Goal: Answer question/provide support: Answer question/provide support

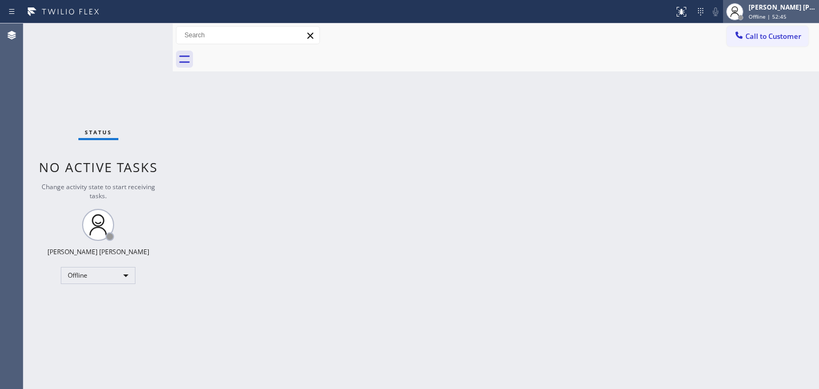
click at [785, 8] on div "Edel John Suson" at bounding box center [781, 7] width 67 height 9
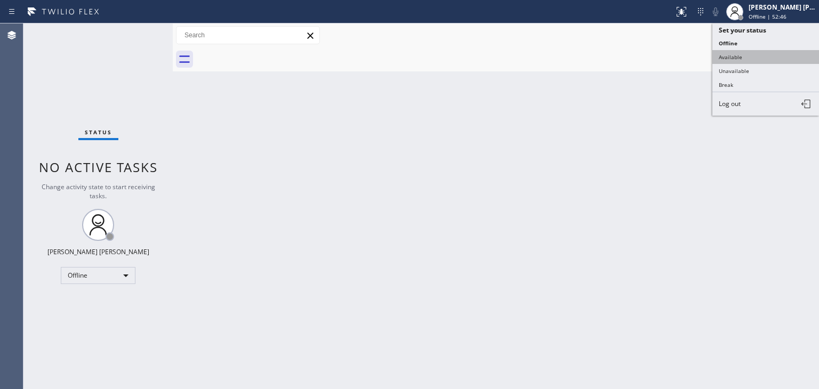
click at [767, 52] on button "Available" at bounding box center [765, 57] width 107 height 14
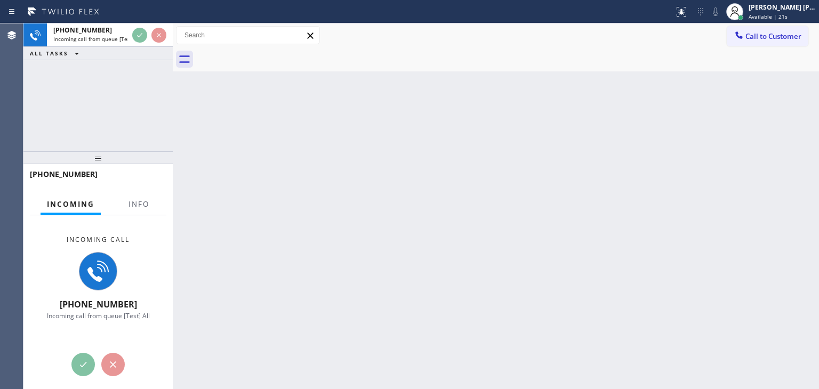
click at [135, 227] on div "Incoming call +15106678239 Incoming call from queue [Test] All" at bounding box center [97, 277] width 149 height 125
click at [135, 213] on div at bounding box center [139, 214] width 34 height 2
click at [139, 205] on span "Info" at bounding box center [138, 204] width 21 height 10
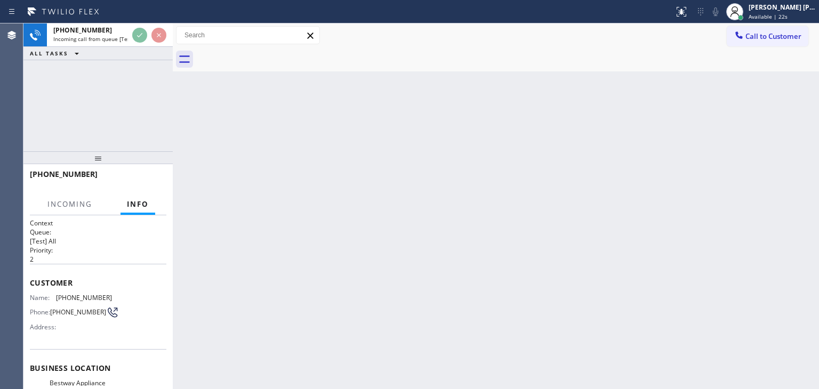
scroll to position [53, 0]
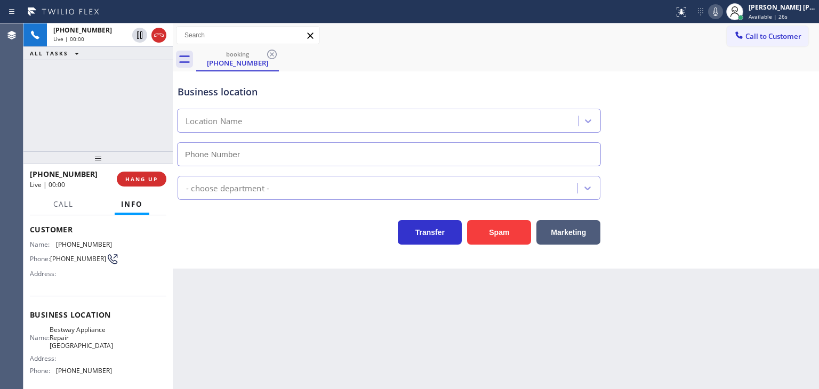
type input "(510) 588-1373"
click at [722, 17] on icon at bounding box center [715, 11] width 13 height 13
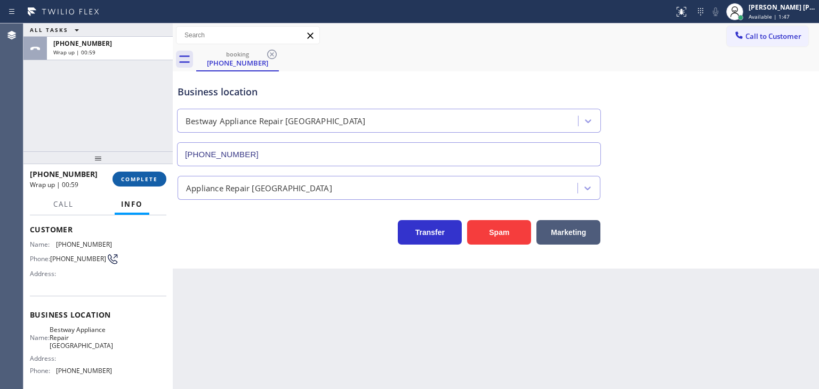
click at [134, 185] on button "COMPLETE" at bounding box center [139, 179] width 54 height 15
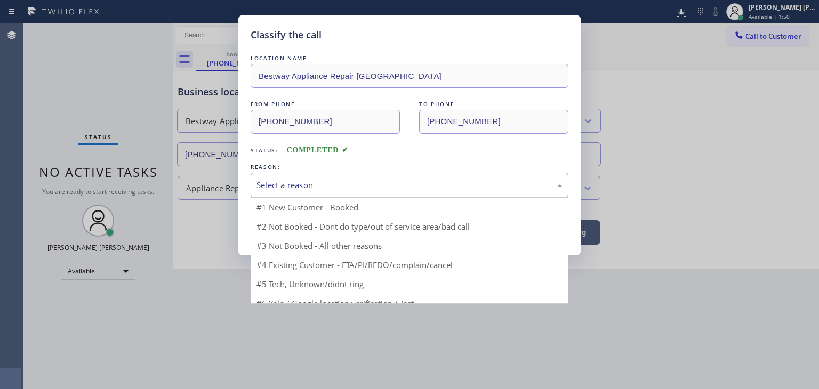
click at [285, 187] on div "Select a reason" at bounding box center [409, 185] width 306 height 12
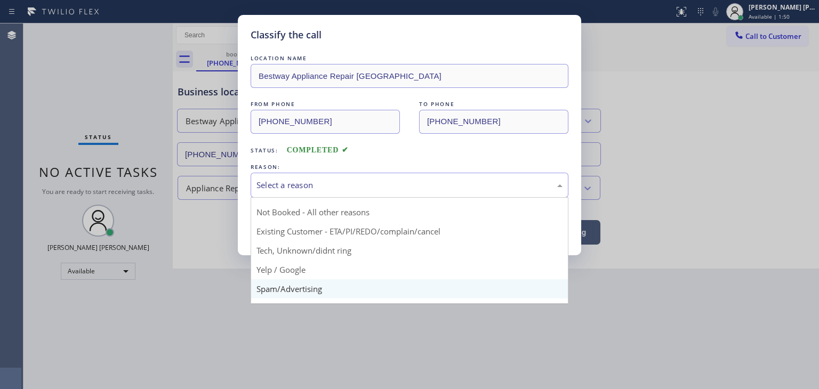
scroll to position [28, 0]
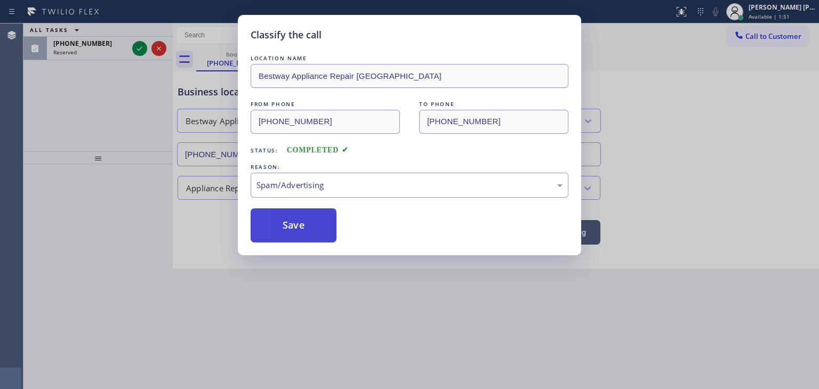
click at [286, 225] on button "Save" at bounding box center [294, 225] width 86 height 34
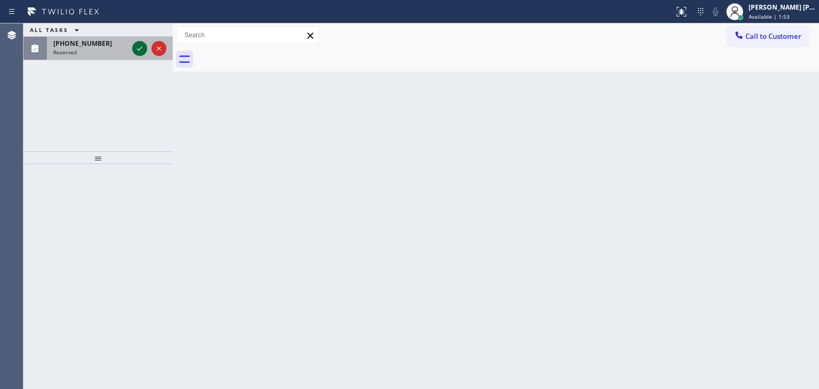
click at [142, 50] on icon at bounding box center [139, 48] width 13 height 13
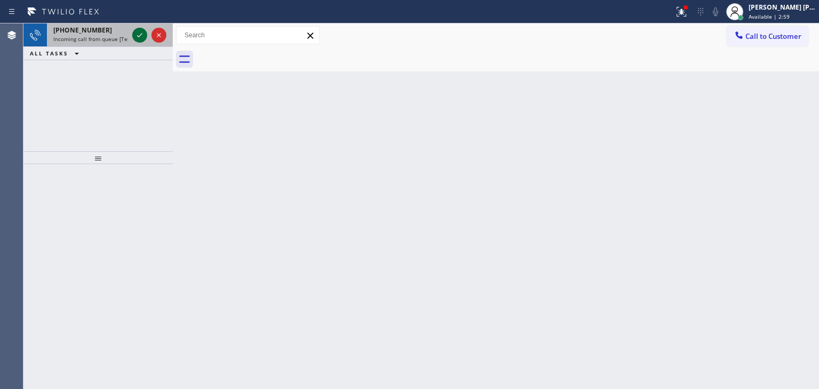
click at [143, 34] on icon at bounding box center [139, 35] width 13 height 13
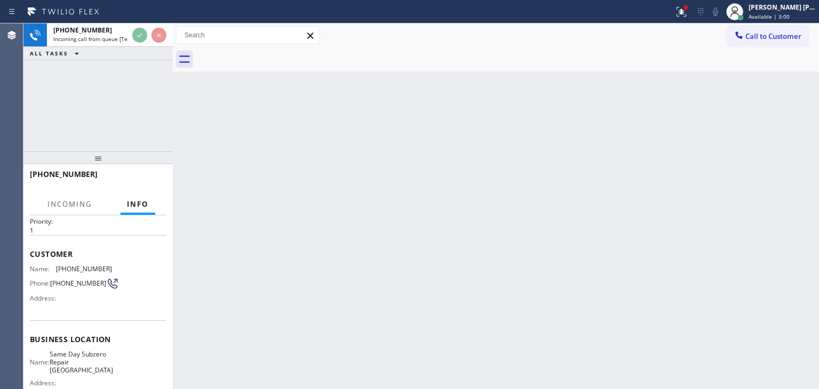
scroll to position [53, 0]
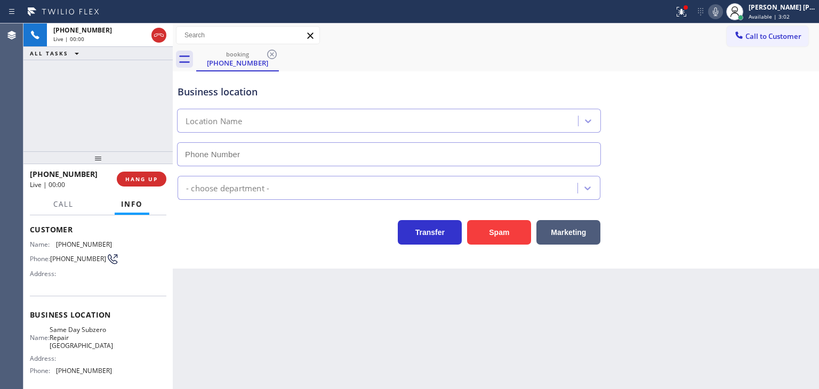
type input "(720) 741-7377"
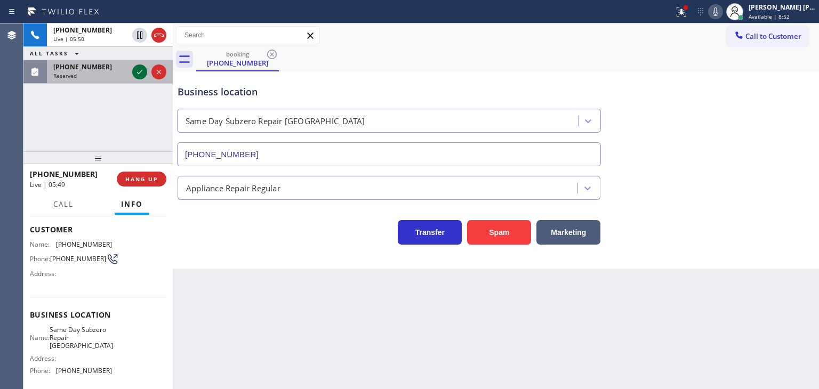
click at [141, 70] on icon at bounding box center [139, 72] width 13 height 13
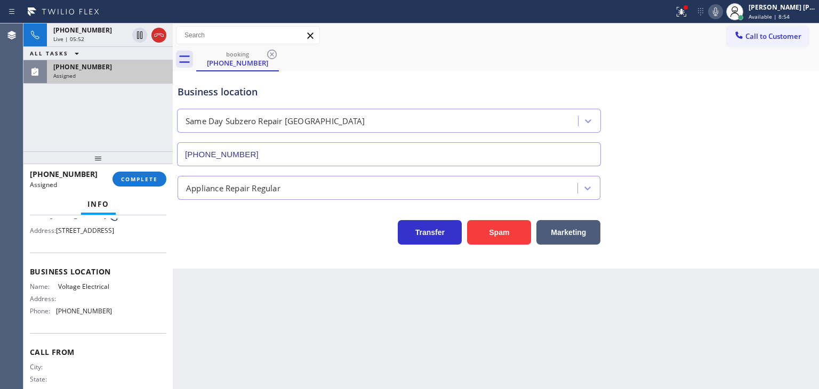
scroll to position [105, 0]
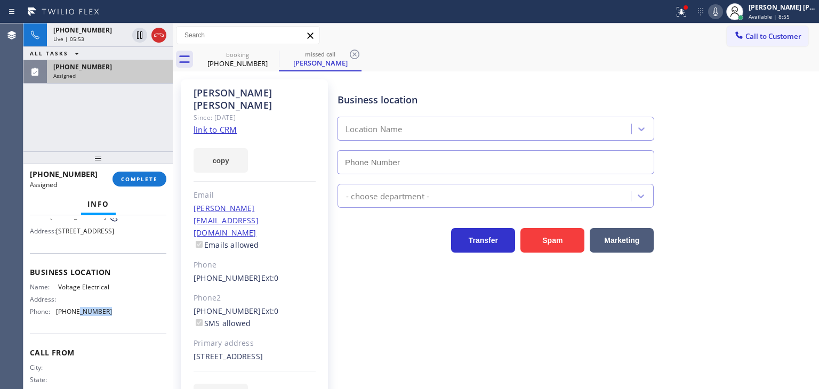
type input "(833) 307-0265"
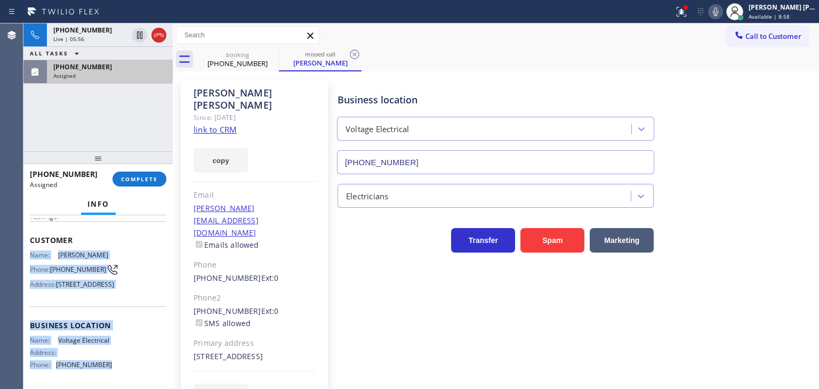
drag, startPoint x: 111, startPoint y: 344, endPoint x: 29, endPoint y: 254, distance: 121.5
click at [29, 254] on div "Context Queue: Electrical Priority: 0 Task Age: Customer Name: Pam Harris Phone…" at bounding box center [97, 302] width 149 height 174
copy div "Name: Pam Harris Phone: (909) 329-8174 Address: 17300 Silica Dr, Victorville, C…"
click at [119, 68] on div "(909) 329-8174" at bounding box center [109, 66] width 113 height 9
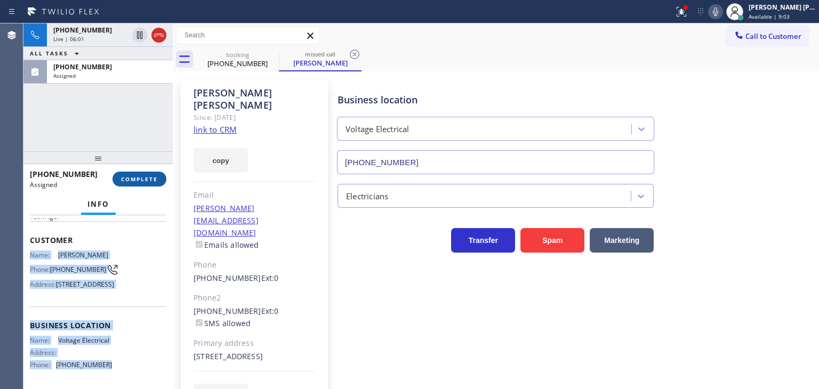
click at [135, 180] on span "COMPLETE" at bounding box center [139, 178] width 37 height 7
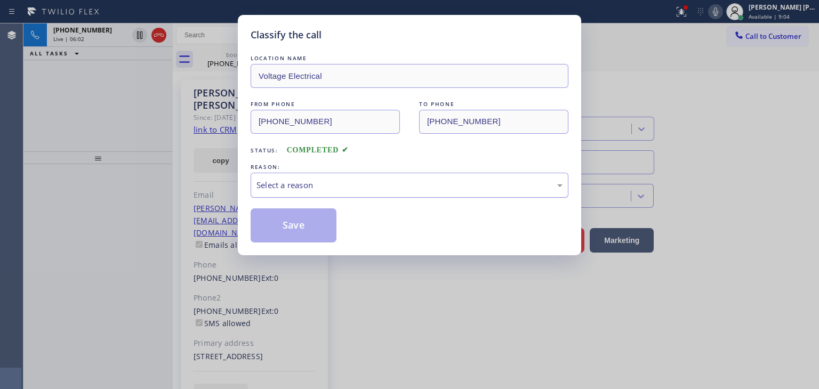
click at [333, 190] on div "Select a reason" at bounding box center [409, 185] width 306 height 12
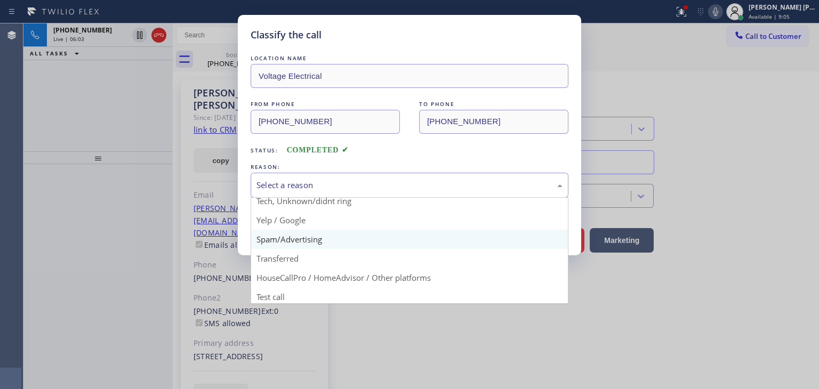
scroll to position [67, 0]
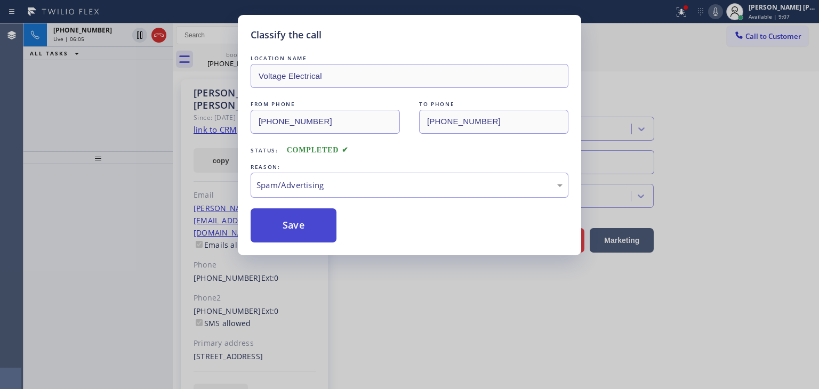
click at [312, 233] on button "Save" at bounding box center [294, 225] width 86 height 34
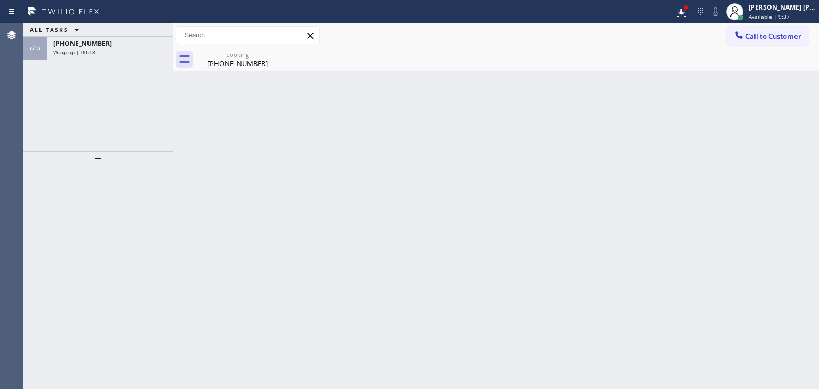
drag, startPoint x: 111, startPoint y: 43, endPoint x: 104, endPoint y: 79, distance: 37.0
click at [111, 43] on div "+12232089113" at bounding box center [109, 43] width 113 height 9
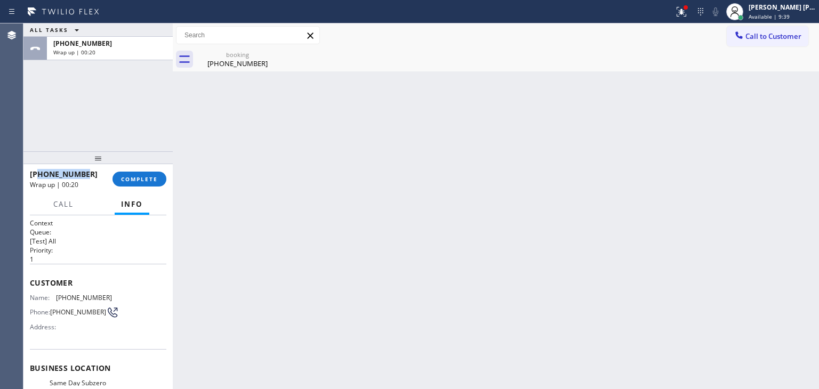
drag, startPoint x: 88, startPoint y: 172, endPoint x: 38, endPoint y: 170, distance: 50.2
click at [38, 170] on div "+12232089113" at bounding box center [67, 174] width 75 height 10
copy span "2232089113"
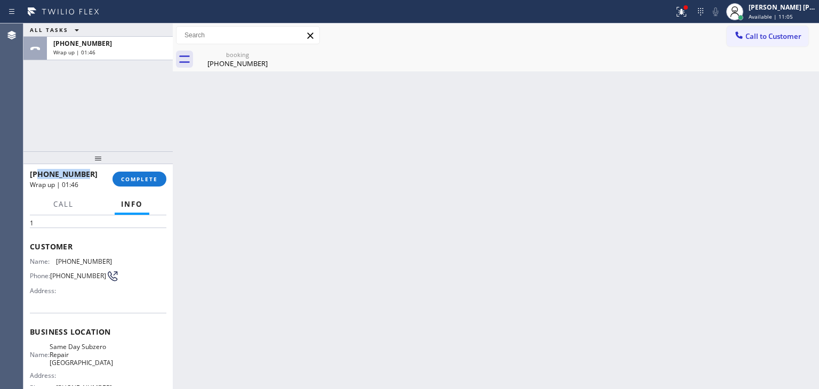
scroll to position [53, 0]
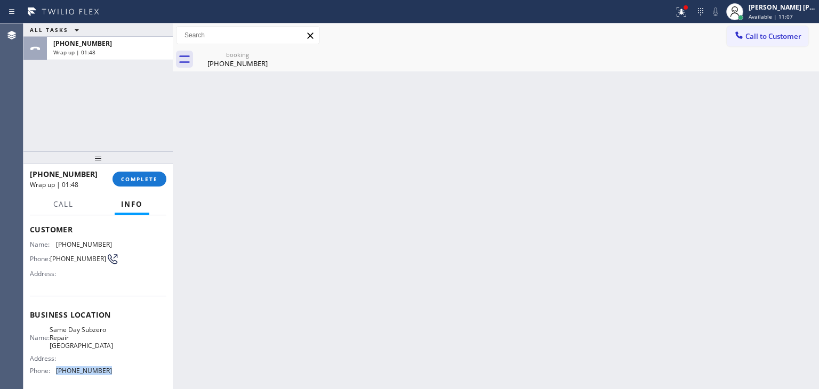
drag, startPoint x: 106, startPoint y: 372, endPoint x: 57, endPoint y: 376, distance: 49.2
click at [57, 375] on span "(720) 741-7377" at bounding box center [84, 371] width 56 height 8
copy span "(720) 741-7377"
click at [146, 183] on button "COMPLETE" at bounding box center [139, 179] width 54 height 15
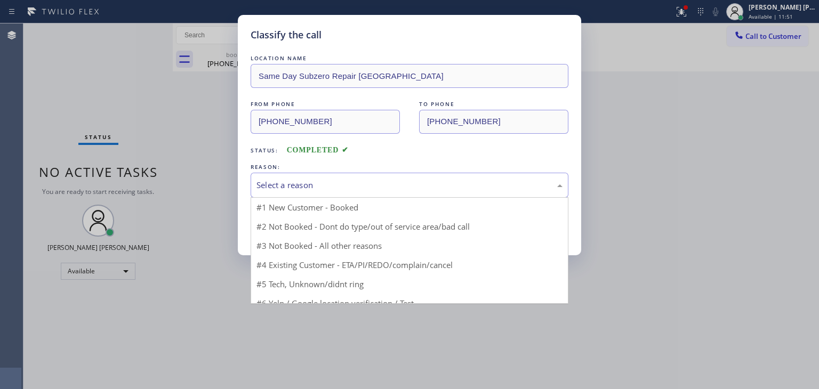
click at [308, 179] on div "Select a reason" at bounding box center [409, 185] width 306 height 12
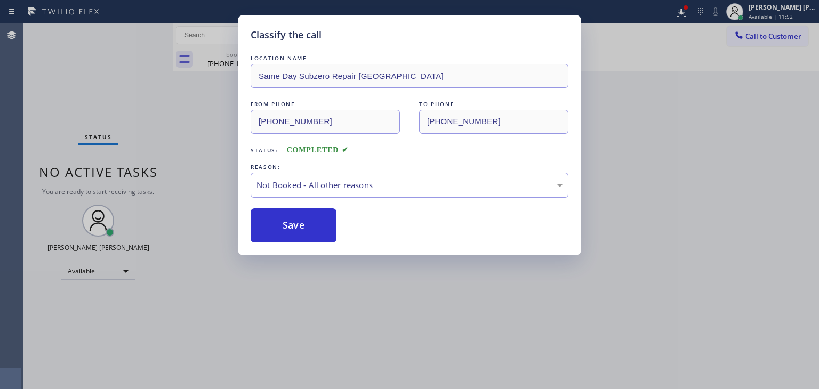
click at [296, 222] on button "Save" at bounding box center [294, 225] width 86 height 34
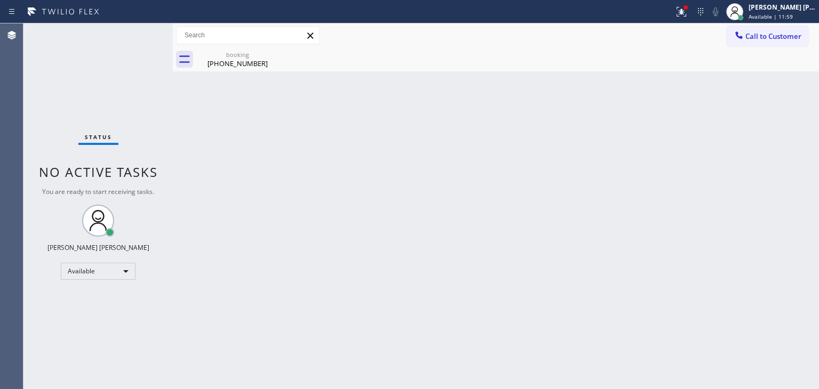
click at [758, 140] on div "Back to Dashboard Change Sender ID Customers Technicians Select a contact Outbo…" at bounding box center [496, 206] width 646 height 366
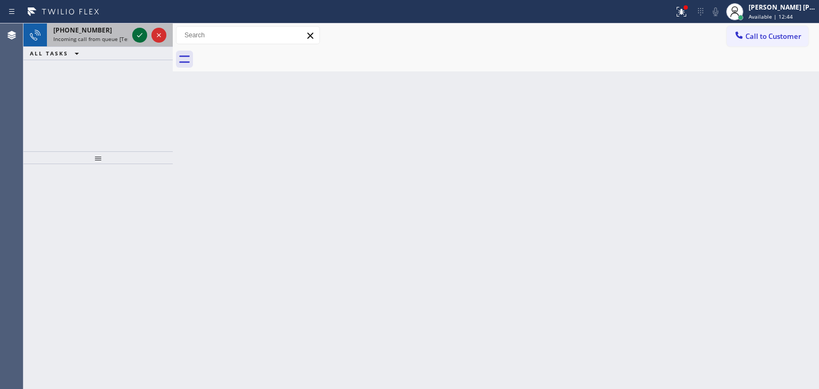
click at [139, 35] on icon at bounding box center [139, 35] width 13 height 13
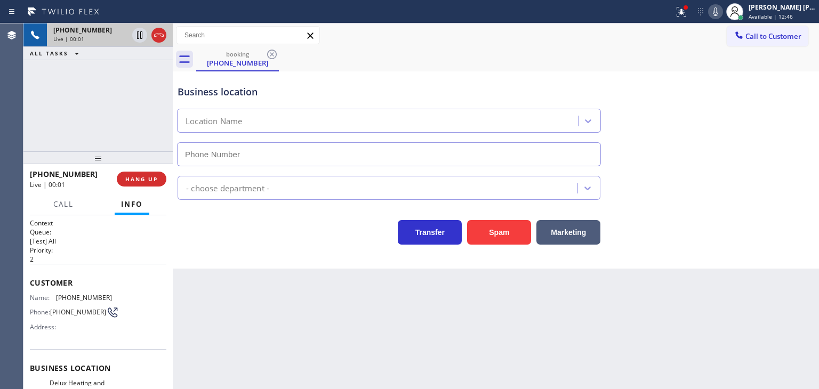
type input "(408) 676-1141"
click at [722, 11] on icon at bounding box center [715, 11] width 13 height 13
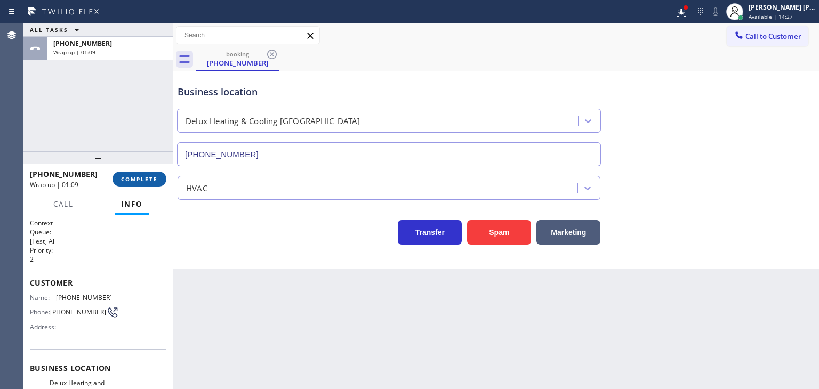
click at [149, 179] on span "COMPLETE" at bounding box center [139, 178] width 37 height 7
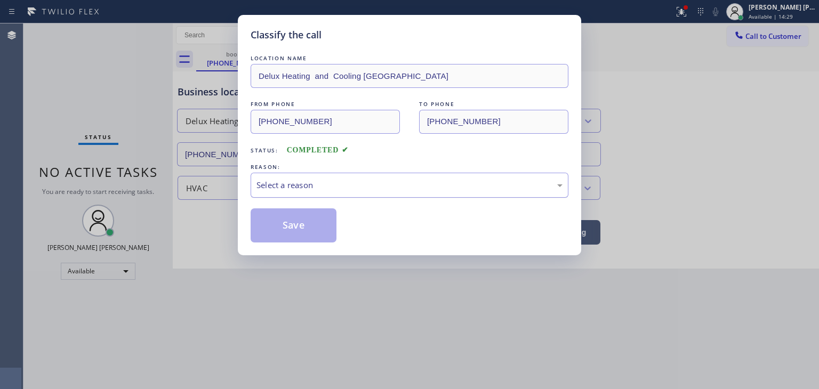
click at [304, 185] on div "Select a reason" at bounding box center [409, 185] width 306 height 12
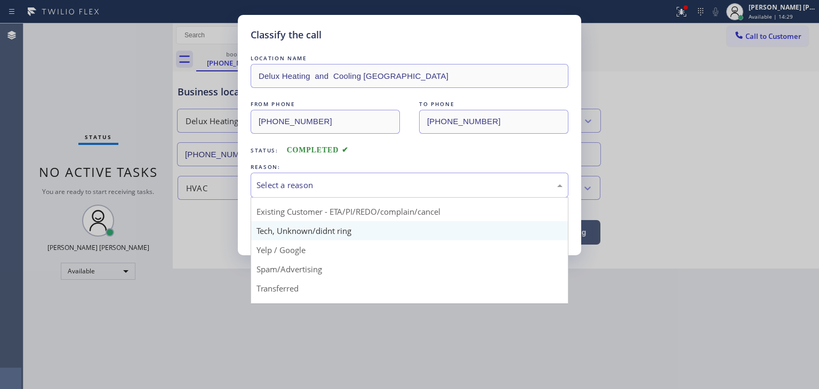
scroll to position [67, 0]
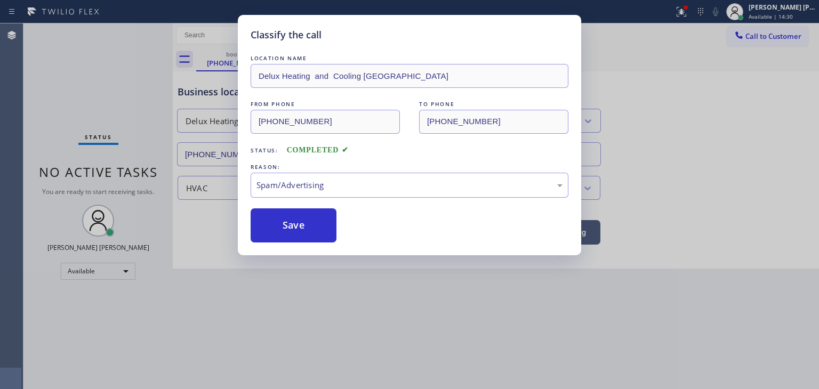
click at [308, 229] on button "Save" at bounding box center [294, 225] width 86 height 34
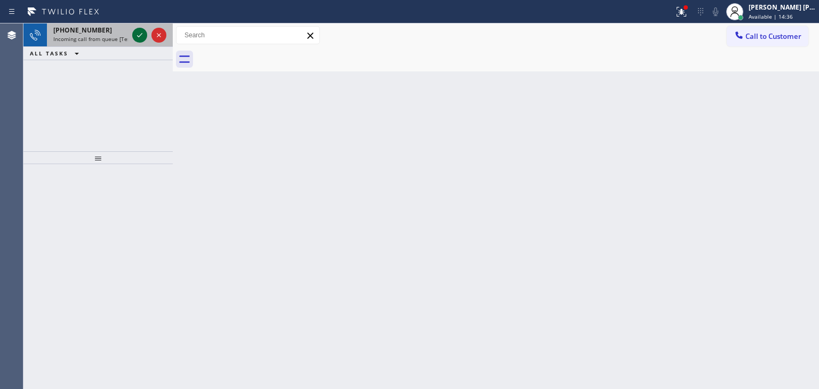
click at [136, 35] on icon at bounding box center [139, 35] width 13 height 13
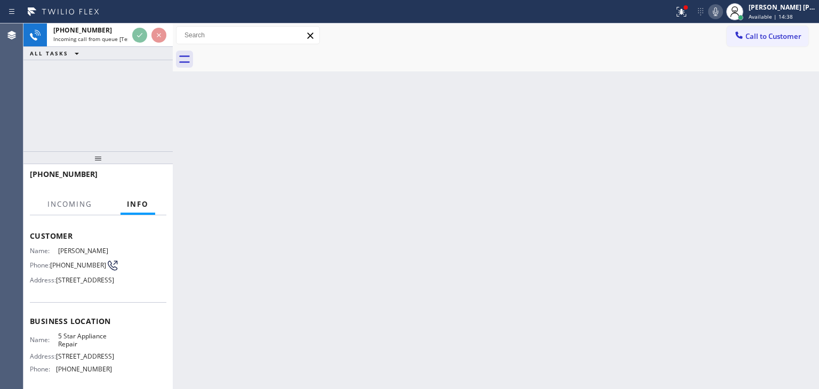
scroll to position [53, 0]
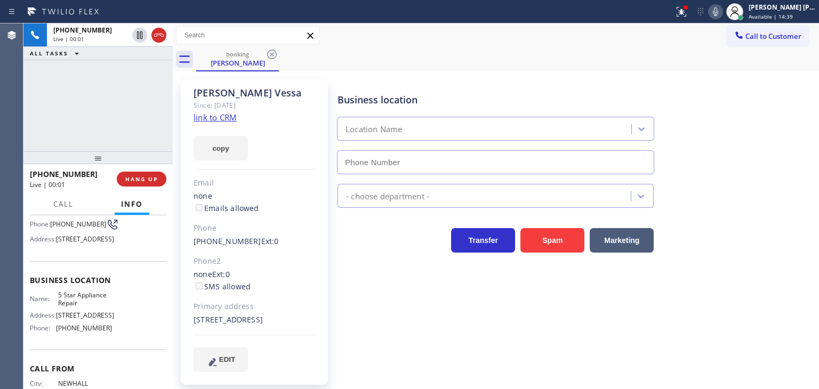
type input "(855) 731-4952"
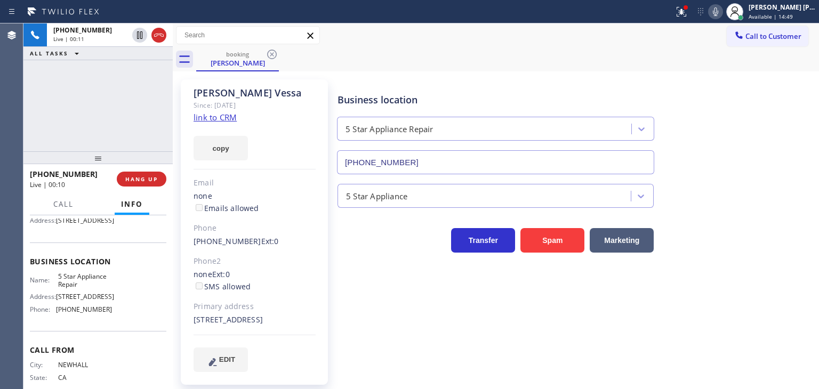
click at [216, 114] on link "link to CRM" at bounding box center [214, 117] width 43 height 11
click at [233, 372] on button "EDIT" at bounding box center [220, 360] width 54 height 25
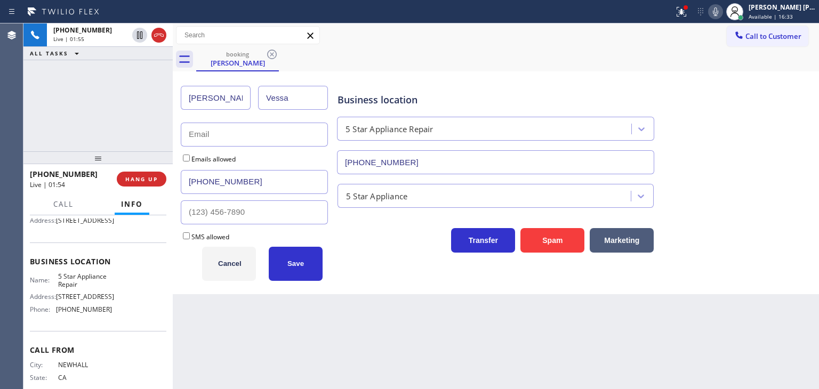
click at [252, 142] on input "text" at bounding box center [254, 135] width 147 height 24
type input "no@gmail.com"
click at [301, 260] on span "Save" at bounding box center [295, 264] width 17 height 8
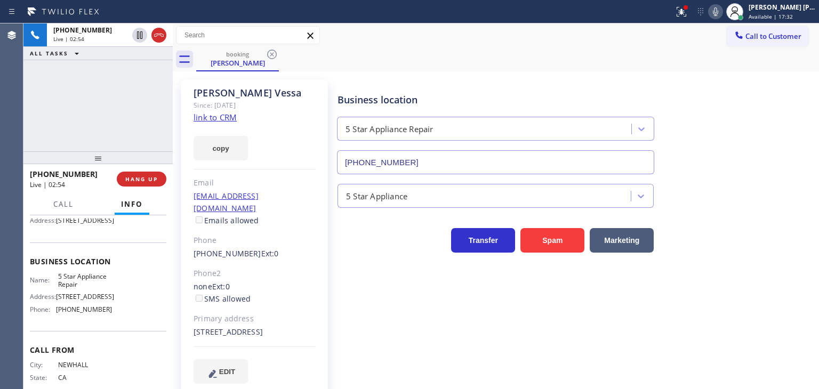
click at [226, 119] on link "link to CRM" at bounding box center [214, 117] width 43 height 11
drag, startPoint x: 233, startPoint y: 329, endPoint x: 189, endPoint y: 323, distance: 45.2
click at [189, 323] on div "Maria Vessa Since: 20 may 2020 link to CRM copy Email no@gmail.com Emails allow…" at bounding box center [254, 237] width 147 height 317
copy div "25024 Highspring Ave Santa Clarita, 91321 CA"
click at [224, 383] on button "EDIT" at bounding box center [220, 371] width 54 height 25
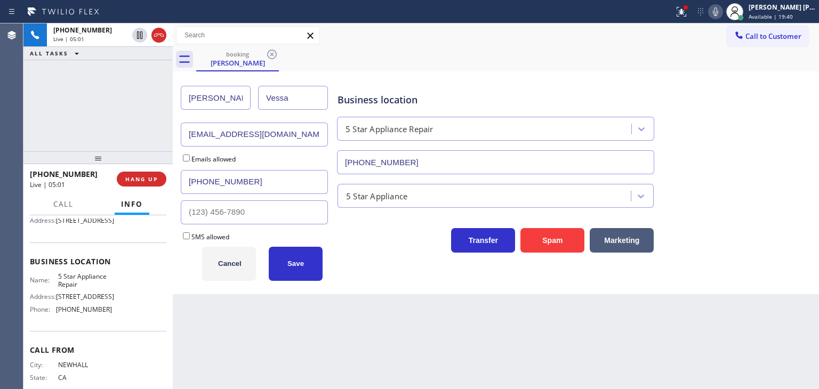
drag, startPoint x: 290, startPoint y: 132, endPoint x: 147, endPoint y: 132, distance: 142.9
click at [147, 132] on div "+16612593938 Live | 05:01 ALL TASKS ALL TASKS ACTIVE TASKS TASKS IN WRAP UP +16…" at bounding box center [420, 206] width 795 height 366
click at [192, 138] on input "mmaria.reza" at bounding box center [254, 135] width 147 height 24
click at [239, 137] on input "maria.reza" at bounding box center [254, 135] width 147 height 24
type input "maria.reza@mac.com"
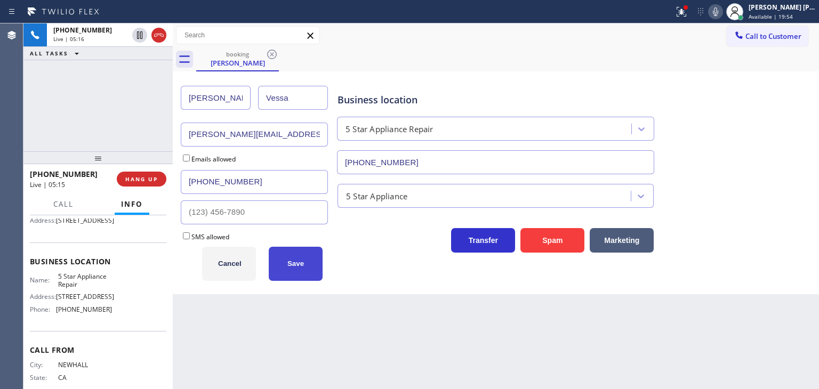
click at [304, 255] on button "Save" at bounding box center [296, 264] width 54 height 34
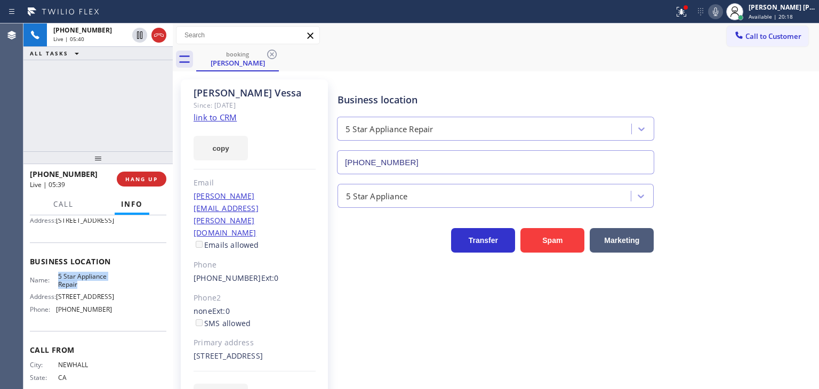
drag, startPoint x: 86, startPoint y: 314, endPoint x: 57, endPoint y: 302, distance: 31.8
click at [57, 302] on div "Name: 5 Star Appliance Repair Address: 510 Foothill Rd Phone: (855) 731-4952" at bounding box center [71, 295] width 82 height 46
copy span "5 Star Appliance Repair"
click at [722, 15] on icon at bounding box center [715, 11] width 13 height 13
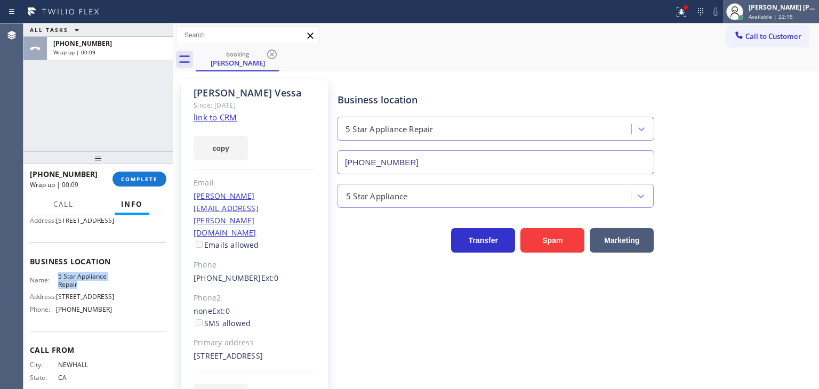
click at [795, 10] on div "Edel John Suson" at bounding box center [781, 7] width 67 height 9
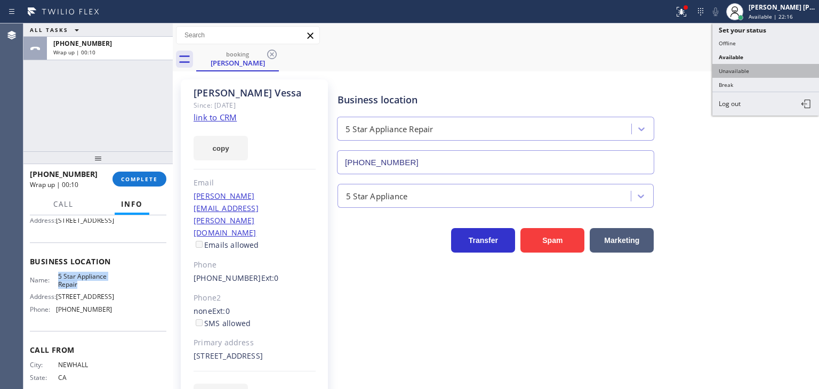
click at [745, 70] on button "Unavailable" at bounding box center [765, 71] width 107 height 14
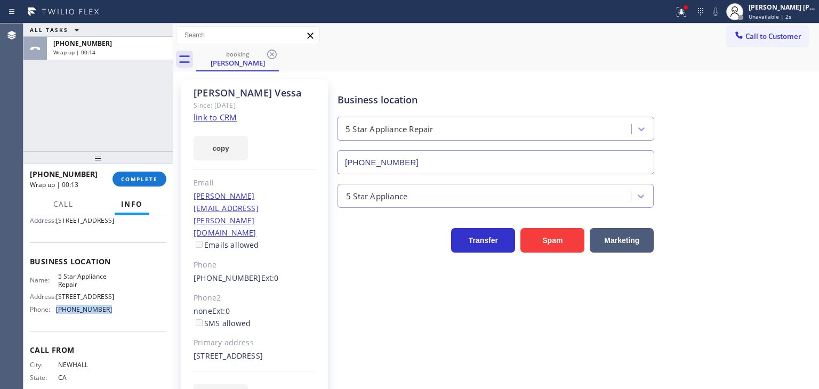
drag, startPoint x: 84, startPoint y: 337, endPoint x: 53, endPoint y: 336, distance: 30.4
click at [53, 318] on div "Name: 5 Star Appliance Repair Address: 510 Foothill Rd Phone: (855) 731-4952" at bounding box center [98, 295] width 136 height 46
copy div "(855) 731-4952"
click at [146, 172] on button "COMPLETE" at bounding box center [139, 179] width 54 height 15
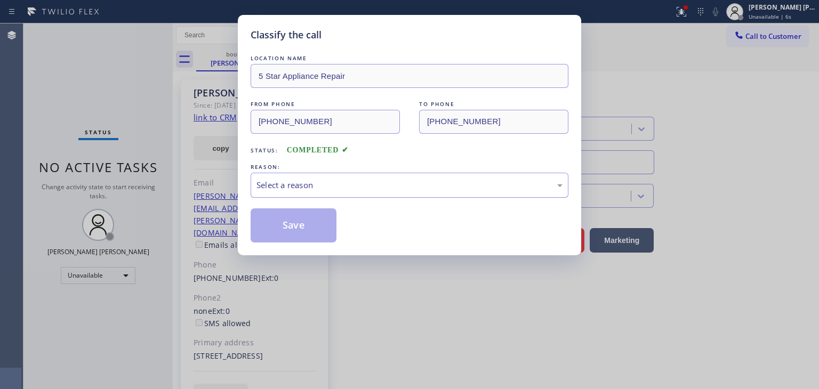
click at [305, 181] on div "Select a reason" at bounding box center [409, 185] width 306 height 12
drag, startPoint x: 292, startPoint y: 225, endPoint x: 305, endPoint y: 199, distance: 29.1
click at [292, 225] on button "Save" at bounding box center [294, 225] width 86 height 34
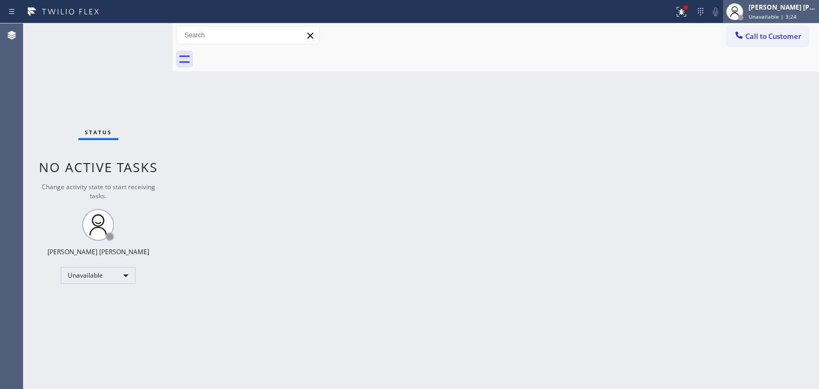
click at [796, 14] on span "Unavailable | 3:24" at bounding box center [772, 16] width 48 height 7
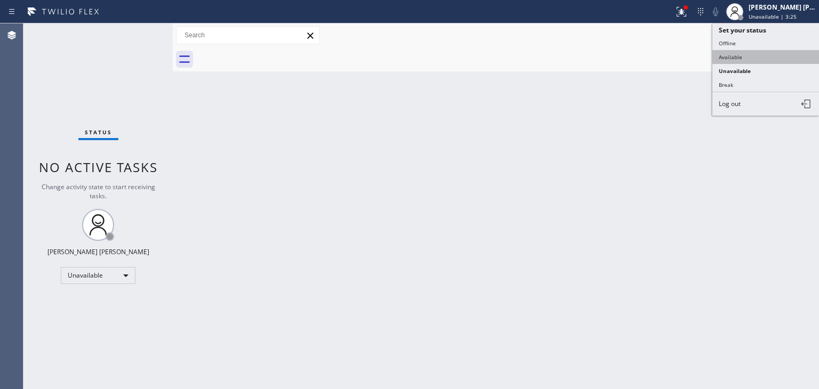
click at [759, 54] on button "Available" at bounding box center [765, 57] width 107 height 14
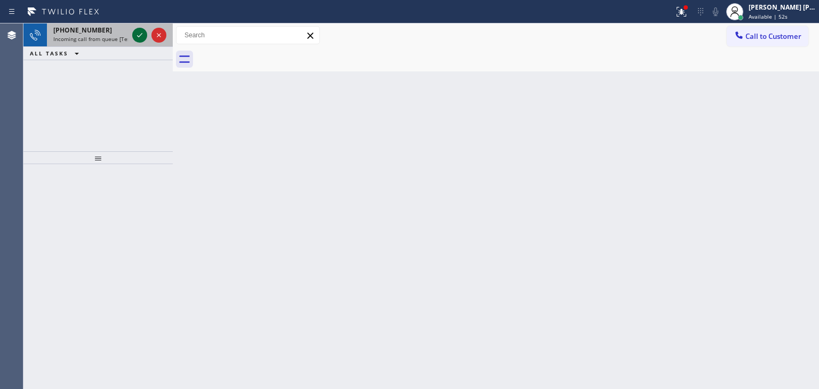
click at [137, 37] on icon at bounding box center [139, 35] width 13 height 13
click at [138, 38] on icon at bounding box center [139, 35] width 13 height 13
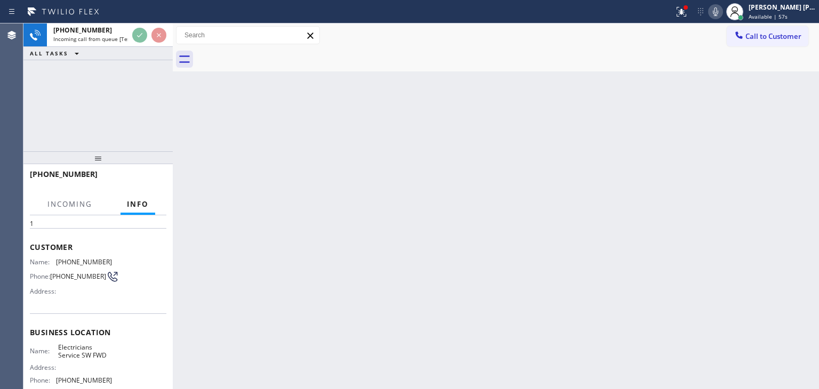
scroll to position [53, 0]
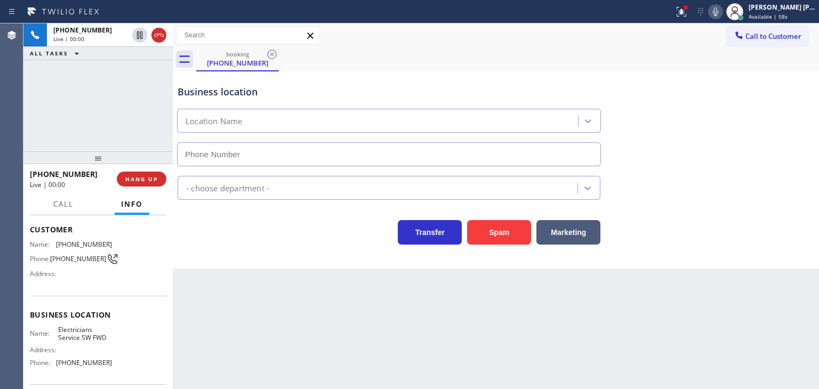
type input "(213) 566-1222"
click at [718, 11] on icon at bounding box center [715, 11] width 5 height 9
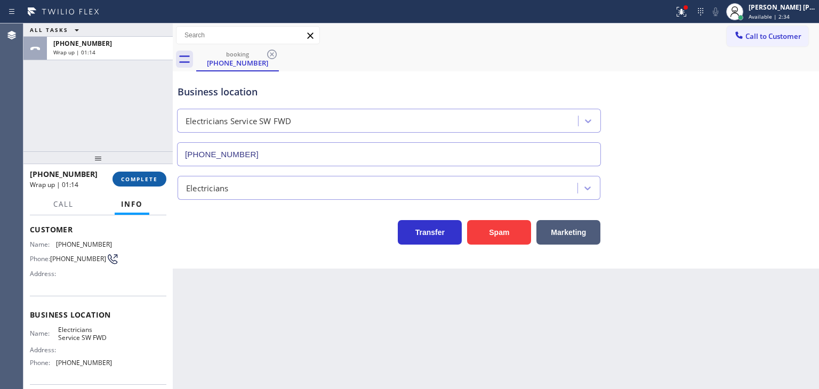
click at [139, 182] on span "COMPLETE" at bounding box center [139, 178] width 37 height 7
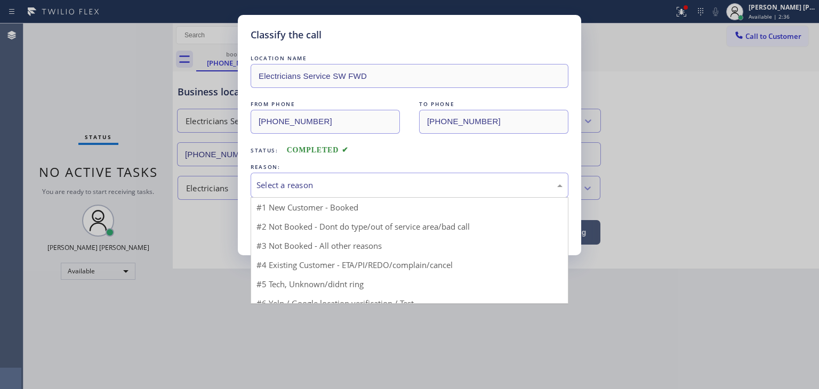
click at [305, 184] on div "Select a reason" at bounding box center [409, 185] width 306 height 12
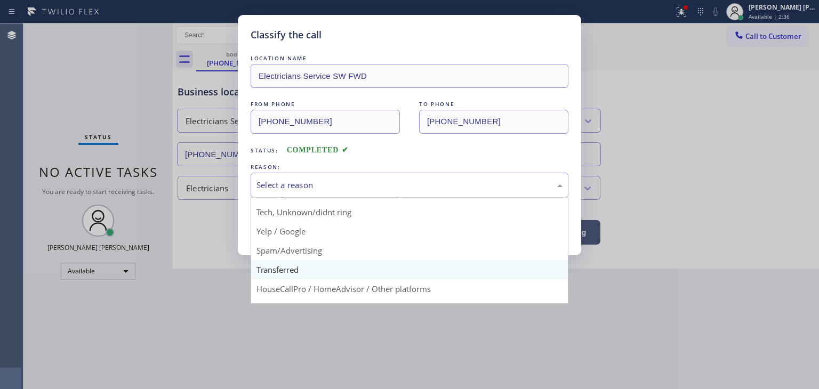
scroll to position [53, 0]
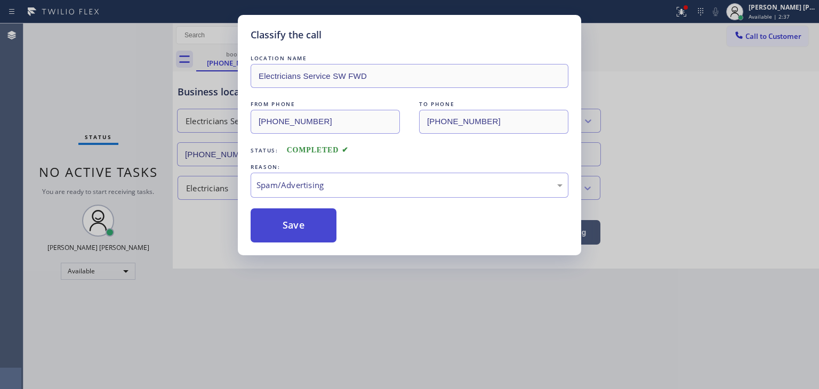
click at [294, 227] on button "Save" at bounding box center [294, 225] width 86 height 34
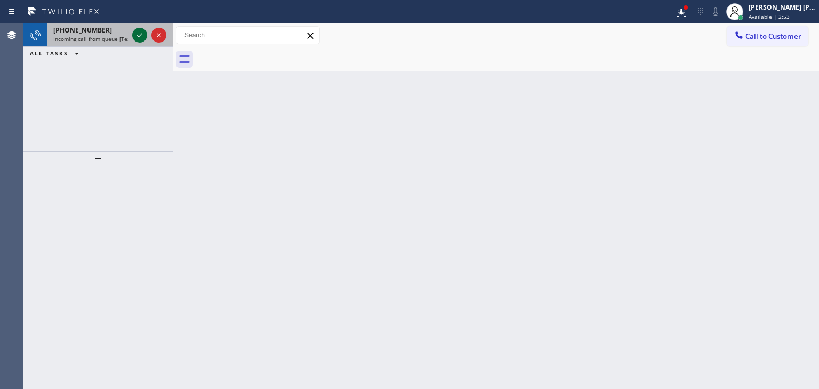
click at [139, 33] on icon at bounding box center [139, 35] width 13 height 13
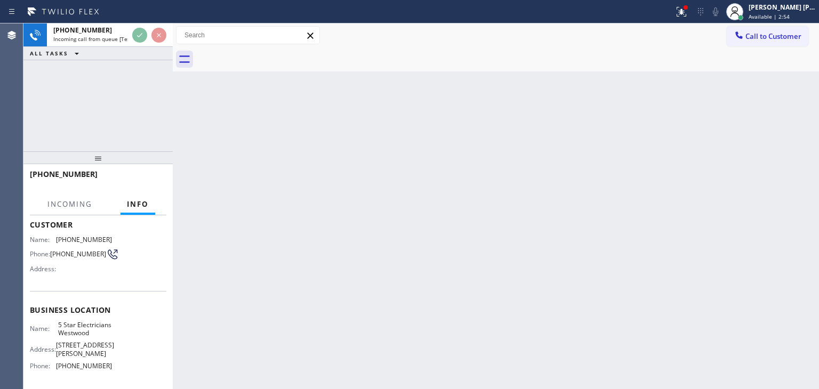
scroll to position [107, 0]
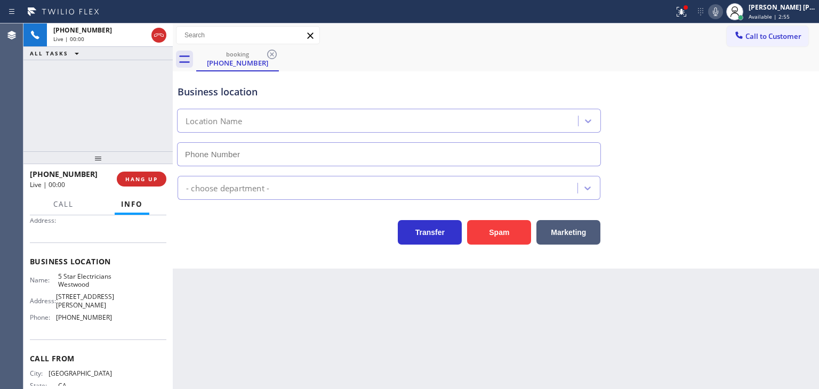
type input "(213) 699-3771"
click at [155, 184] on button "HANG UP" at bounding box center [142, 179] width 50 height 15
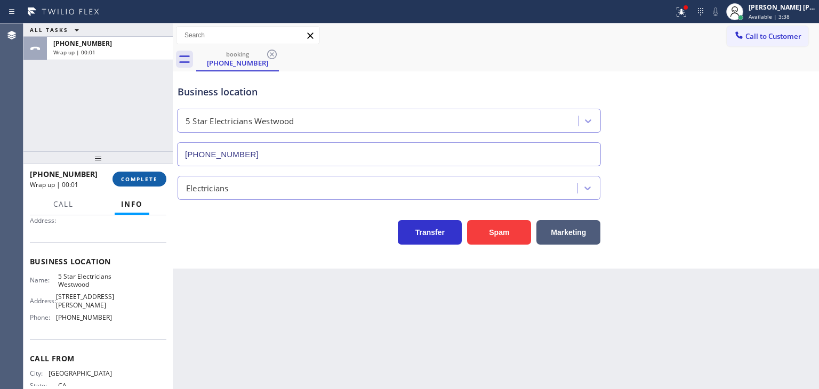
click at [154, 181] on span "COMPLETE" at bounding box center [139, 178] width 37 height 7
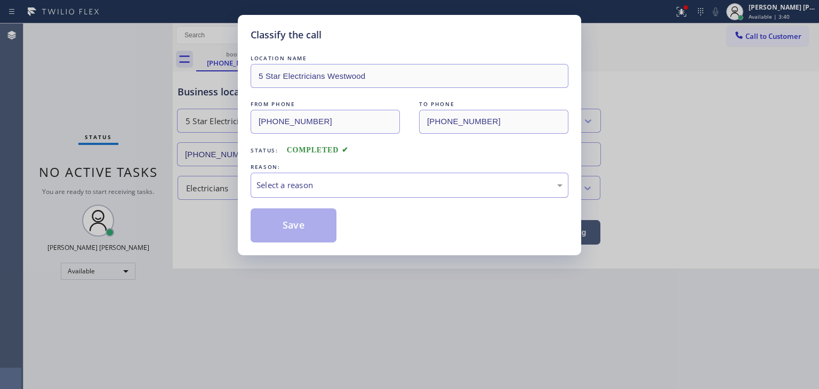
click at [346, 180] on div "Select a reason" at bounding box center [409, 185] width 306 height 12
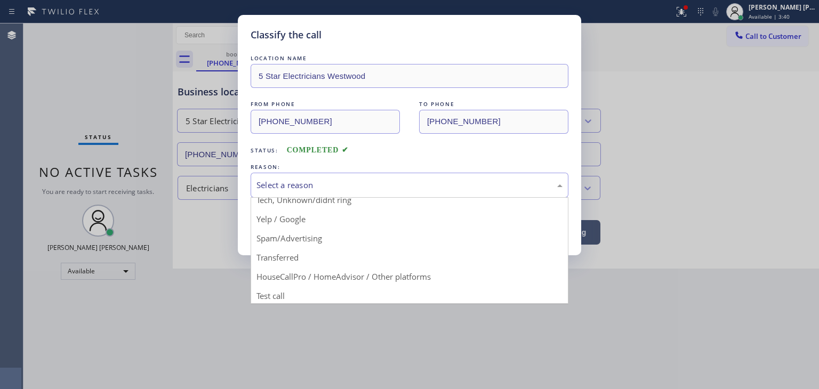
scroll to position [67, 0]
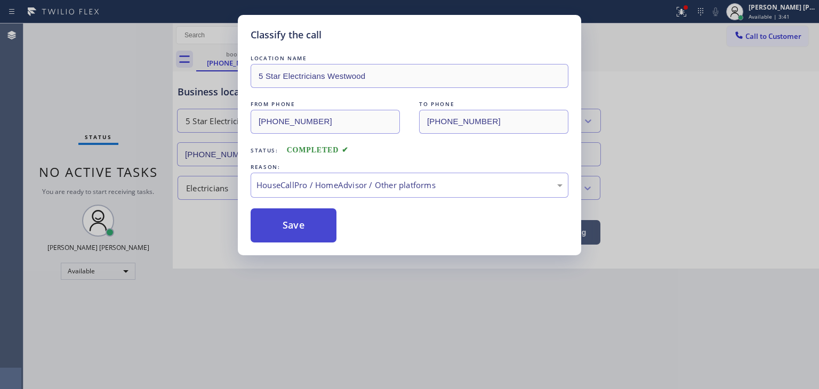
click at [295, 221] on button "Save" at bounding box center [294, 225] width 86 height 34
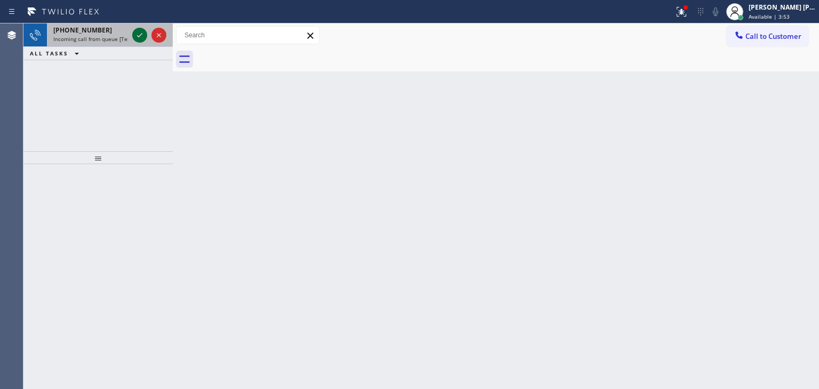
click at [141, 37] on icon at bounding box center [139, 35] width 13 height 13
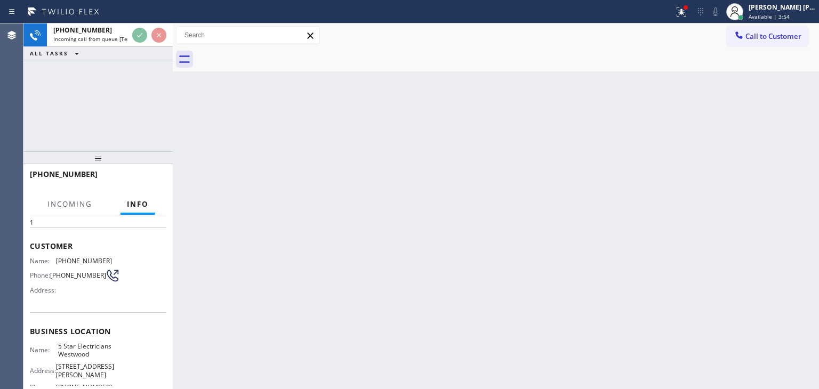
scroll to position [107, 0]
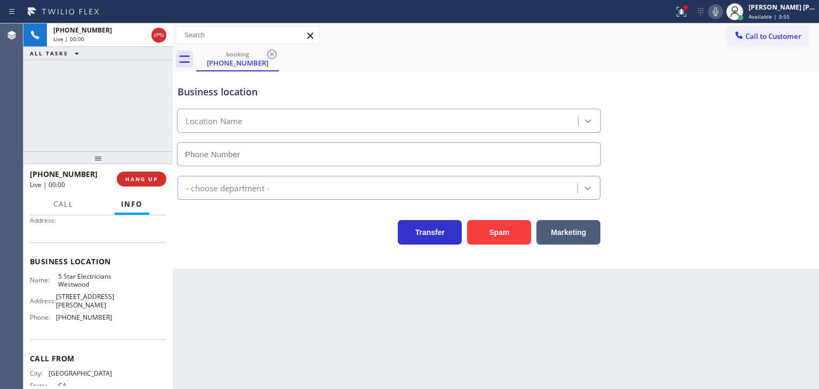
type input "(213) 699-3771"
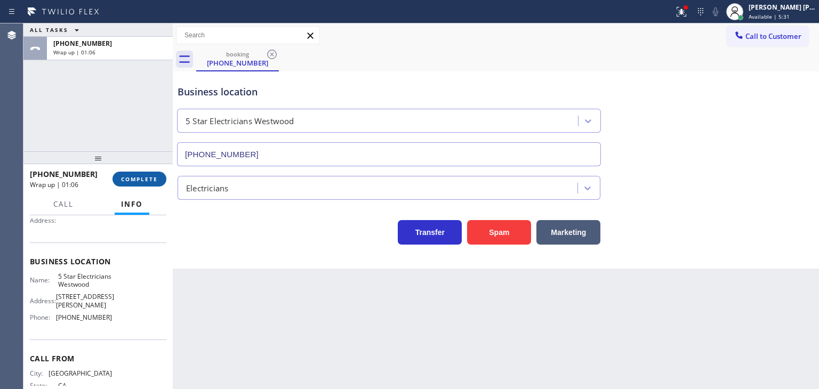
click at [136, 180] on span "COMPLETE" at bounding box center [139, 178] width 37 height 7
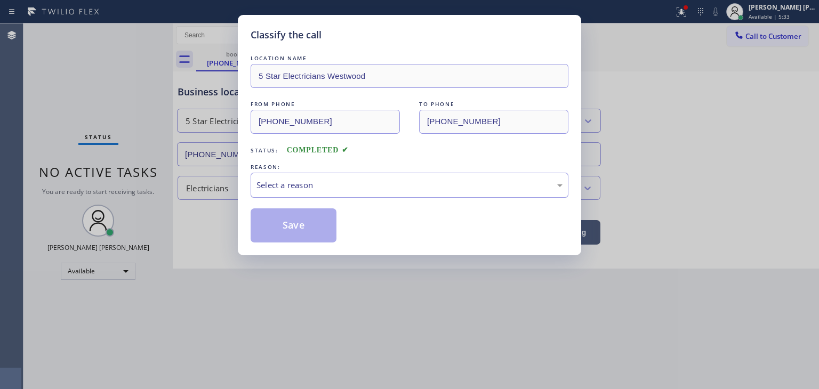
click at [308, 193] on div "Select a reason" at bounding box center [410, 185] width 318 height 25
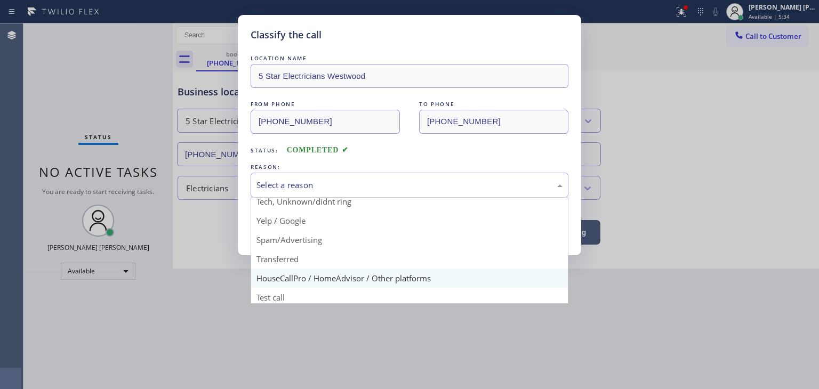
scroll to position [67, 0]
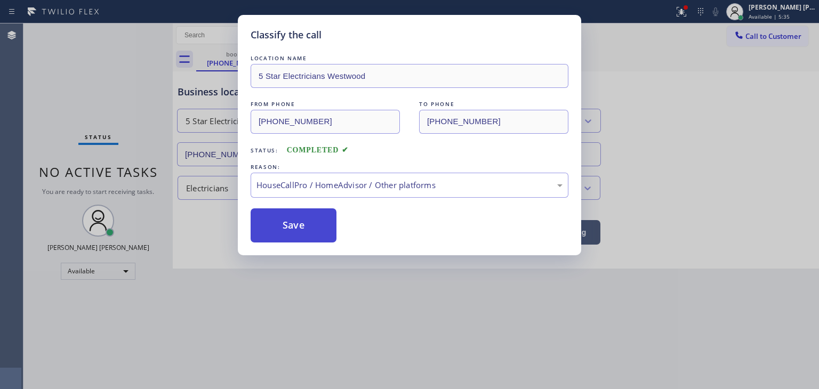
click at [290, 218] on button "Save" at bounding box center [294, 225] width 86 height 34
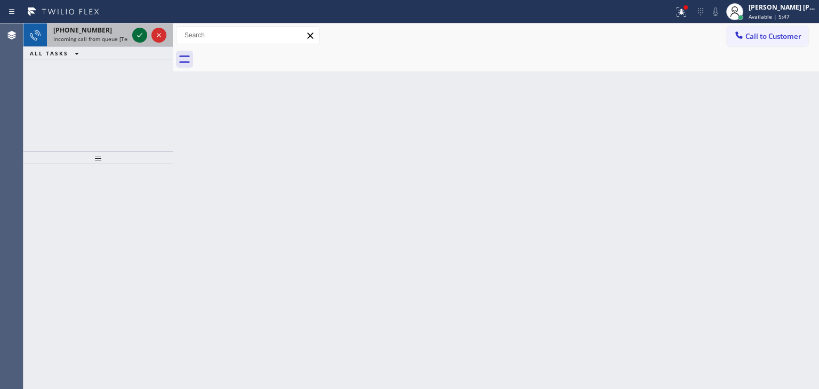
click at [139, 28] on button at bounding box center [139, 35] width 15 height 15
click at [139, 34] on icon at bounding box center [139, 35] width 13 height 13
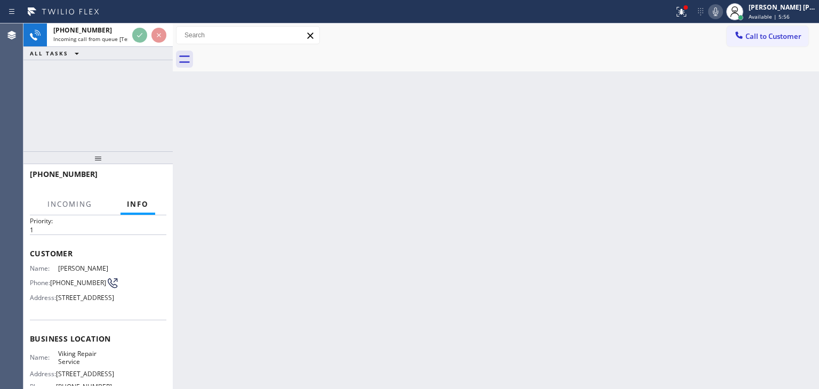
scroll to position [53, 0]
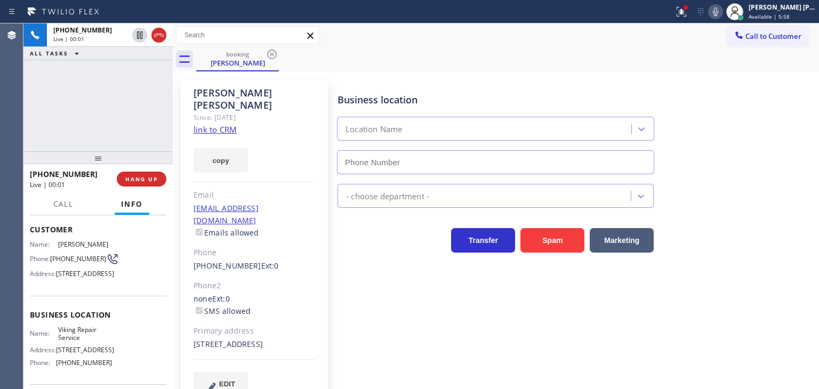
type input "(323) 416-2342"
click at [222, 124] on link "link to CRM" at bounding box center [214, 129] width 43 height 11
click at [104, 120] on div "+14154353190 Live | 03:02 ALL TASKS ALL TASKS ACTIVE TASKS TASKS IN WRAP UP" at bounding box center [97, 87] width 149 height 128
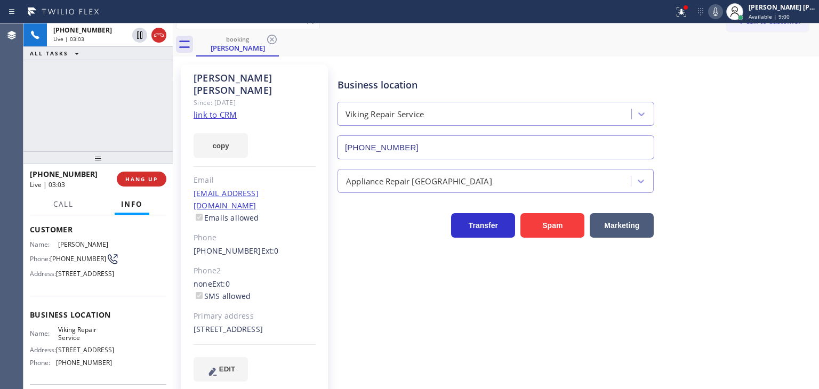
scroll to position [15, 0]
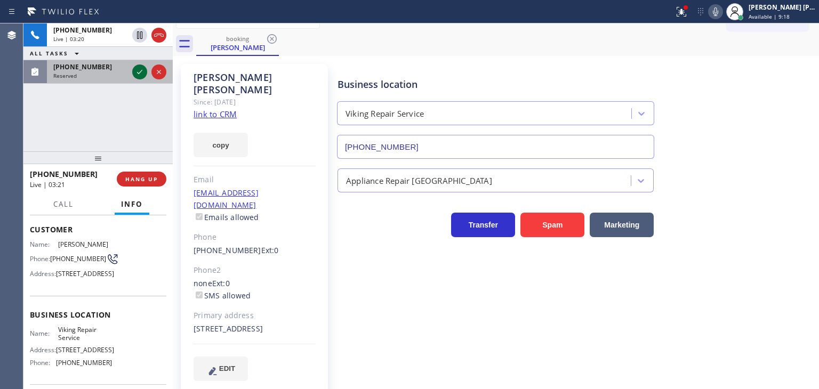
click at [146, 70] on div at bounding box center [139, 72] width 15 height 13
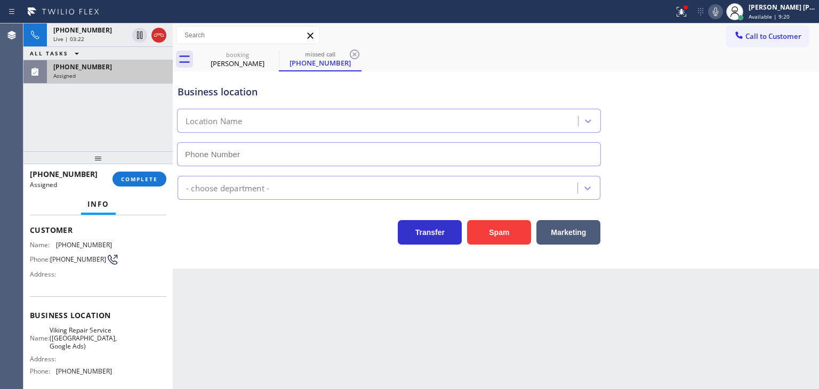
type input "(916) 385-0307"
click at [83, 77] on div "Assigned" at bounding box center [109, 75] width 113 height 7
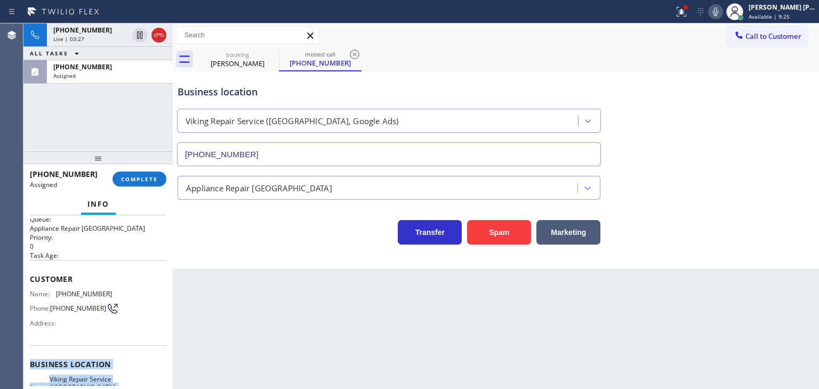
scroll to position [9, 0]
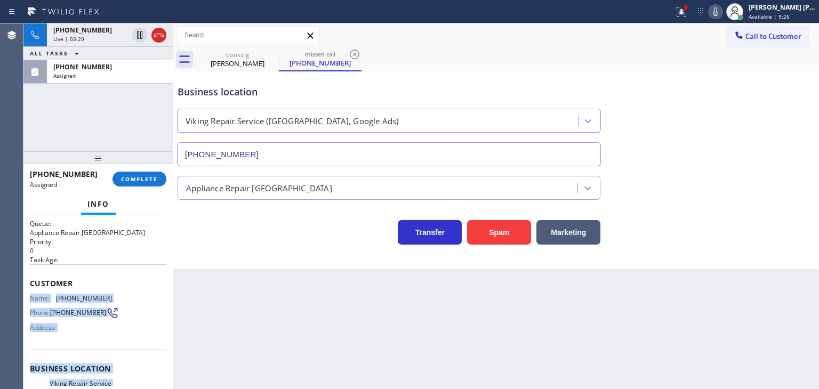
drag, startPoint x: 115, startPoint y: 332, endPoint x: 30, endPoint y: 297, distance: 91.6
click at [30, 297] on div "Context Queue: Appliance Repair High End Priority: 0 Task Age: Customer Name: (…" at bounding box center [98, 369] width 136 height 318
copy div "Name: (916) 990-2889 Phone: (916) 990-2889 Address: Business location Name: Vik…"
click at [91, 80] on div "(916) 990-2889 Assigned" at bounding box center [108, 71] width 122 height 23
click at [148, 185] on button "COMPLETE" at bounding box center [139, 179] width 54 height 15
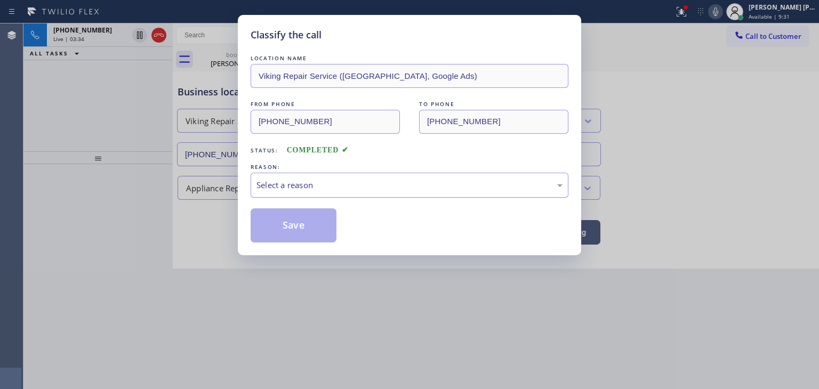
click at [314, 193] on div "Select a reason" at bounding box center [410, 185] width 318 height 25
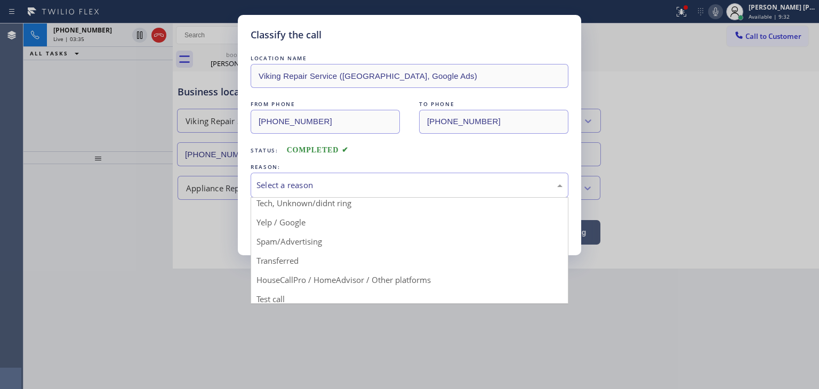
scroll to position [67, 0]
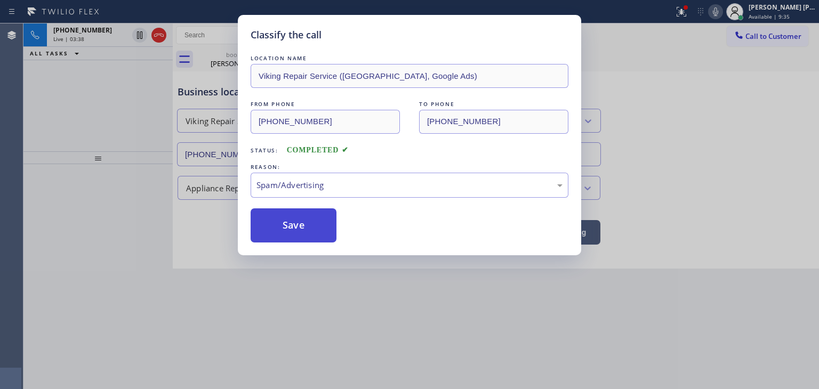
click at [314, 228] on button "Save" at bounding box center [294, 225] width 86 height 34
type input "(323) 416-2342"
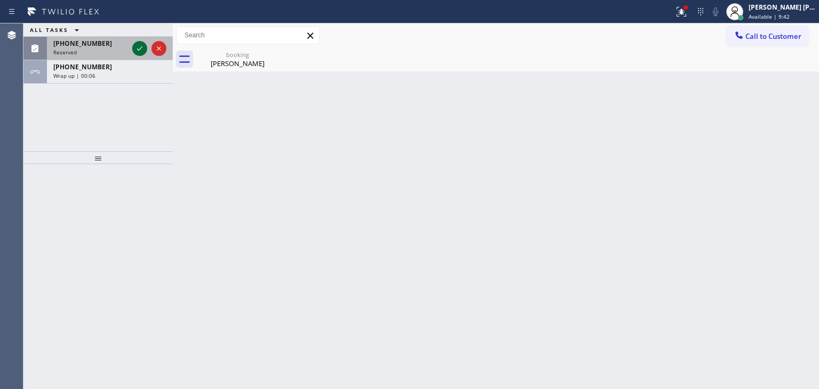
click at [138, 51] on icon at bounding box center [139, 48] width 13 height 13
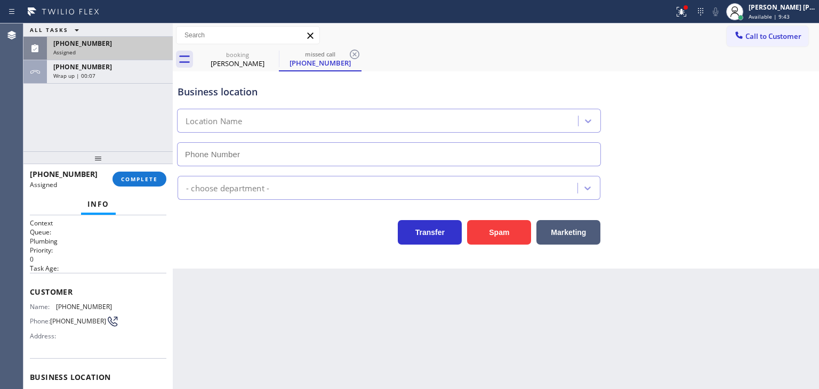
type input "(310) 388-4002"
click at [68, 45] on span "(415) 610-3753" at bounding box center [82, 43] width 59 height 9
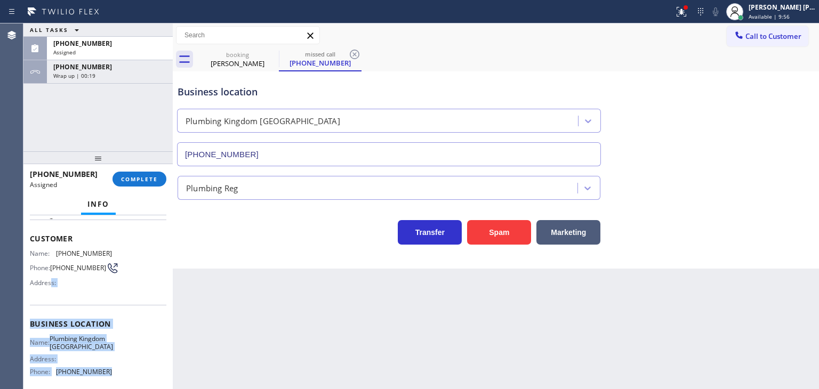
scroll to position [53, 0]
drag, startPoint x: 115, startPoint y: 327, endPoint x: 25, endPoint y: 245, distance: 121.5
click at [25, 245] on div "Context Queue: Plumbing Priority: 0 Task Age: Customer Name: (415) 610-3753 Pho…" at bounding box center [97, 302] width 149 height 174
copy div "Name: (415) 610-3753 Phone: (415) 610-3753 Address: Business location Name: Plu…"
click at [135, 178] on span "COMPLETE" at bounding box center [139, 178] width 37 height 7
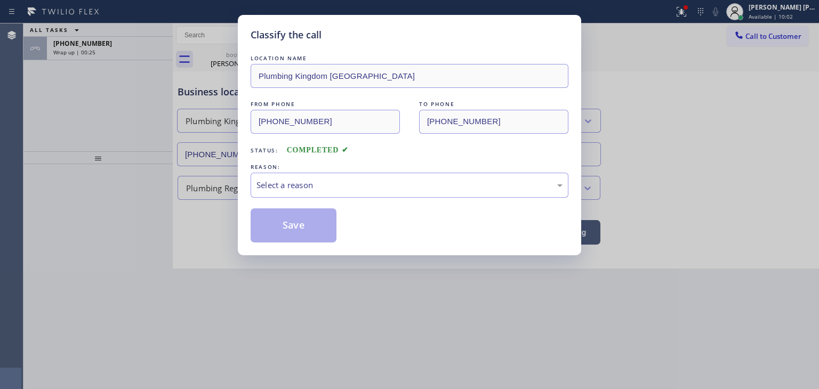
click at [286, 169] on div "REASON:" at bounding box center [410, 167] width 318 height 11
click at [314, 191] on div "Select a reason" at bounding box center [410, 185] width 318 height 25
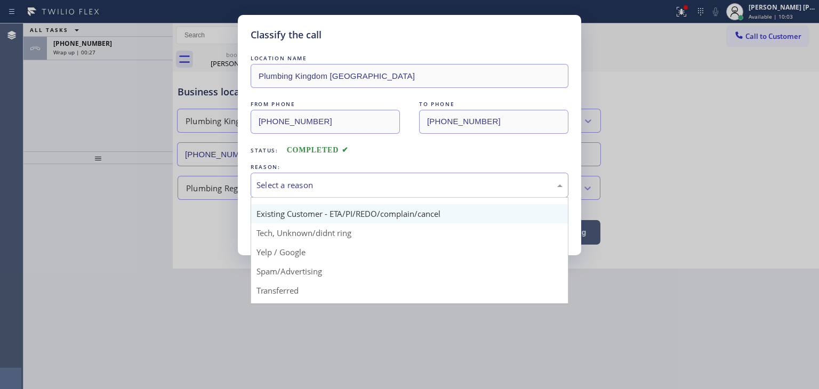
scroll to position [67, 0]
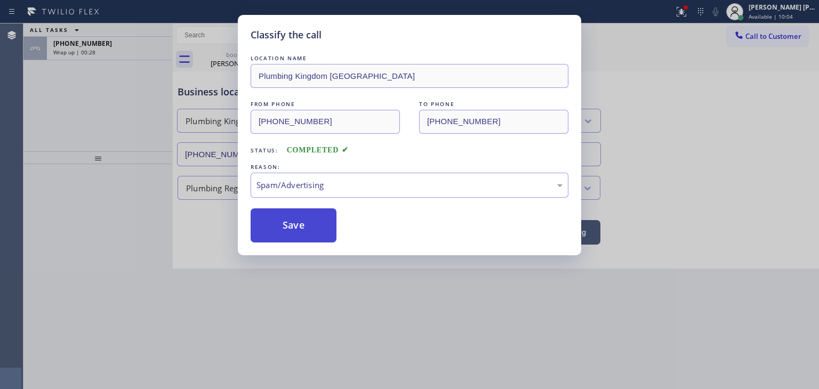
click at [319, 230] on button "Save" at bounding box center [294, 225] width 86 height 34
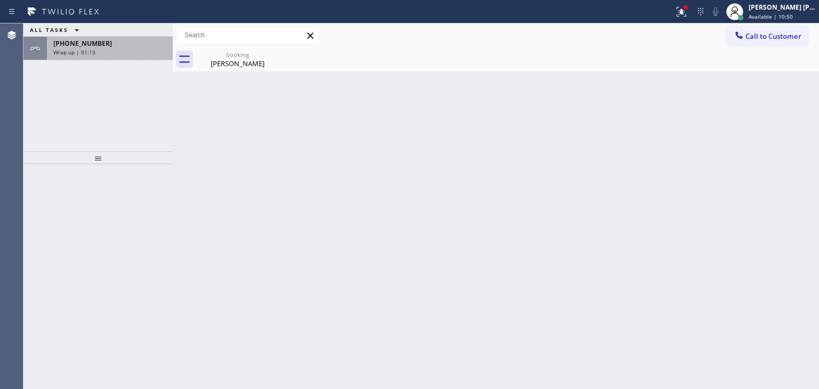
click at [122, 58] on div "+14154353190 Wrap up | 01:13" at bounding box center [108, 48] width 122 height 23
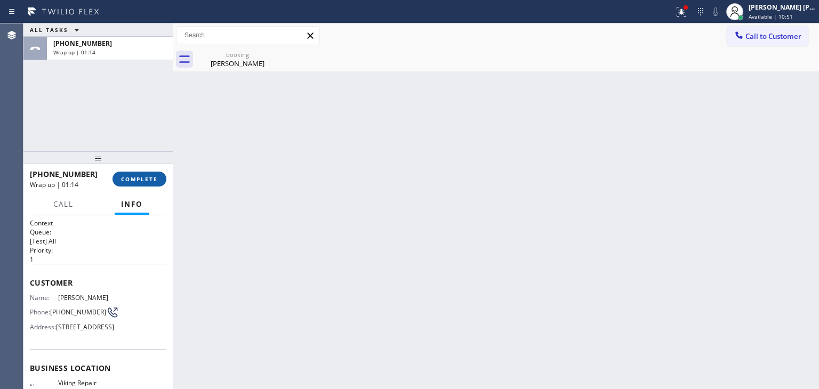
click at [158, 175] on button "COMPLETE" at bounding box center [139, 179] width 54 height 15
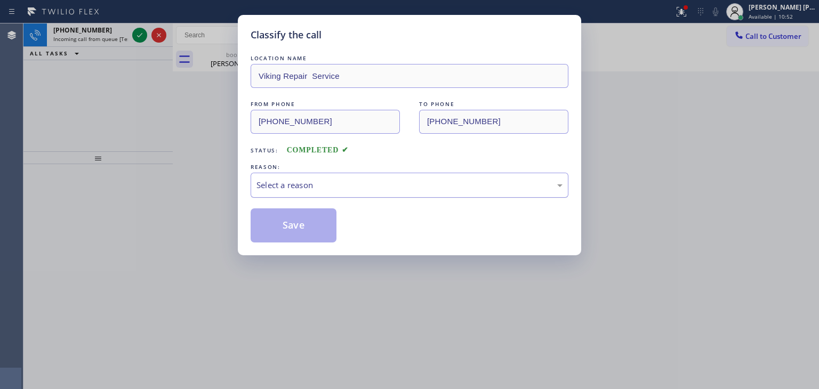
click at [287, 190] on div "Select a reason" at bounding box center [409, 185] width 306 height 12
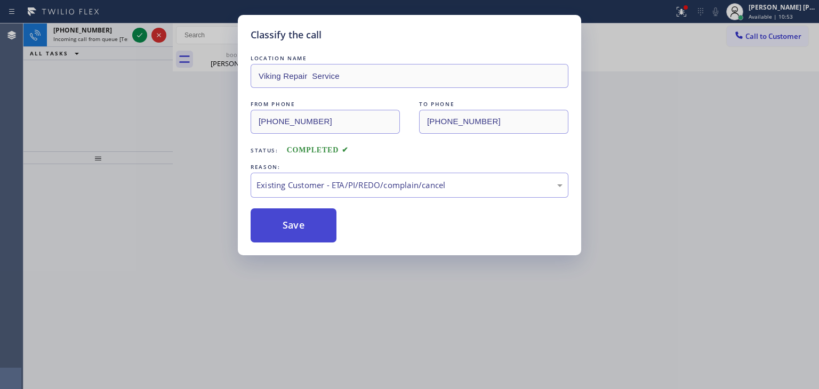
click at [298, 215] on button "Save" at bounding box center [294, 225] width 86 height 34
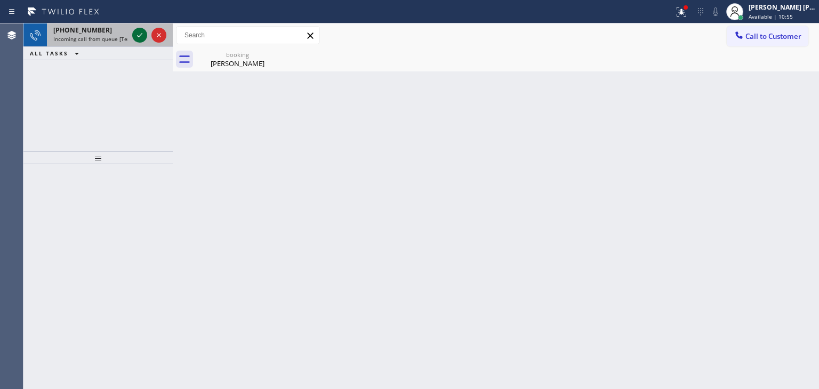
click at [138, 33] on icon at bounding box center [139, 35] width 13 height 13
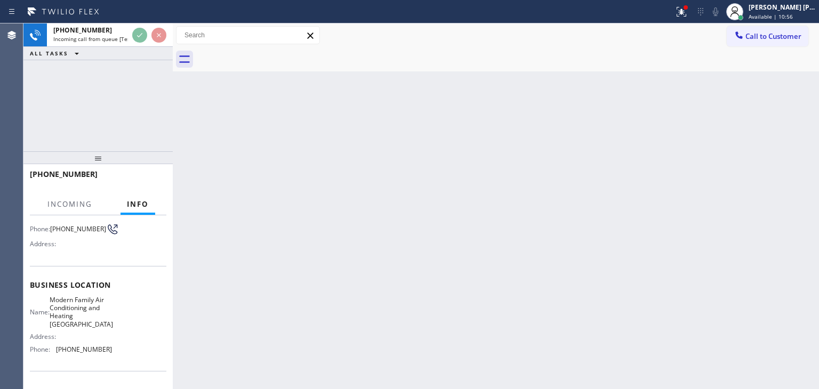
scroll to position [107, 0]
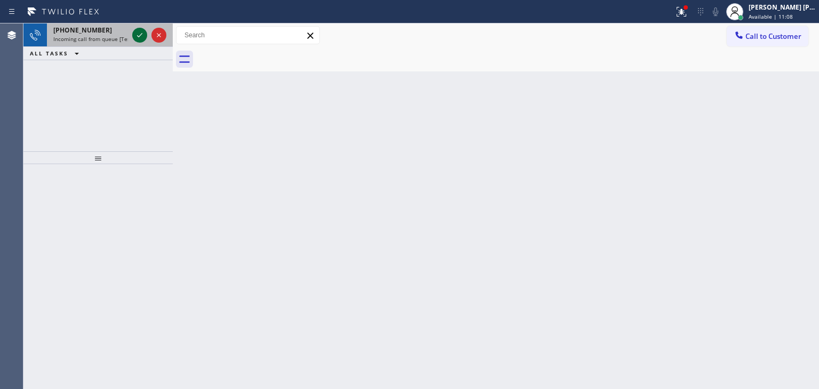
click at [140, 36] on icon at bounding box center [139, 35] width 5 height 4
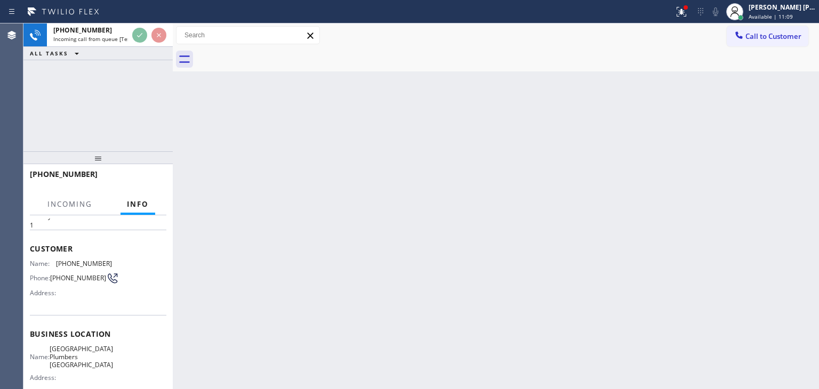
scroll to position [53, 0]
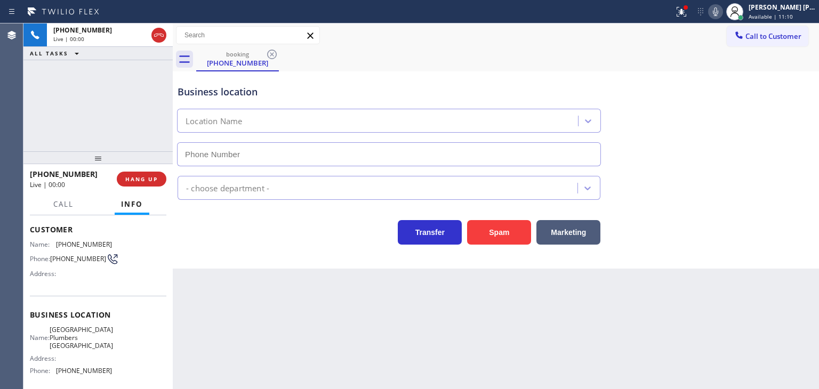
type input "(805) 322-7771"
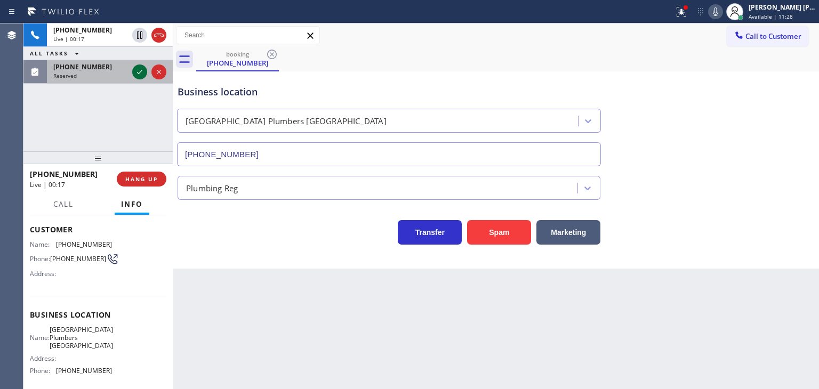
click at [143, 73] on icon at bounding box center [139, 72] width 13 height 13
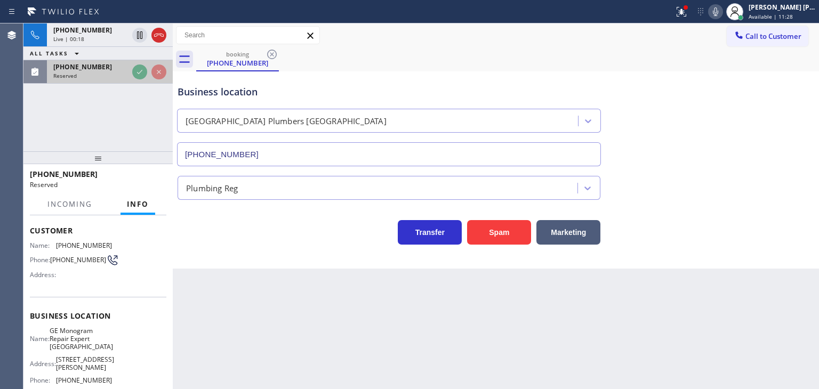
scroll to position [62, 0]
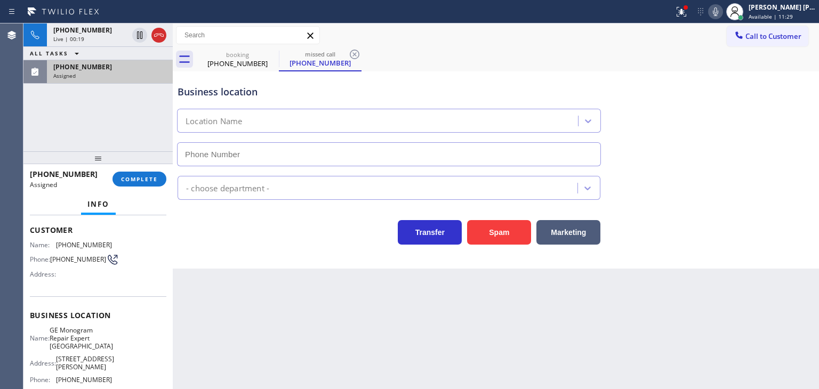
type input "(720) 307-7285"
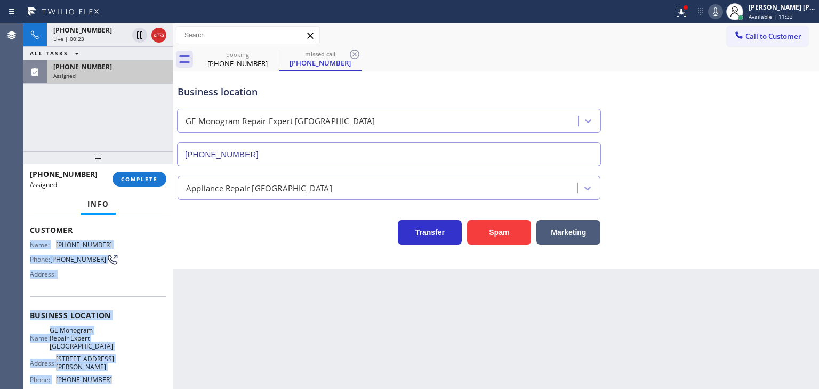
drag, startPoint x: 114, startPoint y: 326, endPoint x: 29, endPoint y: 240, distance: 120.2
click at [30, 240] on div "Context Queue: Appliance Repair High End Priority: 0 Task Age: Customer Name: (…" at bounding box center [98, 320] width 136 height 326
copy div "Name: (720) 995-6486 Phone: (720) 995-6486 Address: Business location Name: GE …"
click at [91, 77] on div "Assigned" at bounding box center [109, 75] width 113 height 7
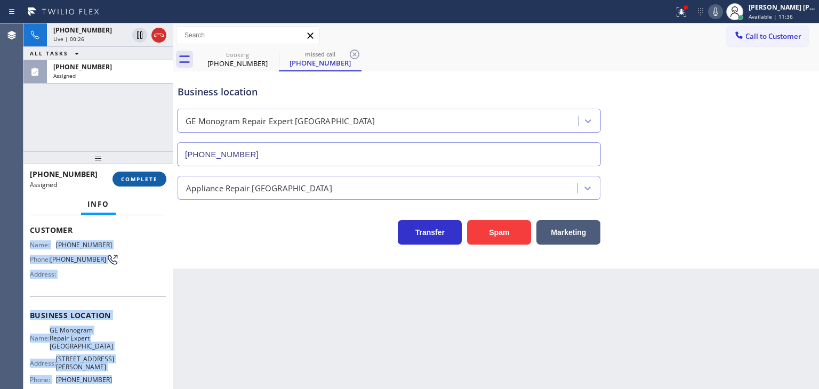
click at [143, 177] on span "COMPLETE" at bounding box center [139, 178] width 37 height 7
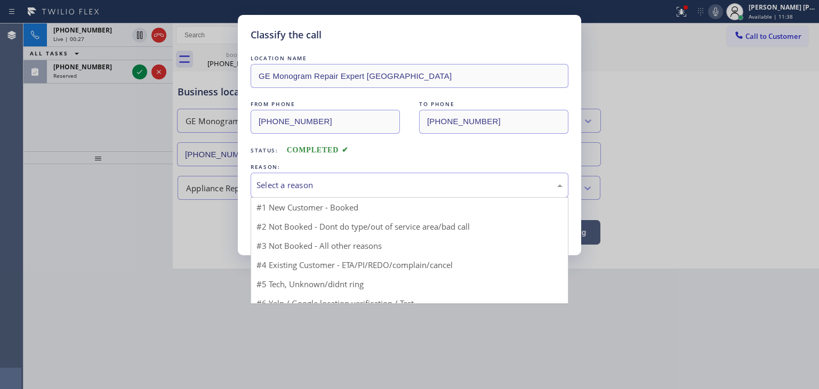
click at [363, 179] on div "Select a reason" at bounding box center [409, 185] width 306 height 12
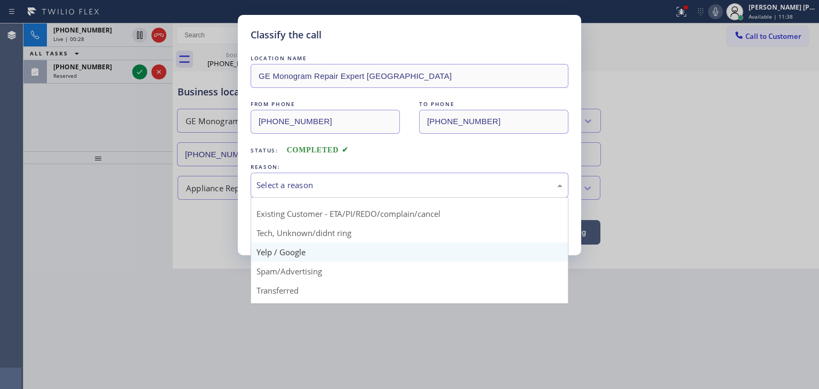
scroll to position [67, 0]
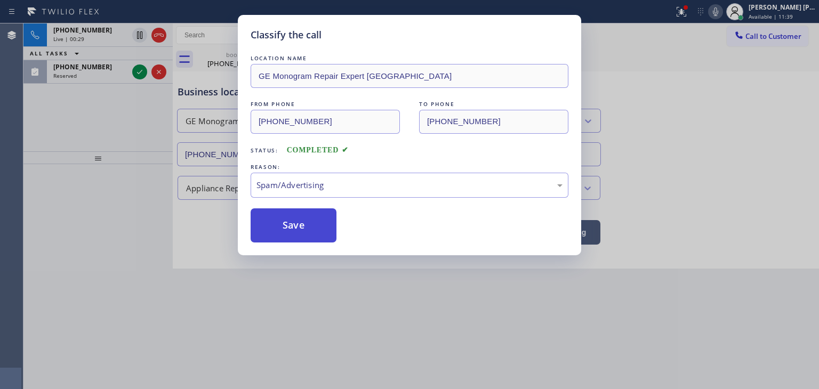
click at [277, 224] on button "Save" at bounding box center [294, 225] width 86 height 34
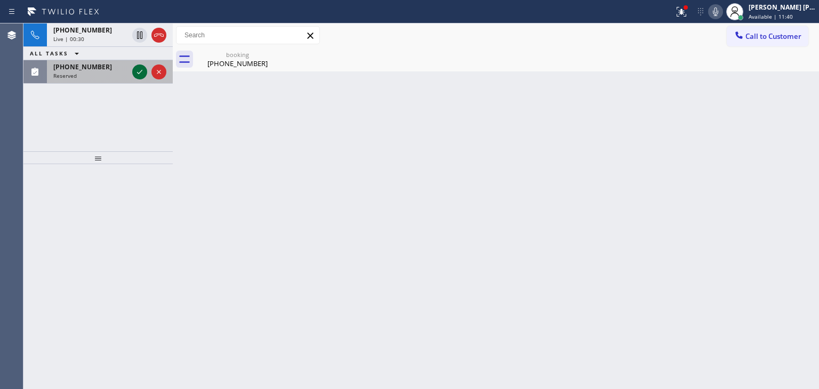
click at [141, 72] on icon at bounding box center [139, 72] width 13 height 13
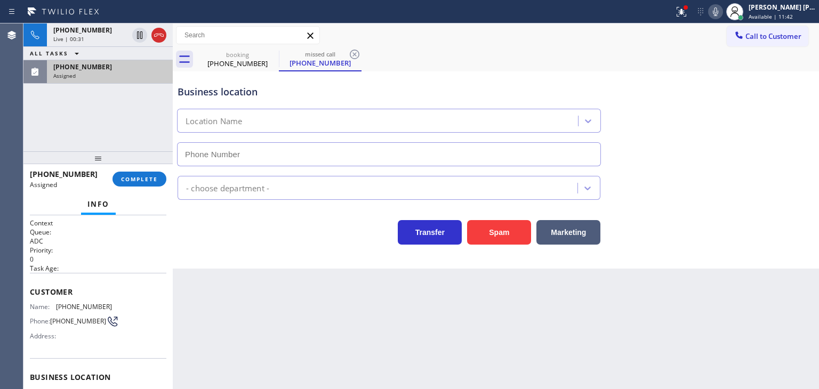
type input "(949) 732-1277"
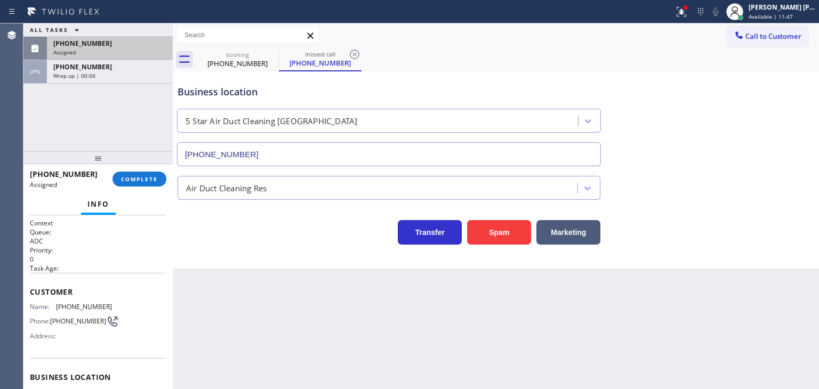
click at [162, 44] on div "(949) 393-7800" at bounding box center [109, 43] width 113 height 9
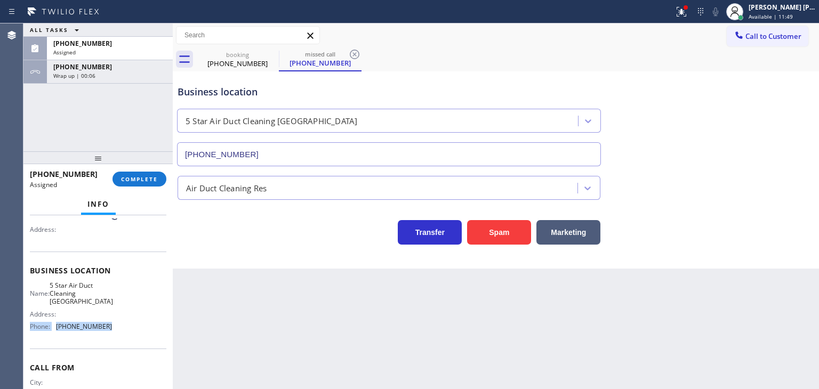
scroll to position [53, 0]
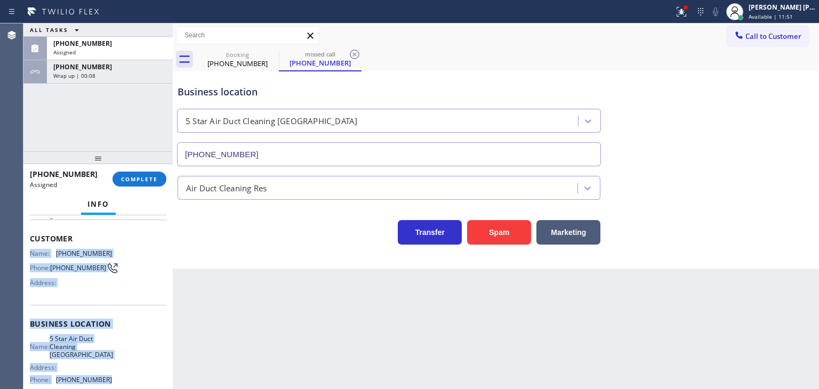
drag, startPoint x: 113, startPoint y: 329, endPoint x: 29, endPoint y: 246, distance: 118.4
click at [29, 246] on div "Context Queue: ADC Priority: 0 Task Age: Customer Name: (949) 393-7800 Phone: (…" at bounding box center [97, 302] width 149 height 174
copy div "Name: (949) 393-7800 Phone: (949) 393-7800 Address: Business location Name: 5 S…"
click at [127, 181] on span "COMPLETE" at bounding box center [139, 178] width 37 height 7
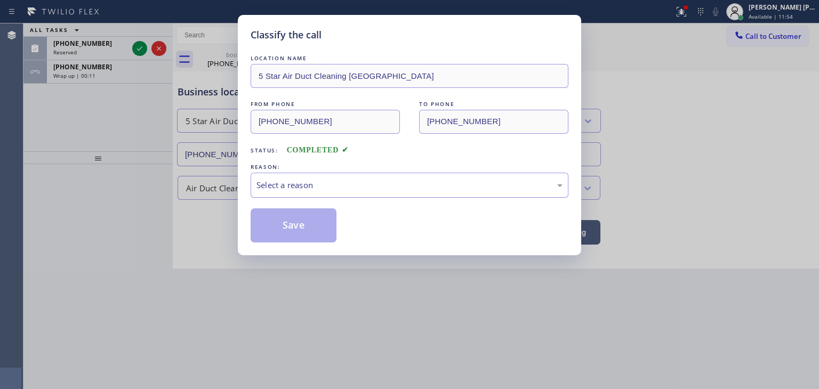
click at [276, 188] on div "Select a reason" at bounding box center [409, 185] width 306 height 12
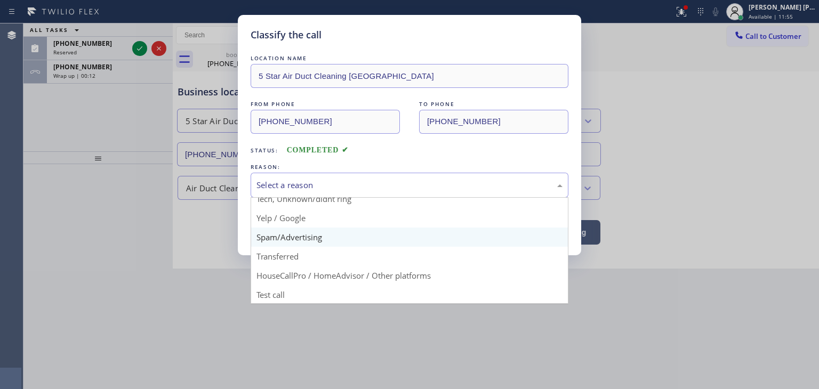
scroll to position [67, 0]
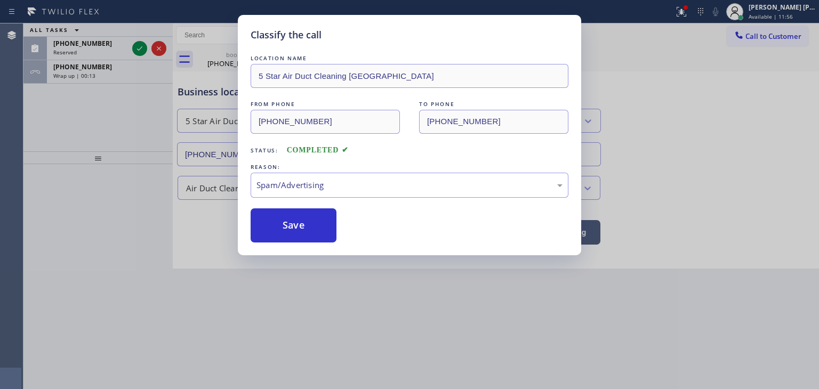
drag, startPoint x: 297, startPoint y: 233, endPoint x: 246, endPoint y: 169, distance: 81.9
click at [297, 231] on button "Save" at bounding box center [294, 225] width 86 height 34
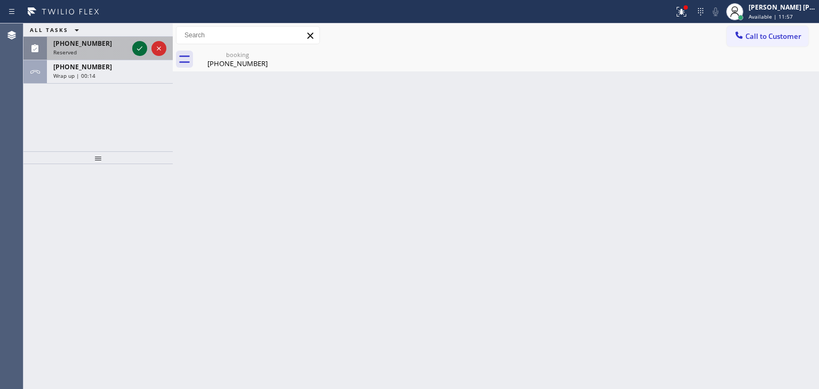
click at [135, 51] on icon at bounding box center [139, 48] width 13 height 13
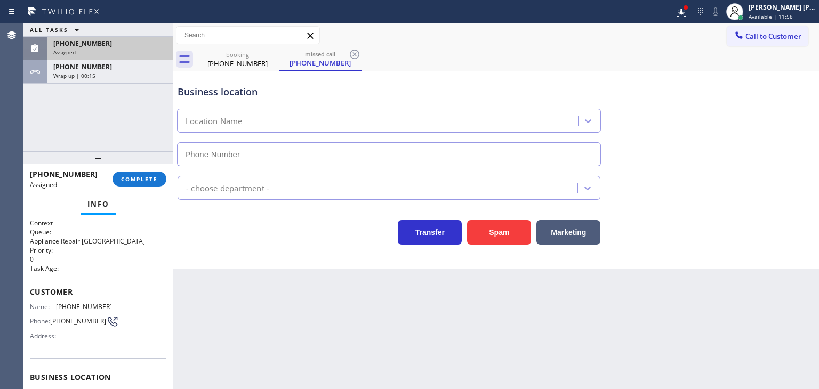
type input "(305) 747-7090"
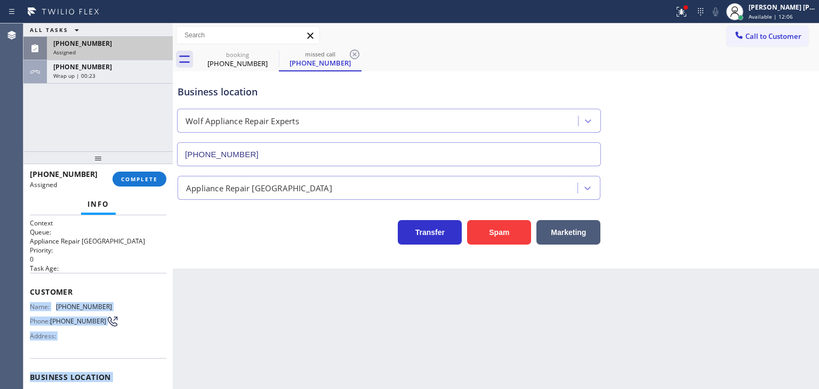
drag, startPoint x: 110, startPoint y: 335, endPoint x: 25, endPoint y: 306, distance: 89.7
click at [25, 306] on div "Context Queue: Appliance Repair High End Priority: 0 Task Age: Customer Name: (…" at bounding box center [97, 302] width 149 height 174
click at [143, 182] on span "COMPLETE" at bounding box center [139, 178] width 37 height 7
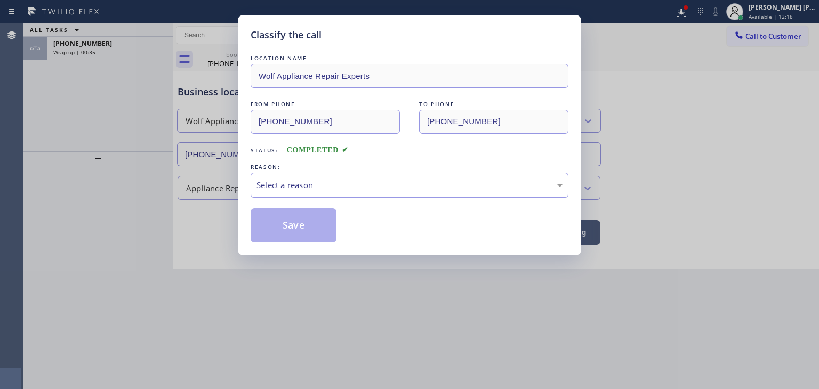
click at [320, 181] on div "Select a reason" at bounding box center [409, 185] width 306 height 12
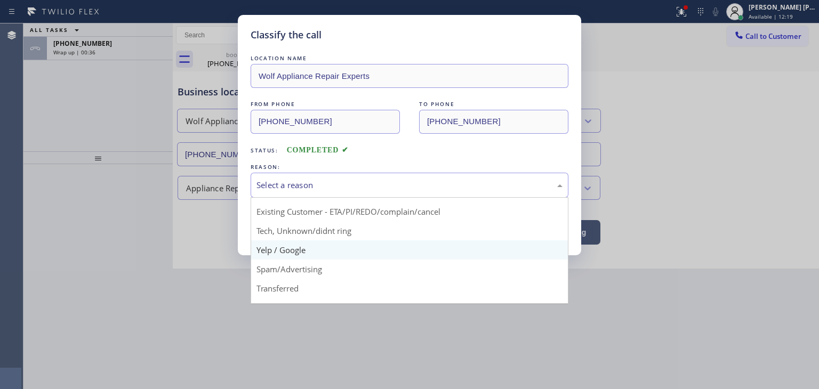
scroll to position [53, 0]
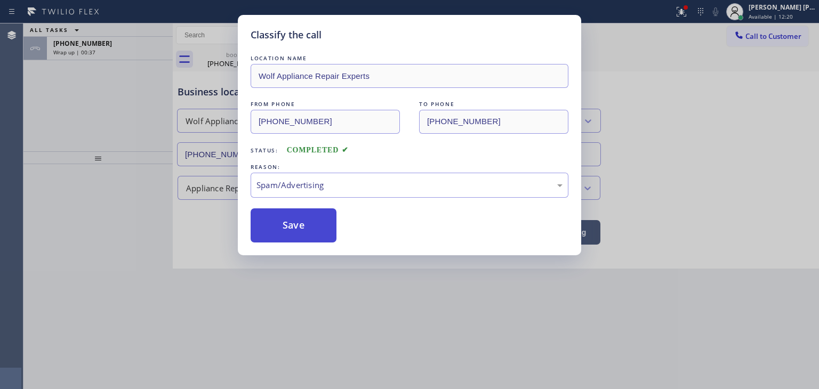
click at [311, 223] on button "Save" at bounding box center [294, 225] width 86 height 34
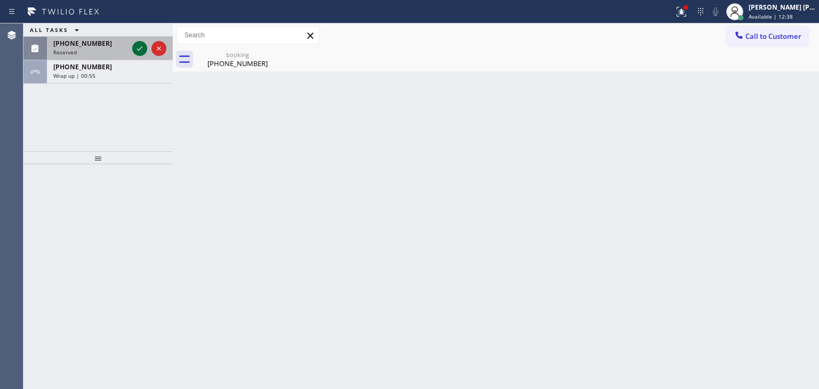
click at [142, 47] on icon at bounding box center [139, 48] width 5 height 4
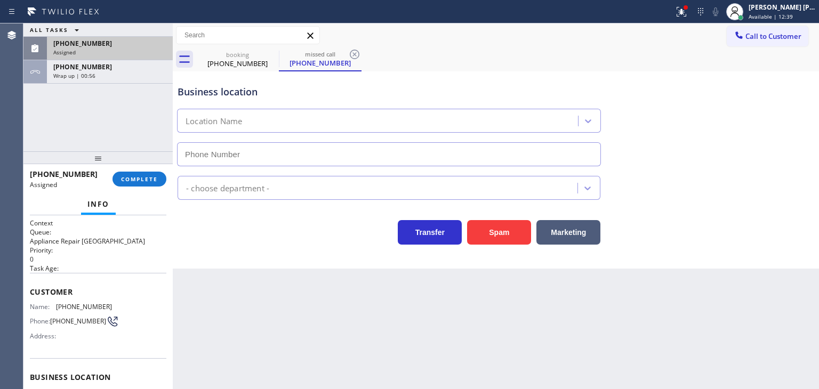
type input "(312) 872-4892"
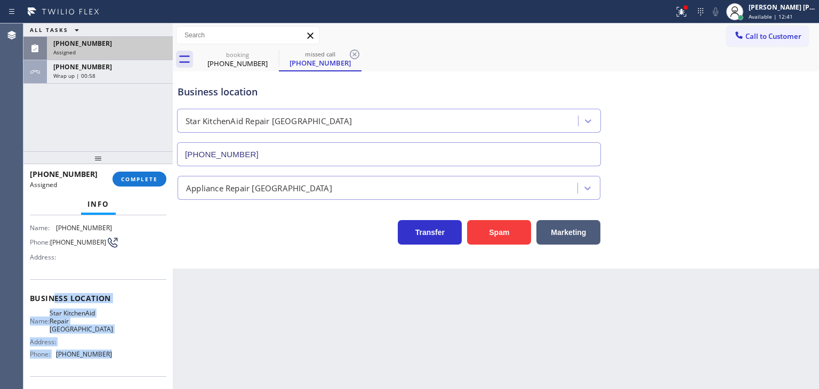
scroll to position [53, 0]
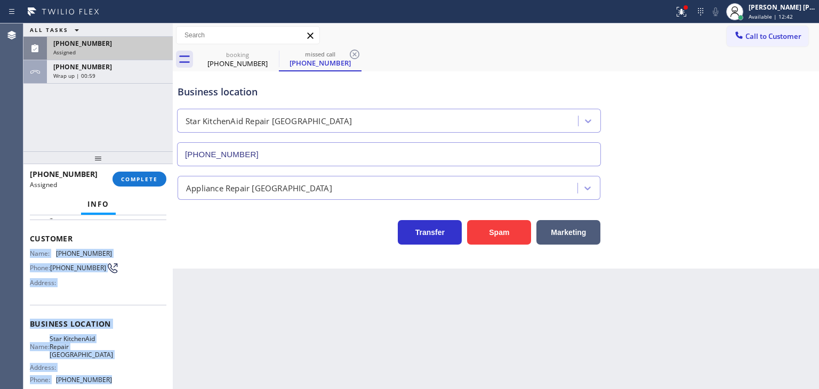
drag, startPoint x: 107, startPoint y: 321, endPoint x: 29, endPoint y: 256, distance: 101.4
click at [29, 256] on div "Context Queue: Appliance Repair High End Priority: 0 Task Age: Customer Name: (…" at bounding box center [97, 302] width 149 height 174
click at [140, 179] on span "COMPLETE" at bounding box center [139, 178] width 37 height 7
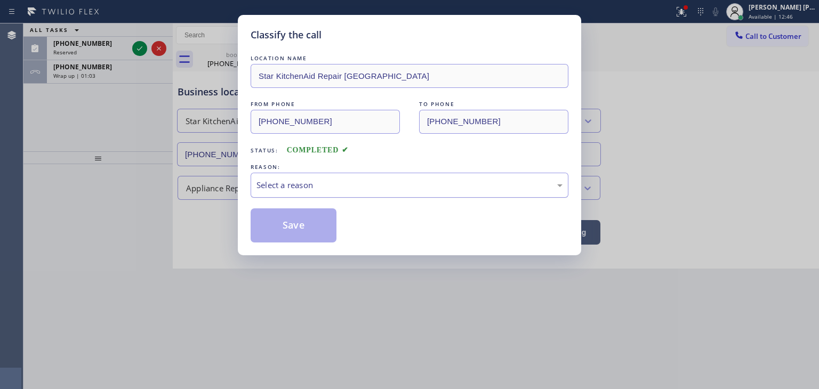
click at [289, 176] on div "Select a reason" at bounding box center [410, 185] width 318 height 25
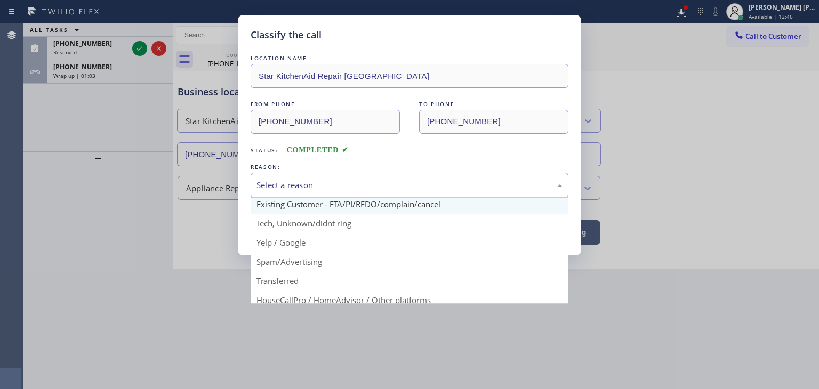
scroll to position [53, 0]
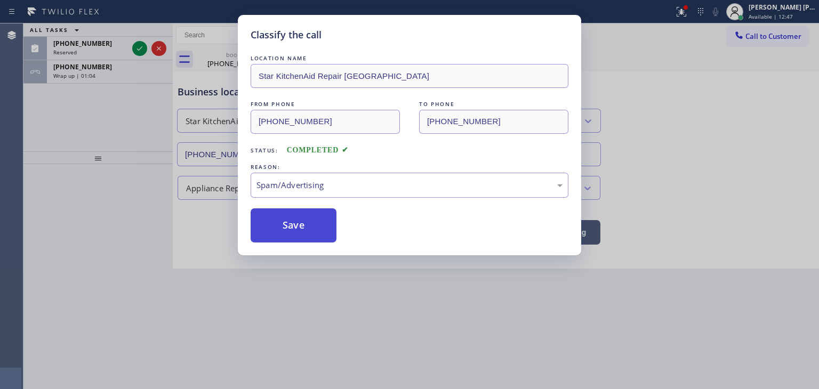
click at [296, 234] on button "Save" at bounding box center [294, 225] width 86 height 34
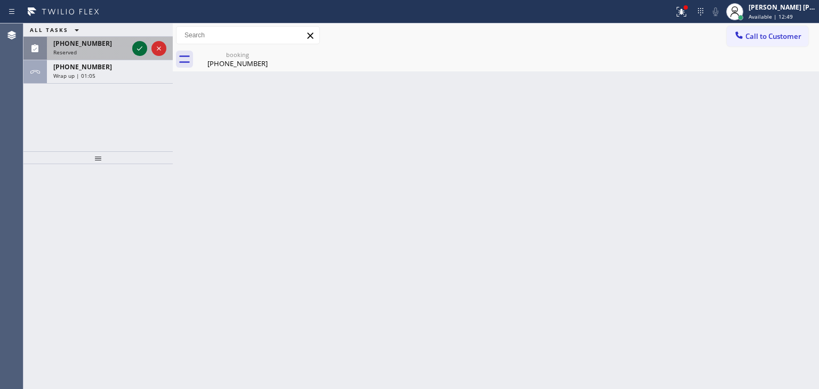
click at [140, 47] on icon at bounding box center [139, 48] width 13 height 13
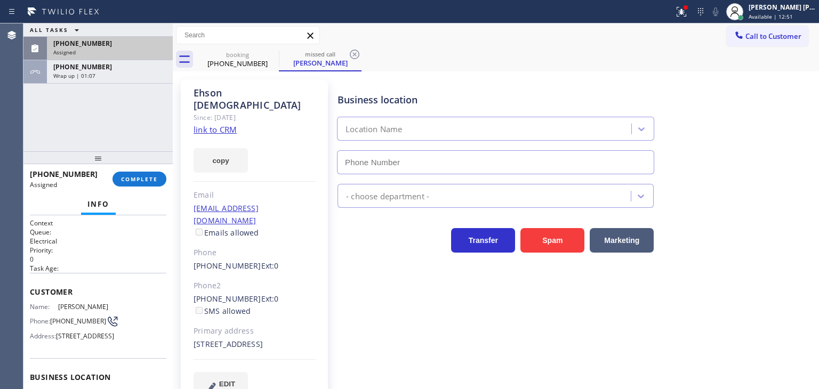
type input "(714) 681-1582"
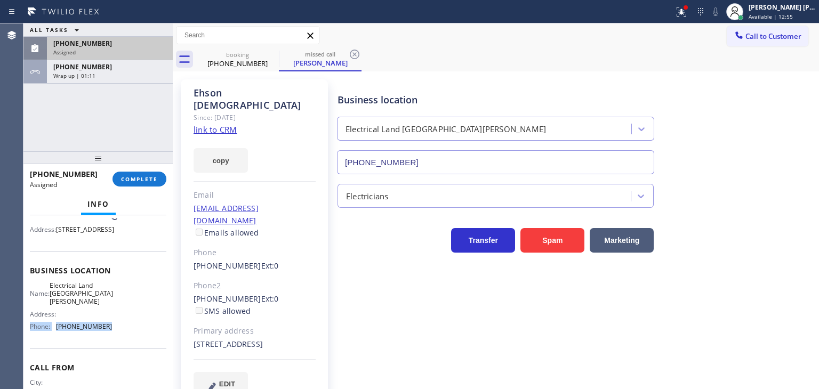
scroll to position [53, 0]
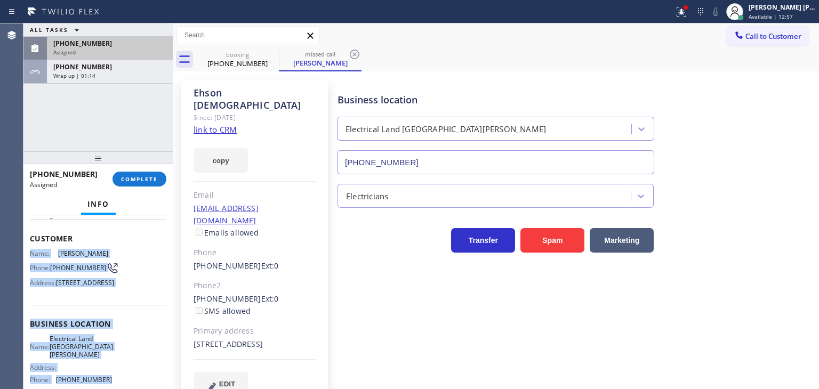
drag, startPoint x: 118, startPoint y: 343, endPoint x: 32, endPoint y: 248, distance: 128.3
click at [32, 248] on div "Context Queue: Electrical Priority: 0 Task Age: Customer Name: Ehson Hashemian …" at bounding box center [98, 324] width 136 height 318
click at [134, 180] on span "COMPLETE" at bounding box center [139, 178] width 37 height 7
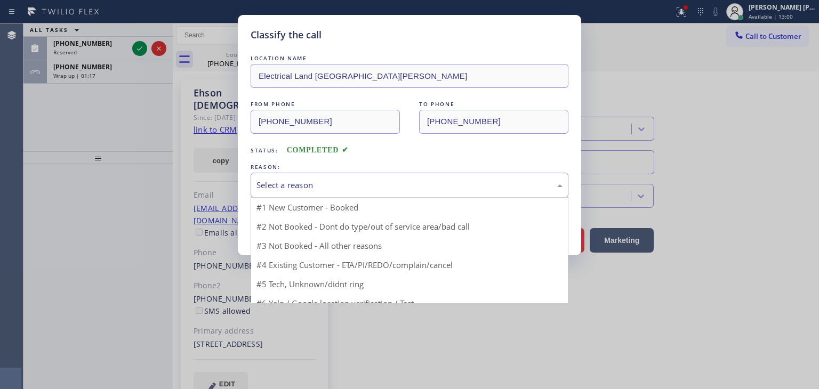
click at [278, 182] on div "Select a reason" at bounding box center [409, 185] width 306 height 12
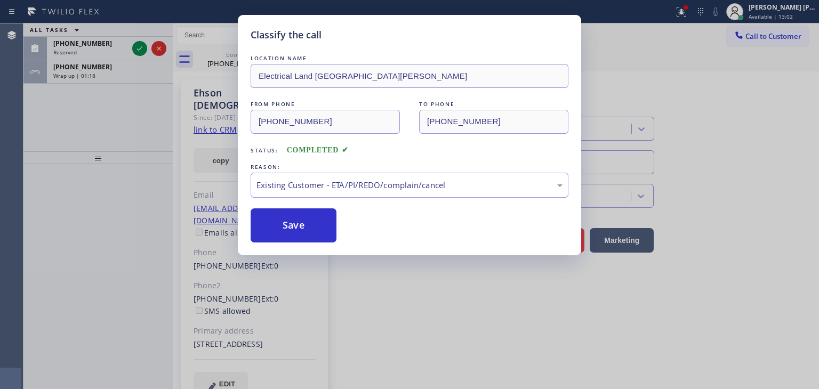
drag, startPoint x: 303, startPoint y: 224, endPoint x: 244, endPoint y: 168, distance: 81.4
click at [302, 224] on button "Save" at bounding box center [294, 225] width 86 height 34
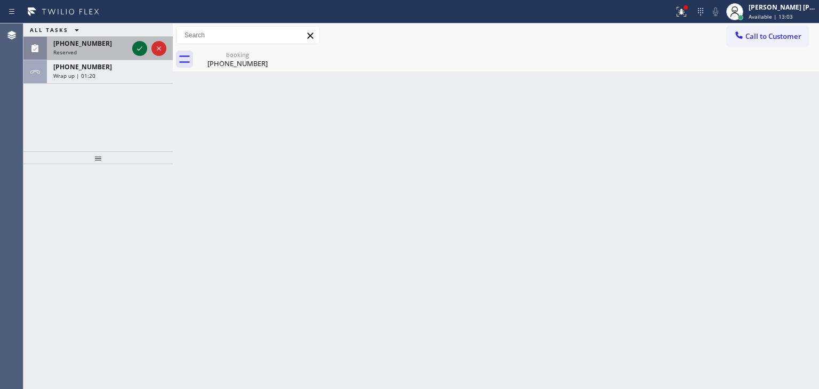
click at [136, 45] on icon at bounding box center [139, 48] width 13 height 13
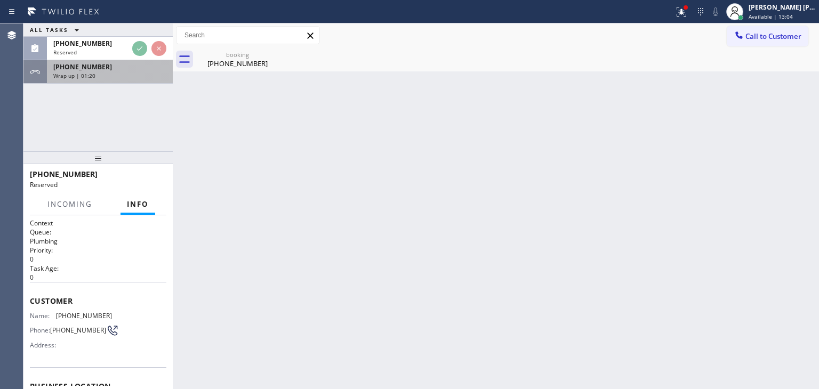
click at [117, 76] on div "Wrap up | 01:20" at bounding box center [109, 75] width 113 height 7
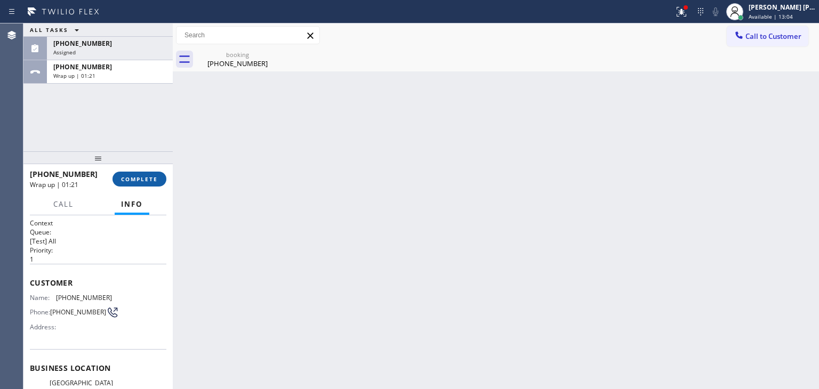
click at [130, 178] on span "COMPLETE" at bounding box center [139, 178] width 37 height 7
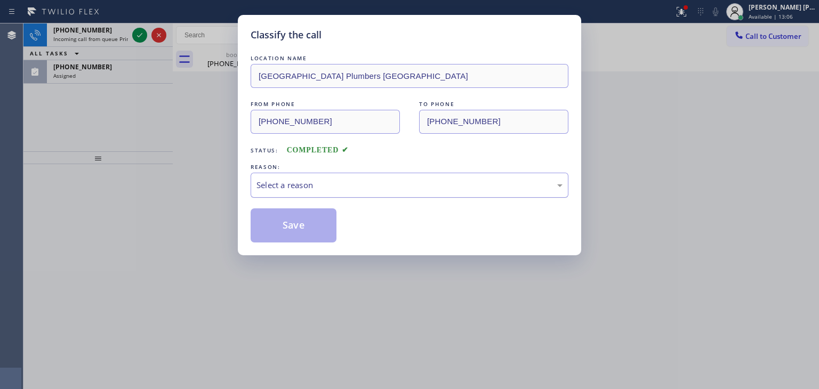
click at [327, 184] on div "Select a reason" at bounding box center [409, 185] width 306 height 12
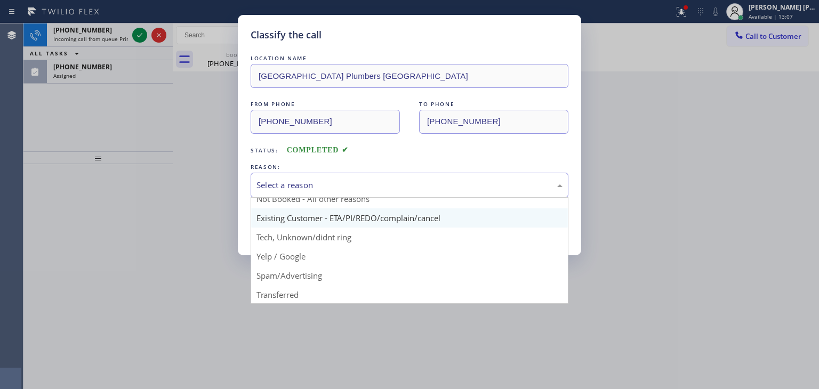
scroll to position [53, 0]
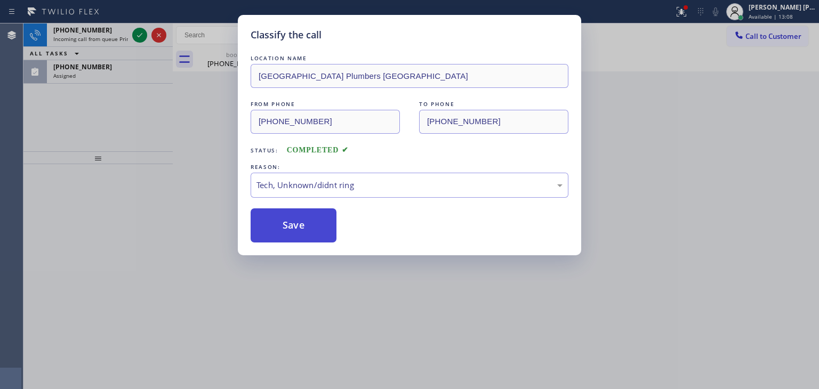
click at [305, 223] on button "Save" at bounding box center [294, 225] width 86 height 34
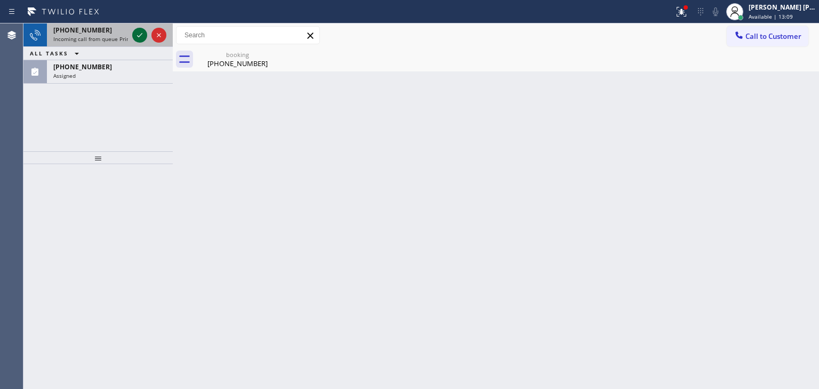
click at [138, 35] on icon at bounding box center [139, 35] width 13 height 13
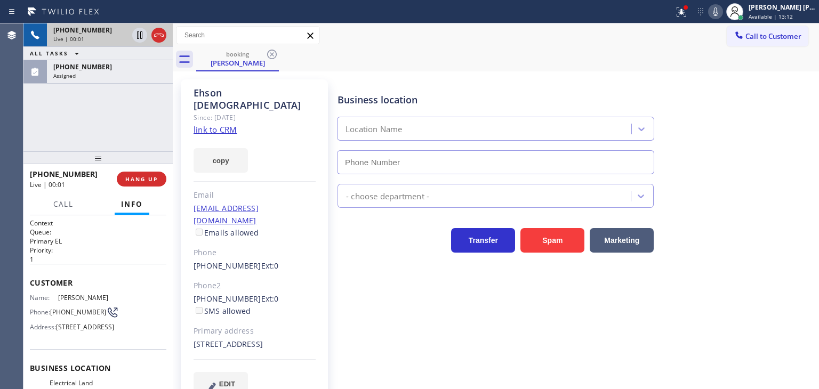
type input "(714) 681-1582"
click at [100, 33] on div "+19493317825" at bounding box center [90, 30] width 75 height 9
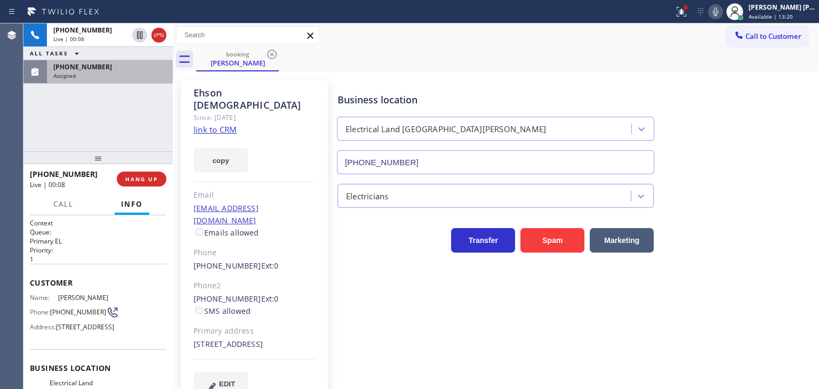
click at [120, 74] on div "Assigned" at bounding box center [109, 75] width 113 height 7
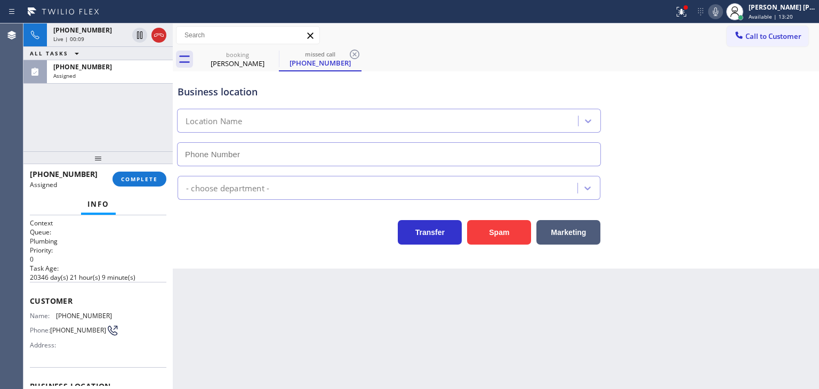
type input "(805) 519-7811"
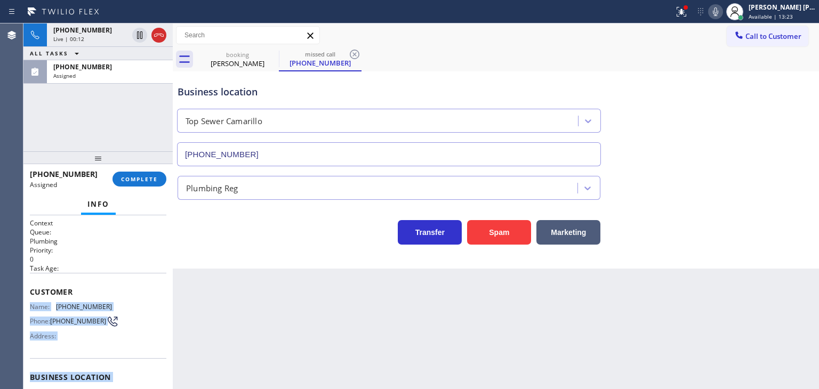
drag, startPoint x: 113, startPoint y: 318, endPoint x: 24, endPoint y: 297, distance: 91.4
click at [24, 297] on div "Context Queue: Plumbing Priority: 0 Task Age: Customer Name: (213) 767-1405 Pho…" at bounding box center [97, 302] width 149 height 174
click at [140, 179] on span "COMPLETE" at bounding box center [139, 178] width 37 height 7
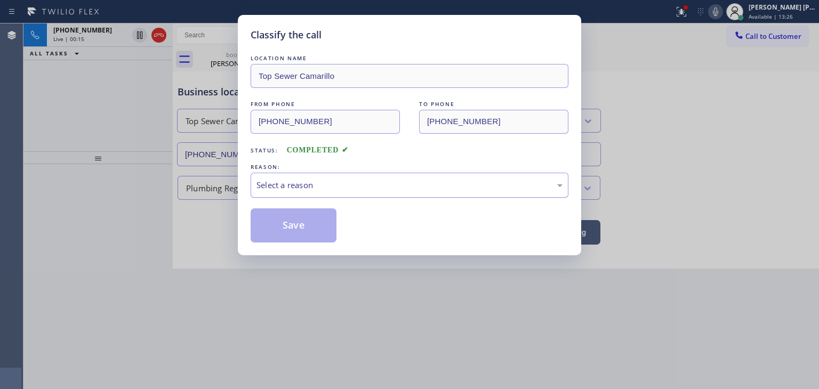
click at [336, 185] on div "Select a reason" at bounding box center [409, 185] width 306 height 12
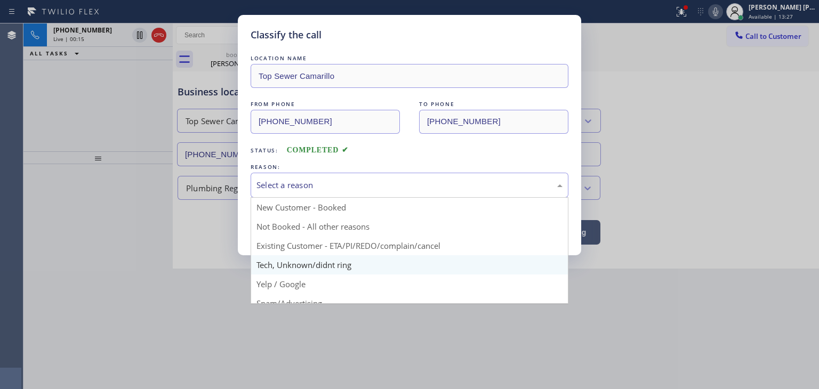
scroll to position [53, 0]
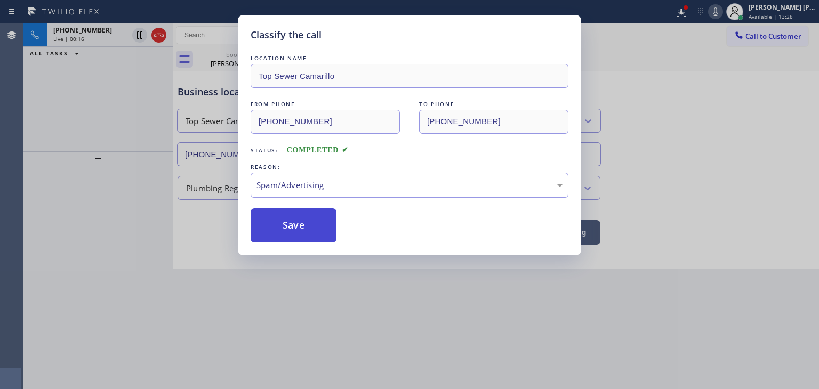
click at [298, 218] on button "Save" at bounding box center [294, 225] width 86 height 34
type input "(714) 681-1582"
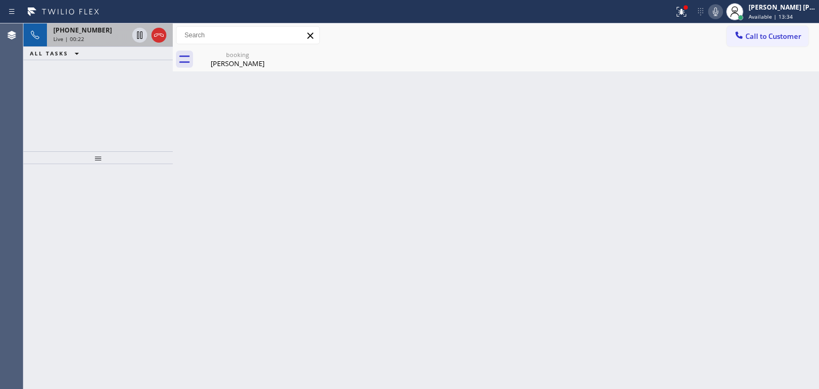
click at [96, 29] on span "+19493317825" at bounding box center [82, 30] width 59 height 9
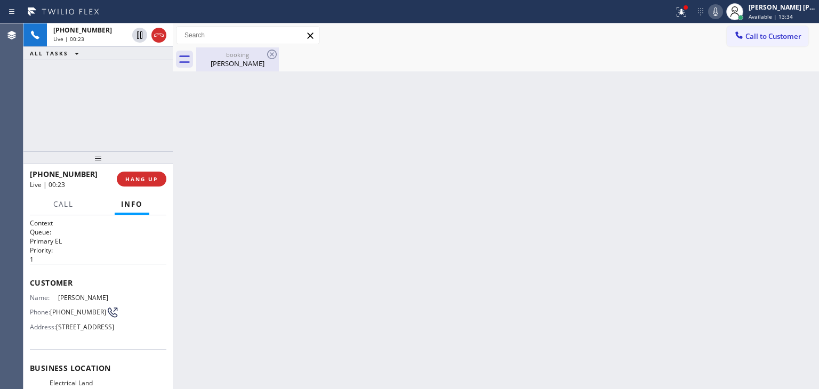
click at [220, 53] on div "booking" at bounding box center [237, 55] width 80 height 8
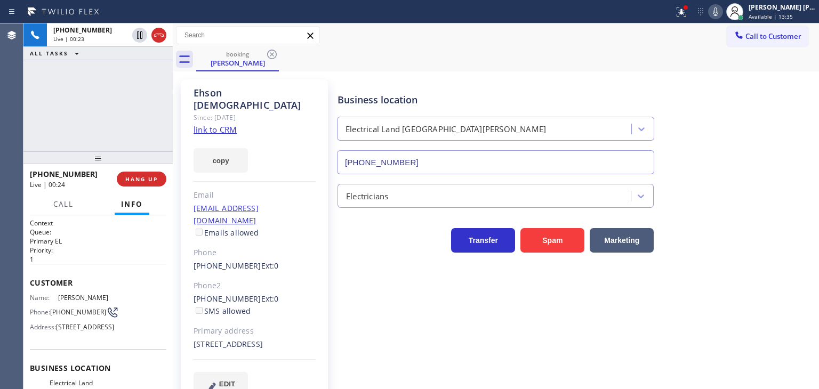
click at [217, 124] on link "link to CRM" at bounding box center [214, 129] width 43 height 11
click at [142, 73] on icon at bounding box center [139, 72] width 13 height 13
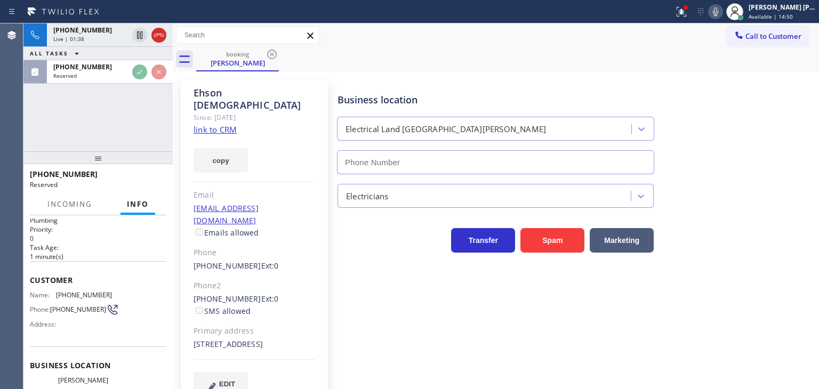
scroll to position [107, 0]
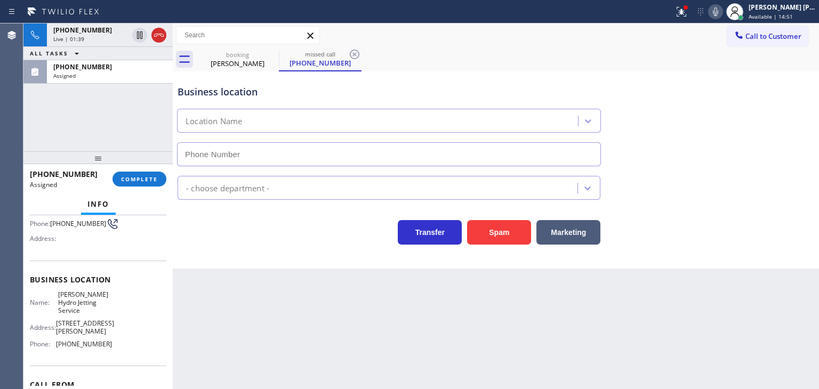
type input "(213) 318-4864"
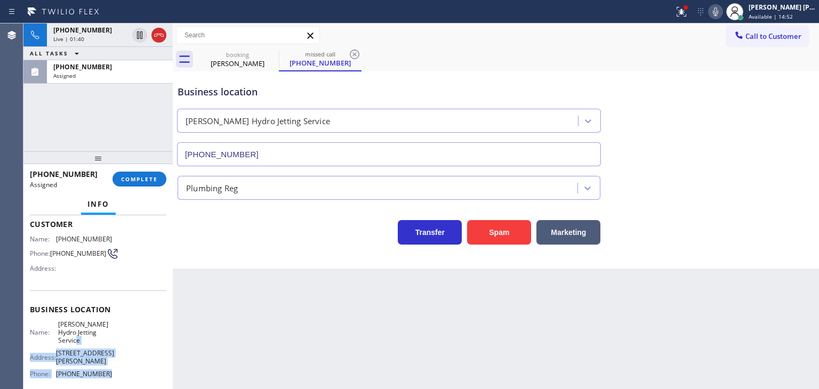
scroll to position [53, 0]
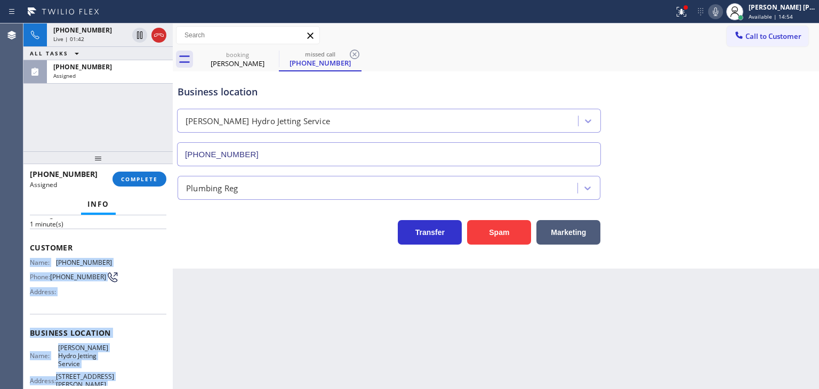
drag, startPoint x: 108, startPoint y: 342, endPoint x: 27, endPoint y: 258, distance: 116.5
click at [27, 258] on div "Context Queue: Plumbing Priority: 0 Task Age: 1 minute(s) Customer Name: (213) …" at bounding box center [97, 302] width 149 height 174
click at [130, 182] on span "COMPLETE" at bounding box center [139, 178] width 37 height 7
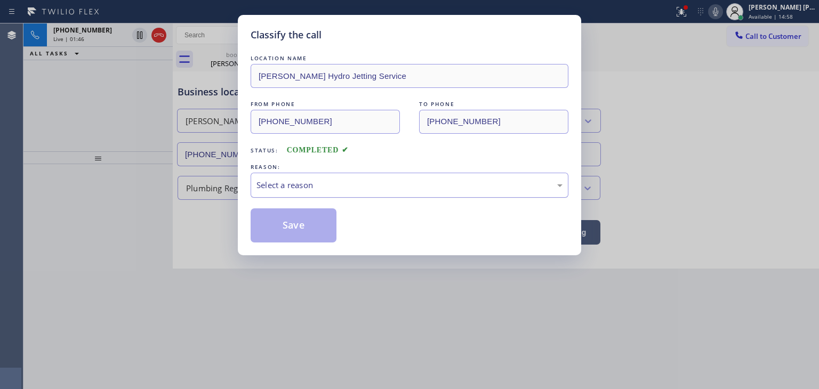
click at [276, 182] on div "Select a reason" at bounding box center [409, 185] width 306 height 12
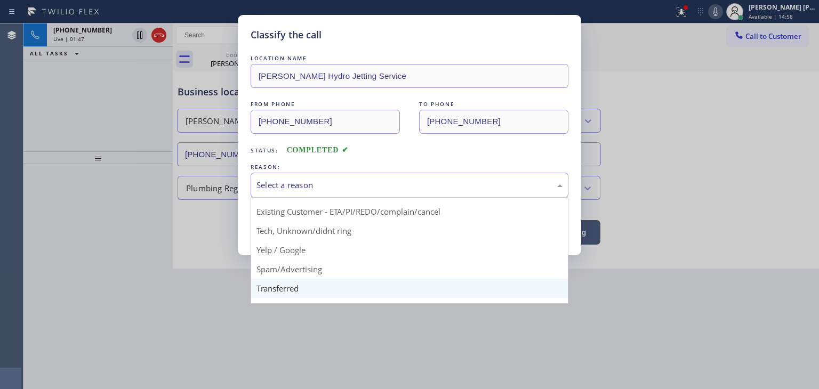
scroll to position [53, 0]
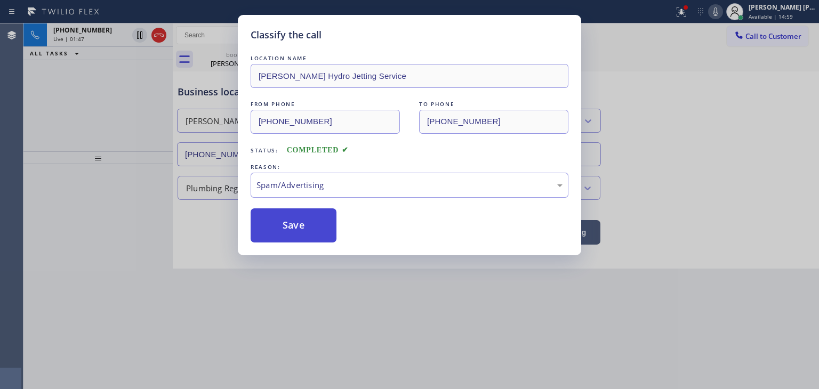
click at [301, 229] on button "Save" at bounding box center [294, 225] width 86 height 34
type input "(714) 681-1582"
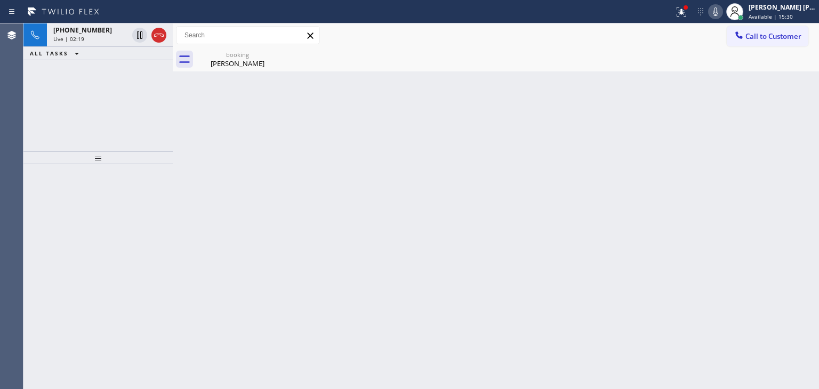
click at [767, 129] on div "Back to Dashboard Change Sender ID Customers Technicians Select a contact Outbo…" at bounding box center [496, 206] width 646 height 366
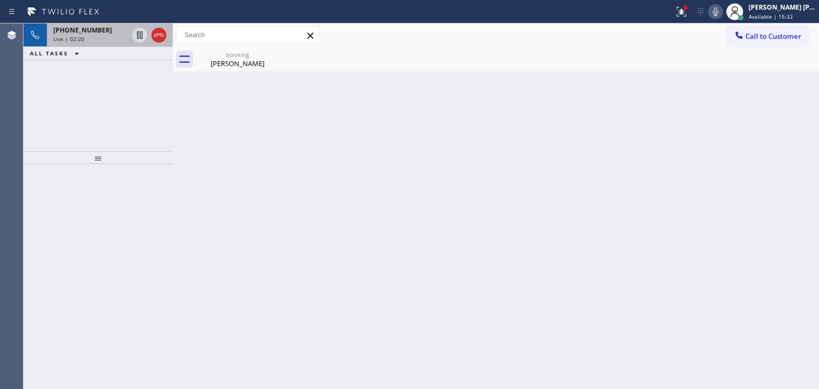
click at [85, 40] on div "Live | 02:20" at bounding box center [90, 38] width 75 height 7
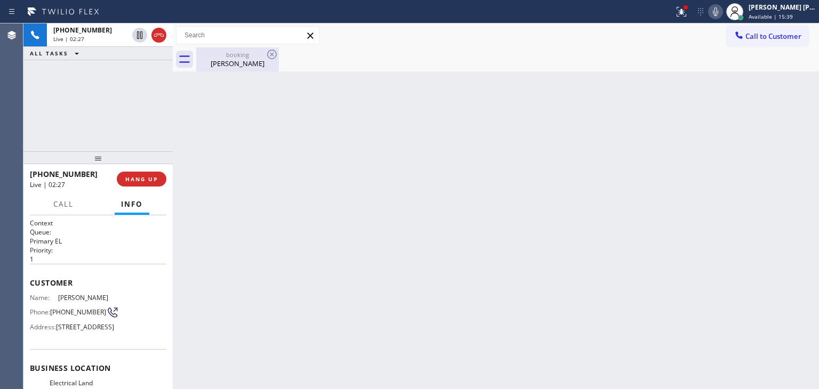
click at [221, 57] on div "booking" at bounding box center [237, 55] width 80 height 8
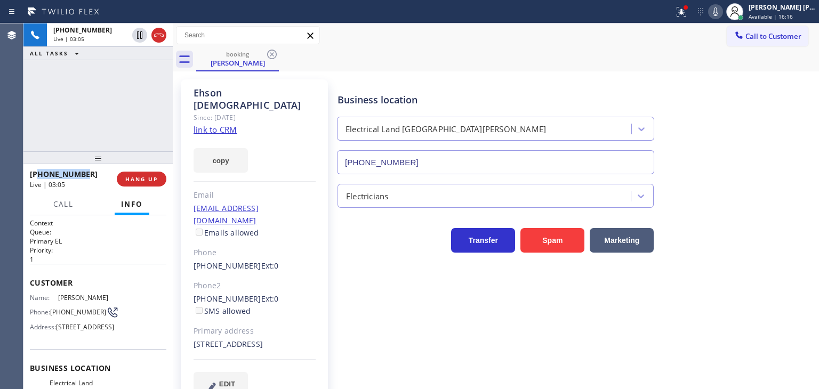
drag, startPoint x: 85, startPoint y: 170, endPoint x: 38, endPoint y: 171, distance: 46.4
click at [38, 171] on div "+19493317825" at bounding box center [69, 174] width 79 height 10
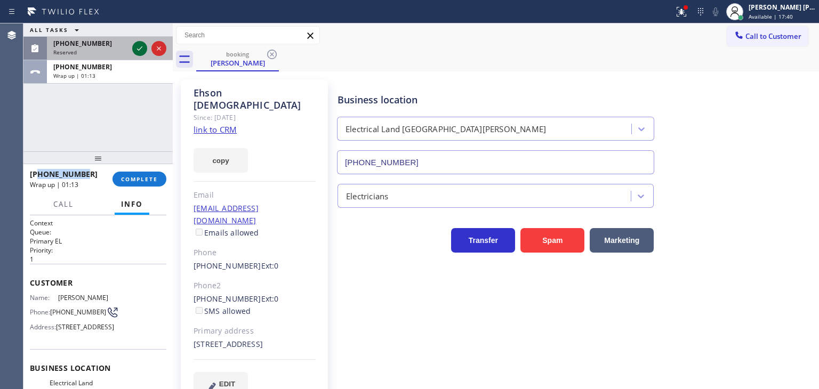
click at [141, 45] on icon at bounding box center [139, 48] width 13 height 13
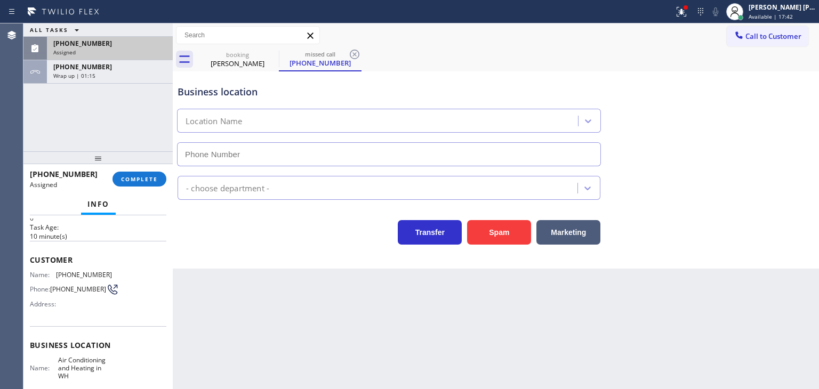
type input "(818) 485-4467"
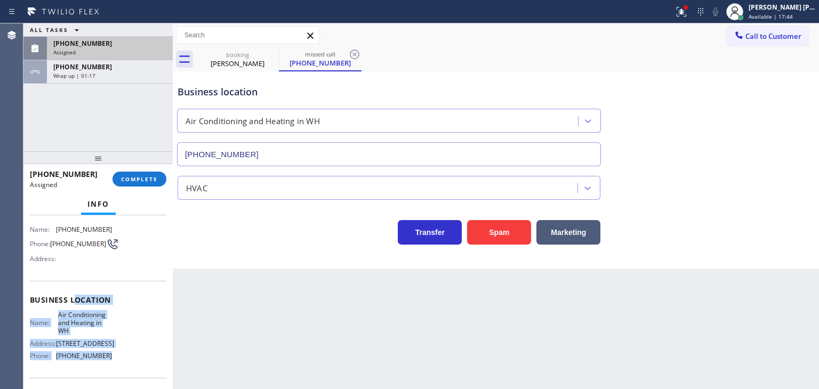
scroll to position [53, 0]
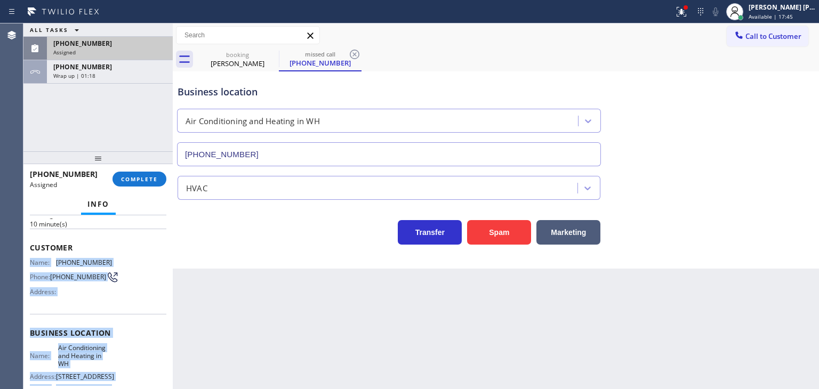
drag, startPoint x: 115, startPoint y: 353, endPoint x: 27, endPoint y: 256, distance: 130.6
click at [27, 256] on div "Context Queue: HVAC Priority: 0 Task Age: 10 minute(s) Customer Name: (818) 443…" at bounding box center [97, 302] width 149 height 174
click at [130, 186] on button "COMPLETE" at bounding box center [139, 179] width 54 height 15
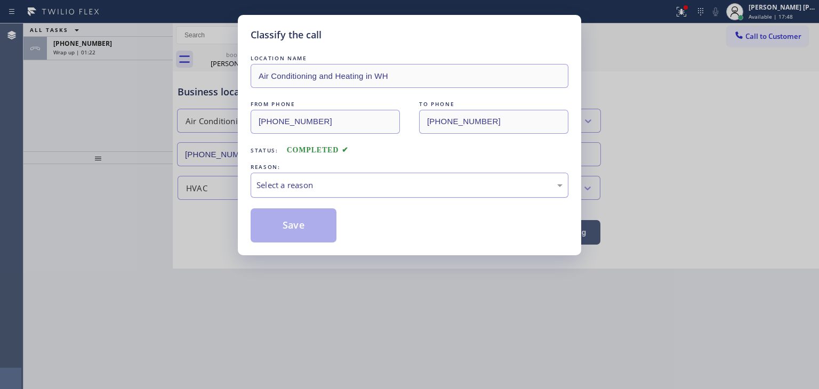
click at [339, 186] on div "Select a reason" at bounding box center [409, 185] width 306 height 12
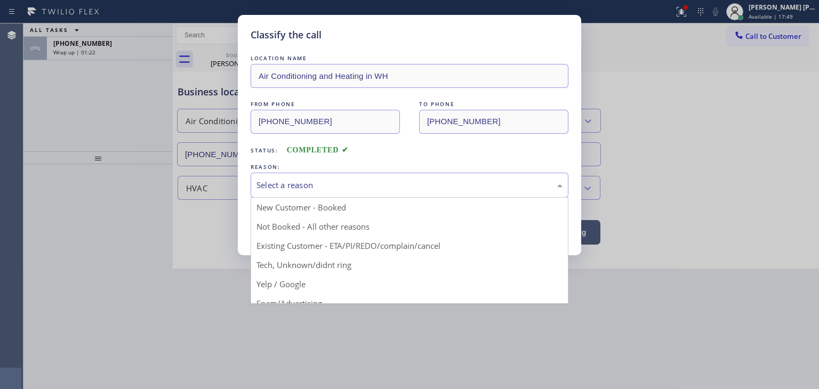
scroll to position [53, 0]
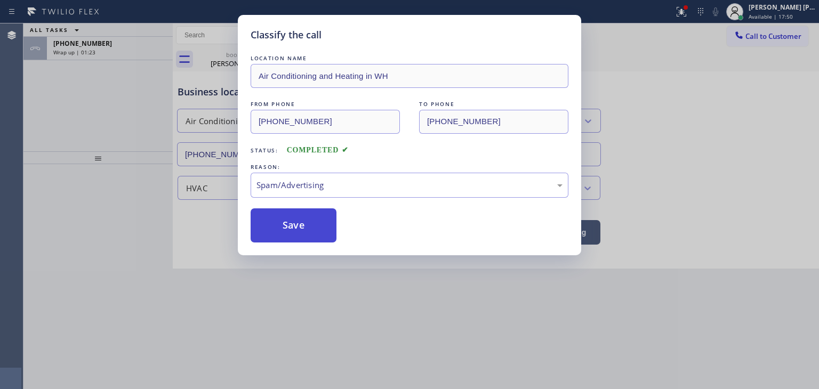
click at [303, 234] on button "Save" at bounding box center [294, 225] width 86 height 34
type input "(714) 681-1582"
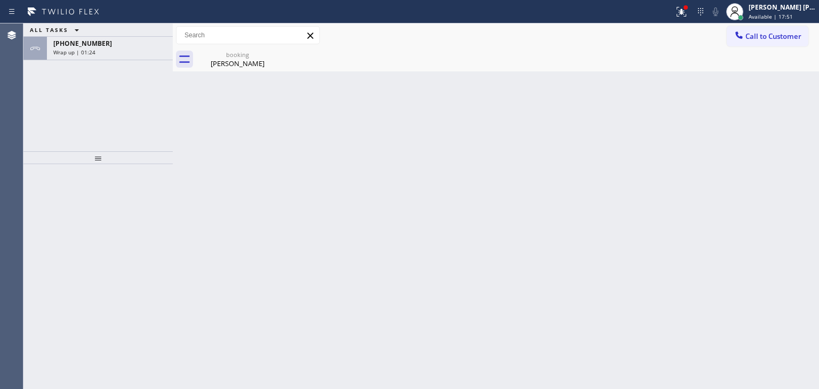
click at [112, 55] on div "+19493317825 Wrap up | 01:24" at bounding box center [108, 48] width 122 height 23
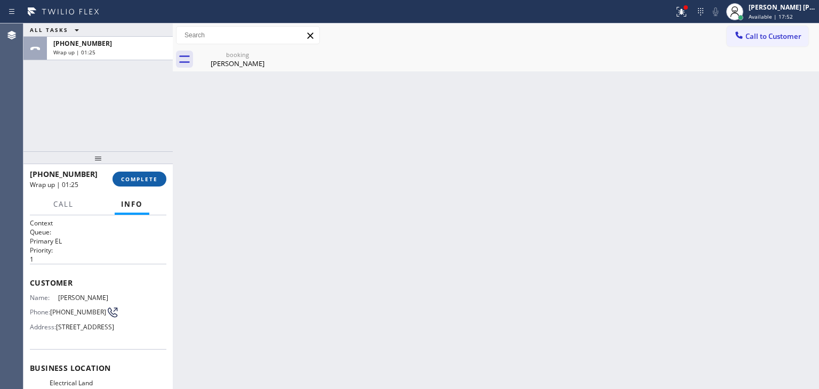
click at [130, 184] on button "COMPLETE" at bounding box center [139, 179] width 54 height 15
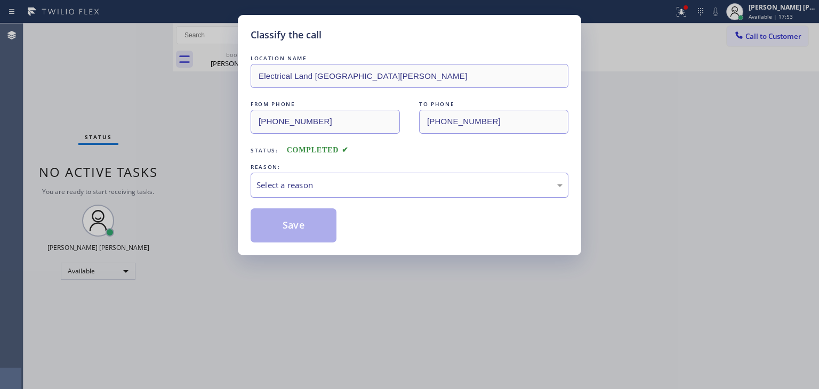
click at [309, 187] on div "Select a reason" at bounding box center [409, 185] width 306 height 12
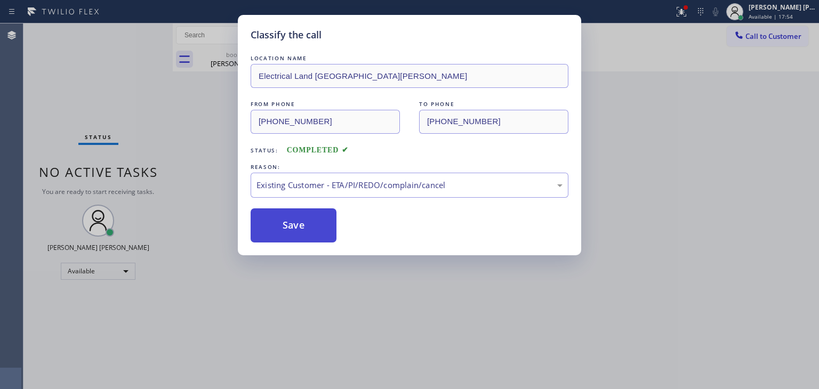
click at [296, 229] on button "Save" at bounding box center [294, 225] width 86 height 34
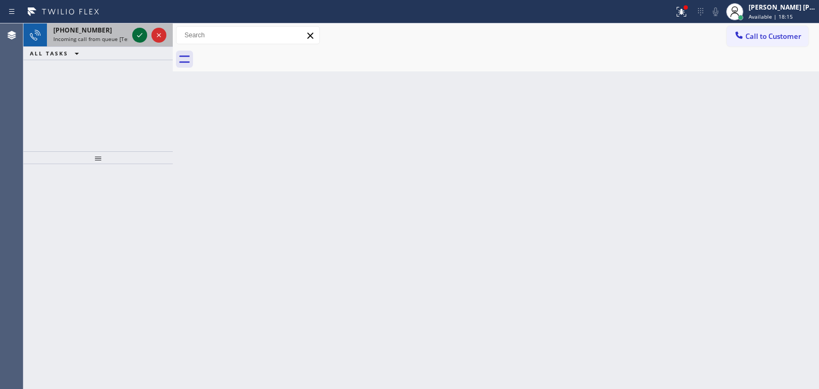
click at [139, 31] on icon at bounding box center [139, 35] width 13 height 13
drag, startPoint x: 140, startPoint y: 42, endPoint x: 138, endPoint y: 34, distance: 8.7
click at [138, 34] on icon at bounding box center [139, 35] width 13 height 13
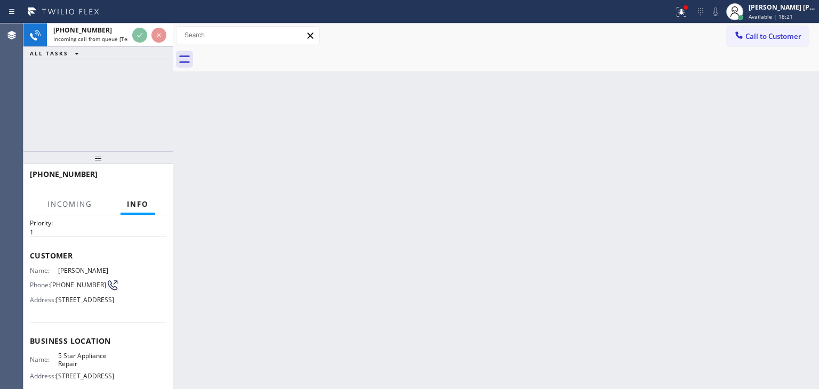
scroll to position [53, 0]
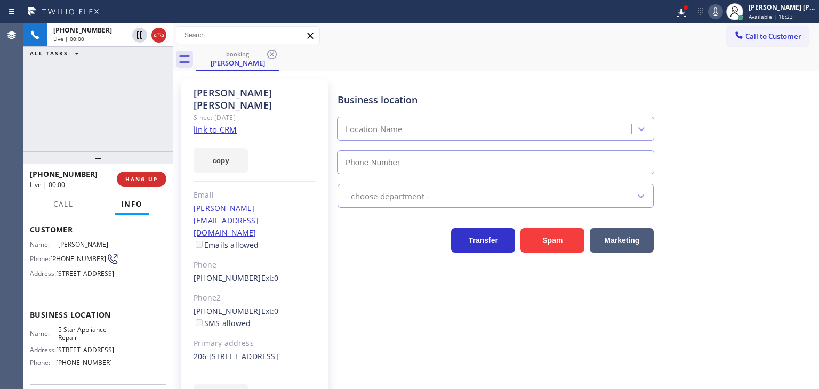
type input "(855) 731-4952"
click at [220, 124] on link "link to CRM" at bounding box center [214, 129] width 43 height 11
drag, startPoint x: 777, startPoint y: 178, endPoint x: 782, endPoint y: 146, distance: 32.5
click at [777, 178] on div "5 Star Appliance" at bounding box center [575, 191] width 481 height 34
click at [722, 6] on icon at bounding box center [715, 11] width 13 height 13
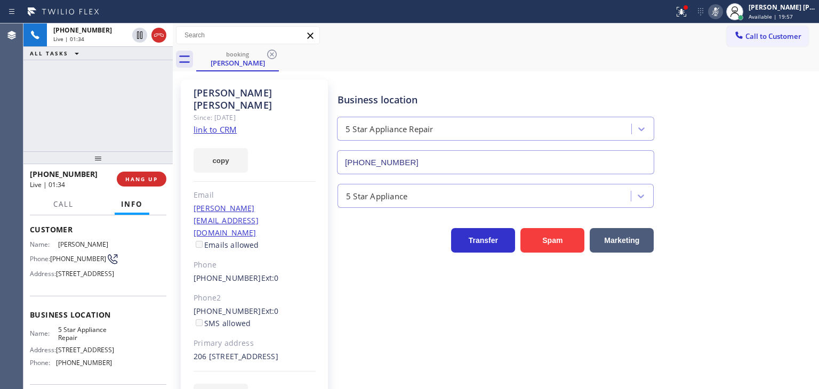
click at [718, 12] on icon at bounding box center [715, 11] width 5 height 9
click at [722, 11] on icon at bounding box center [715, 11] width 13 height 13
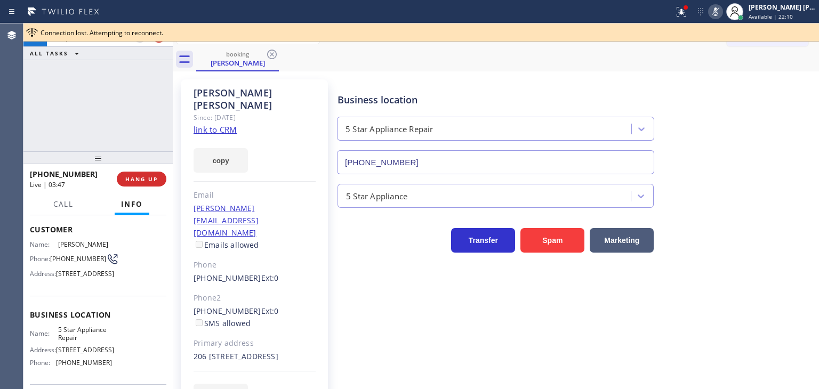
click at [718, 9] on icon at bounding box center [715, 11] width 5 height 9
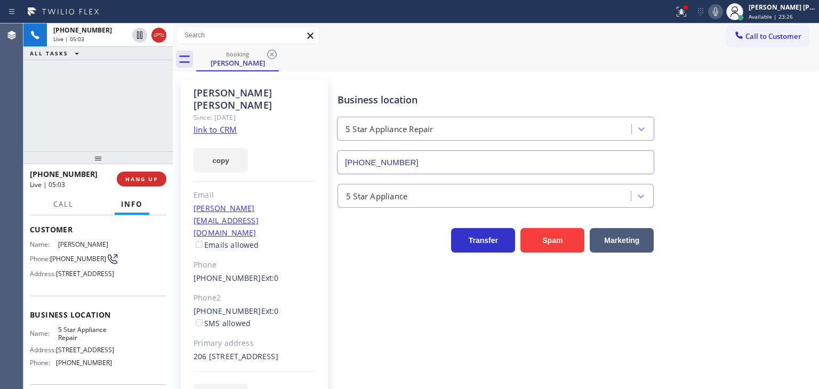
click at [722, 13] on icon at bounding box center [715, 11] width 13 height 13
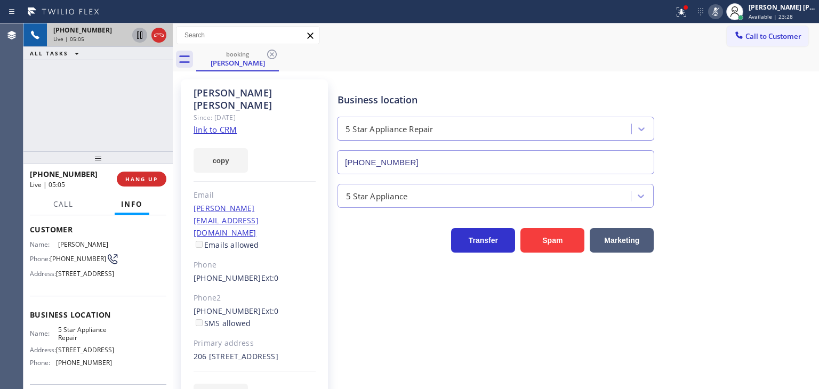
click at [141, 33] on icon at bounding box center [139, 35] width 13 height 13
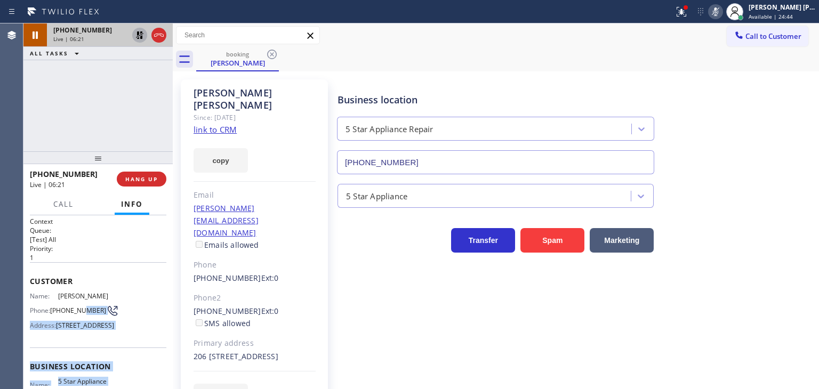
scroll to position [0, 0]
drag, startPoint x: 110, startPoint y: 335, endPoint x: 31, endPoint y: 297, distance: 88.2
click at [31, 297] on div "Context Queue: [Test] All Priority: 1 Customer Name: Brett Adams Phone: (310) 6…" at bounding box center [98, 369] width 136 height 300
click at [722, 12] on icon at bounding box center [715, 11] width 13 height 13
click at [137, 35] on icon at bounding box center [139, 34] width 7 height 7
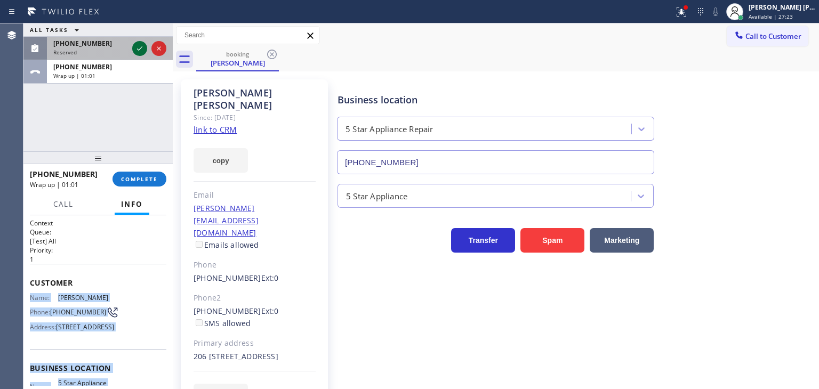
click at [139, 50] on icon at bounding box center [139, 48] width 13 height 13
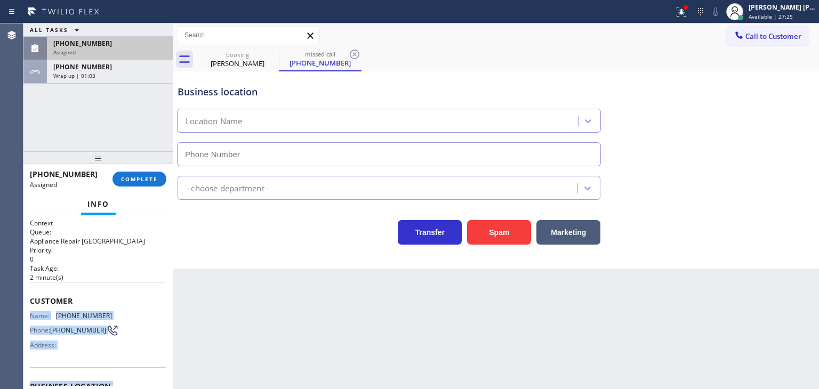
type input "(720) 679-1545"
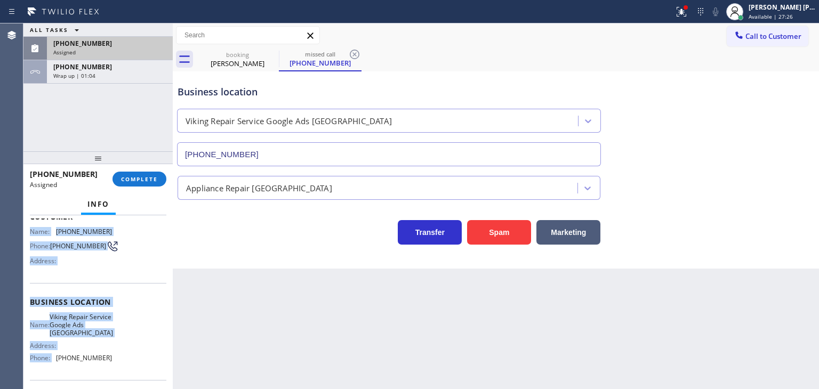
scroll to position [107, 0]
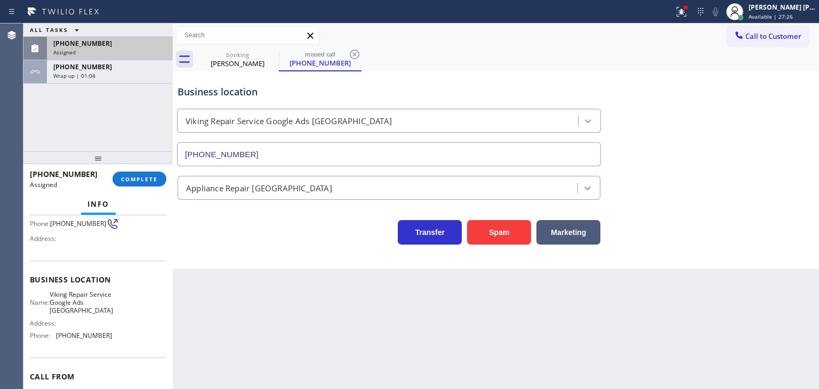
click at [124, 335] on div "Name: Viking Repair Service Google Ads Denver Address: Phone: (720) 679-1545" at bounding box center [98, 318] width 136 height 54
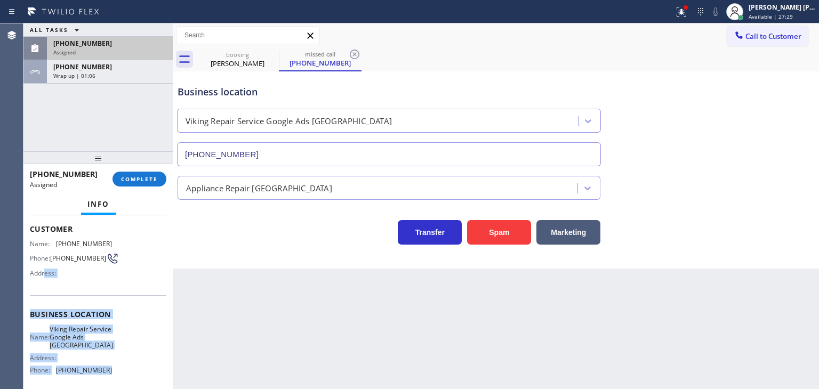
scroll to position [53, 0]
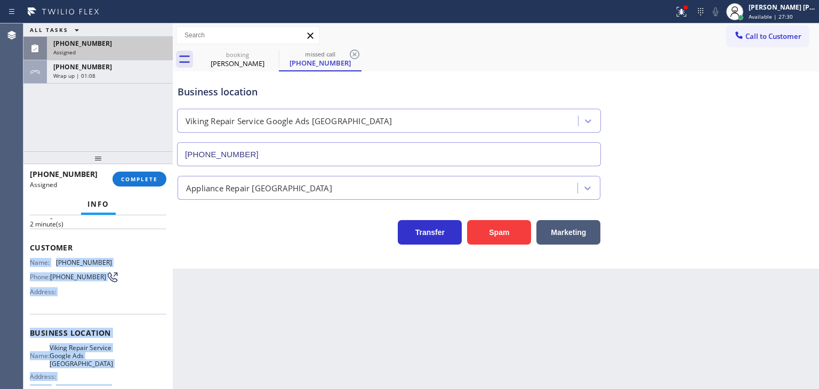
drag, startPoint x: 124, startPoint y: 337, endPoint x: 31, endPoint y: 264, distance: 118.0
click at [31, 264] on div "Context Queue: Appliance Repair High End Priority: 0 Task Age: 2 minute(s) Cust…" at bounding box center [98, 328] width 136 height 327
click at [136, 182] on span "COMPLETE" at bounding box center [139, 178] width 37 height 7
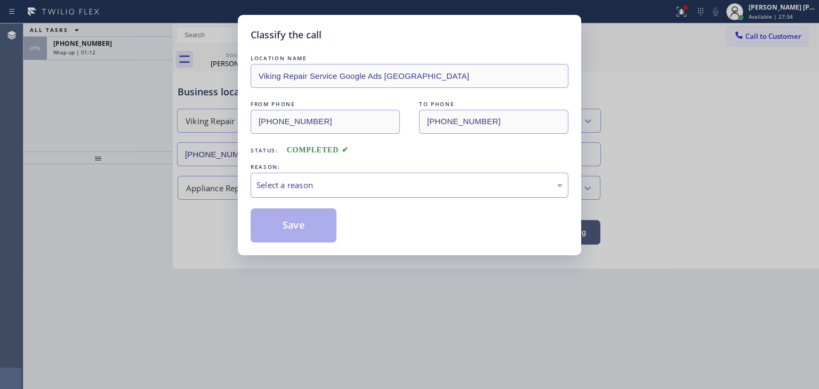
click at [291, 181] on div "Select a reason" at bounding box center [409, 185] width 306 height 12
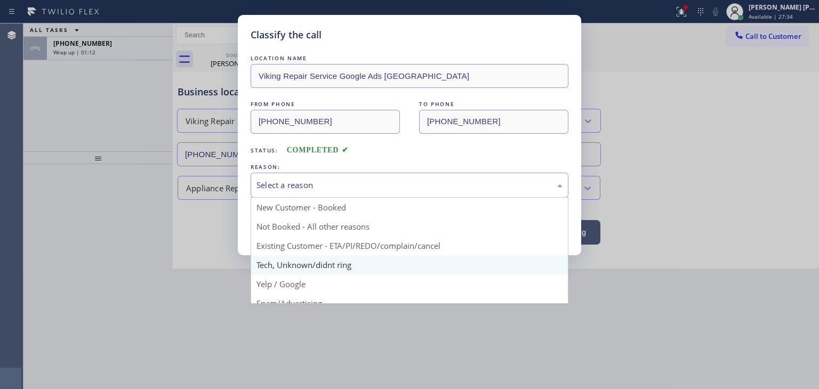
scroll to position [67, 0]
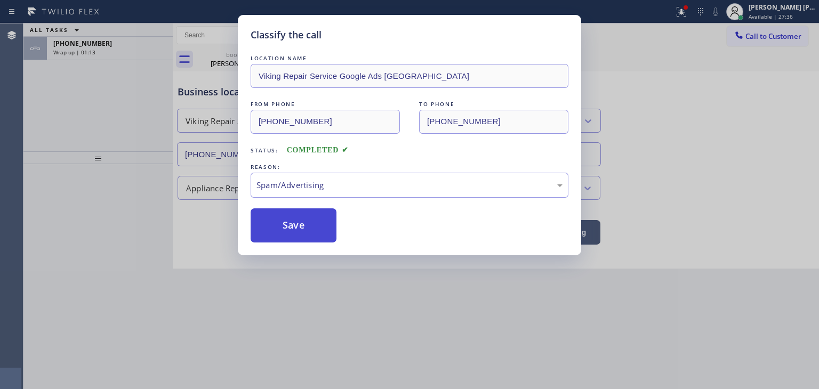
click at [287, 218] on button "Save" at bounding box center [294, 225] width 86 height 34
type input "(855) 731-4952"
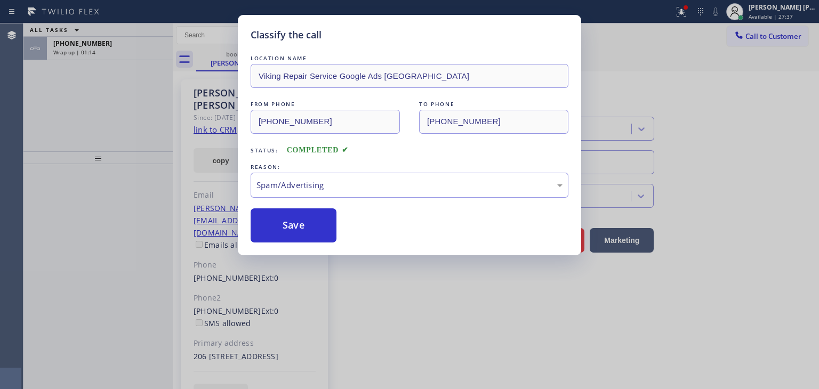
click at [130, 49] on div "Wrap up | 01:14" at bounding box center [109, 52] width 113 height 7
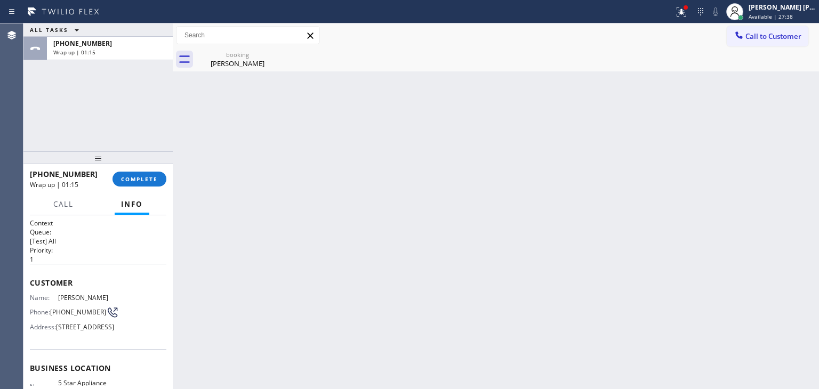
click at [140, 168] on div "+13106214554 Wrap up | 01:15 COMPLETE" at bounding box center [98, 179] width 136 height 28
click at [140, 176] on span "COMPLETE" at bounding box center [139, 178] width 37 height 7
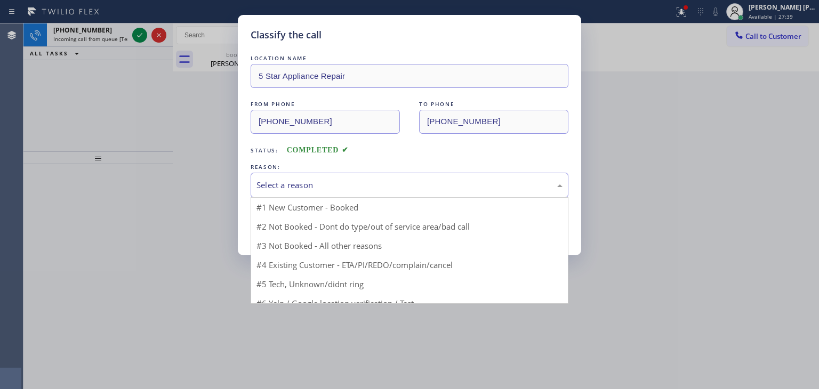
click at [318, 188] on div "Select a reason" at bounding box center [409, 185] width 306 height 12
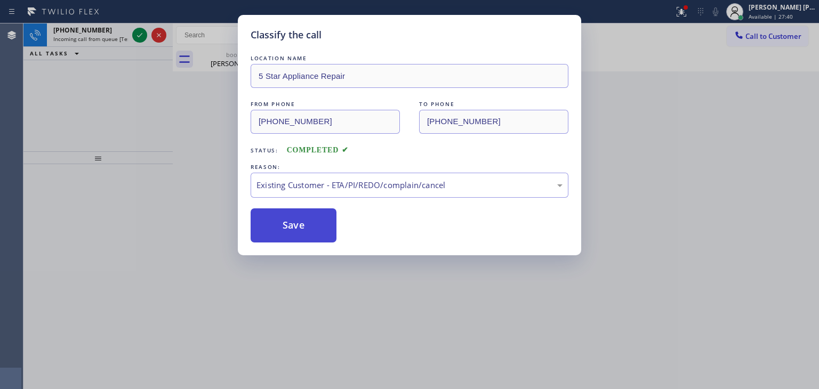
drag, startPoint x: 301, startPoint y: 223, endPoint x: 278, endPoint y: 208, distance: 26.9
click at [301, 222] on button "Save" at bounding box center [294, 225] width 86 height 34
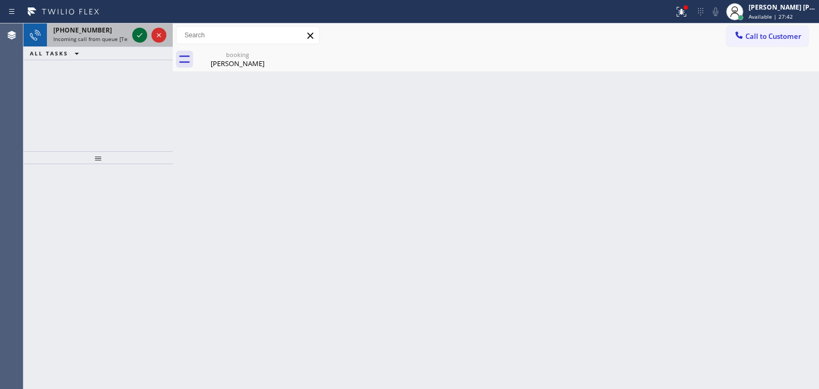
click at [143, 30] on icon at bounding box center [139, 35] width 13 height 13
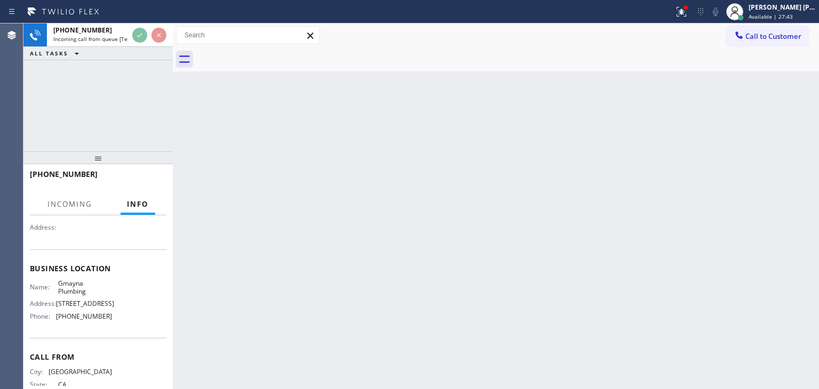
scroll to position [107, 0]
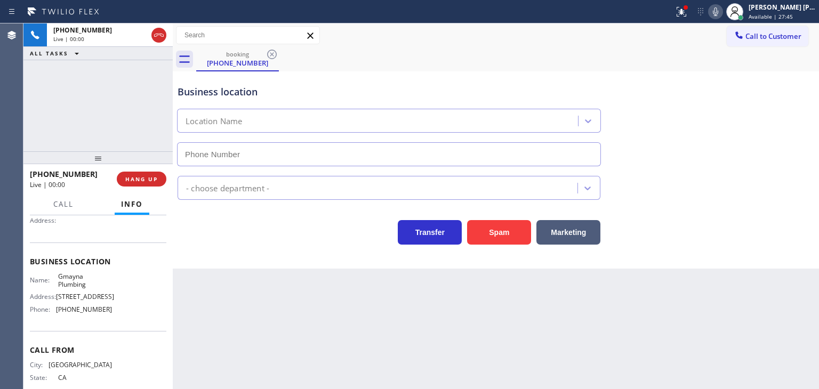
type input "(714) 497-2314"
click at [95, 100] on div "+18184546423 Live | 00:13 ALL TASKS ALL TASKS ACTIVE TASKS TASKS IN WRAP UP" at bounding box center [97, 87] width 149 height 128
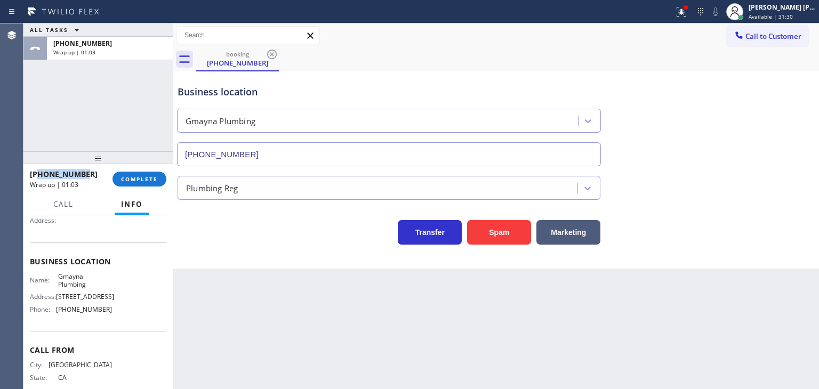
drag, startPoint x: 92, startPoint y: 175, endPoint x: 40, endPoint y: 175, distance: 51.7
click at [40, 175] on div "+18184546423" at bounding box center [67, 174] width 75 height 10
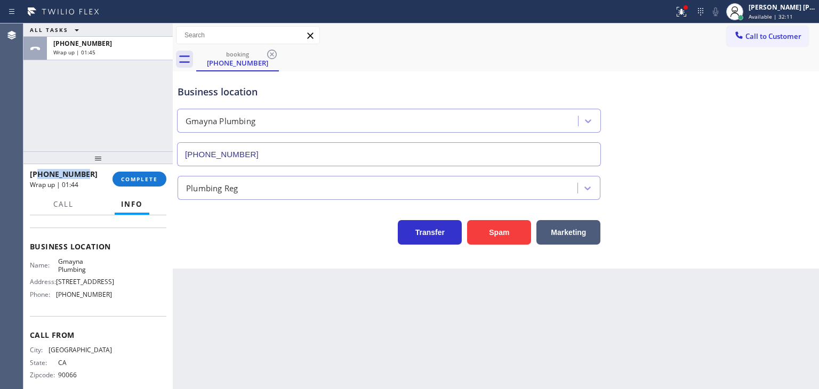
scroll to position [134, 0]
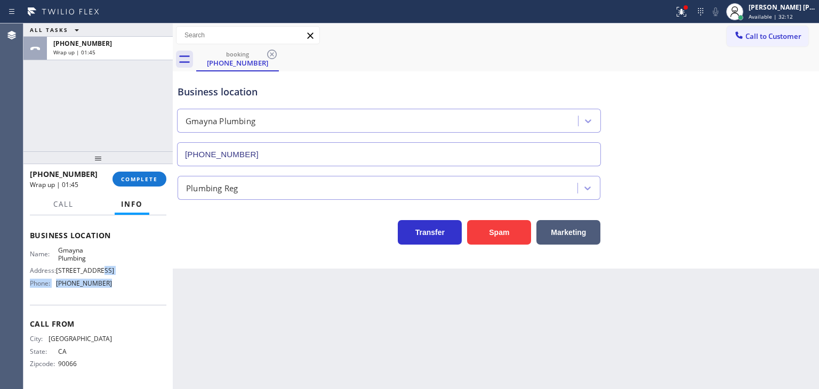
drag, startPoint x: 113, startPoint y: 274, endPoint x: 104, endPoint y: 279, distance: 10.3
click at [104, 279] on div "Name: Gmayna Plumbing Address: 700 W 1ST ST Phone: (714) 497-2314" at bounding box center [98, 269] width 136 height 46
click at [103, 280] on span "(714) 497-2314" at bounding box center [84, 283] width 56 height 8
drag, startPoint x: 103, startPoint y: 280, endPoint x: 60, endPoint y: 284, distance: 43.9
click at [60, 284] on span "(714) 497-2314" at bounding box center [84, 283] width 56 height 8
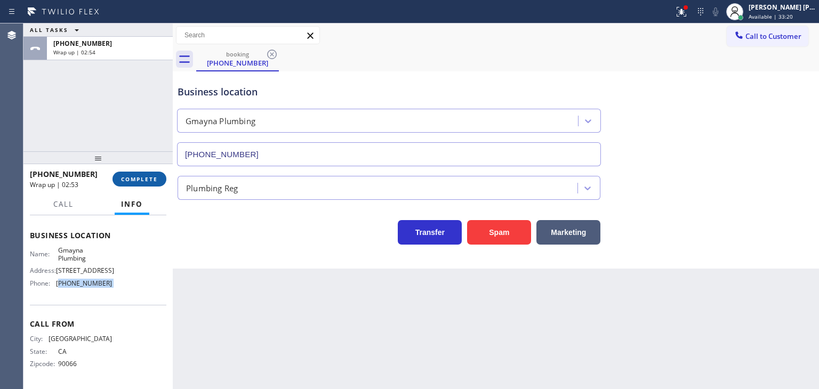
click at [145, 180] on span "COMPLETE" at bounding box center [139, 178] width 37 height 7
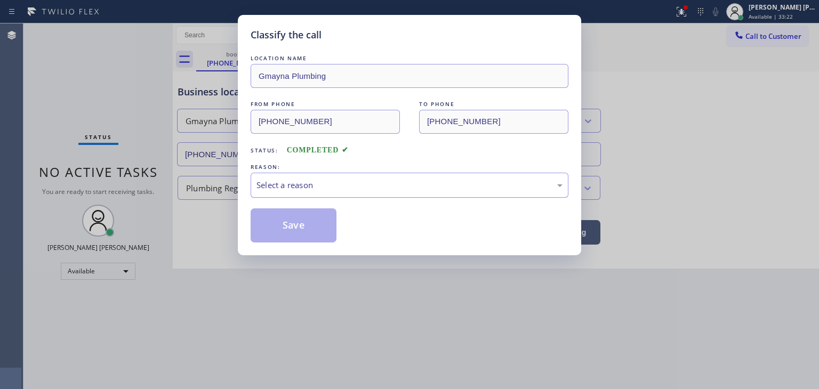
click at [327, 182] on div "Select a reason" at bounding box center [409, 185] width 306 height 12
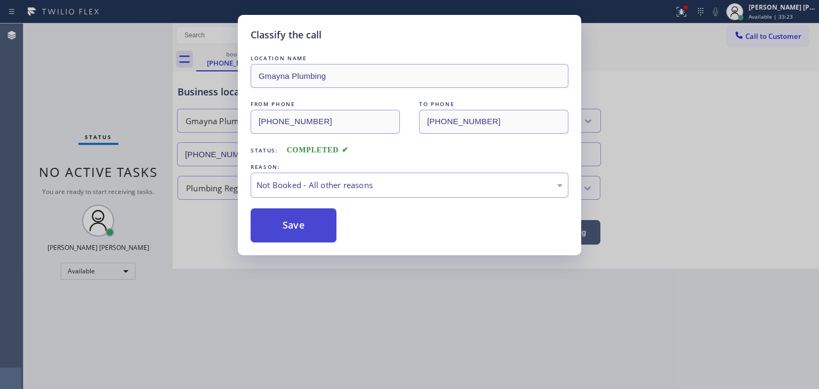
click at [309, 228] on button "Save" at bounding box center [294, 225] width 86 height 34
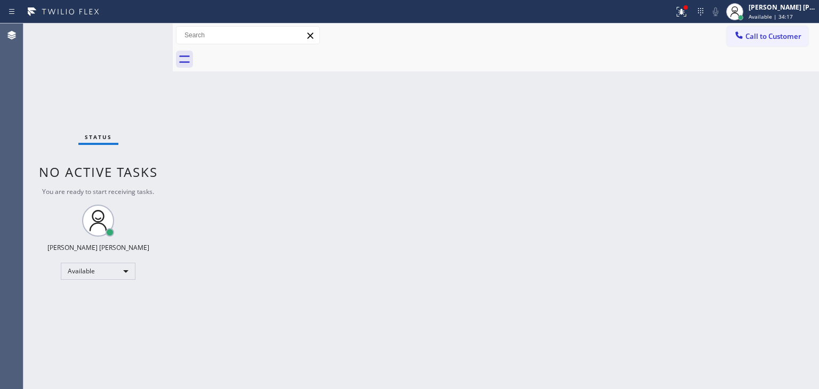
click at [139, 30] on div "Status No active tasks You are ready to start receiving tasks. Edel John Suson …" at bounding box center [97, 206] width 149 height 366
click at [137, 31] on div "Status No active tasks You are ready to start receiving tasks. Edel John Suson …" at bounding box center [97, 206] width 149 height 366
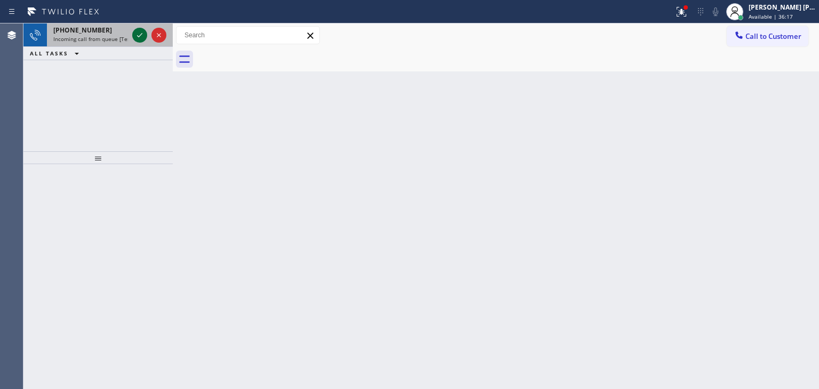
click at [137, 31] on icon at bounding box center [139, 35] width 13 height 13
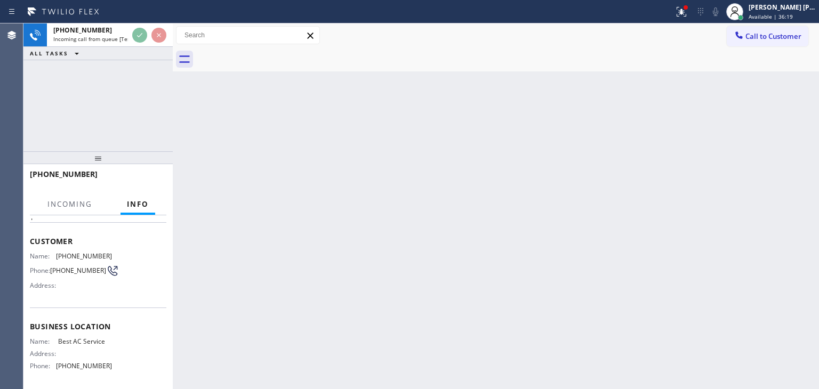
scroll to position [107, 0]
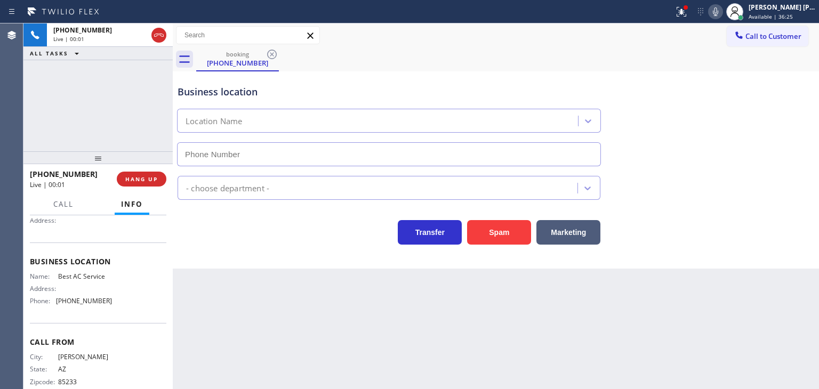
type input "(855) 919-3265"
click at [722, 11] on icon at bounding box center [715, 11] width 13 height 13
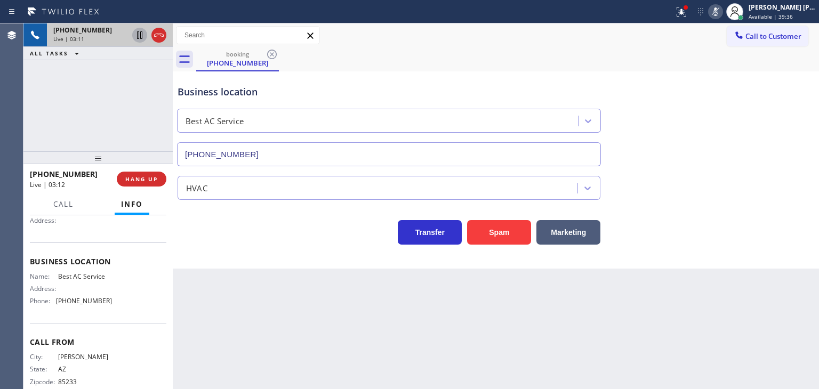
click at [139, 37] on icon at bounding box center [139, 34] width 5 height 7
click at [718, 11] on icon at bounding box center [715, 11] width 5 height 9
click at [141, 33] on icon at bounding box center [139, 34] width 7 height 7
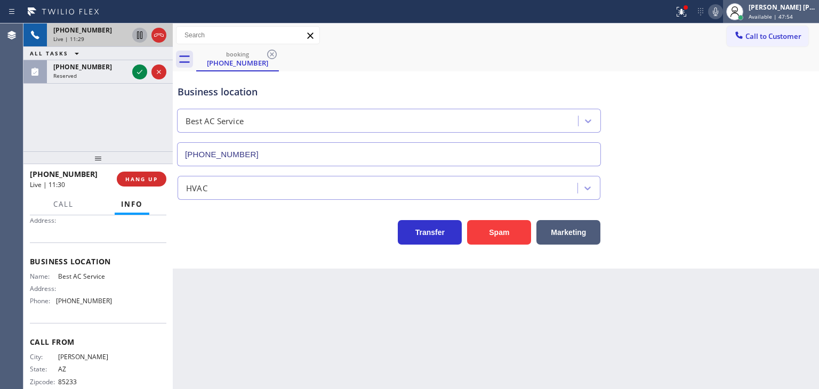
click at [788, 5] on div "Edel John Suson" at bounding box center [781, 7] width 67 height 9
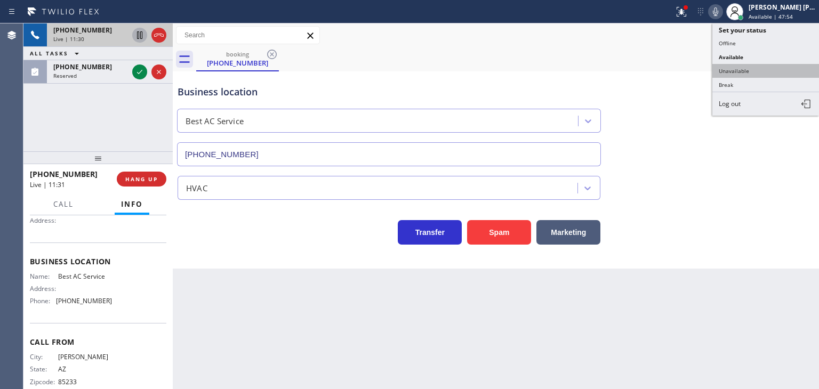
click at [761, 69] on button "Unavailable" at bounding box center [765, 71] width 107 height 14
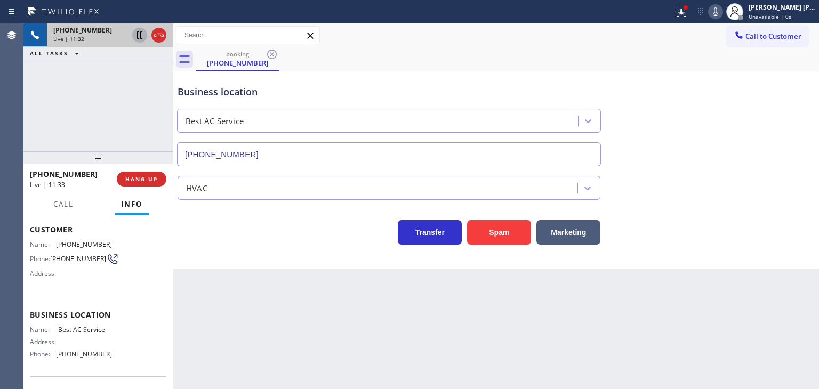
scroll to position [0, 0]
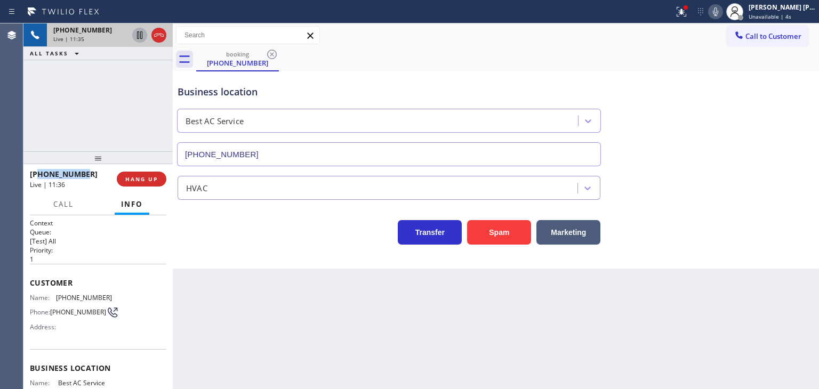
drag, startPoint x: 88, startPoint y: 173, endPoint x: 38, endPoint y: 171, distance: 49.6
click at [38, 171] on div "+14802982840" at bounding box center [69, 174] width 79 height 10
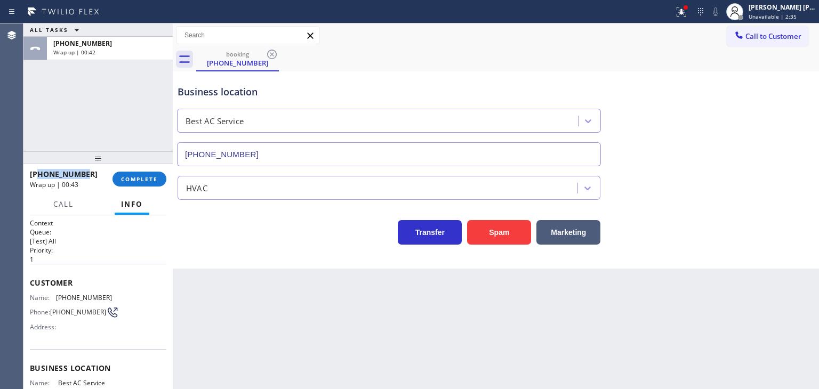
scroll to position [107, 0]
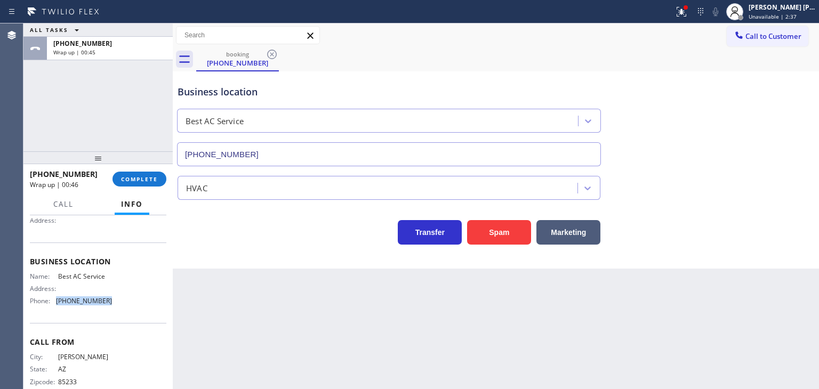
drag, startPoint x: 111, startPoint y: 303, endPoint x: 53, endPoint y: 309, distance: 58.4
click at [53, 309] on div "Name: Best AC Service Address: Phone: (855) 919-3265" at bounding box center [98, 290] width 136 height 37
click at [796, 14] on span "Unavailable | 5:23" at bounding box center [772, 16] width 48 height 7
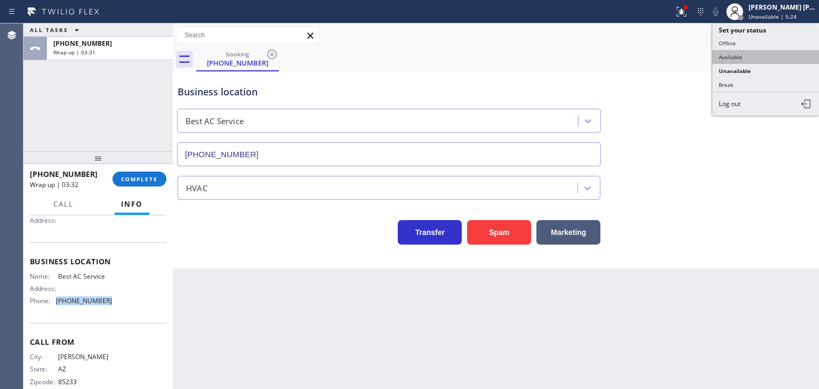
click at [741, 58] on button "Available" at bounding box center [765, 57] width 107 height 14
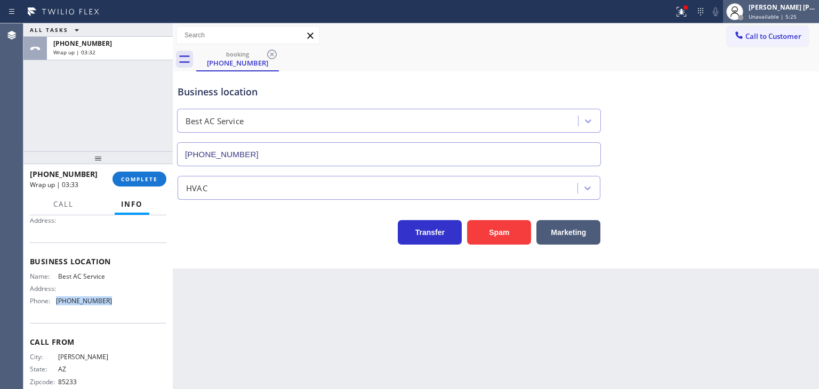
click at [776, 14] on span "Unavailable | 5:25" at bounding box center [772, 16] width 48 height 7
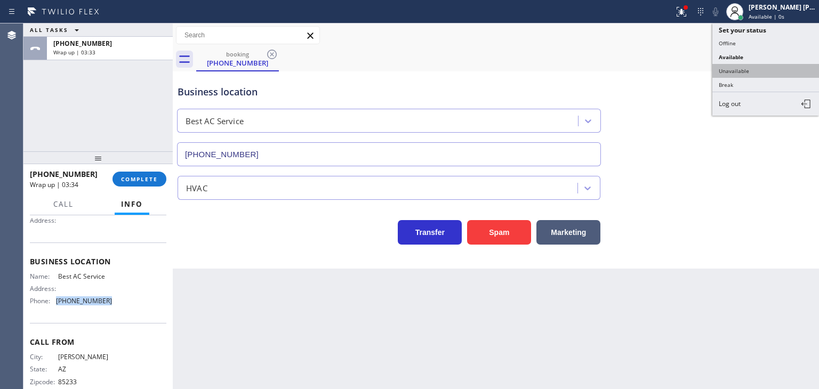
click at [752, 67] on button "Unavailable" at bounding box center [765, 71] width 107 height 14
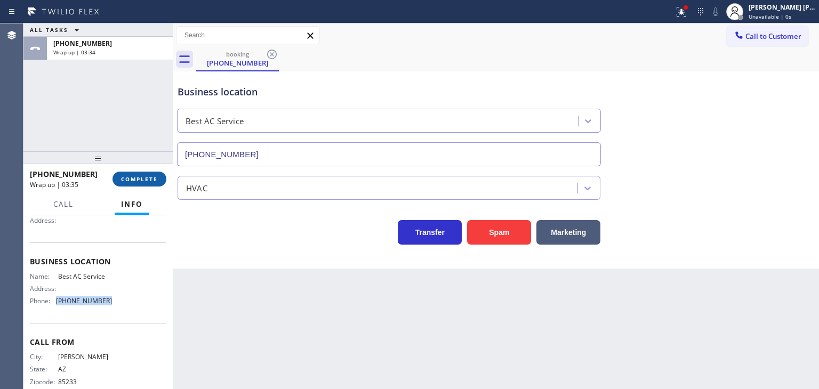
click at [150, 179] on span "COMPLETE" at bounding box center [139, 178] width 37 height 7
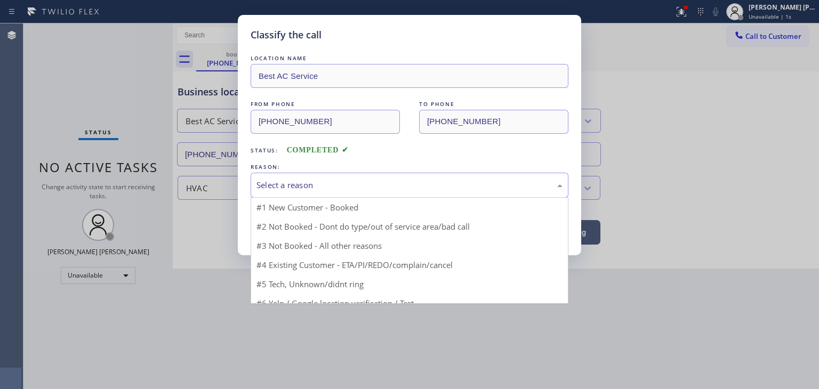
click at [341, 179] on div "Select a reason" at bounding box center [409, 185] width 306 height 12
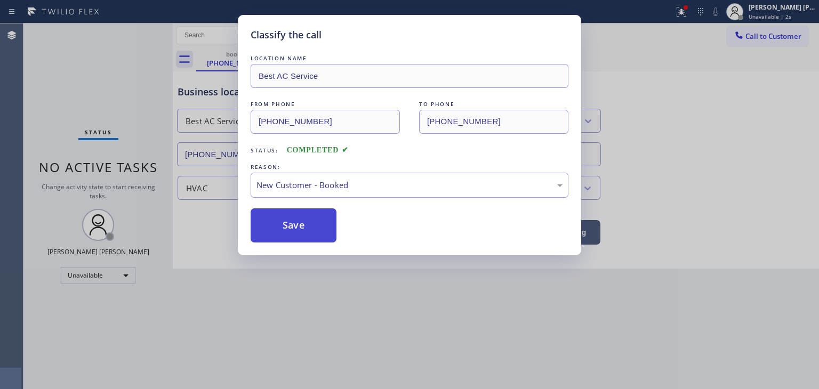
click at [295, 233] on button "Save" at bounding box center [294, 225] width 86 height 34
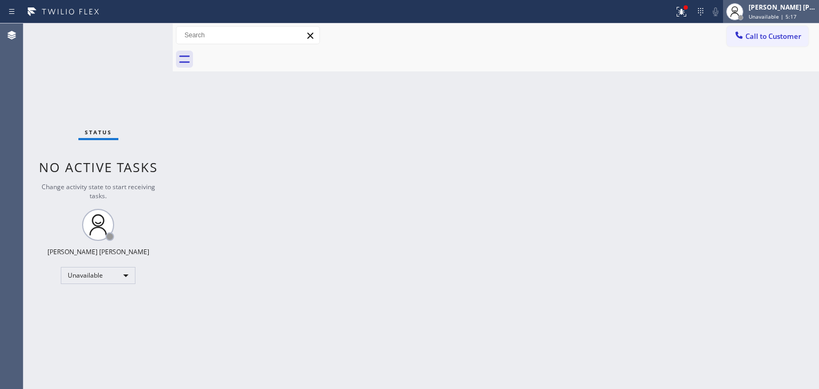
click at [796, 13] on span "Unavailable | 5:17" at bounding box center [772, 16] width 48 height 7
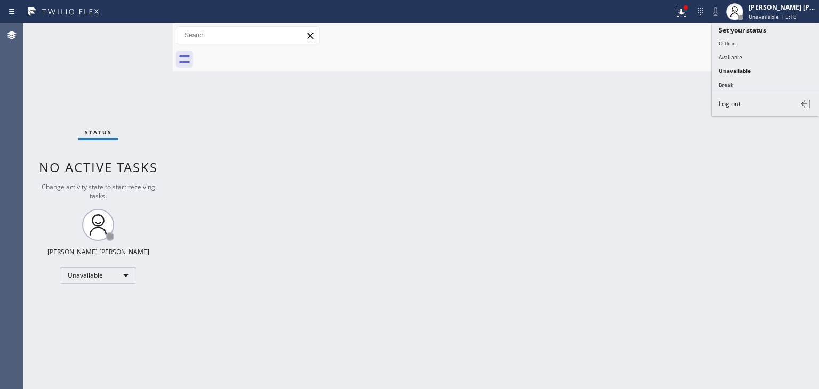
drag, startPoint x: 776, startPoint y: 61, endPoint x: 776, endPoint y: 51, distance: 10.1
click at [776, 61] on button "Available" at bounding box center [765, 57] width 107 height 14
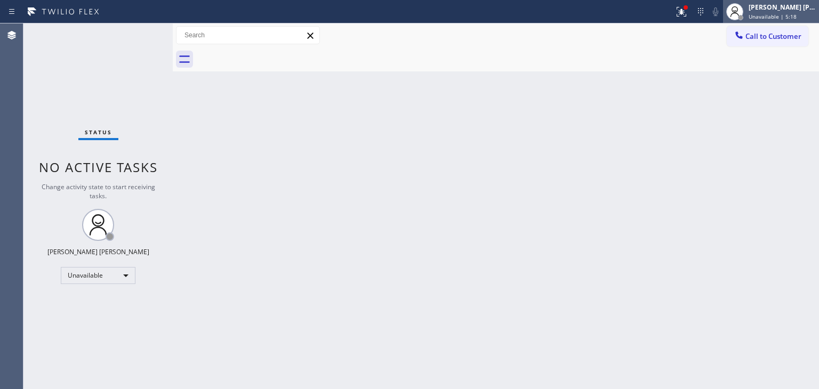
click at [787, 13] on span "Unavailable | 5:18" at bounding box center [772, 16] width 48 height 7
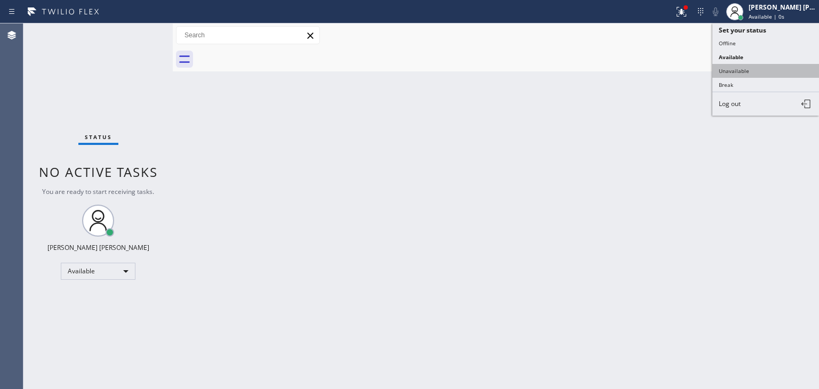
click at [770, 67] on button "Unavailable" at bounding box center [765, 71] width 107 height 14
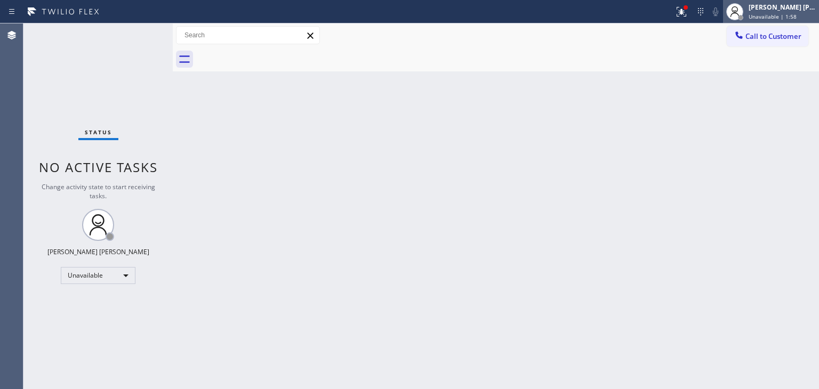
click at [780, 3] on div "Edel John Suson Unavailable | 1:58" at bounding box center [782, 11] width 72 height 19
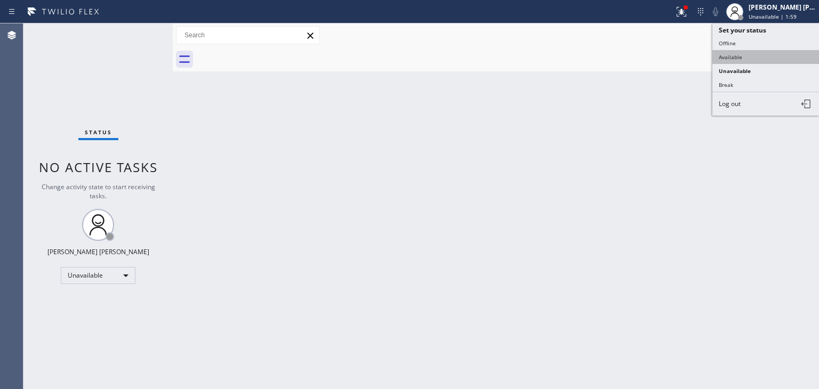
click at [748, 59] on button "Available" at bounding box center [765, 57] width 107 height 14
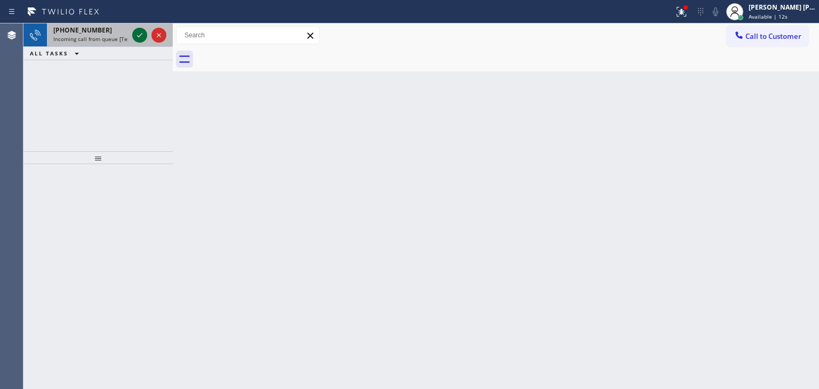
click at [141, 35] on icon at bounding box center [139, 35] width 5 height 4
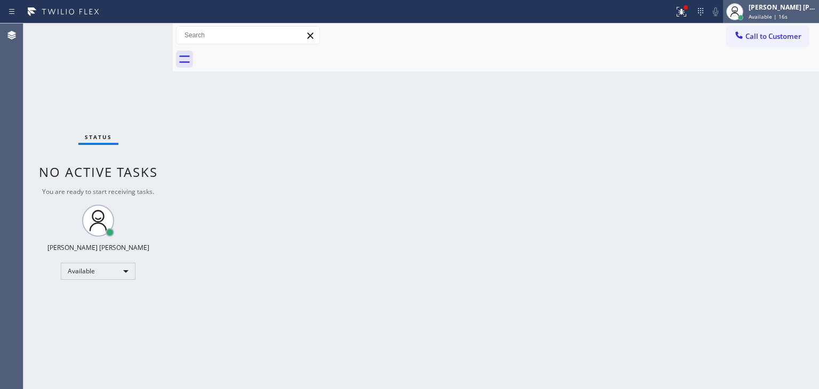
click at [786, 15] on span "Available | 16s" at bounding box center [767, 16] width 39 height 7
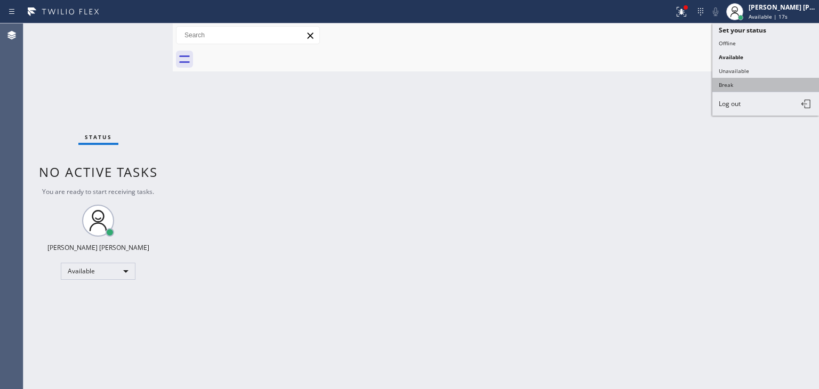
click at [742, 84] on button "Break" at bounding box center [765, 85] width 107 height 14
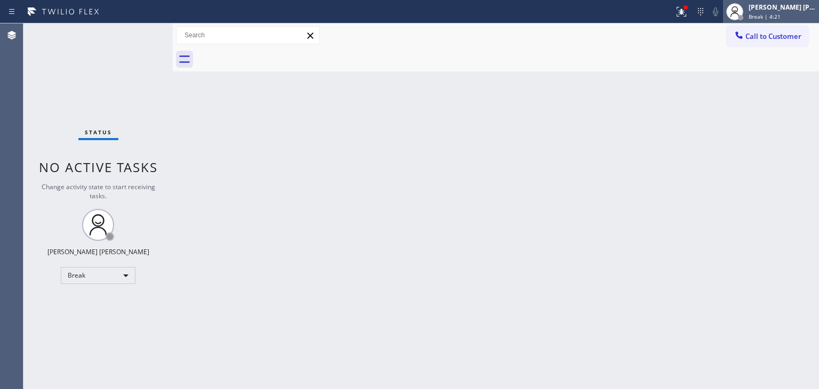
click at [771, 12] on div "Edel John Suson Break | 4:21" at bounding box center [782, 11] width 72 height 19
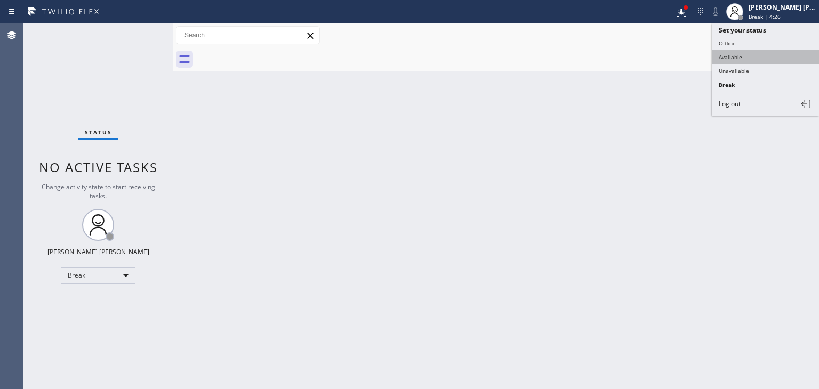
click at [749, 54] on button "Available" at bounding box center [765, 57] width 107 height 14
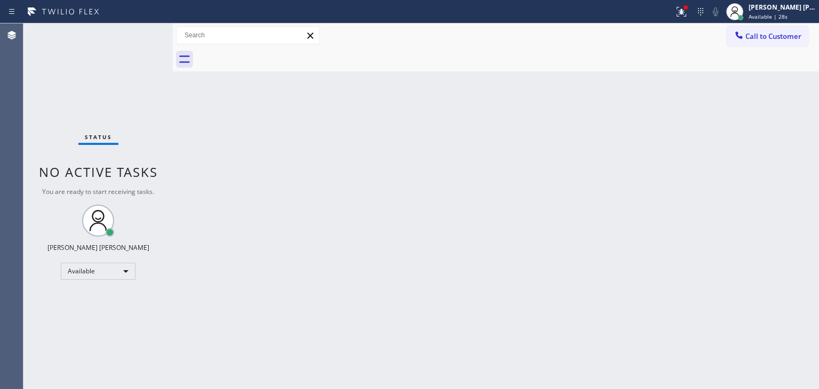
click at [138, 36] on div "Status No active tasks You are ready to start receiving tasks. Edel John Suson …" at bounding box center [97, 206] width 149 height 366
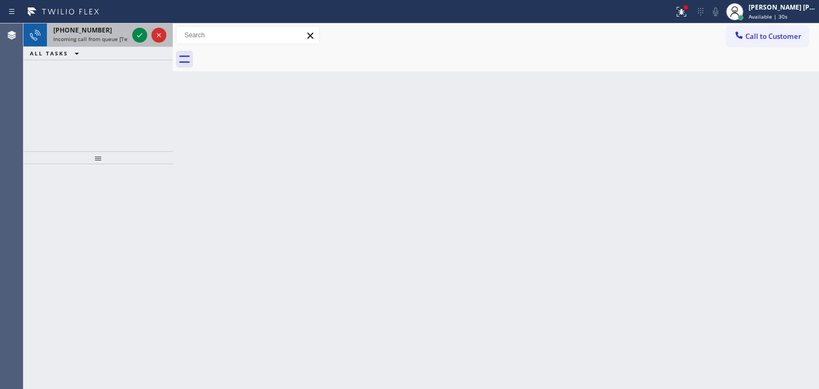
click at [149, 40] on div at bounding box center [149, 34] width 38 height 23
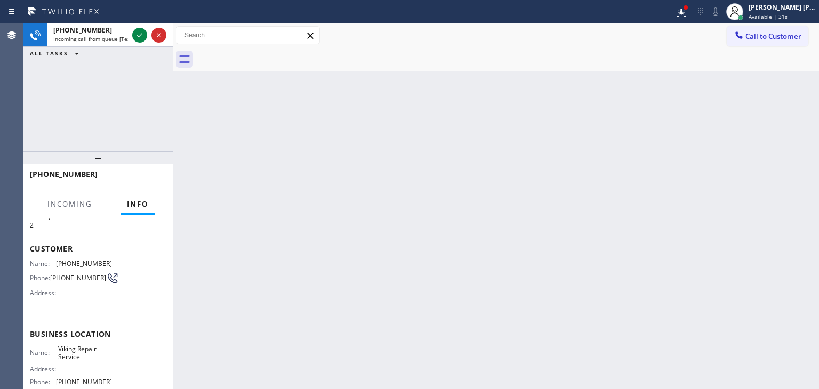
scroll to position [107, 0]
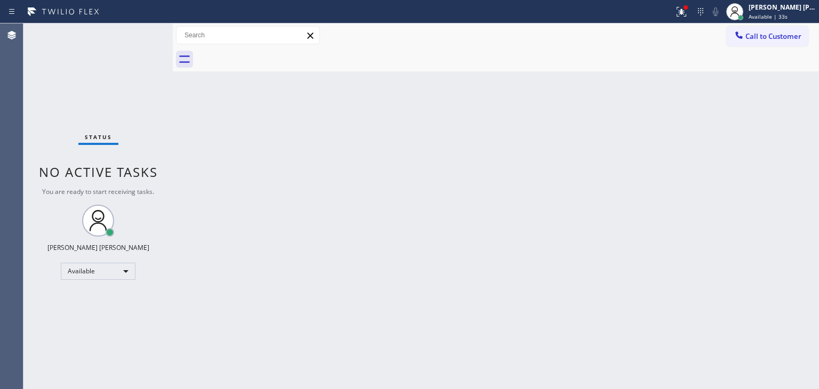
click at [140, 33] on div "Status No active tasks You are ready to start receiving tasks. Edel John Suson …" at bounding box center [97, 206] width 149 height 366
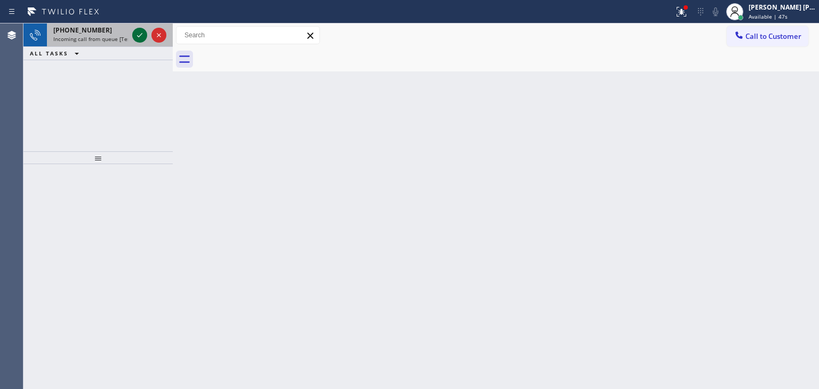
click at [141, 36] on icon at bounding box center [139, 35] width 13 height 13
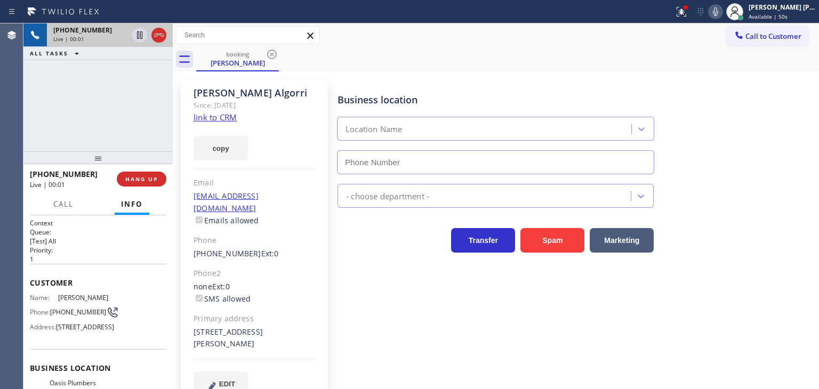
type input "(310) 818-7582"
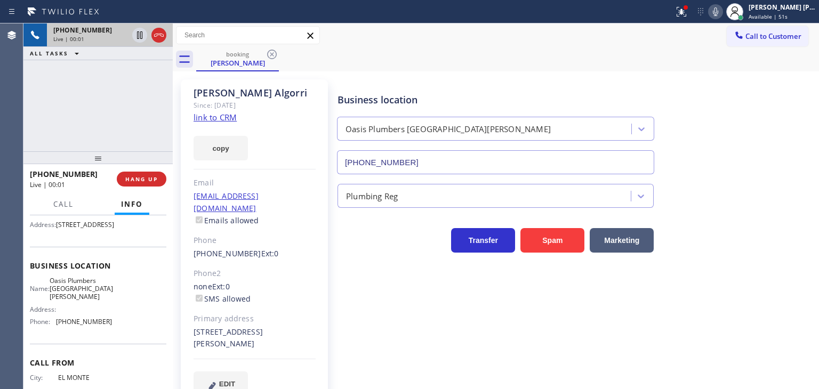
scroll to position [107, 0]
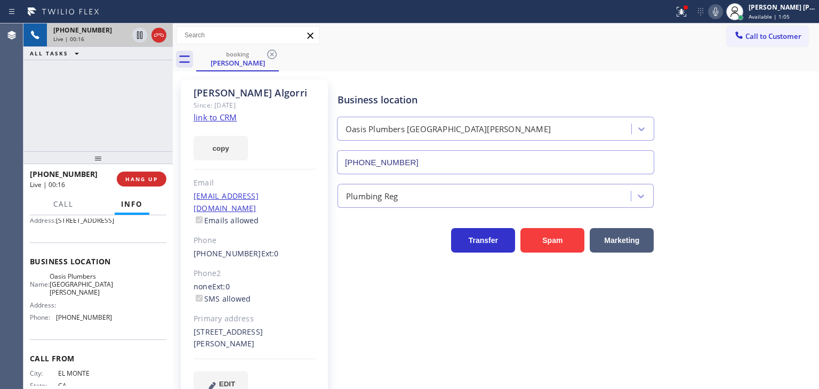
click at [207, 114] on link "link to CRM" at bounding box center [214, 117] width 43 height 11
click at [722, 9] on icon at bounding box center [715, 11] width 13 height 13
click at [134, 34] on icon at bounding box center [139, 35] width 13 height 13
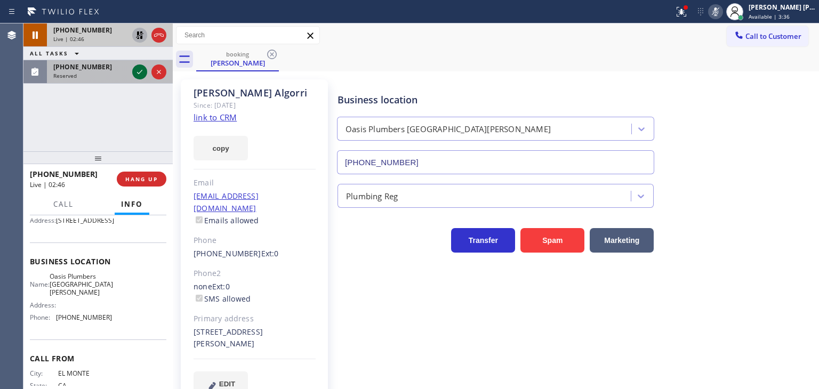
click at [141, 74] on icon at bounding box center [139, 72] width 13 height 13
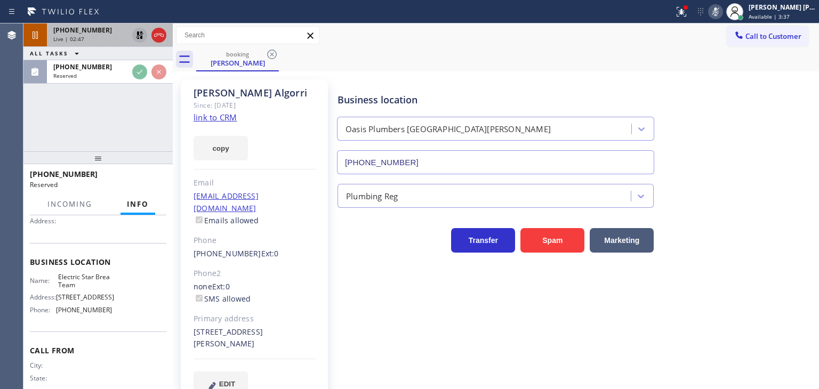
scroll to position [107, 0]
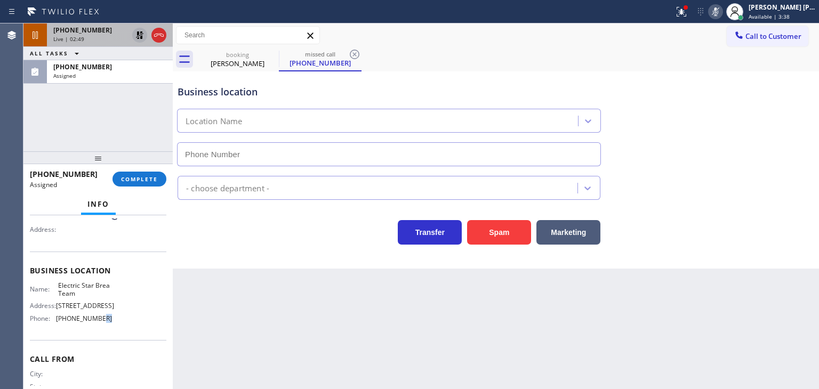
type input "(714) 804-0533"
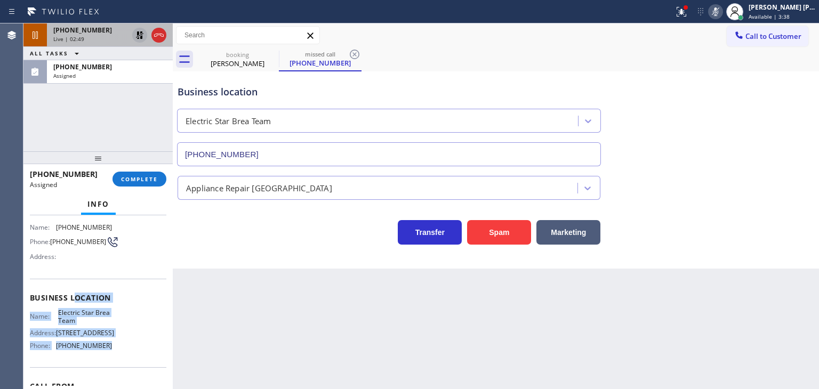
scroll to position [53, 0]
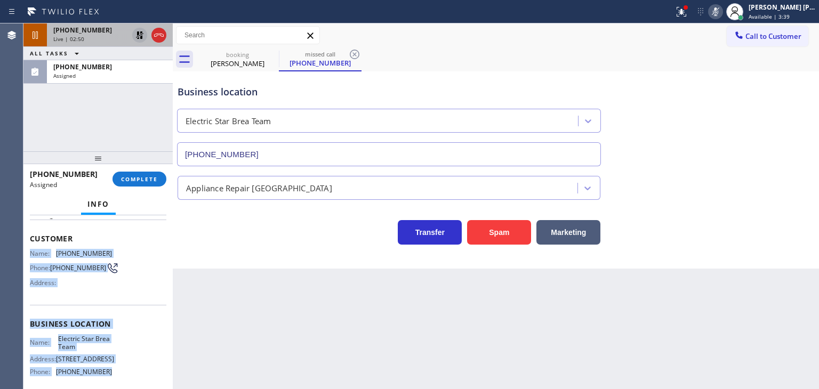
drag, startPoint x: 119, startPoint y: 328, endPoint x: 30, endPoint y: 252, distance: 117.2
click at [30, 252] on div "Context Queue: Appliance Repair High End Priority: 0 Task Age: Customer Name: (…" at bounding box center [98, 319] width 136 height 309
click at [133, 70] on div "(717) 658-5615" at bounding box center [109, 66] width 113 height 9
click at [138, 175] on span "COMPLETE" at bounding box center [139, 178] width 37 height 7
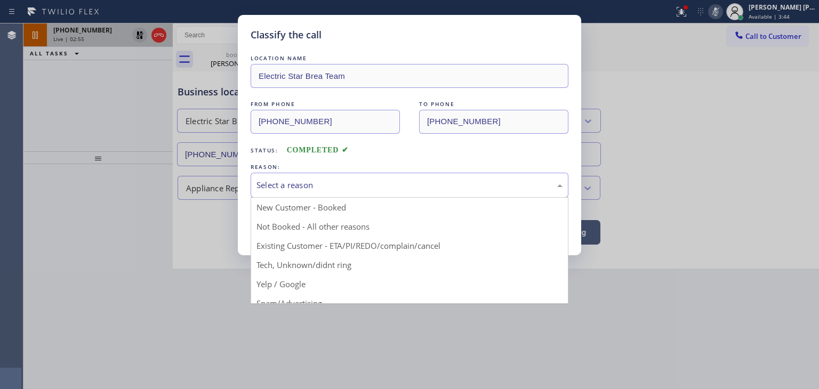
click at [271, 191] on div "Select a reason" at bounding box center [410, 185] width 318 height 25
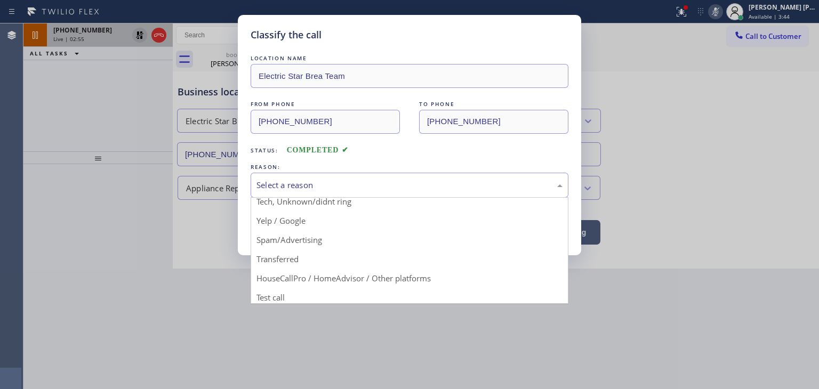
scroll to position [67, 0]
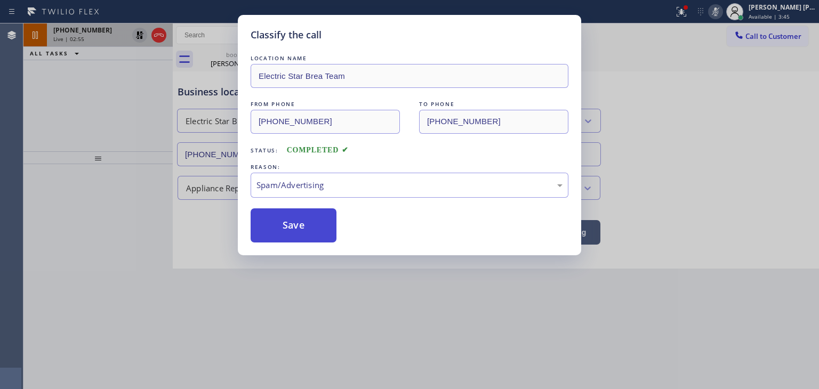
click at [291, 224] on button "Save" at bounding box center [294, 225] width 86 height 34
type input "(310) 818-7582"
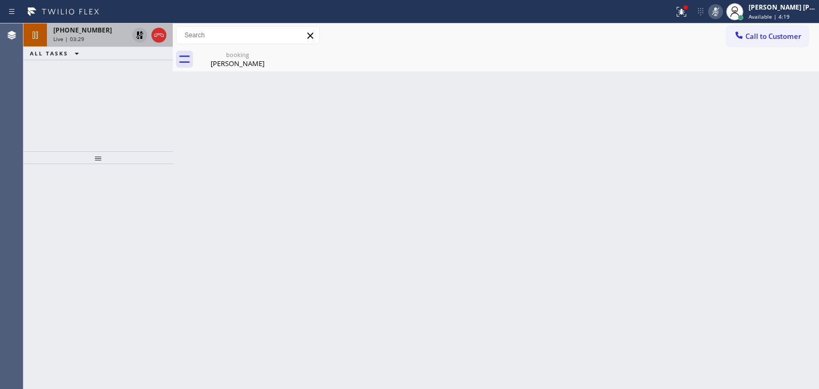
click at [718, 10] on icon at bounding box center [715, 11] width 5 height 9
click at [136, 41] on icon at bounding box center [139, 35] width 13 height 13
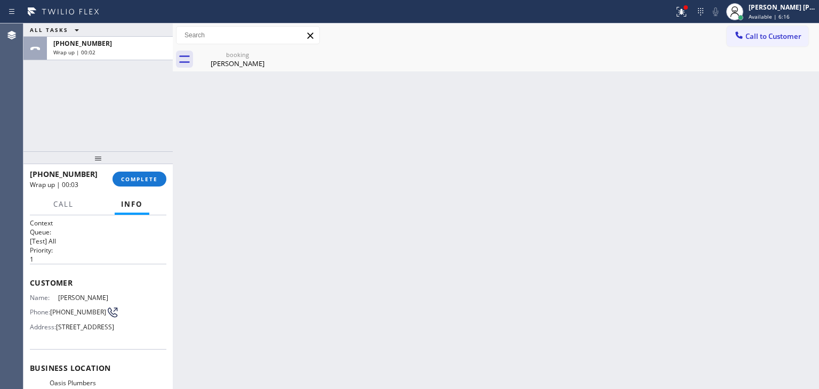
click at [795, 197] on div "Back to Dashboard Change Sender ID Customers Technicians Select a contact Outbo…" at bounding box center [496, 206] width 646 height 366
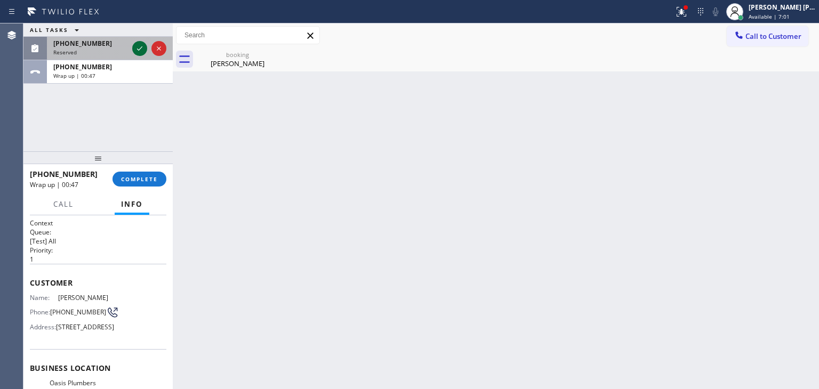
click at [136, 48] on icon at bounding box center [139, 48] width 13 height 13
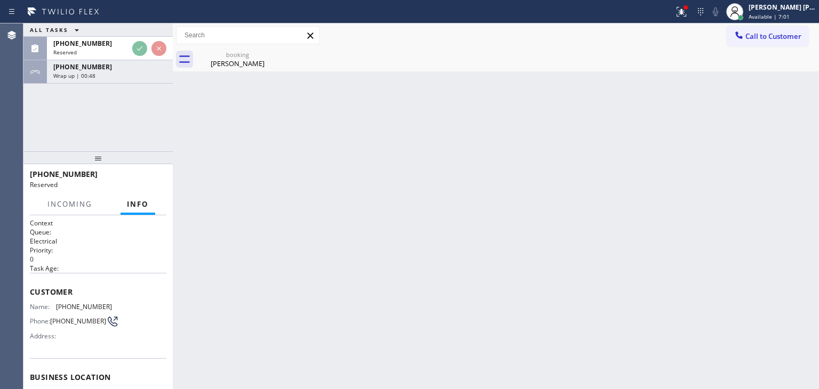
scroll to position [107, 0]
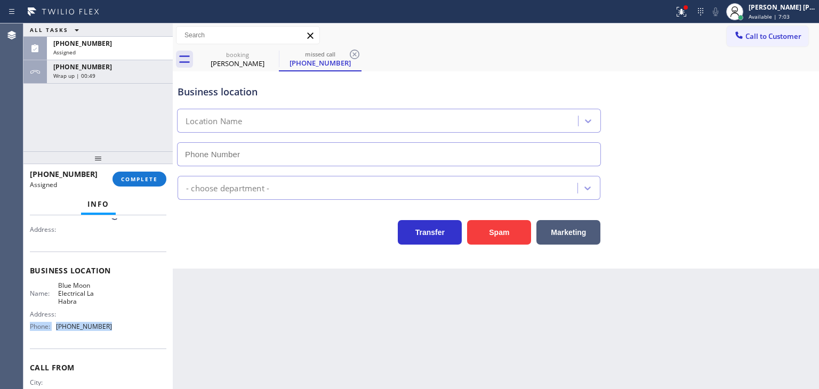
type input "(562) 358-5959"
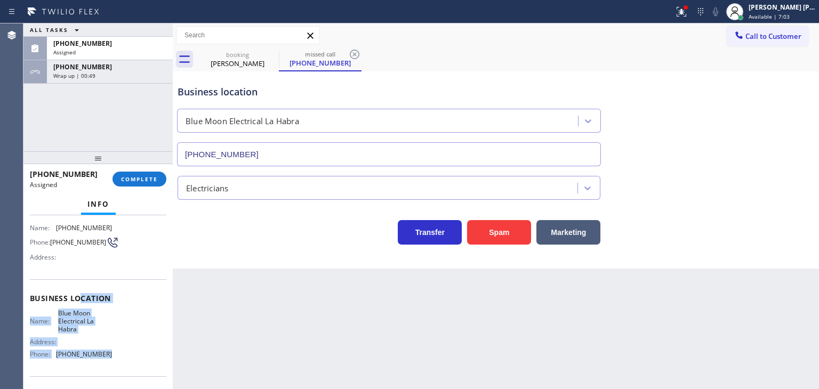
scroll to position [53, 0]
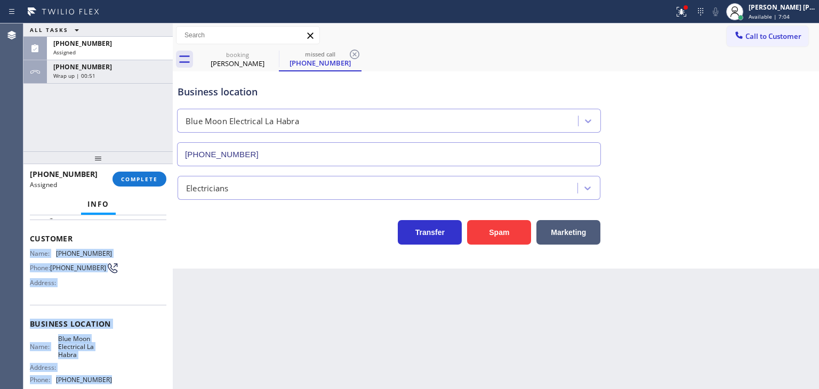
drag, startPoint x: 119, startPoint y: 334, endPoint x: 28, endPoint y: 254, distance: 122.0
click at [28, 254] on div "Context Queue: Electrical Priority: 0 Task Age: Customer Name: (562) 479-9282 P…" at bounding box center [97, 302] width 149 height 174
click at [138, 181] on span "COMPLETE" at bounding box center [139, 178] width 37 height 7
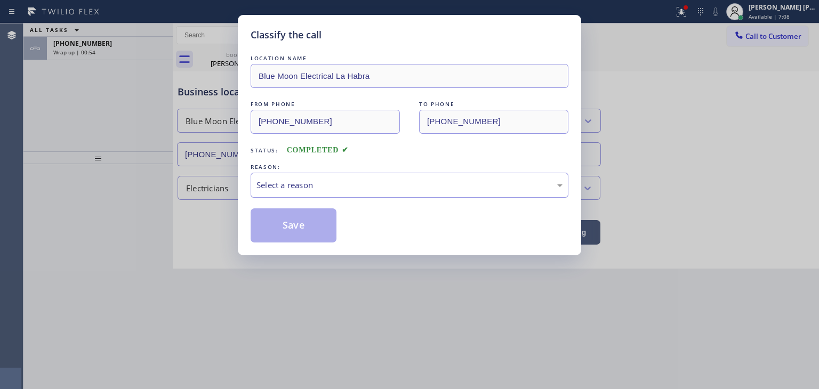
click at [296, 188] on div "Select a reason" at bounding box center [409, 185] width 306 height 12
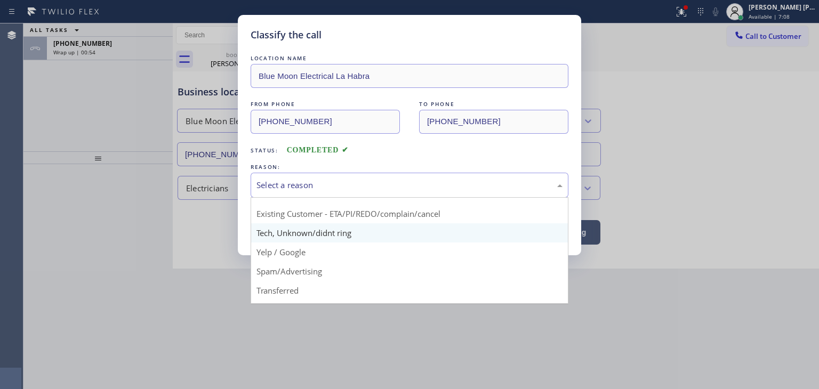
scroll to position [67, 0]
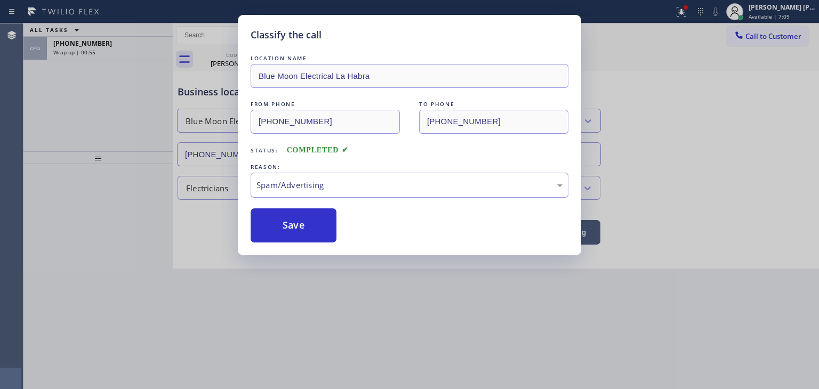
click at [302, 232] on button "Save" at bounding box center [294, 225] width 86 height 34
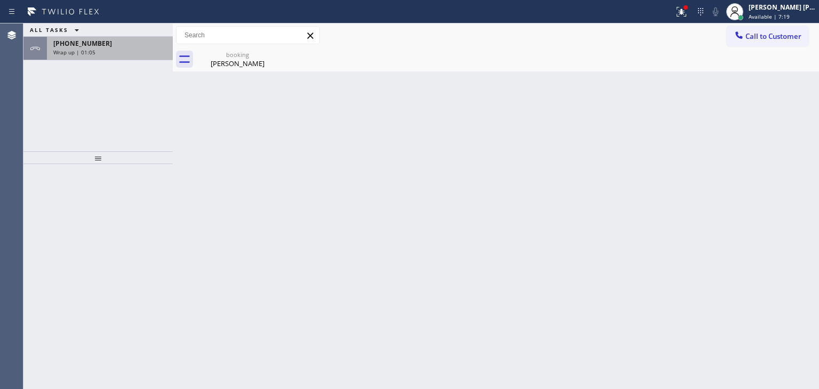
click at [104, 54] on div "Wrap up | 01:05" at bounding box center [109, 52] width 113 height 7
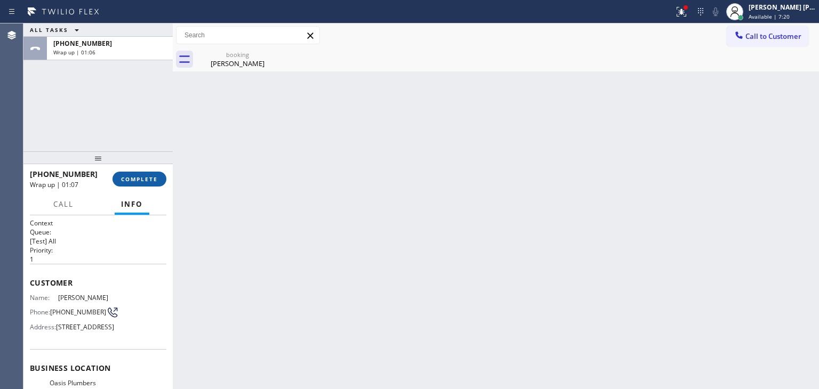
click at [145, 178] on span "COMPLETE" at bounding box center [139, 178] width 37 height 7
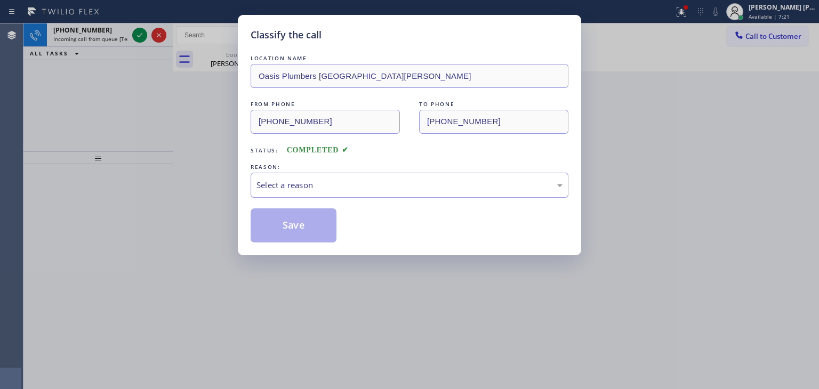
click at [306, 184] on div "Select a reason" at bounding box center [409, 185] width 306 height 12
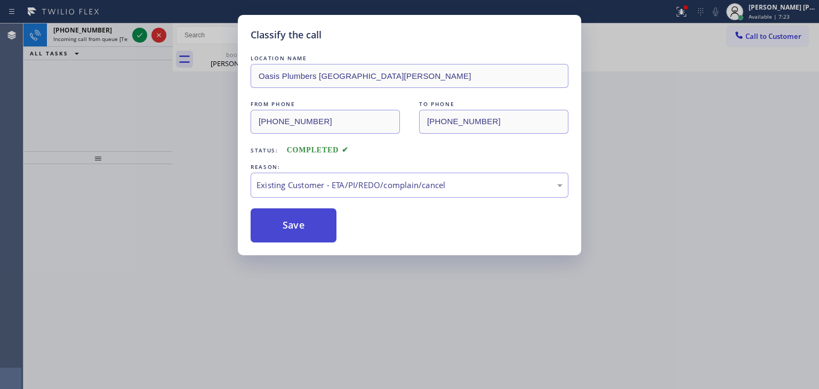
click at [293, 223] on button "Save" at bounding box center [294, 225] width 86 height 34
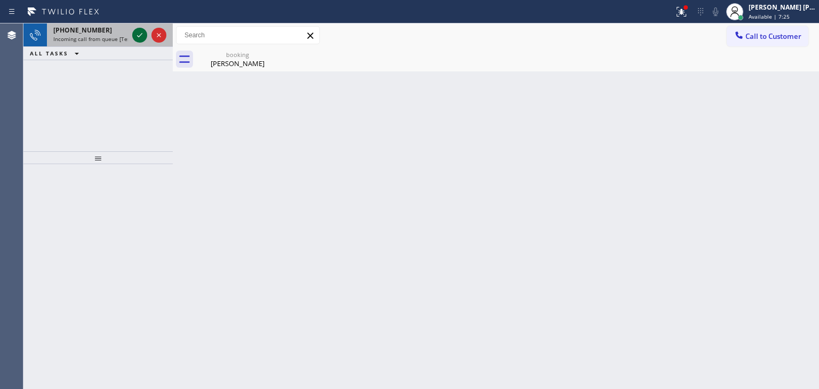
click at [142, 36] on icon at bounding box center [139, 35] width 13 height 13
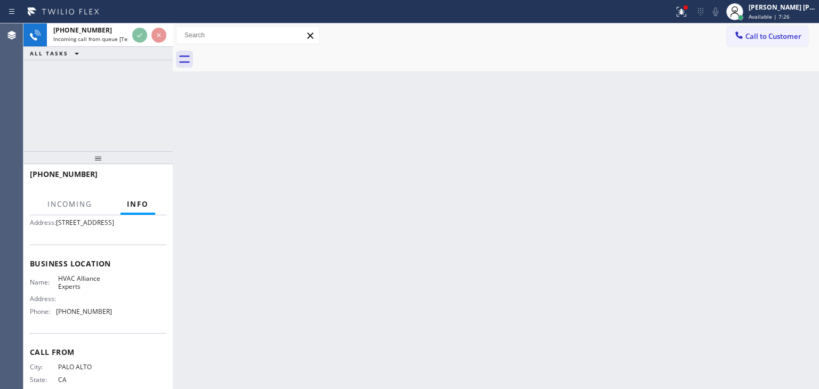
scroll to position [107, 0]
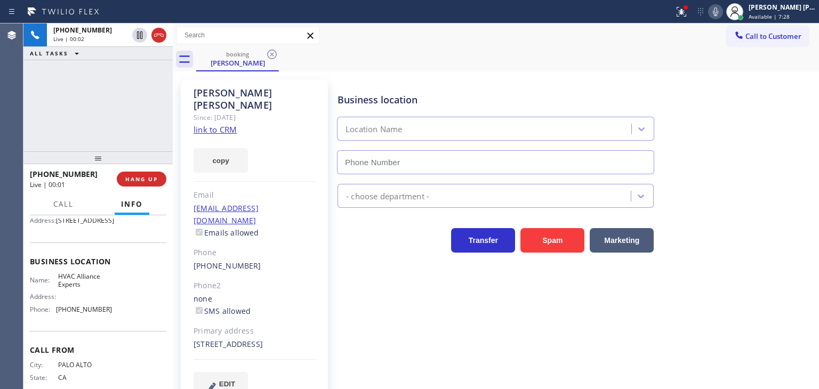
type input "(833) 558-1241"
click at [227, 124] on link "link to CRM" at bounding box center [214, 129] width 43 height 11
click at [774, 158] on div "Business location HVAC Alliance Experts (833) 558-1241" at bounding box center [575, 126] width 481 height 96
click at [722, 11] on icon at bounding box center [715, 11] width 13 height 13
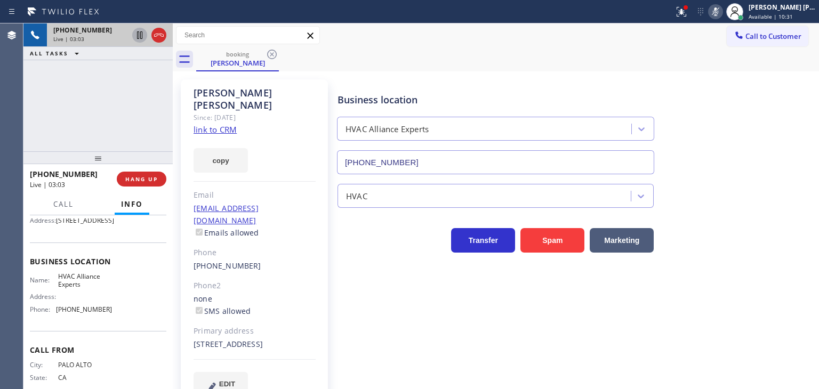
click at [136, 34] on icon at bounding box center [139, 35] width 13 height 13
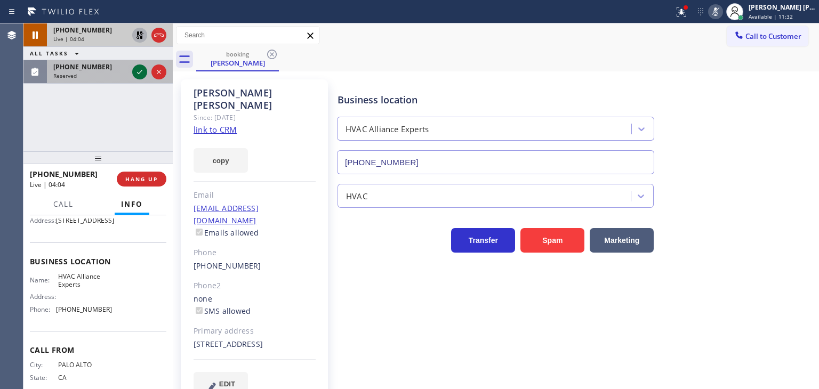
click at [142, 70] on icon at bounding box center [139, 72] width 13 height 13
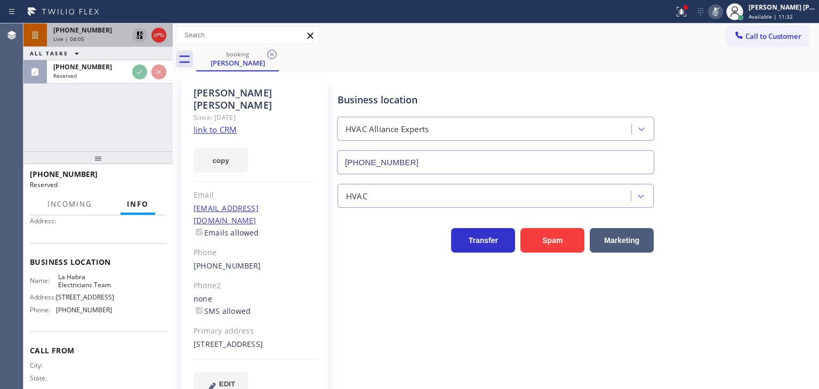
scroll to position [107, 0]
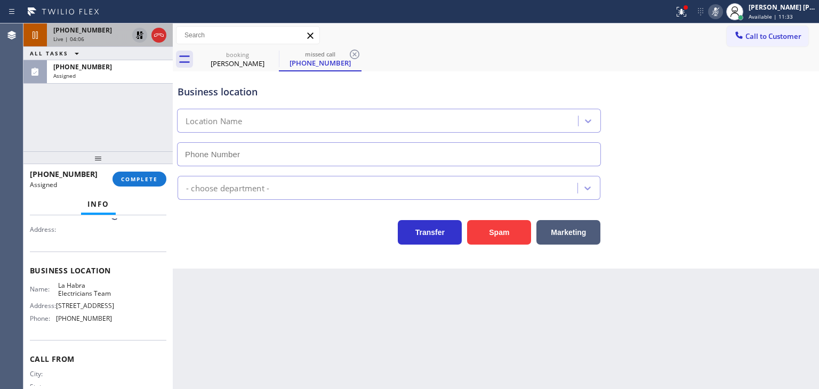
type input "(562) 364-8242"
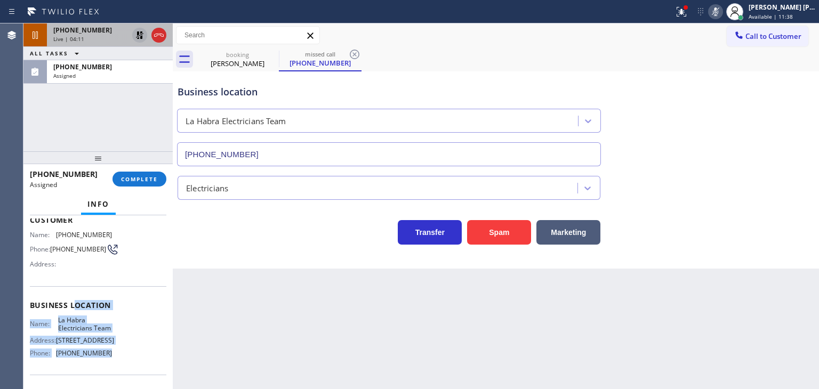
scroll to position [53, 0]
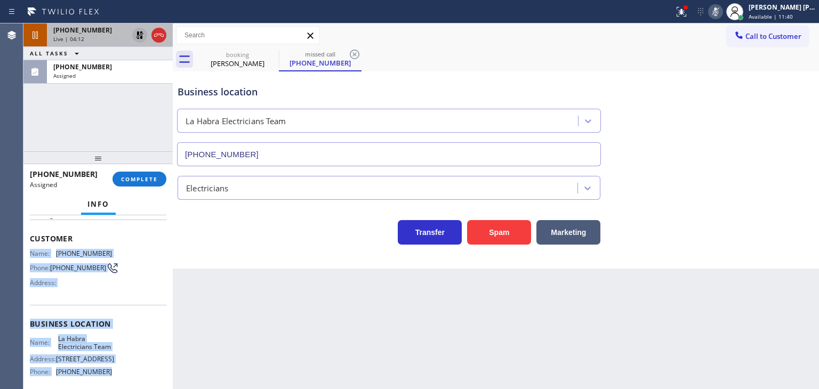
drag, startPoint x: 116, startPoint y: 338, endPoint x: 27, endPoint y: 249, distance: 125.9
click at [27, 249] on div "Context Queue: Electrical Priority: 0 Task Age: Customer Name: (562) 479-9282 P…" at bounding box center [97, 302] width 149 height 174
click at [105, 76] on div "Assigned" at bounding box center [109, 75] width 113 height 7
click at [142, 175] on span "COMPLETE" at bounding box center [139, 178] width 37 height 7
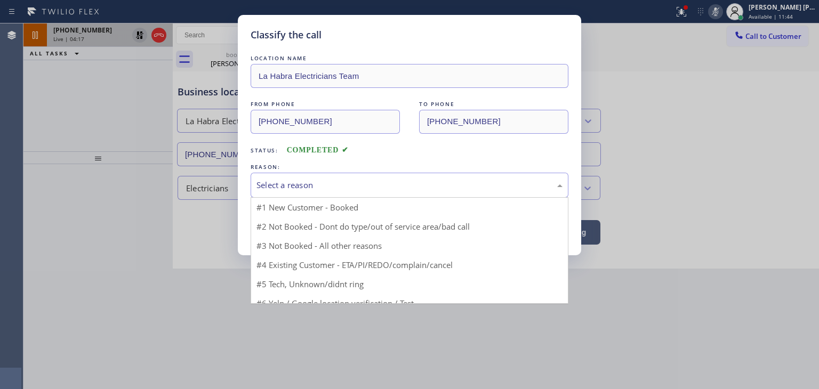
click at [262, 193] on div "Select a reason" at bounding box center [410, 185] width 318 height 25
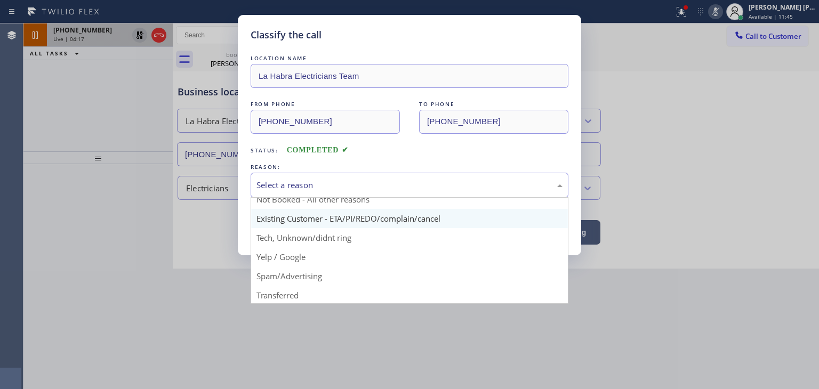
scroll to position [53, 0]
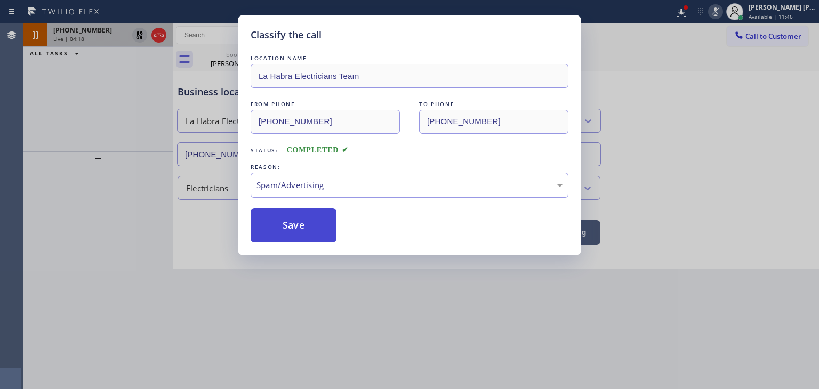
click at [283, 222] on button "Save" at bounding box center [294, 225] width 86 height 34
type input "(833) 558-1241"
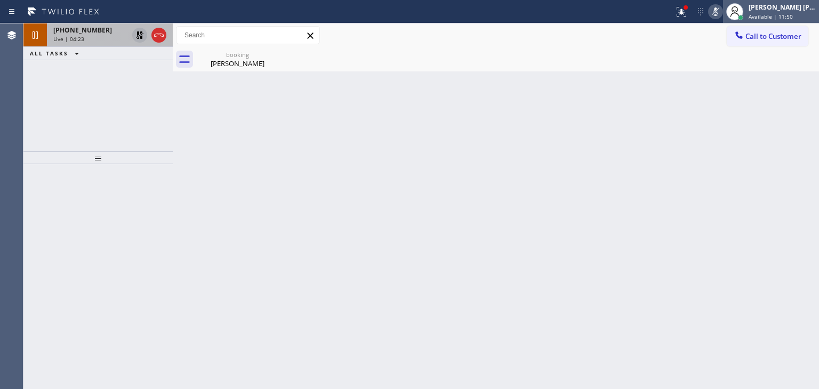
drag, startPoint x: 787, startPoint y: 11, endPoint x: 786, endPoint y: 18, distance: 7.0
click at [787, 11] on div "Edel John Suson" at bounding box center [781, 7] width 67 height 9
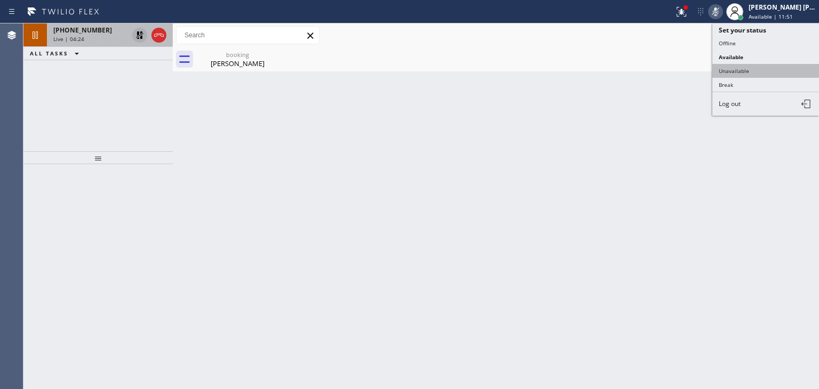
click at [757, 69] on button "Unavailable" at bounding box center [765, 71] width 107 height 14
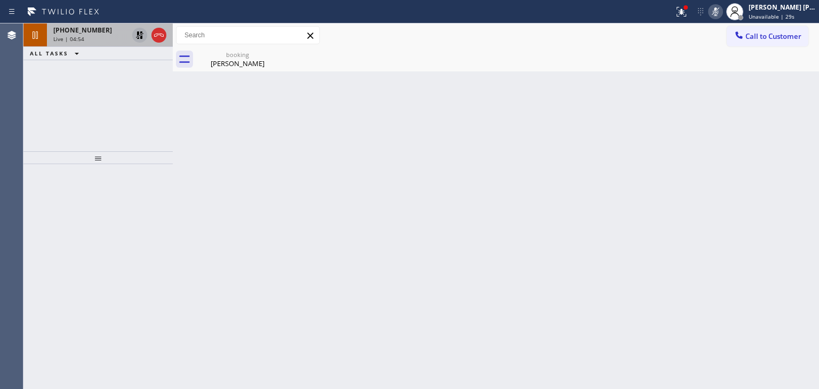
click at [718, 8] on icon at bounding box center [715, 11] width 5 height 9
click at [136, 31] on icon at bounding box center [139, 35] width 13 height 13
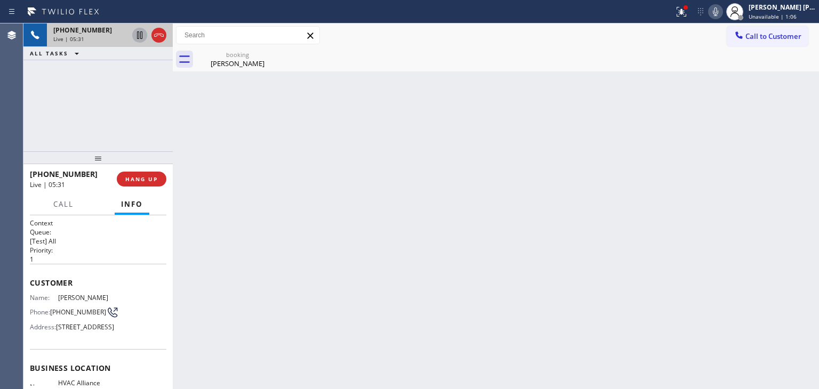
click at [722, 12] on icon at bounding box center [715, 11] width 13 height 13
click at [792, 9] on div "Edel John Suson" at bounding box center [781, 7] width 67 height 9
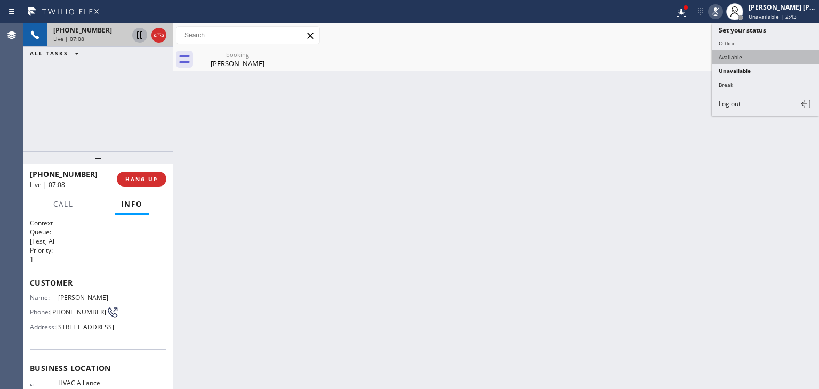
click at [750, 60] on button "Available" at bounding box center [765, 57] width 107 height 14
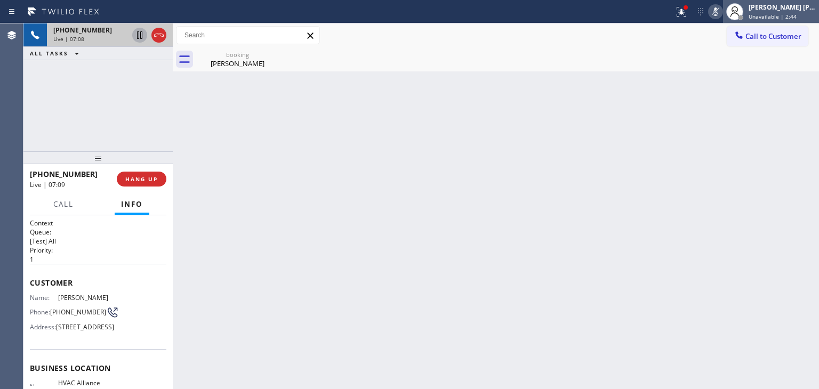
click at [773, 13] on span "Unavailable | 2:44" at bounding box center [772, 16] width 48 height 7
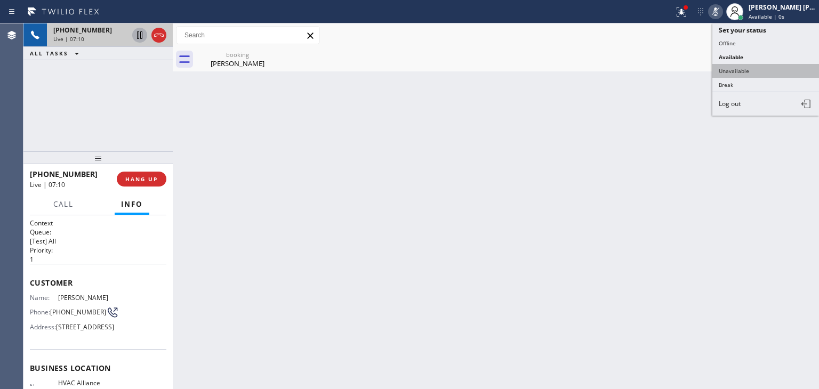
click at [754, 65] on button "Unavailable" at bounding box center [765, 71] width 107 height 14
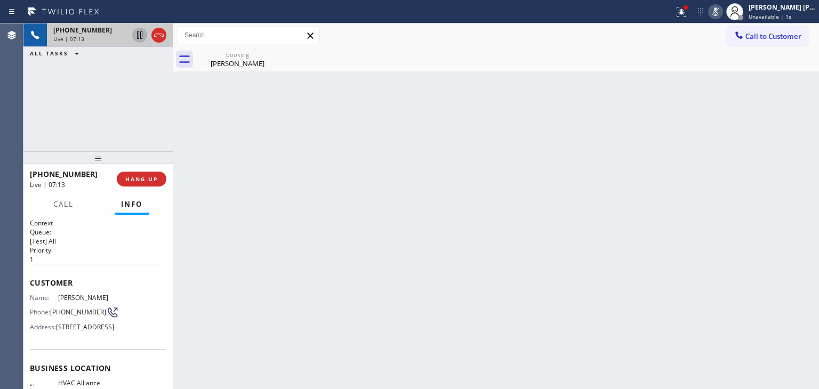
click at [718, 10] on icon at bounding box center [715, 11] width 5 height 9
click at [722, 15] on icon at bounding box center [715, 11] width 13 height 13
click at [722, 13] on icon at bounding box center [715, 11] width 13 height 13
click at [773, 13] on span "Unavailable | 4:51" at bounding box center [772, 16] width 48 height 7
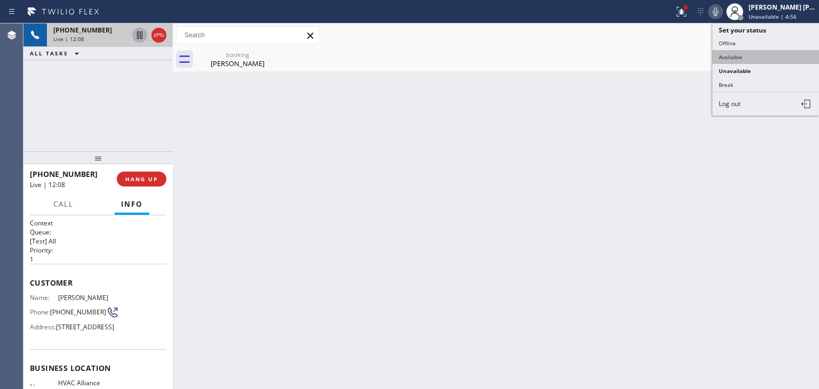
click at [772, 56] on button "Available" at bounding box center [765, 57] width 107 height 14
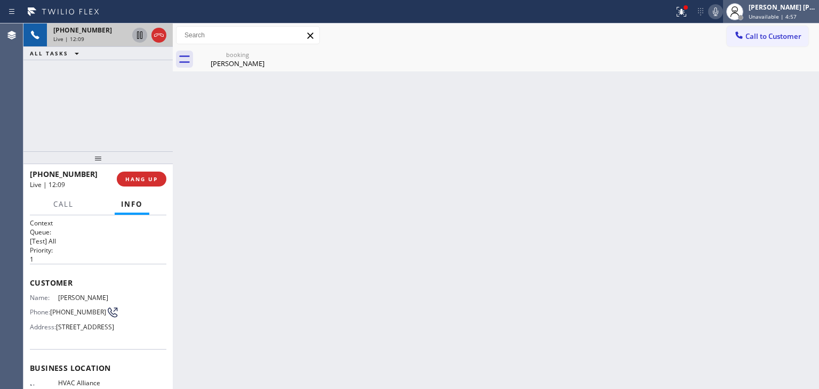
click at [787, 14] on span "Unavailable | 4:57" at bounding box center [772, 16] width 48 height 7
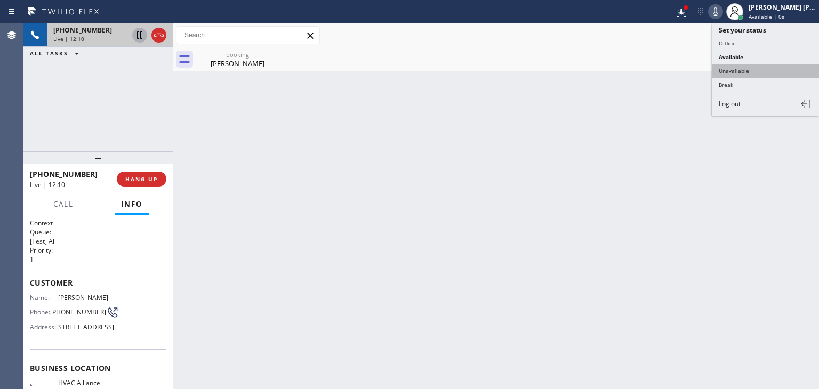
click at [763, 70] on button "Unavailable" at bounding box center [765, 71] width 107 height 14
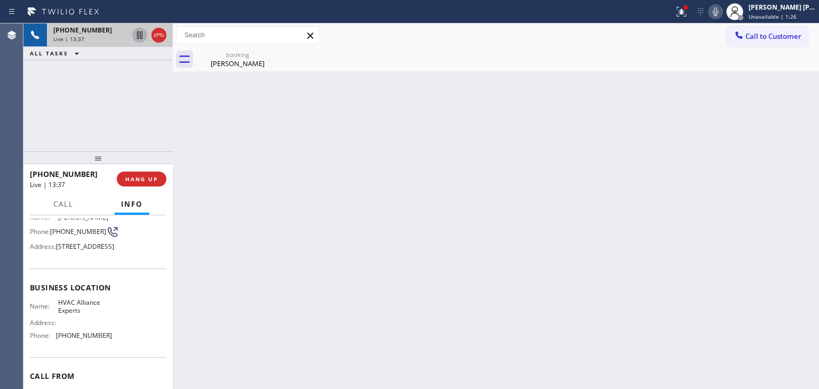
scroll to position [107, 0]
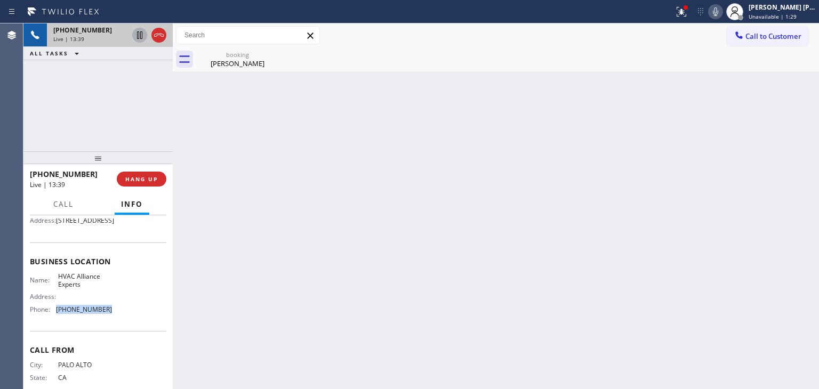
drag, startPoint x: 108, startPoint y: 331, endPoint x: 58, endPoint y: 329, distance: 50.2
click at [58, 318] on div "Name: HVAC Alliance Experts Address: Phone: (833) 558-1241" at bounding box center [98, 295] width 136 height 46
click at [229, 56] on div "booking" at bounding box center [237, 55] width 80 height 8
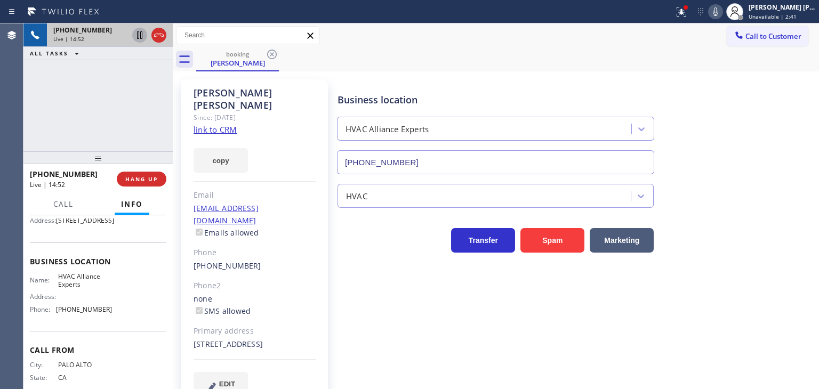
click at [212, 124] on link "link to CRM" at bounding box center [214, 129] width 43 height 11
click at [786, 13] on span "Unavailable | 3:50" at bounding box center [772, 16] width 48 height 7
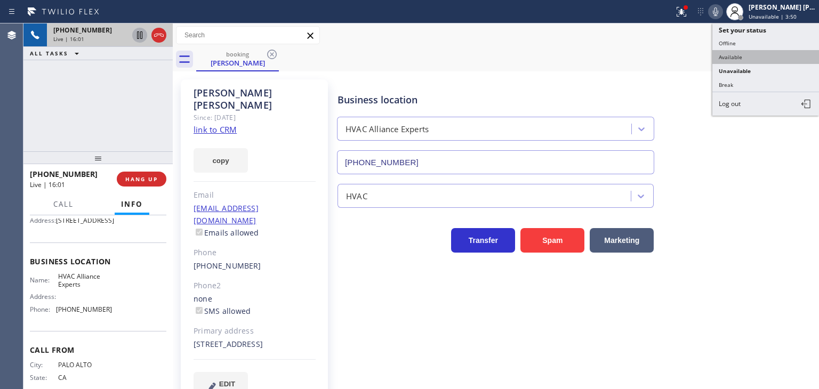
click at [745, 56] on button "Available" at bounding box center [765, 57] width 107 height 14
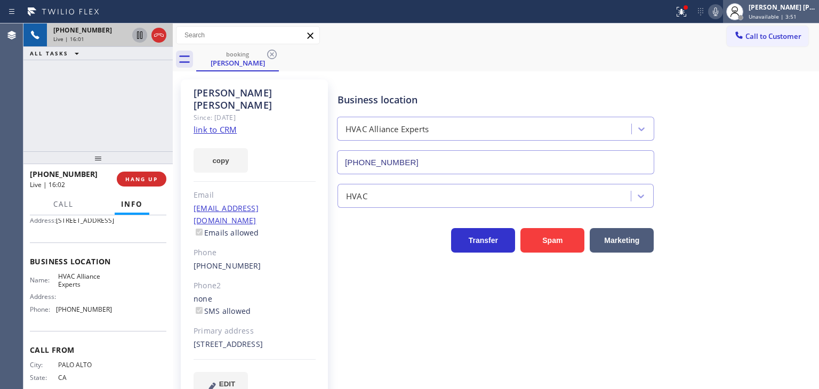
click at [787, 13] on span "Unavailable | 3:51" at bounding box center [772, 16] width 48 height 7
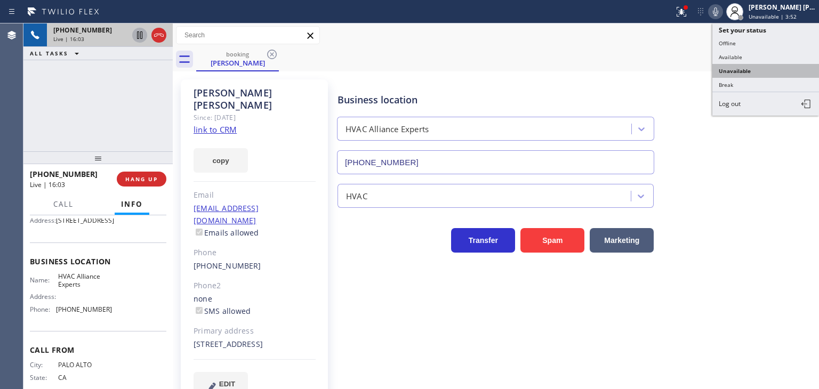
click at [754, 67] on button "Unavailable" at bounding box center [765, 71] width 107 height 14
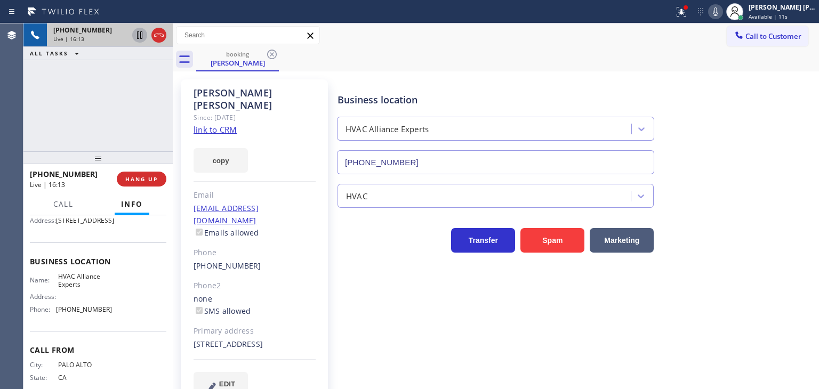
click at [718, 11] on icon at bounding box center [715, 11] width 5 height 9
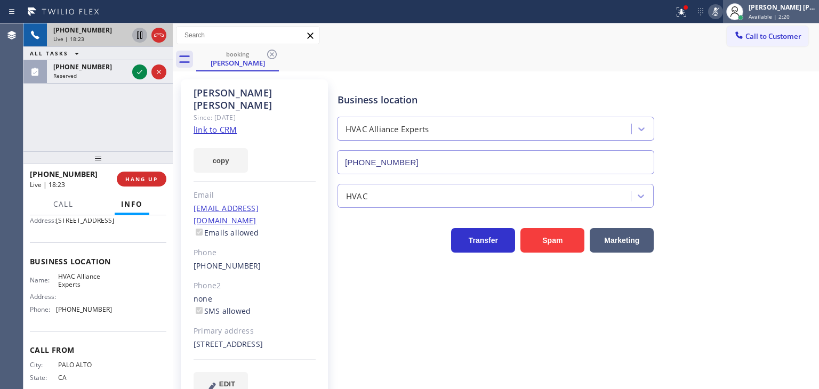
drag, startPoint x: 810, startPoint y: 3, endPoint x: 790, endPoint y: 20, distance: 26.1
click at [808, 5] on div "Edel John Suson" at bounding box center [781, 7] width 67 height 9
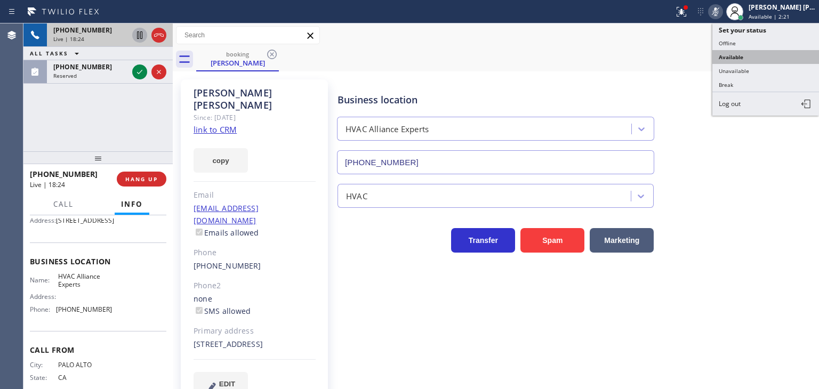
click at [749, 62] on button "Available" at bounding box center [765, 57] width 107 height 14
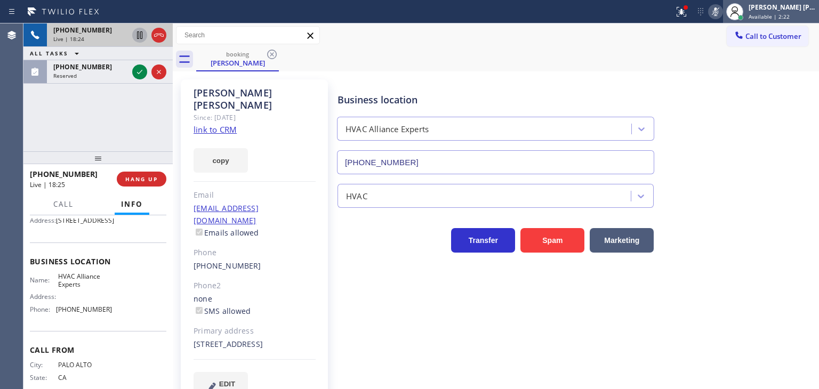
click at [778, 11] on div "Edel John Suson" at bounding box center [781, 7] width 67 height 9
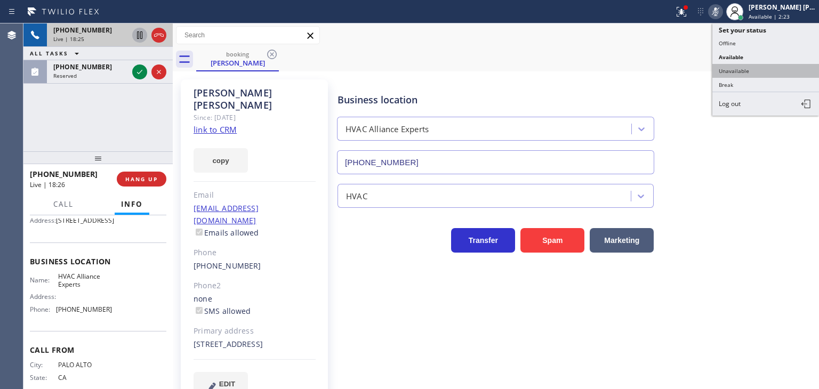
click at [759, 71] on button "Unavailable" at bounding box center [765, 71] width 107 height 14
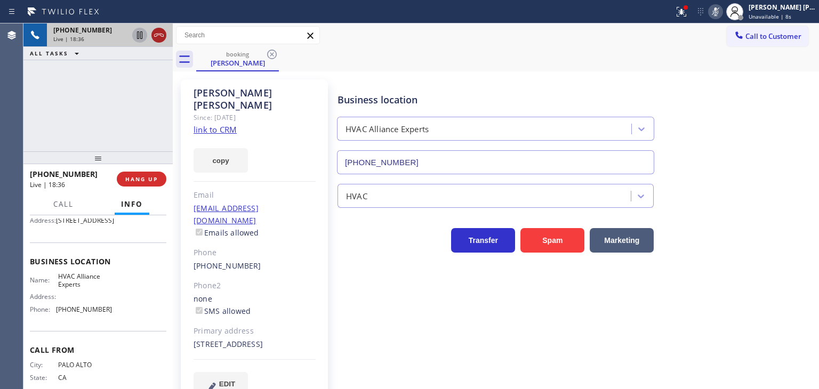
click at [164, 37] on icon at bounding box center [158, 35] width 13 height 13
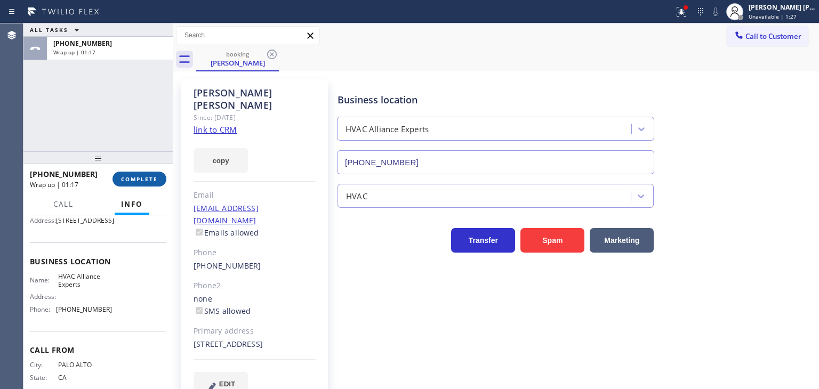
click at [147, 174] on button "COMPLETE" at bounding box center [139, 179] width 54 height 15
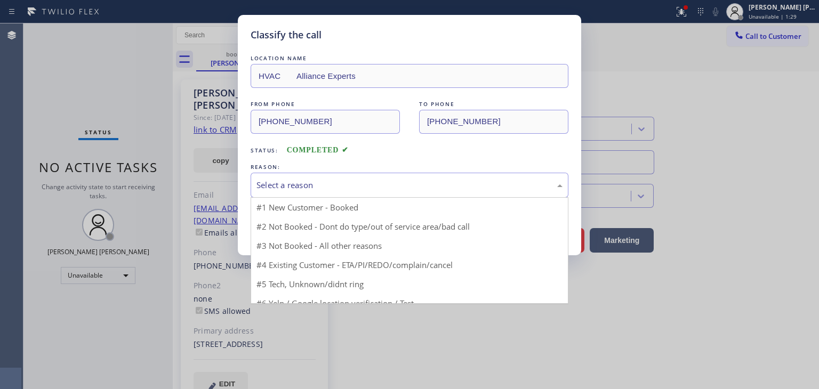
click at [320, 188] on div "Select a reason" at bounding box center [409, 185] width 306 height 12
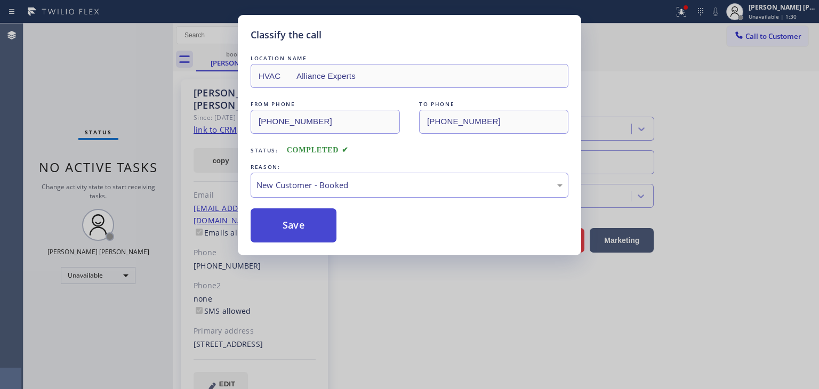
click at [296, 220] on button "Save" at bounding box center [294, 225] width 86 height 34
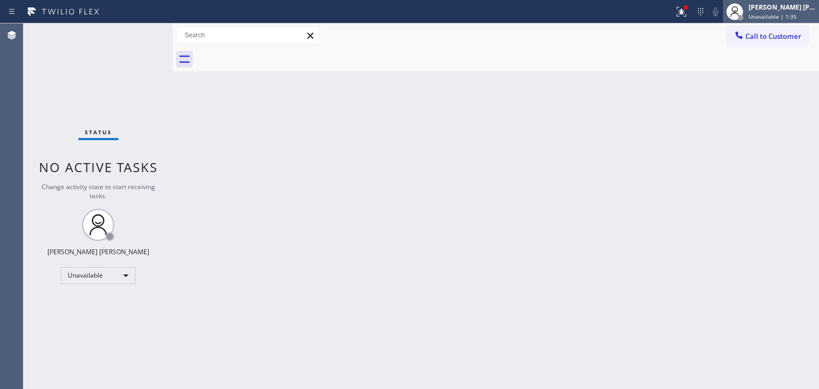
click at [784, 9] on div "Edel John Suson" at bounding box center [781, 7] width 67 height 9
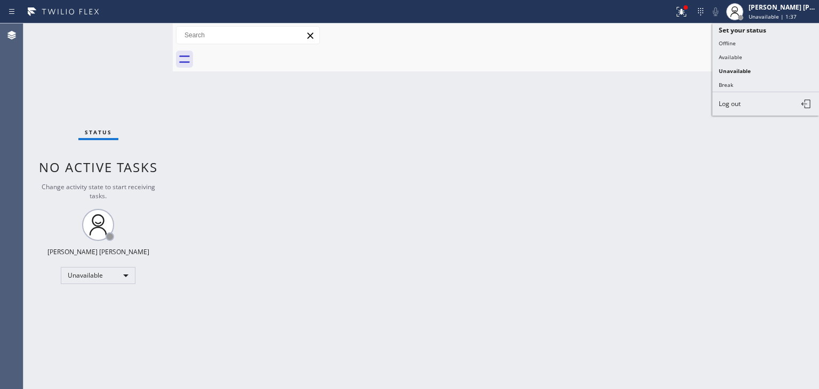
click at [747, 55] on button "Available" at bounding box center [765, 57] width 107 height 14
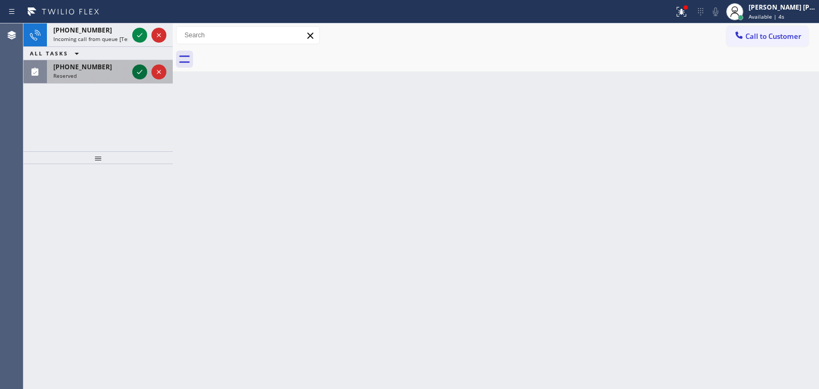
click at [141, 72] on icon at bounding box center [139, 72] width 13 height 13
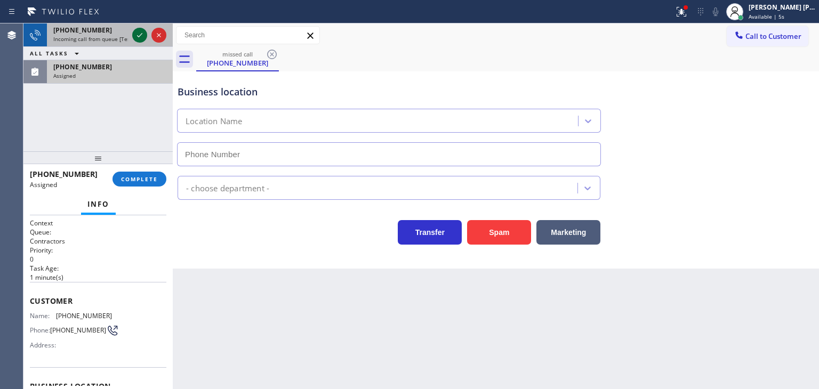
type input "(424) 363-4961"
click at [137, 35] on icon at bounding box center [139, 35] width 13 height 13
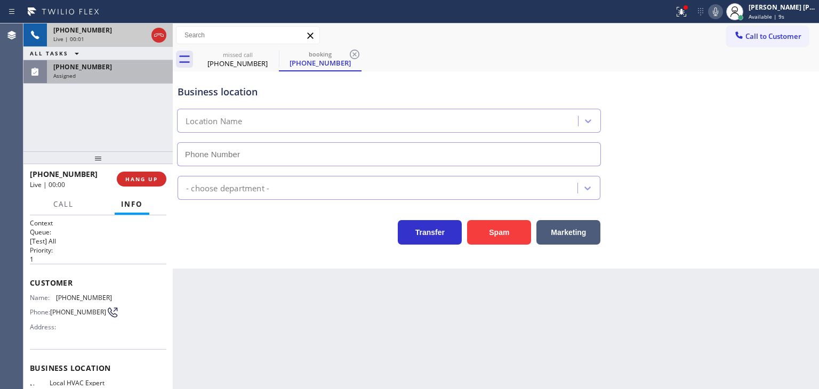
type input "(805) 870-9437"
click at [96, 77] on div "Assigned" at bounding box center [109, 75] width 113 height 7
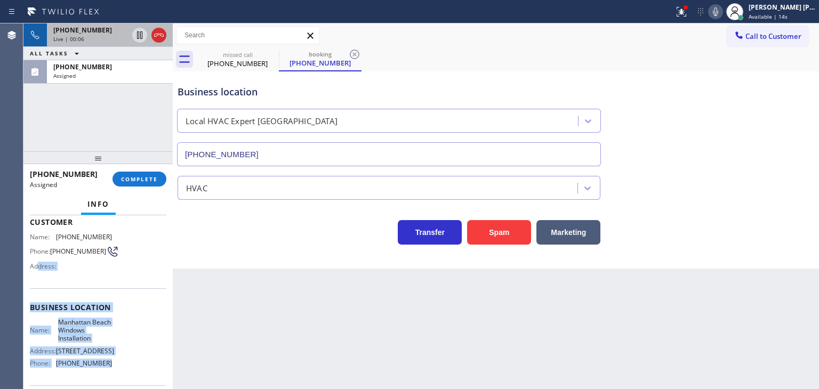
scroll to position [53, 0]
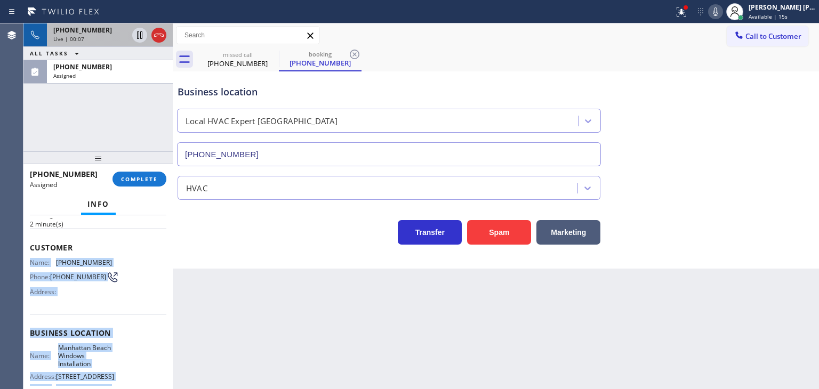
drag, startPoint x: 111, startPoint y: 335, endPoint x: 28, endPoint y: 260, distance: 112.1
click at [28, 260] on div "Context Queue: Contractors Priority: 0 Task Age: 2 minute(s) Customer Name: (76…" at bounding box center [97, 302] width 149 height 174
click at [111, 63] on div "(760) 774-8845" at bounding box center [109, 66] width 113 height 9
click at [154, 182] on span "COMPLETE" at bounding box center [139, 178] width 37 height 7
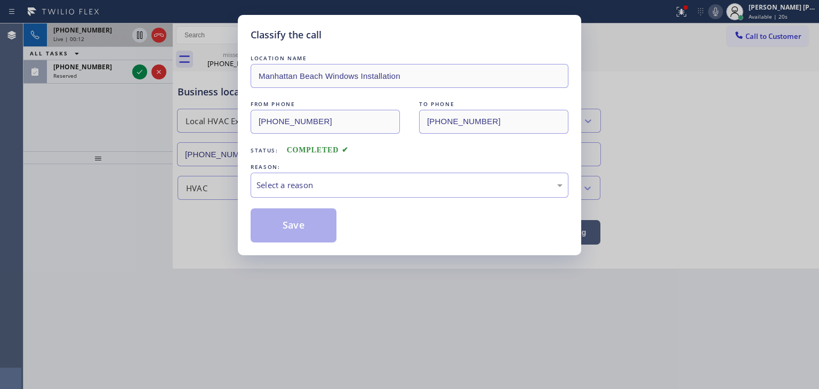
click at [346, 169] on div "REASON:" at bounding box center [410, 167] width 318 height 11
click at [341, 184] on div "Select a reason" at bounding box center [409, 185] width 306 height 12
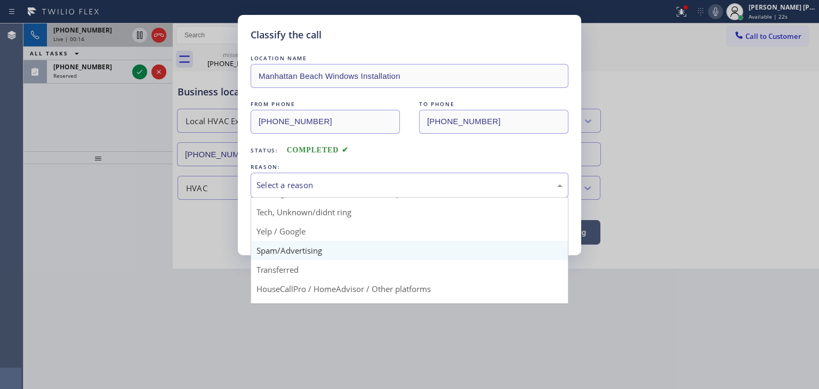
scroll to position [53, 0]
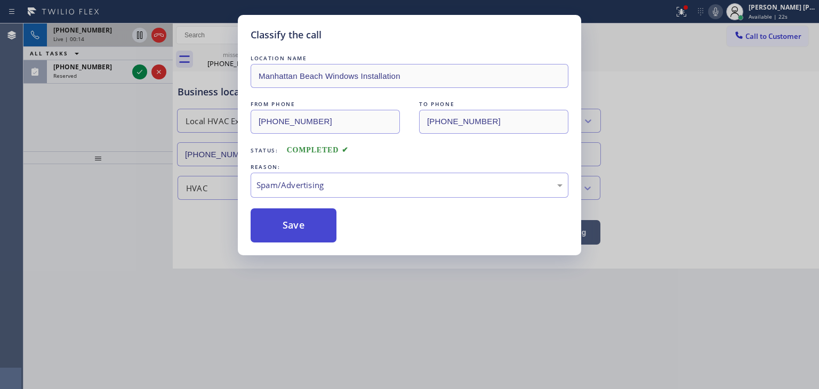
click at [300, 227] on button "Save" at bounding box center [294, 225] width 86 height 34
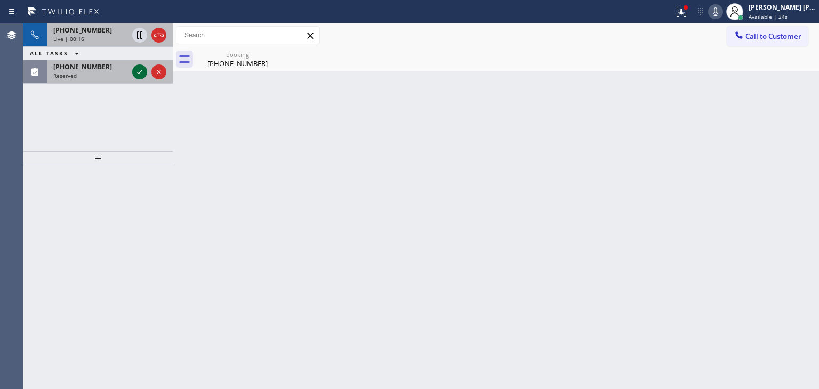
click at [138, 70] on icon at bounding box center [139, 72] width 13 height 13
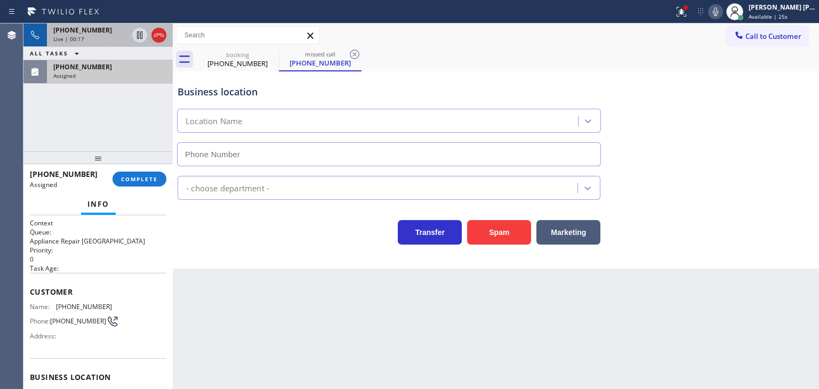
type input "(415) 480-7108"
click at [53, 73] on span "Assigned" at bounding box center [64, 75] width 22 height 7
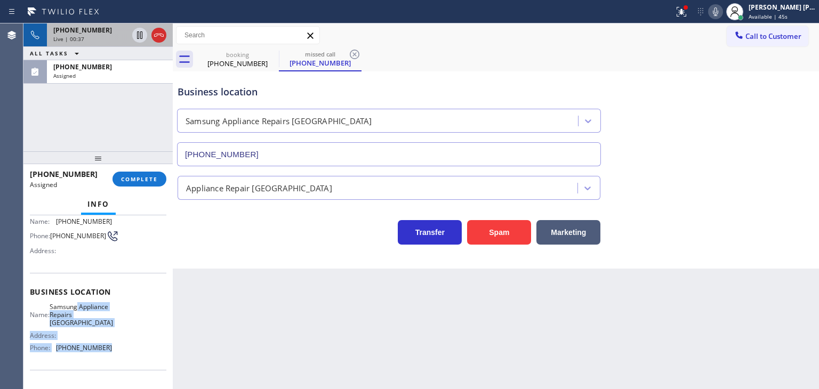
scroll to position [53, 0]
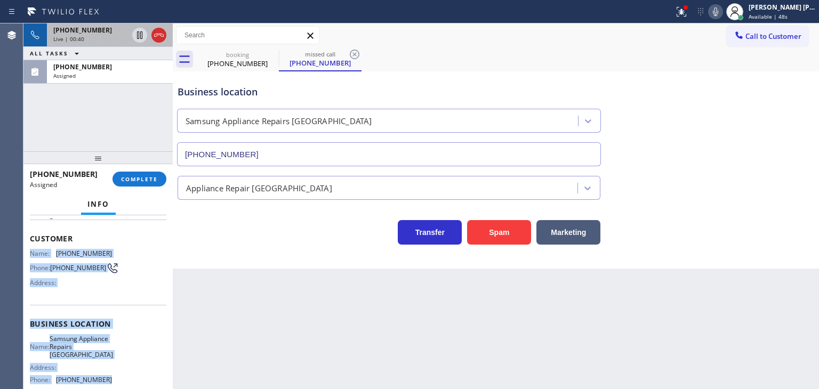
drag, startPoint x: 104, startPoint y: 333, endPoint x: 29, endPoint y: 245, distance: 116.4
click at [29, 245] on div "Context Queue: Appliance Repair High End Priority: 0 Task Age: Customer Name: (…" at bounding box center [97, 302] width 149 height 174
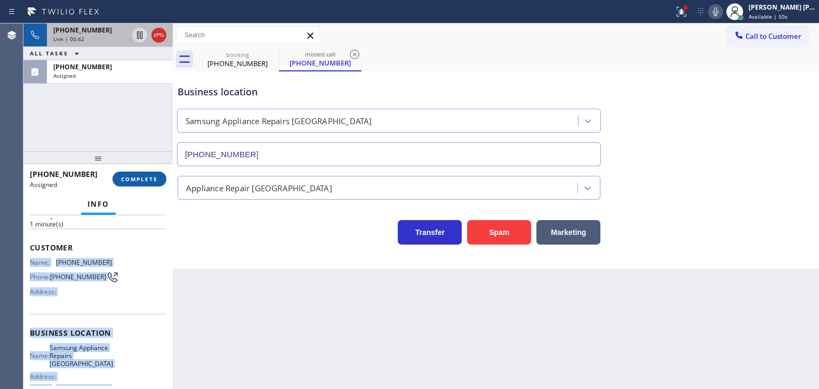
scroll to position [62, 0]
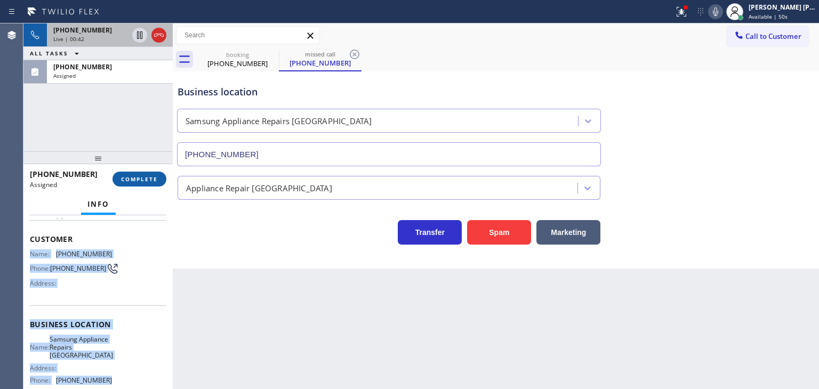
click at [154, 183] on button "COMPLETE" at bounding box center [139, 179] width 54 height 15
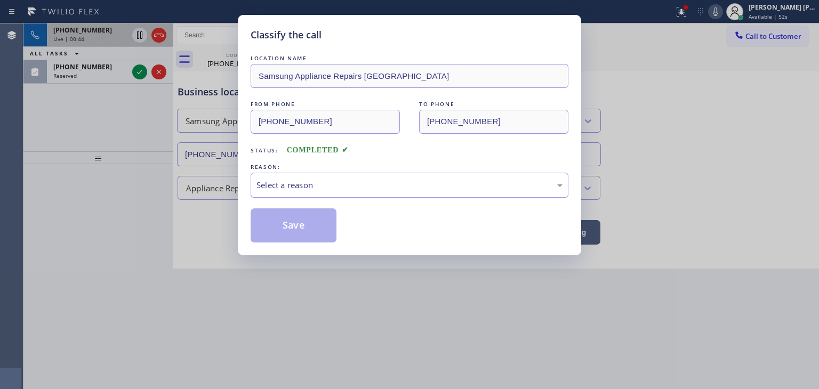
click at [329, 188] on div "Select a reason" at bounding box center [409, 185] width 306 height 12
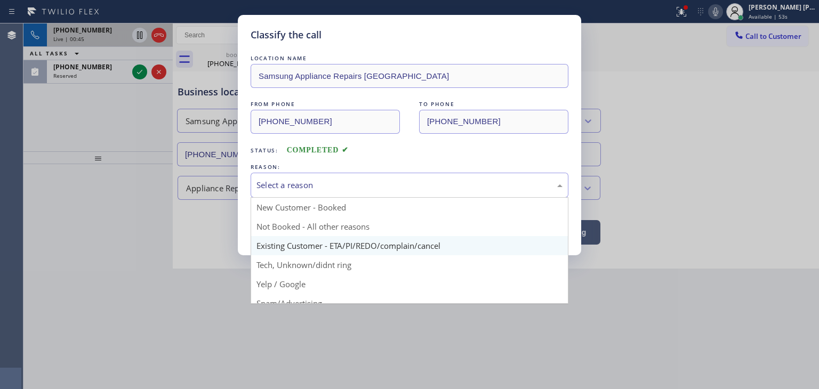
scroll to position [53, 0]
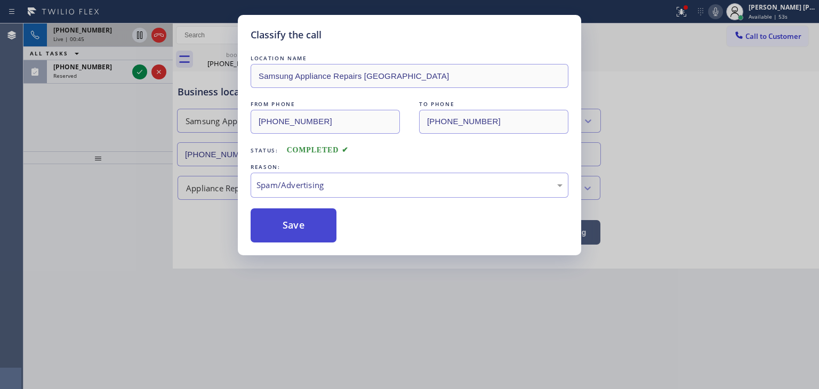
click at [297, 227] on button "Save" at bounding box center [294, 225] width 86 height 34
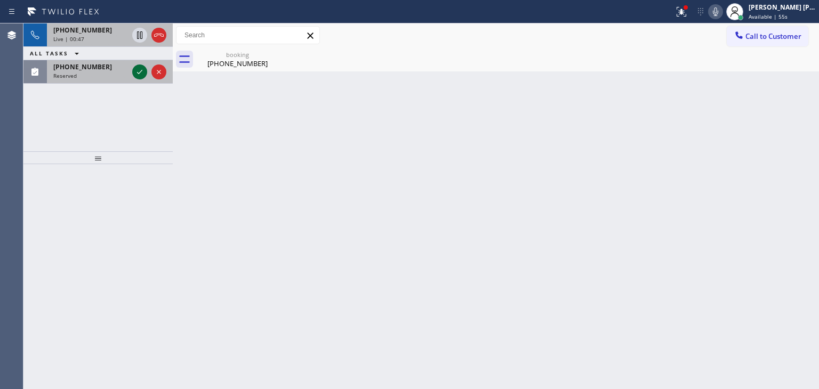
click at [143, 69] on icon at bounding box center [139, 72] width 13 height 13
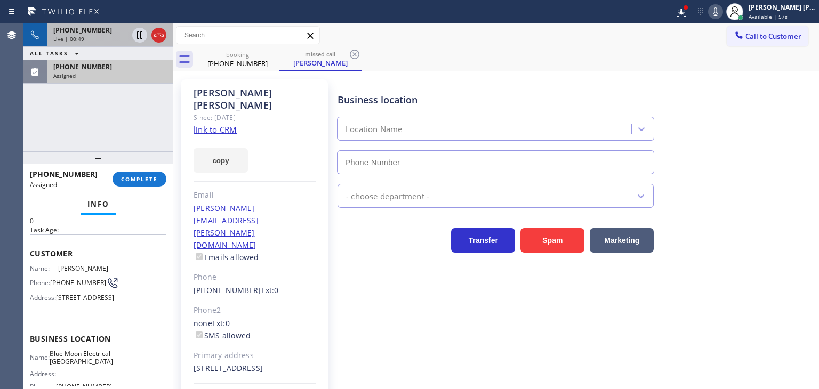
scroll to position [107, 0]
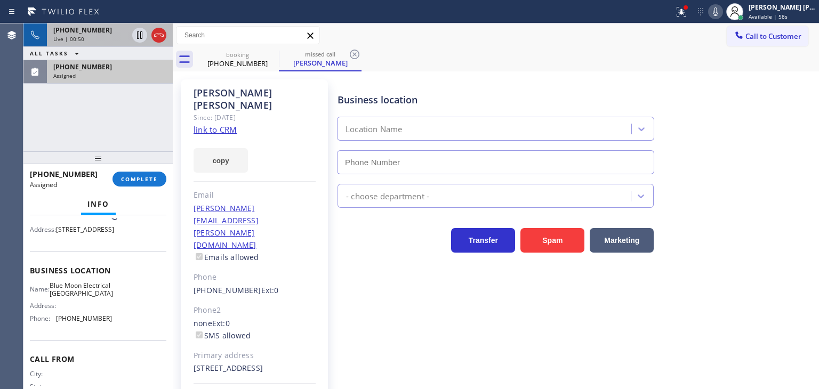
type input "(760) 388-9556"
click at [95, 72] on div "Assigned" at bounding box center [109, 75] width 113 height 7
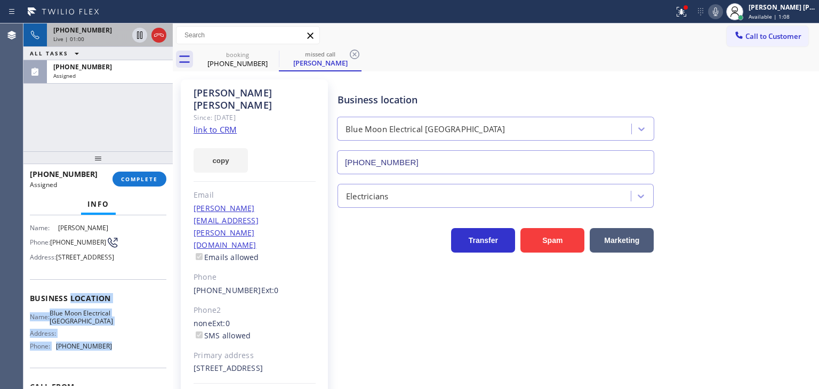
scroll to position [53, 0]
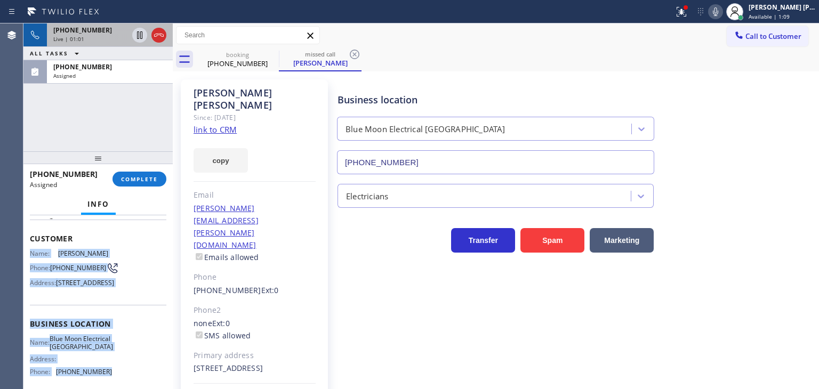
drag, startPoint x: 108, startPoint y: 362, endPoint x: 28, endPoint y: 253, distance: 135.4
click at [28, 253] on div "Context Queue: Electrical Priority: 0 Task Age: Customer Name: John Lagomarsino…" at bounding box center [97, 302] width 149 height 174
click at [130, 83] on div "(916) 204-5089 Assigned" at bounding box center [108, 71] width 122 height 23
click at [143, 179] on span "COMPLETE" at bounding box center [139, 178] width 37 height 7
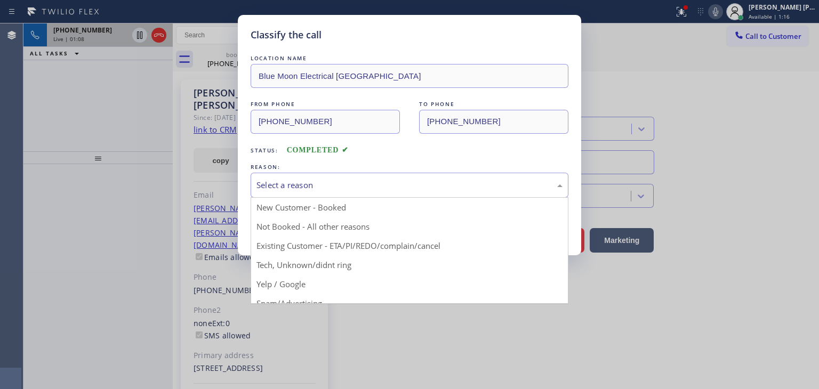
click at [291, 188] on div "Select a reason" at bounding box center [409, 185] width 306 height 12
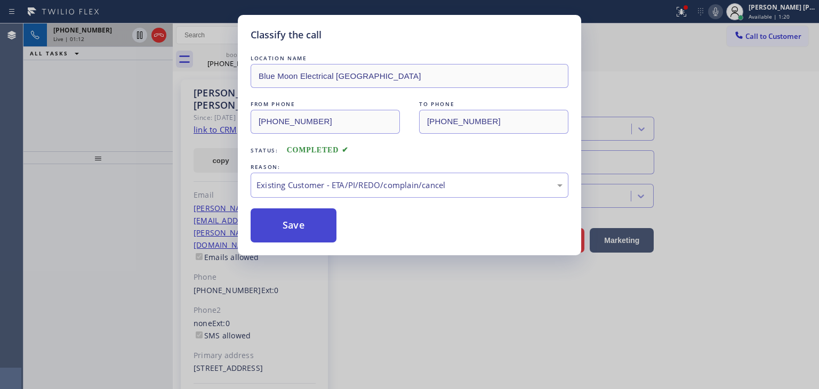
click at [307, 230] on button "Save" at bounding box center [294, 225] width 86 height 34
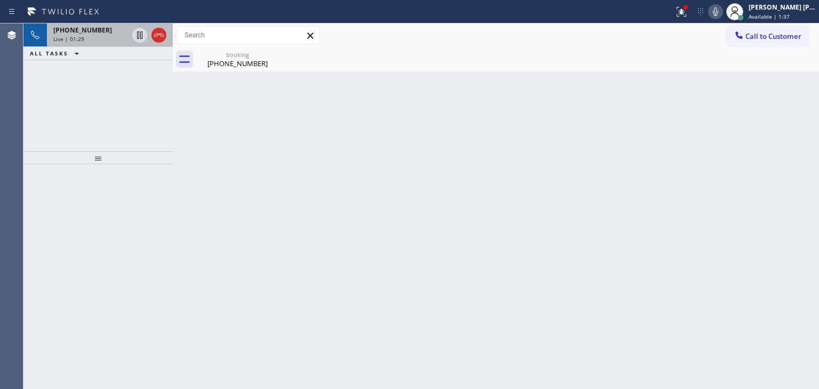
click at [722, 12] on icon at bounding box center [715, 11] width 13 height 13
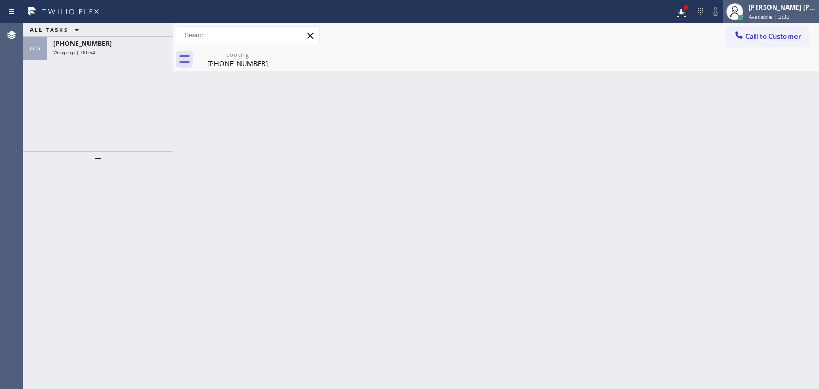
click at [782, 11] on div "Edel John Suson Available | 2:33" at bounding box center [782, 11] width 72 height 19
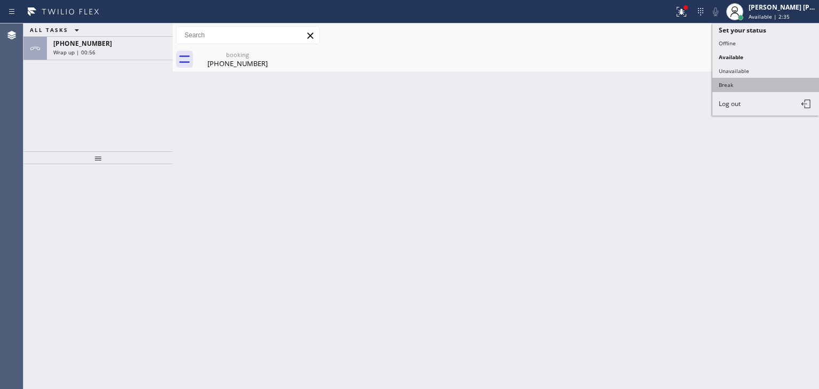
click at [743, 80] on button "Break" at bounding box center [765, 85] width 107 height 14
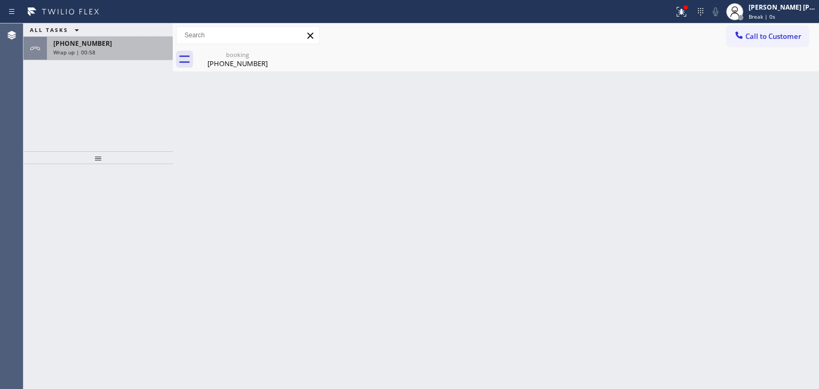
click at [116, 49] on div "Wrap up | 00:58" at bounding box center [109, 52] width 113 height 7
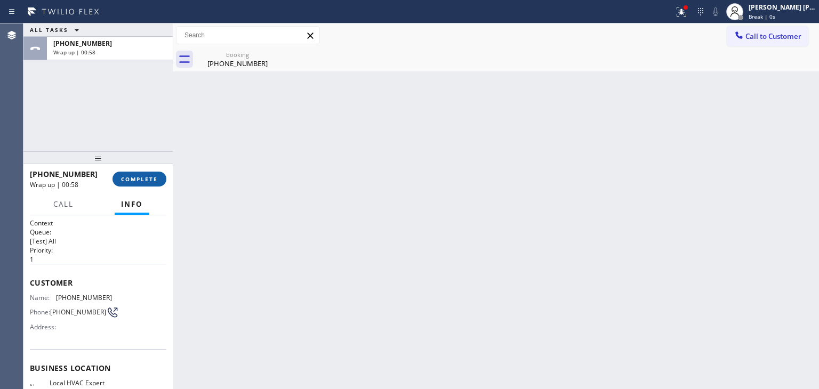
click at [136, 177] on span "COMPLETE" at bounding box center [139, 178] width 37 height 7
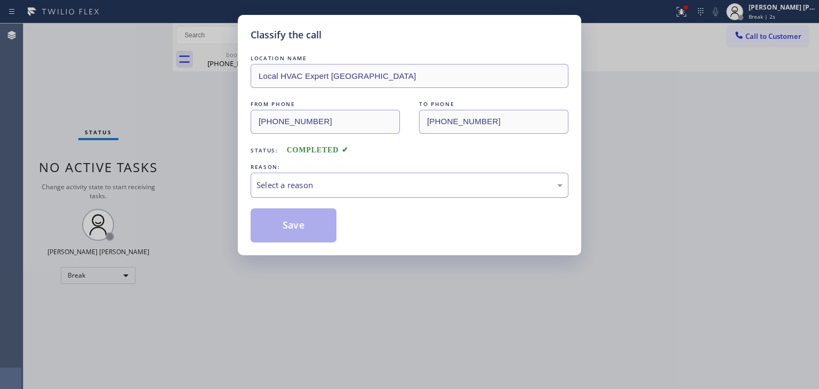
click at [304, 185] on div "Select a reason" at bounding box center [409, 185] width 306 height 12
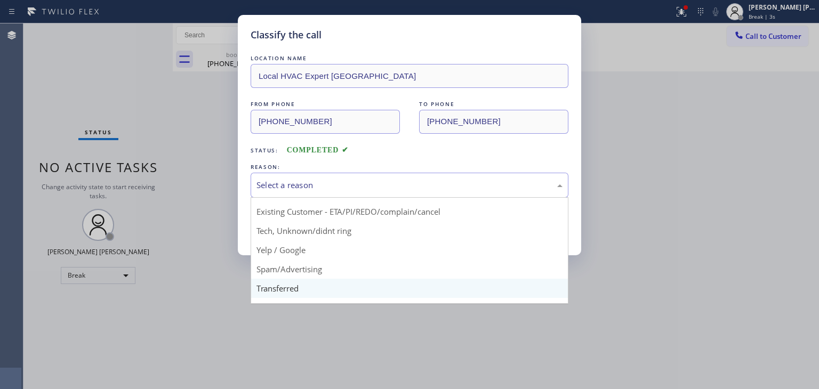
scroll to position [67, 0]
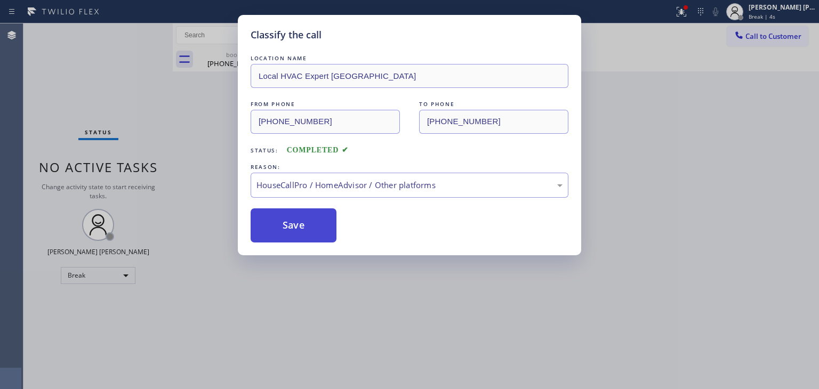
click at [292, 232] on button "Save" at bounding box center [294, 225] width 86 height 34
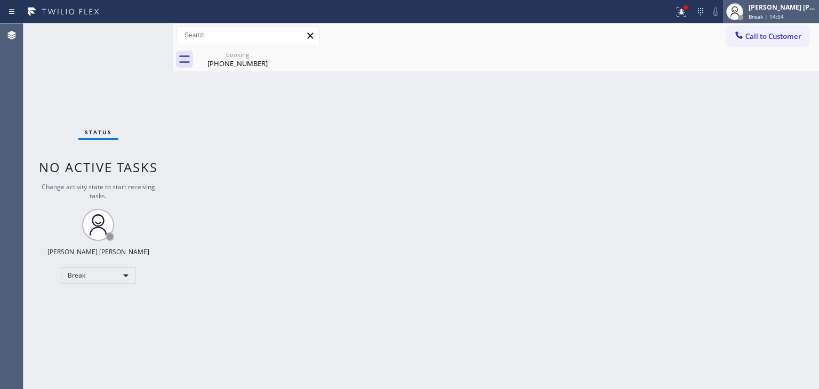
click at [784, 16] on span "Break | 14:54" at bounding box center [765, 16] width 35 height 7
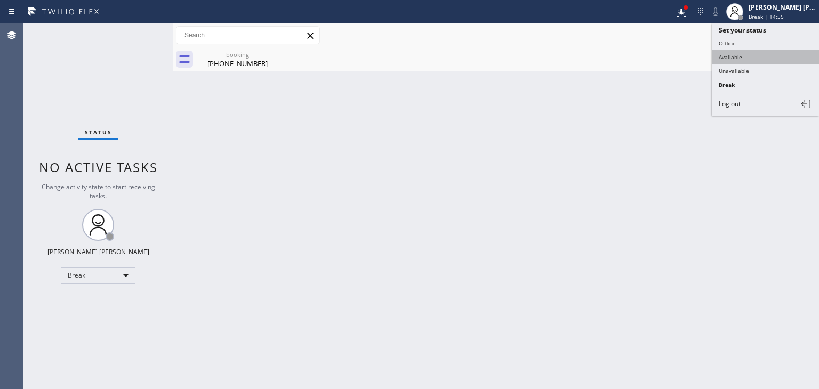
click at [739, 51] on button "Available" at bounding box center [765, 57] width 107 height 14
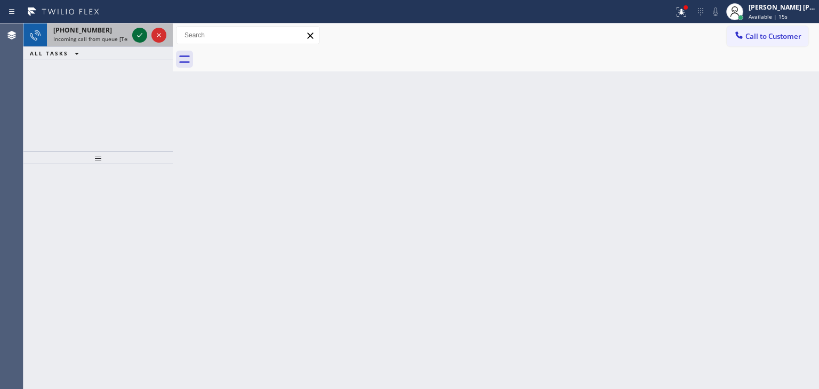
click at [140, 39] on icon at bounding box center [139, 35] width 13 height 13
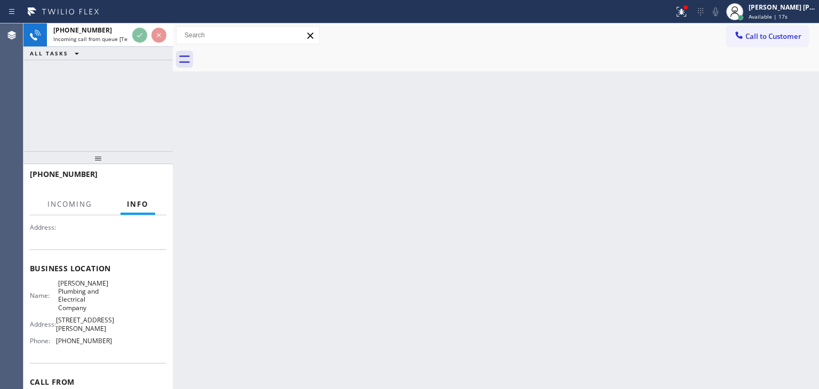
scroll to position [107, 0]
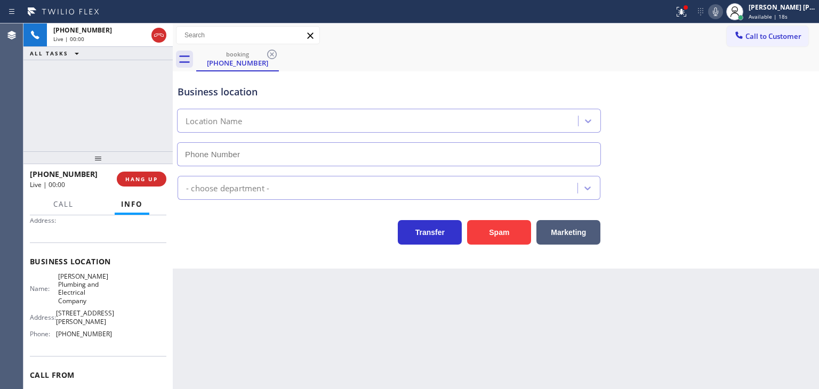
type input "(619) 313-6941"
click at [764, 130] on div "Business location Reese Plumbing & Electrical Company (619) 313-6941" at bounding box center [495, 118] width 641 height 96
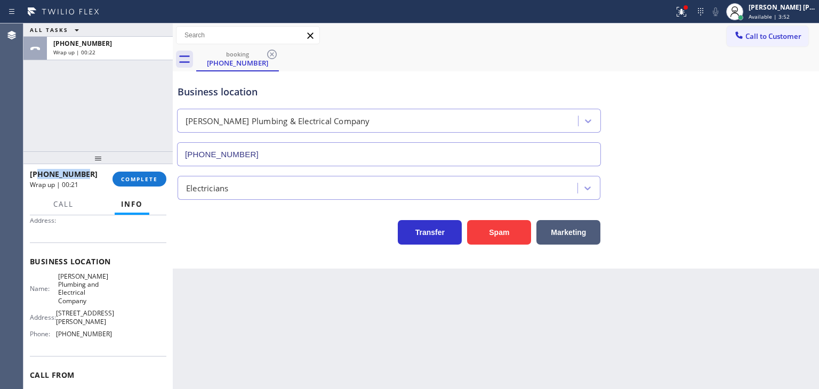
drag, startPoint x: 92, startPoint y: 174, endPoint x: 39, endPoint y: 170, distance: 53.5
click at [39, 170] on div "+16199338878" at bounding box center [67, 174] width 75 height 10
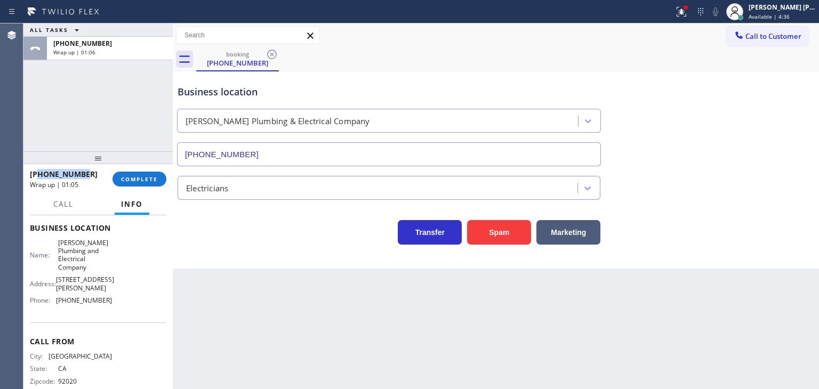
scroll to position [158, 0]
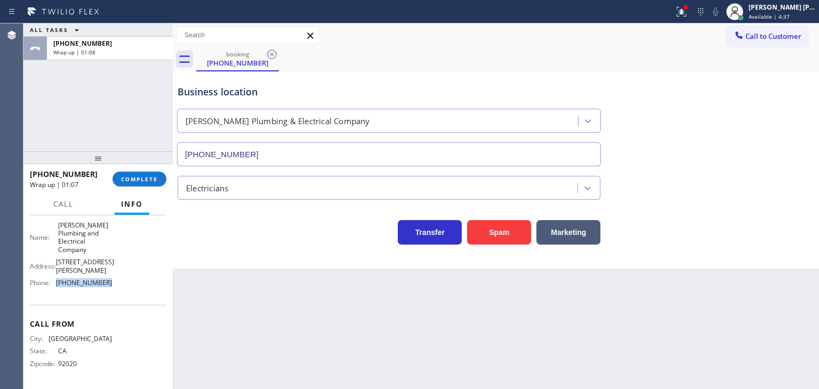
drag, startPoint x: 108, startPoint y: 286, endPoint x: 55, endPoint y: 283, distance: 52.9
click at [55, 283] on div "Name: Reese Plumbing and Electrical Company Address: 4046 HONEYCUTT ST SAN DIEG…" at bounding box center [98, 256] width 136 height 70
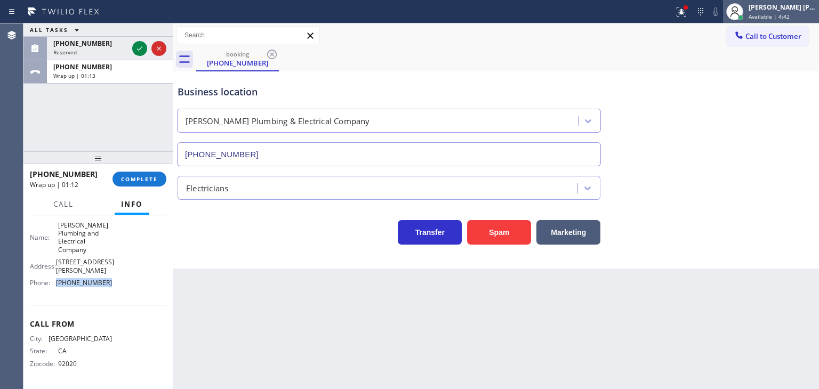
click at [806, 12] on div "Edel John Suson Available | 4:42" at bounding box center [782, 11] width 72 height 19
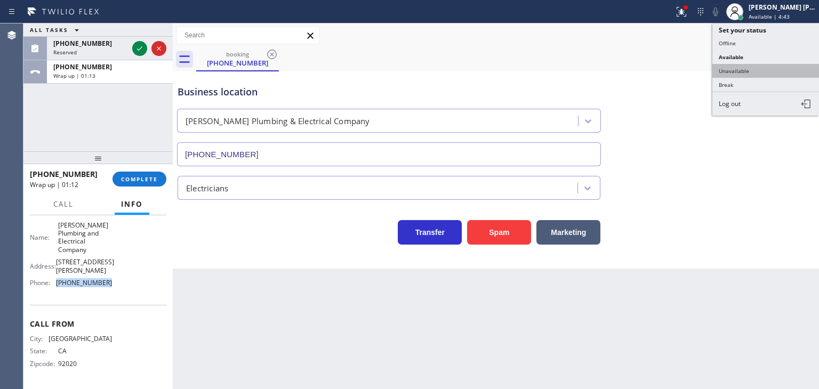
click at [739, 64] on button "Unavailable" at bounding box center [765, 71] width 107 height 14
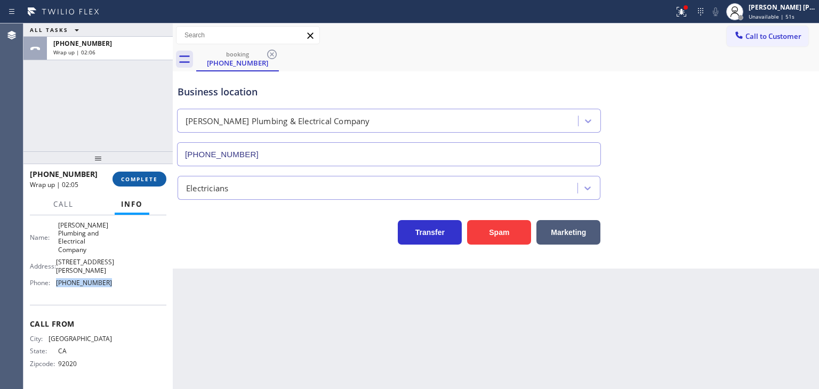
click at [139, 174] on button "COMPLETE" at bounding box center [139, 179] width 54 height 15
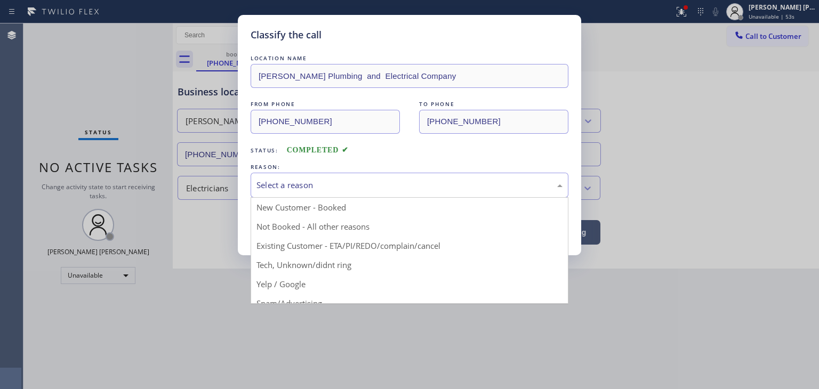
click at [298, 182] on div "Select a reason" at bounding box center [409, 185] width 306 height 12
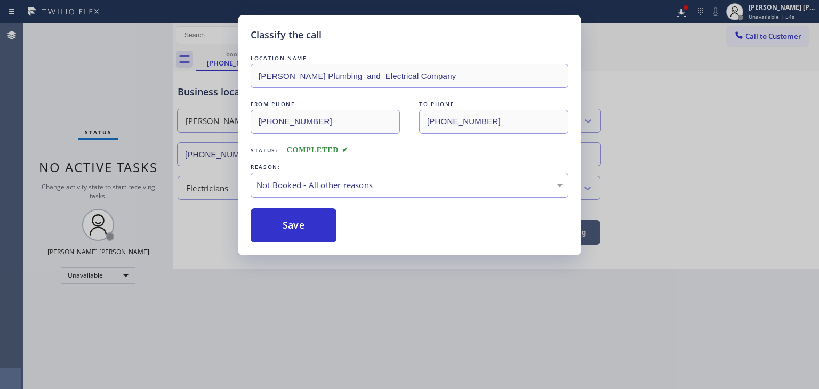
click at [285, 232] on button "Save" at bounding box center [294, 225] width 86 height 34
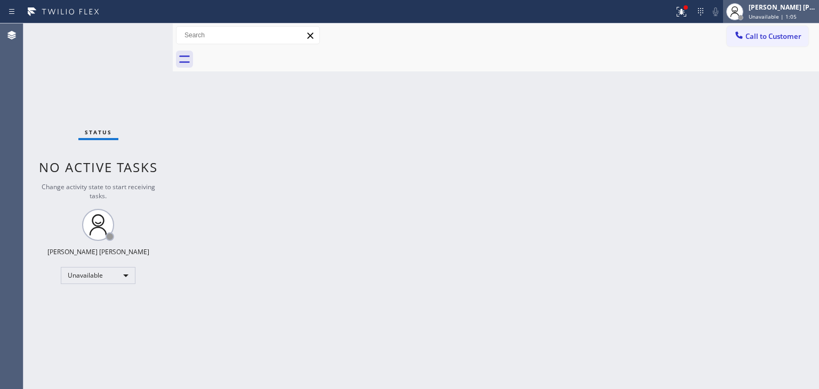
click at [792, 14] on span "Unavailable | 1:05" at bounding box center [772, 16] width 48 height 7
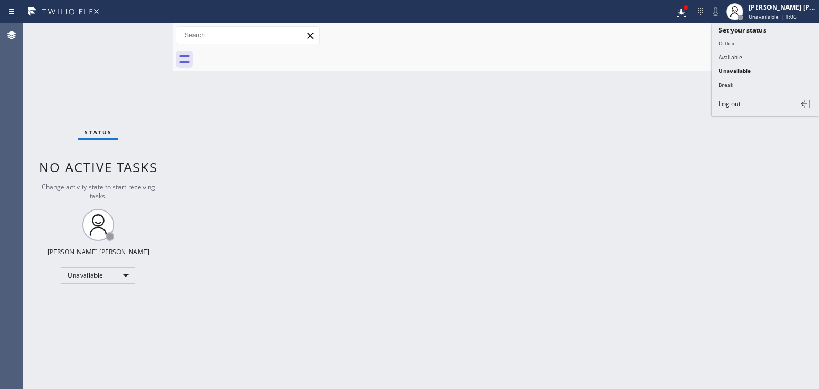
click at [748, 55] on button "Available" at bounding box center [765, 57] width 107 height 14
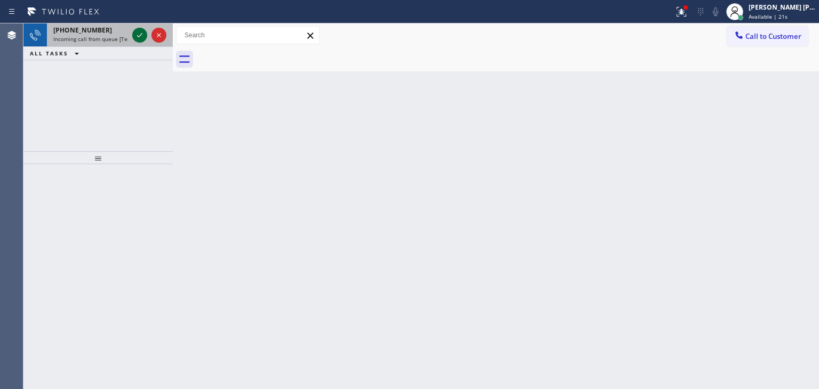
click at [139, 35] on icon at bounding box center [139, 35] width 13 height 13
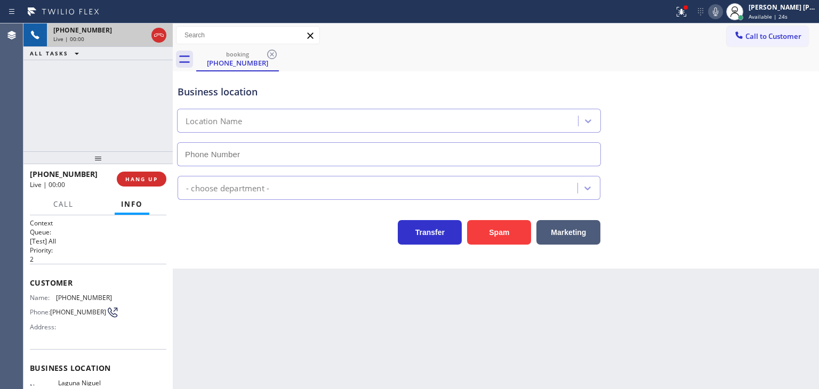
type input "(949) 267-3029"
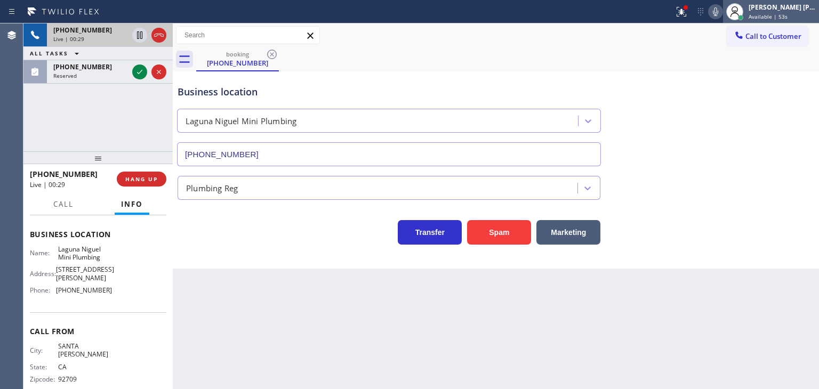
click at [787, 10] on div "Edel John Suson" at bounding box center [781, 7] width 67 height 9
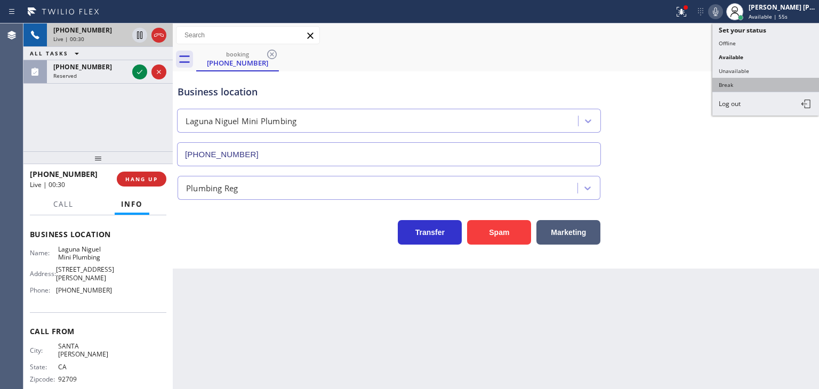
click at [759, 78] on button "Break" at bounding box center [765, 85] width 107 height 14
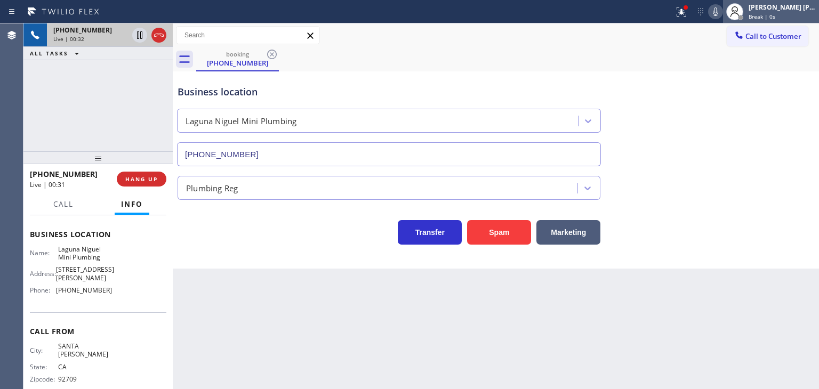
click at [784, 4] on div "Edel John Suson" at bounding box center [781, 7] width 67 height 9
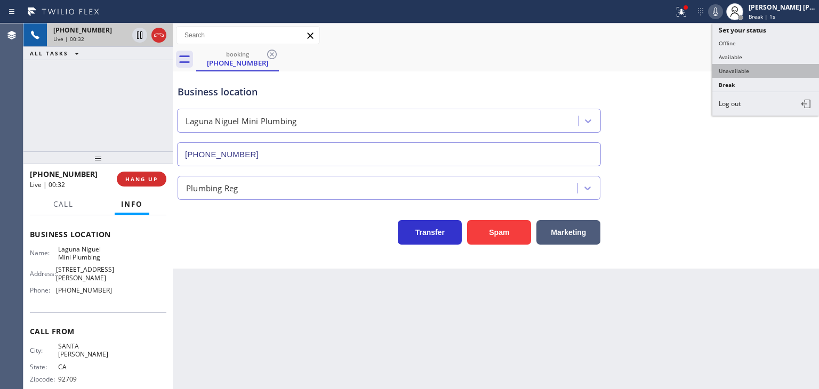
click at [766, 64] on button "Unavailable" at bounding box center [765, 71] width 107 height 14
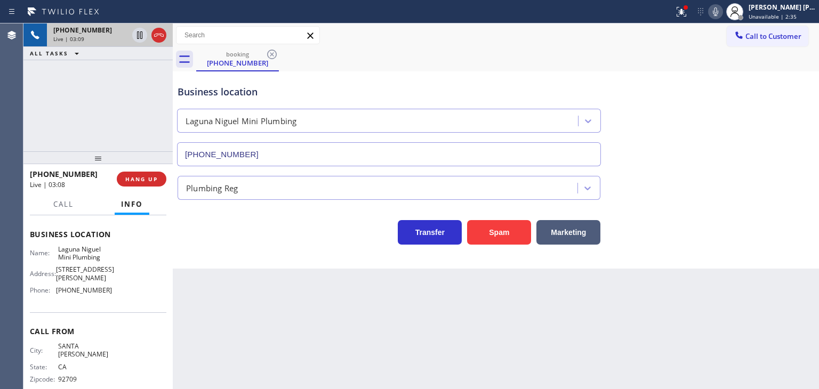
click at [722, 13] on icon at bounding box center [715, 11] width 13 height 13
drag, startPoint x: 94, startPoint y: 175, endPoint x: 38, endPoint y: 172, distance: 56.0
click at [38, 172] on div "+19492582063" at bounding box center [69, 174] width 79 height 10
click at [772, 13] on span "Unavailable | 6:45" at bounding box center [772, 16] width 48 height 7
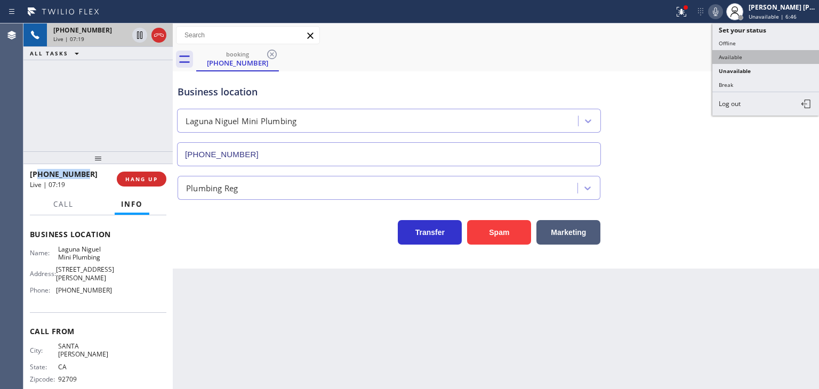
click at [749, 56] on button "Available" at bounding box center [765, 57] width 107 height 14
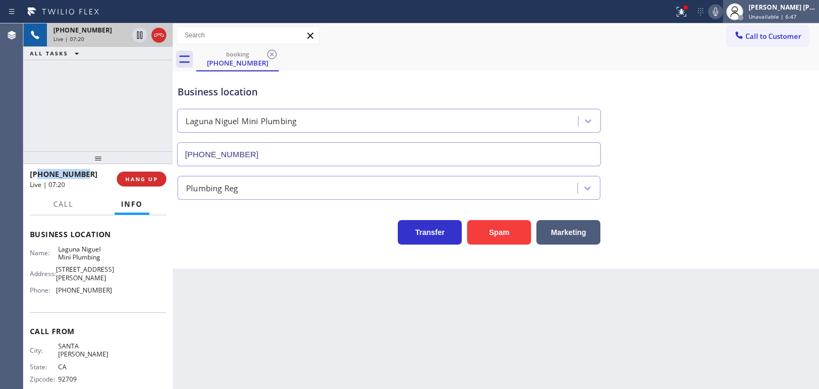
click at [789, 14] on span "Unavailable | 6:47" at bounding box center [772, 16] width 48 height 7
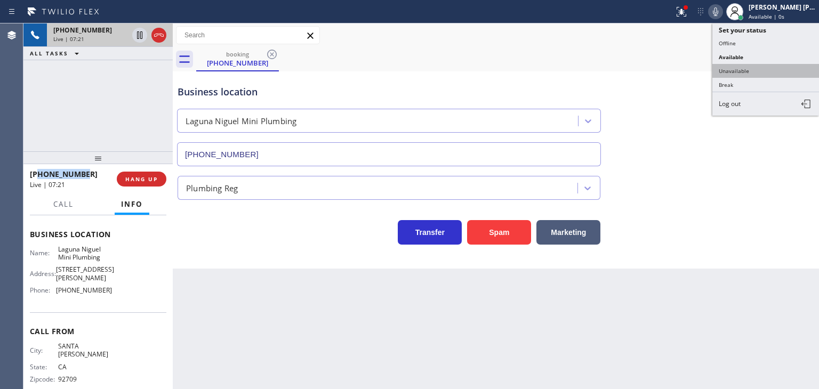
click at [757, 65] on button "Unavailable" at bounding box center [765, 71] width 107 height 14
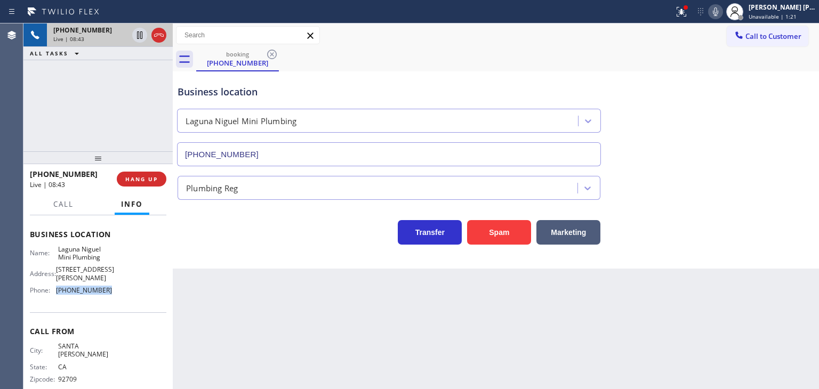
drag, startPoint x: 109, startPoint y: 285, endPoint x: 55, endPoint y: 282, distance: 54.4
click at [55, 282] on div "Name: Laguna Niguel Mini Plumbing Address: 26933 La Paz Rd Phone: (949) 267-3029" at bounding box center [98, 272] width 136 height 54
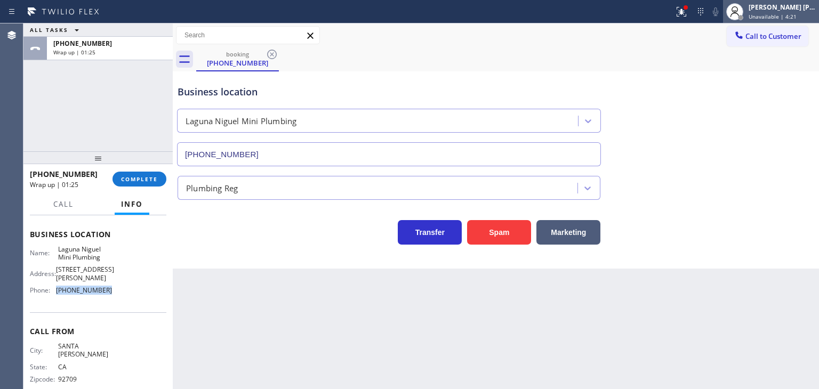
click at [774, 9] on div "Edel John Suson" at bounding box center [781, 7] width 67 height 9
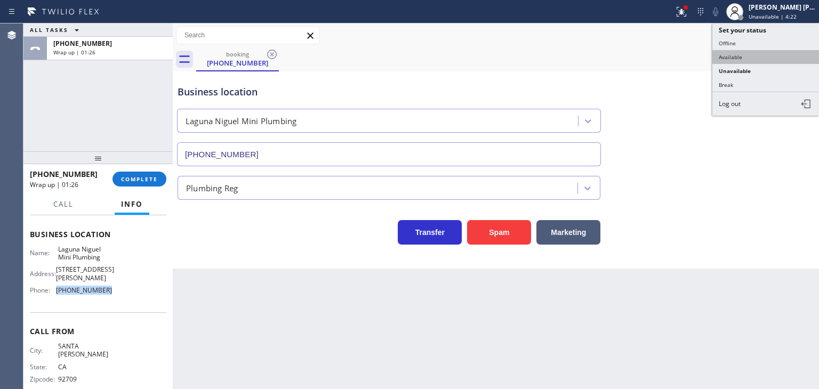
click at [741, 58] on button "Available" at bounding box center [765, 57] width 107 height 14
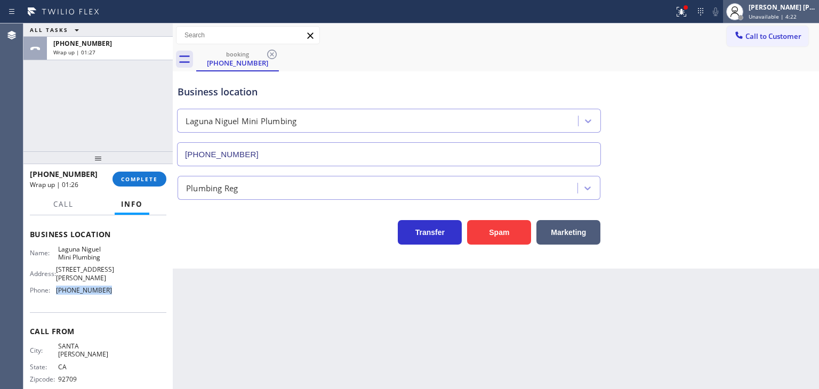
click at [776, 7] on div "Edel John Suson" at bounding box center [781, 7] width 67 height 9
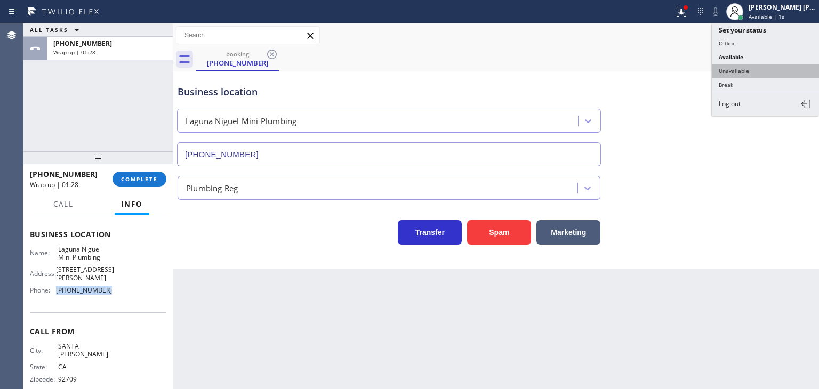
click at [749, 69] on button "Unavailable" at bounding box center [765, 71] width 107 height 14
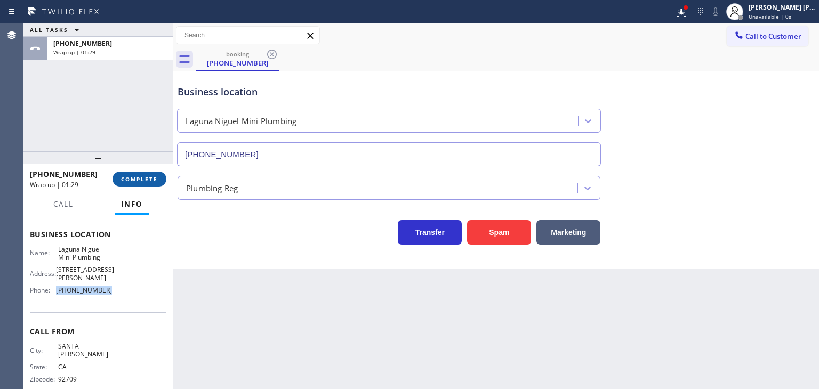
click at [157, 175] on span "COMPLETE" at bounding box center [139, 178] width 37 height 7
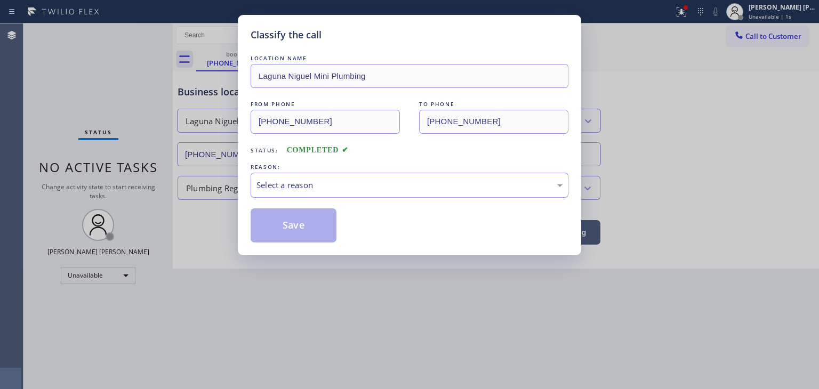
click at [271, 174] on div "Select a reason" at bounding box center [410, 185] width 318 height 25
click at [284, 232] on button "Save" at bounding box center [294, 225] width 86 height 34
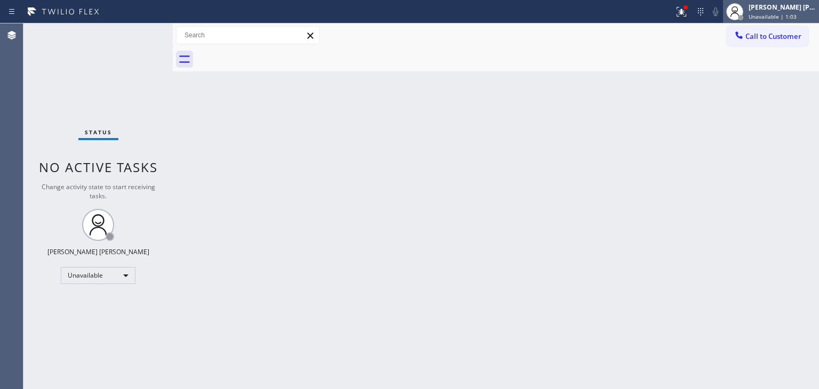
click at [795, 15] on span "Unavailable | 1:03" at bounding box center [772, 16] width 48 height 7
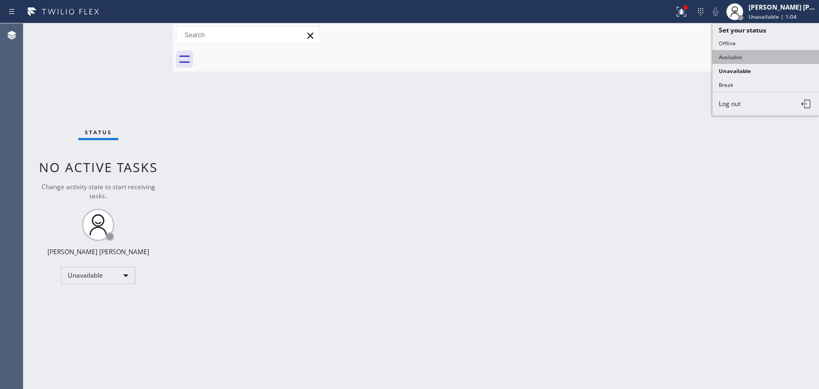
click at [738, 53] on button "Available" at bounding box center [765, 57] width 107 height 14
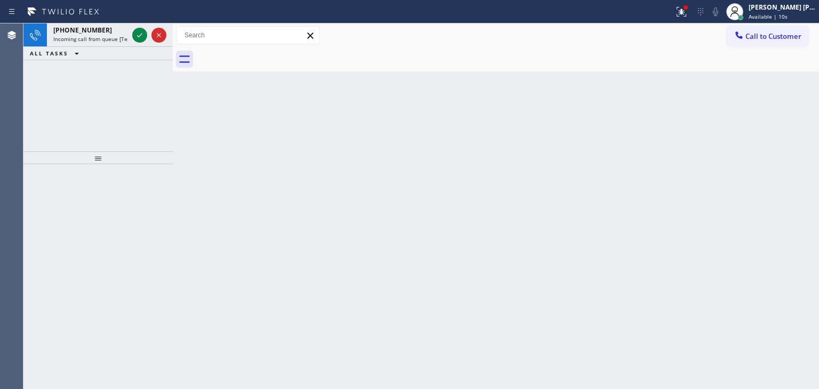
drag, startPoint x: 147, startPoint y: 44, endPoint x: 143, endPoint y: 52, distance: 9.5
click at [147, 44] on div at bounding box center [149, 34] width 38 height 23
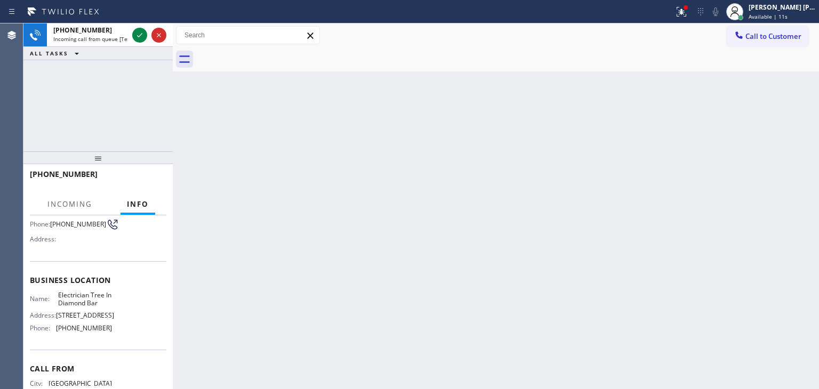
scroll to position [107, 0]
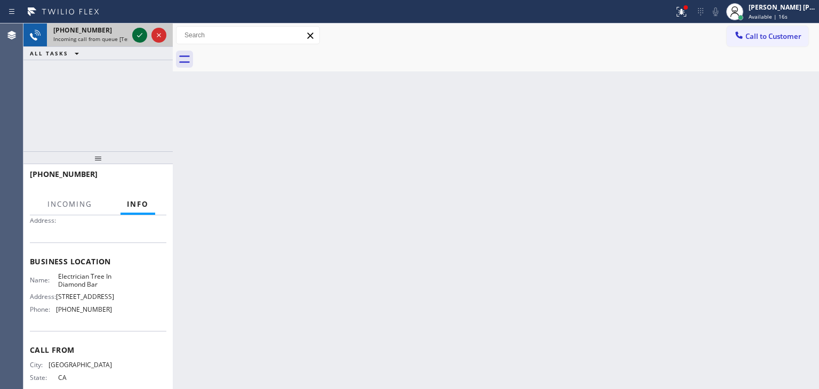
click at [139, 37] on icon at bounding box center [139, 35] width 13 height 13
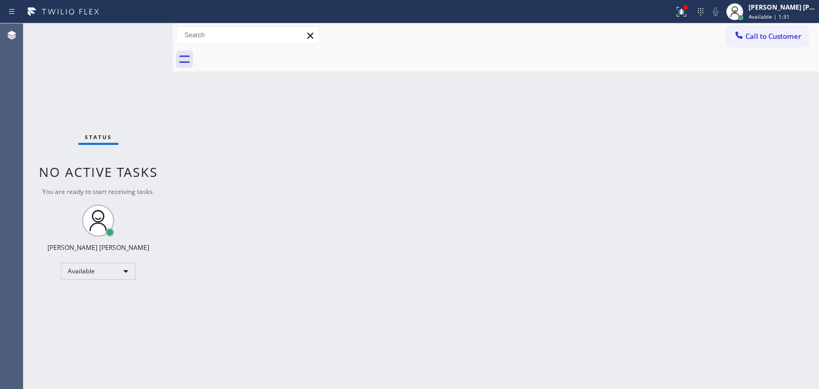
click at [140, 37] on div "Status No active tasks You are ready to start receiving tasks. Edel John Suson …" at bounding box center [97, 206] width 149 height 366
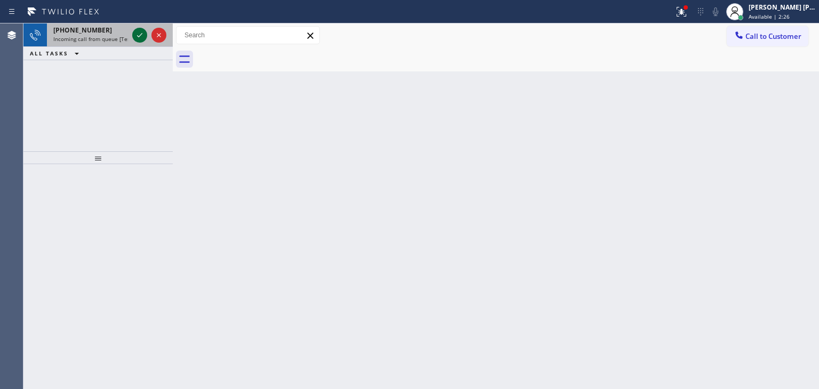
click at [139, 37] on icon at bounding box center [139, 35] width 13 height 13
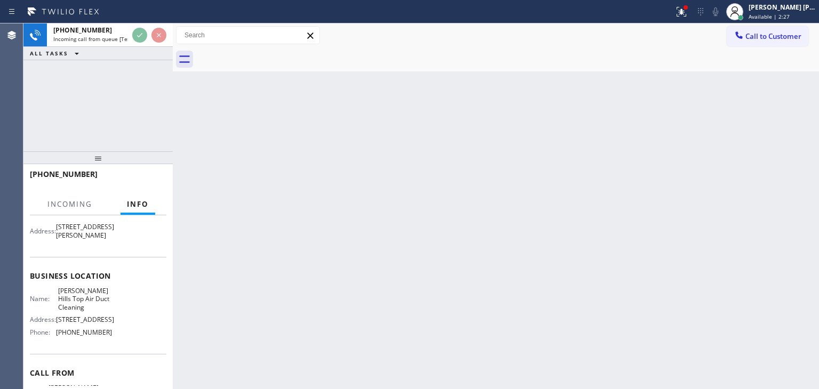
scroll to position [107, 0]
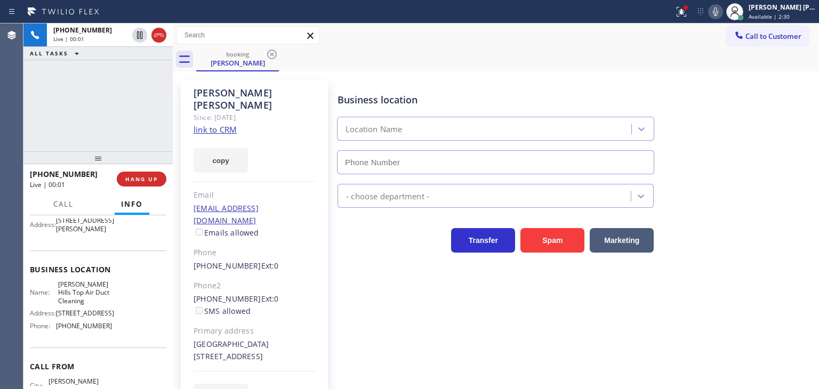
type input "(310) 651-6353"
click at [209, 124] on link "link to CRM" at bounding box center [214, 129] width 43 height 11
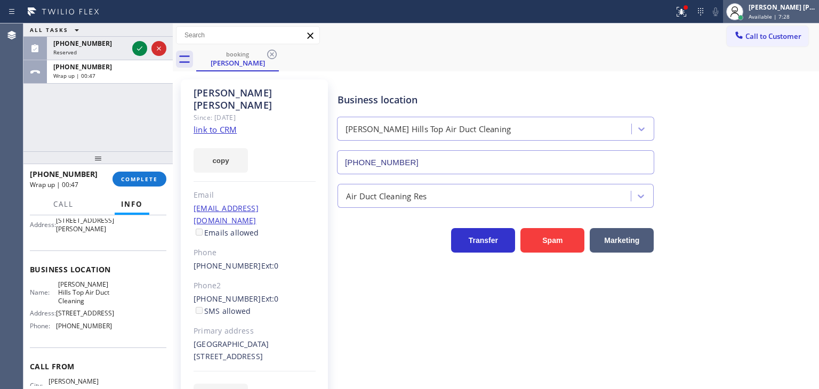
click at [767, 6] on div "Edel John Suson" at bounding box center [781, 7] width 67 height 9
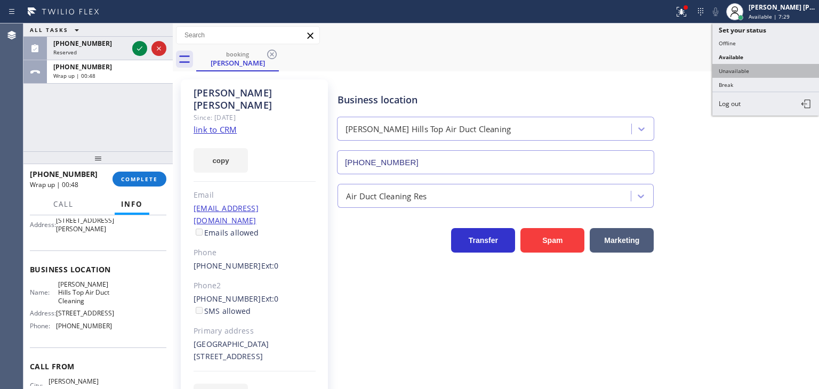
click at [741, 71] on button "Unavailable" at bounding box center [765, 71] width 107 height 14
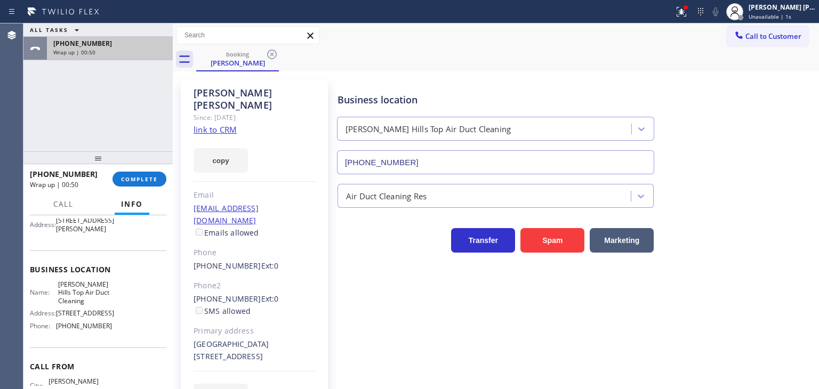
click at [95, 43] on span "+13109267733" at bounding box center [82, 43] width 59 height 9
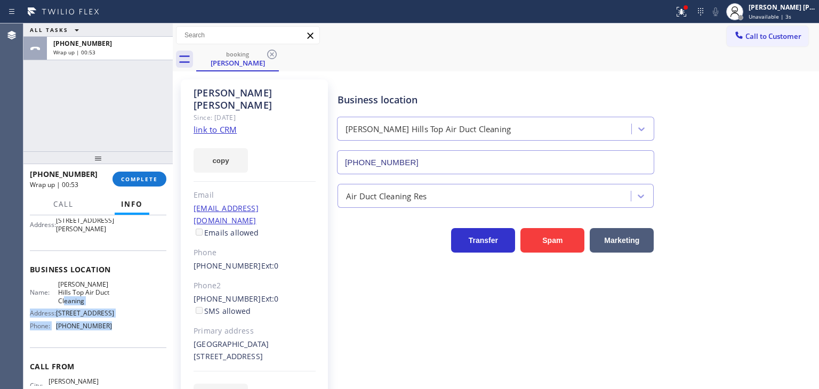
scroll to position [53, 0]
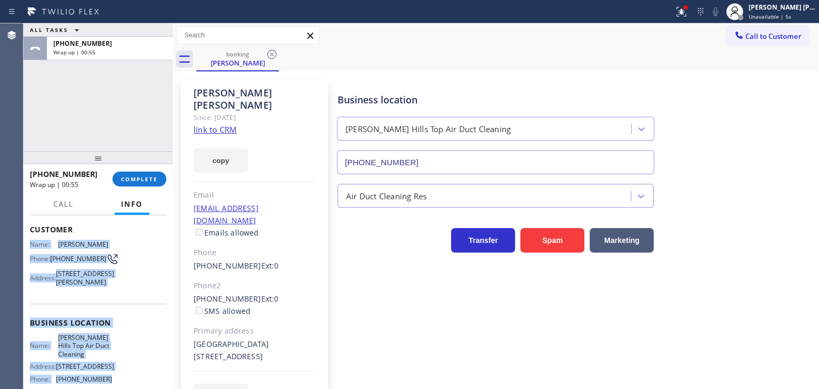
drag, startPoint x: 128, startPoint y: 350, endPoint x: 31, endPoint y: 246, distance: 142.6
click at [31, 246] on div "Context Queue: [Test] All Priority: 2 Customer Name: Rosanna Vargas Phone: (310…" at bounding box center [98, 327] width 136 height 325
click at [132, 182] on span "COMPLETE" at bounding box center [139, 178] width 37 height 7
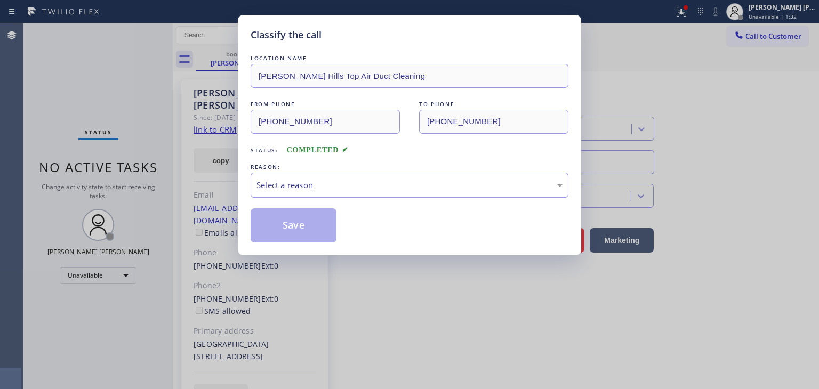
click at [321, 191] on div "Select a reason" at bounding box center [410, 185] width 318 height 25
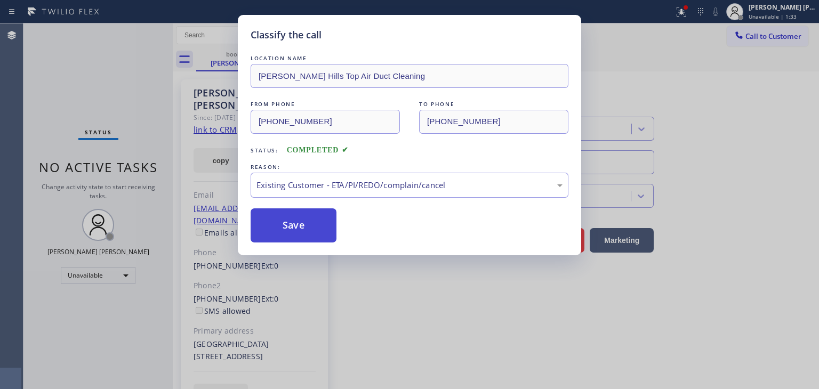
click at [302, 231] on button "Save" at bounding box center [294, 225] width 86 height 34
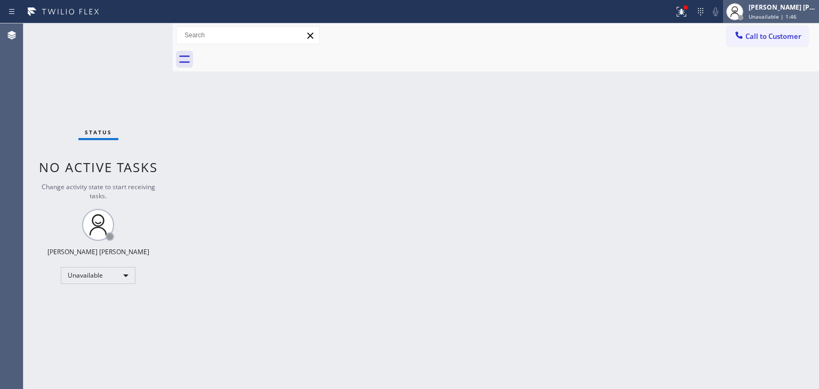
click at [788, 18] on span "Unavailable | 1:46" at bounding box center [772, 16] width 48 height 7
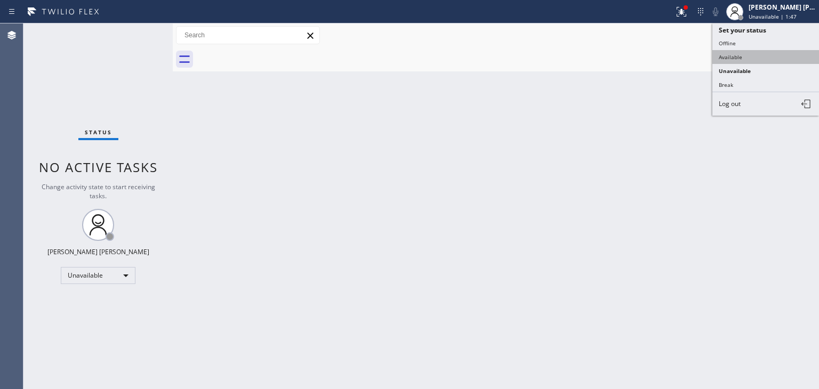
click at [733, 54] on button "Available" at bounding box center [765, 57] width 107 height 14
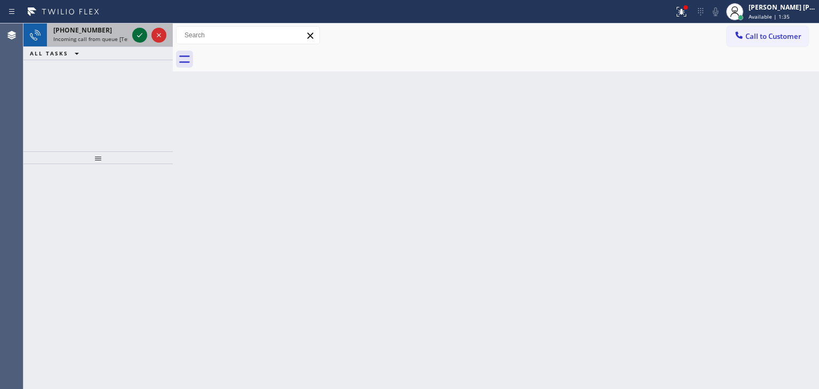
click at [138, 36] on icon at bounding box center [139, 35] width 5 height 4
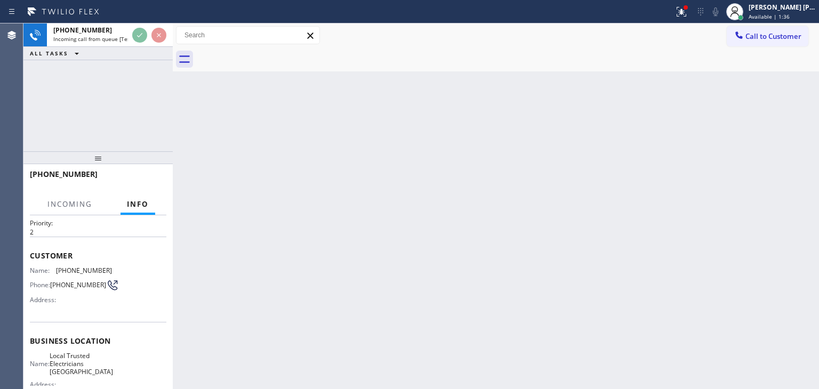
scroll to position [53, 0]
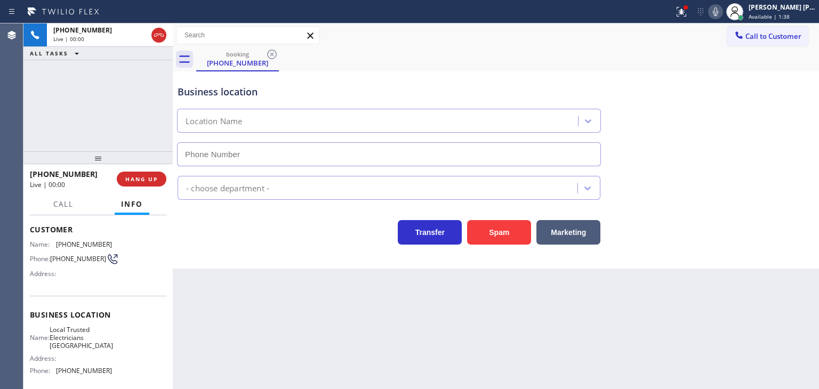
type input "(949) 334-2844"
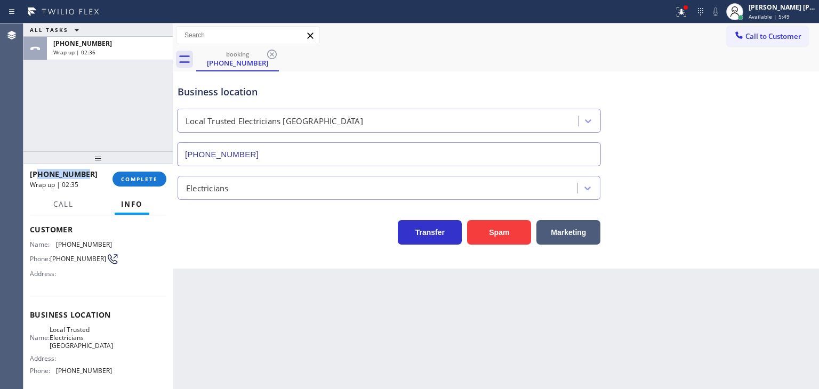
drag, startPoint x: 90, startPoint y: 172, endPoint x: 38, endPoint y: 173, distance: 51.2
click at [38, 173] on div "+19497504560" at bounding box center [67, 174] width 75 height 10
click at [767, 10] on div "Edel John Suson" at bounding box center [781, 7] width 67 height 9
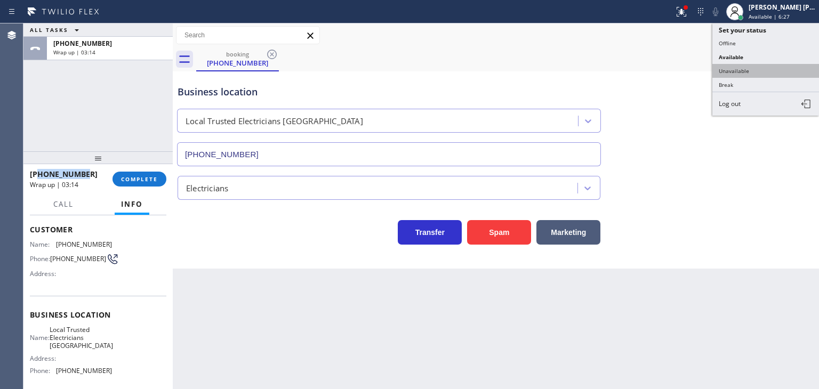
click at [754, 69] on button "Unavailable" at bounding box center [765, 71] width 107 height 14
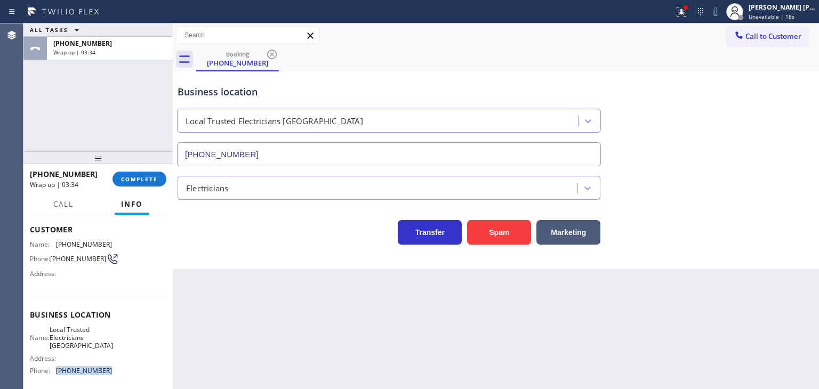
drag, startPoint x: 109, startPoint y: 367, endPoint x: 56, endPoint y: 374, distance: 53.8
click at [56, 374] on div "Name: Local Trusted Electricians Lake Forest Address: Phone: (949) 334-2844" at bounding box center [98, 353] width 136 height 54
click at [131, 175] on span "COMPLETE" at bounding box center [139, 178] width 37 height 7
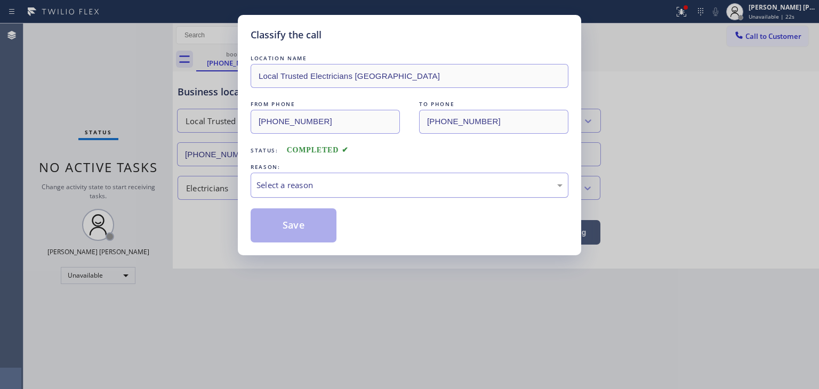
click at [293, 186] on div "Select a reason" at bounding box center [409, 185] width 306 height 12
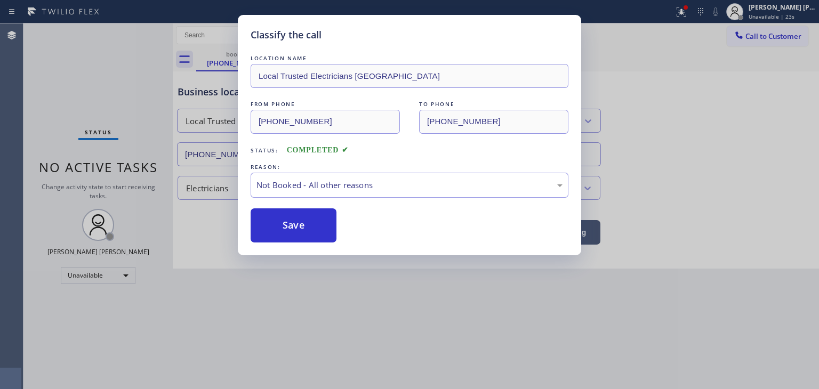
click at [292, 223] on button "Save" at bounding box center [294, 225] width 86 height 34
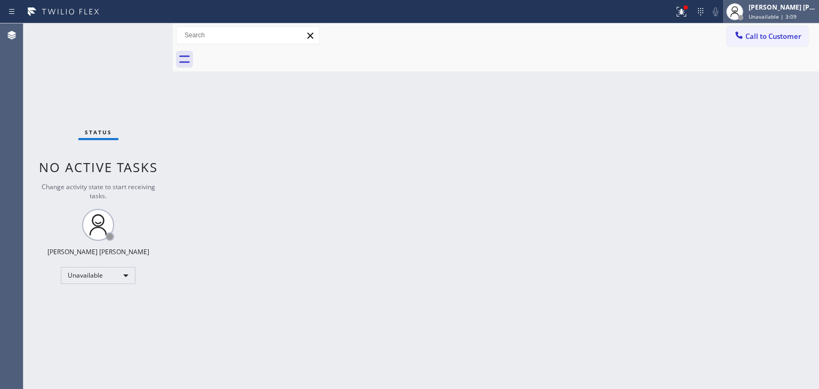
click at [790, 14] on span "Unavailable | 3:09" at bounding box center [772, 16] width 48 height 7
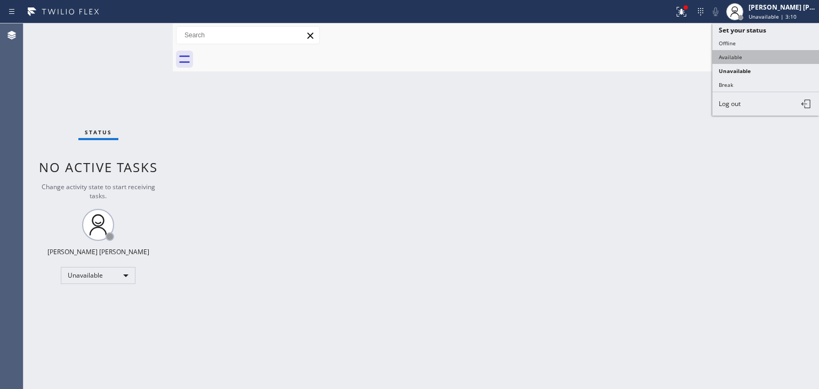
click at [759, 56] on button "Available" at bounding box center [765, 57] width 107 height 14
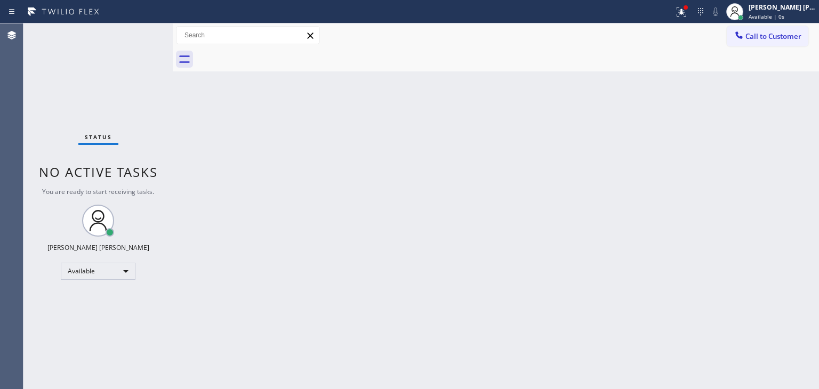
click at [140, 33] on div "Status No active tasks You are ready to start receiving tasks. Edel John Suson …" at bounding box center [97, 206] width 149 height 366
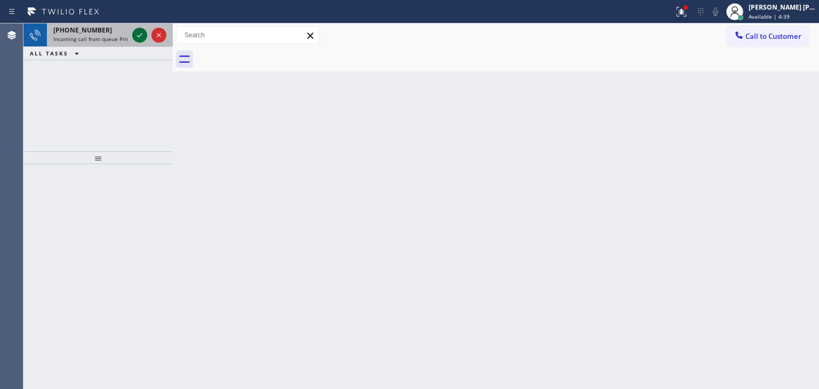
click at [139, 29] on icon at bounding box center [139, 35] width 13 height 13
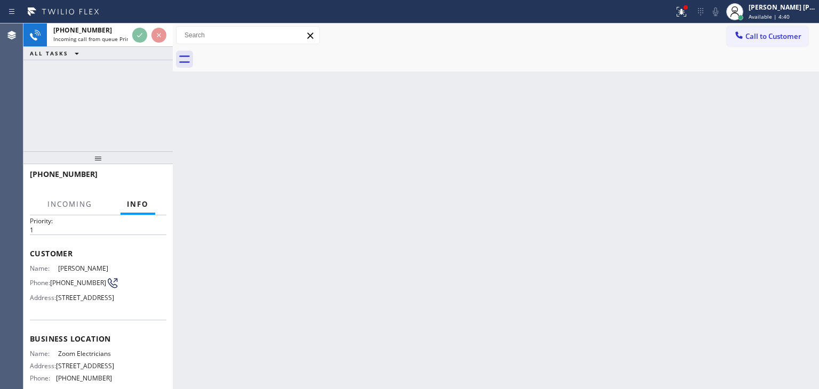
scroll to position [53, 0]
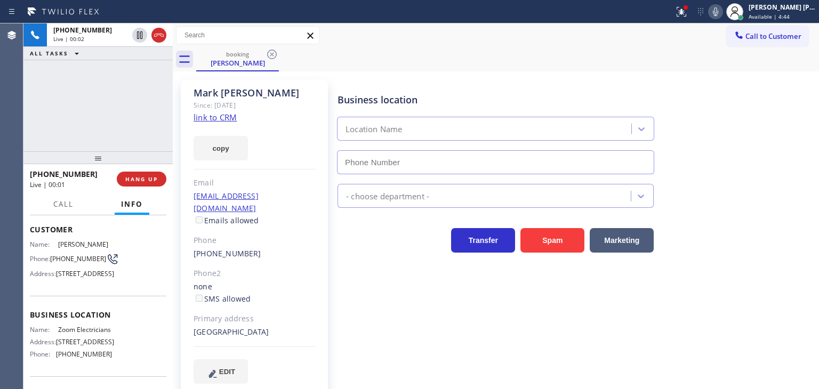
type input "(833) 529-3731"
click at [222, 120] on link "link to CRM" at bounding box center [214, 117] width 43 height 11
click at [96, 109] on div "+19716661954 Live | 00:56 ALL TASKS ALL TASKS ACTIVE TASKS TASKS IN WRAP UP" at bounding box center [97, 87] width 149 height 128
click at [722, 12] on icon at bounding box center [715, 11] width 13 height 13
click at [722, 11] on icon at bounding box center [715, 11] width 13 height 13
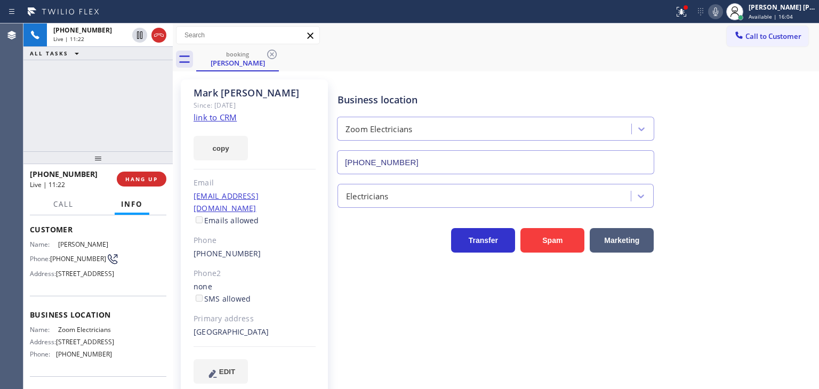
click at [722, 9] on icon at bounding box center [715, 11] width 13 height 13
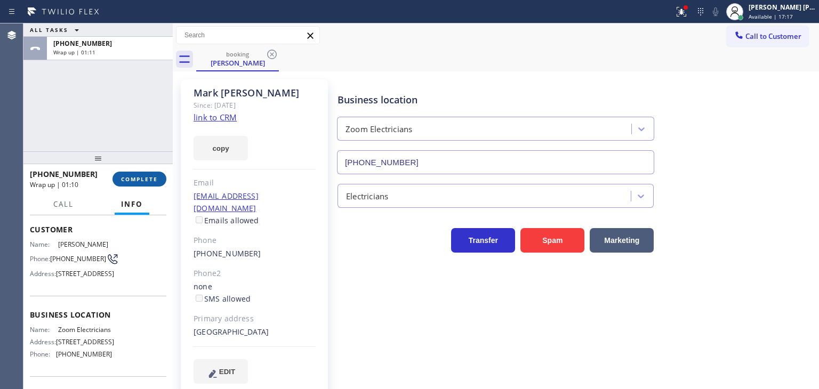
click at [147, 179] on span "COMPLETE" at bounding box center [139, 178] width 37 height 7
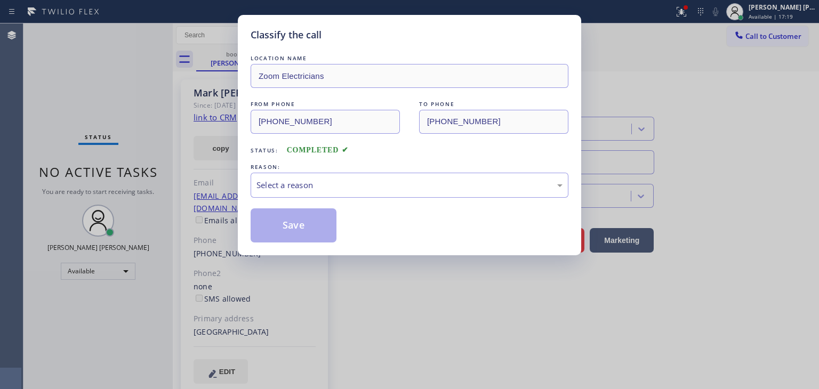
click at [318, 179] on div "Select a reason" at bounding box center [409, 185] width 306 height 12
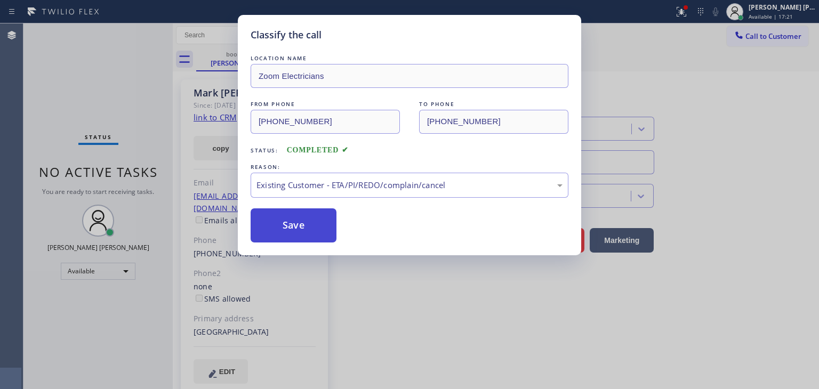
click at [288, 226] on button "Save" at bounding box center [294, 225] width 86 height 34
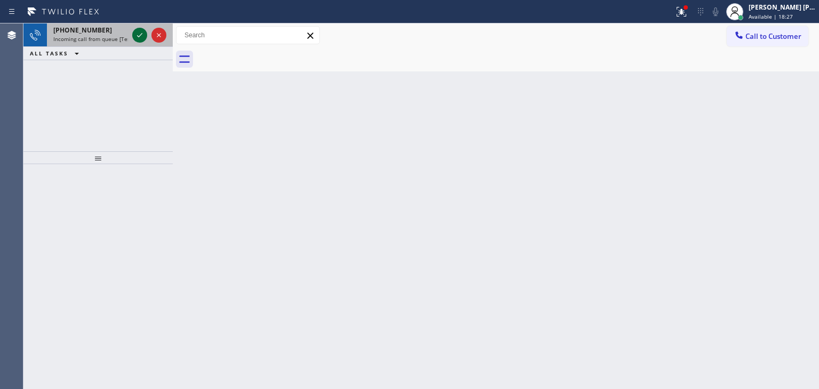
click at [141, 36] on icon at bounding box center [139, 35] width 13 height 13
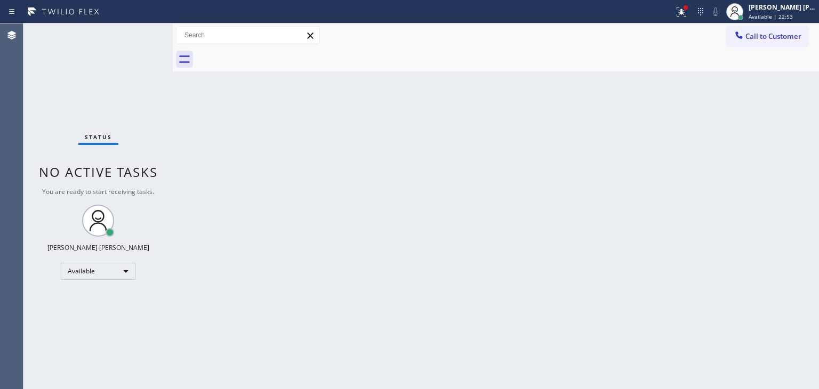
click at [143, 38] on div "Status No active tasks You are ready to start receiving tasks. Edel John Suson …" at bounding box center [97, 206] width 149 height 366
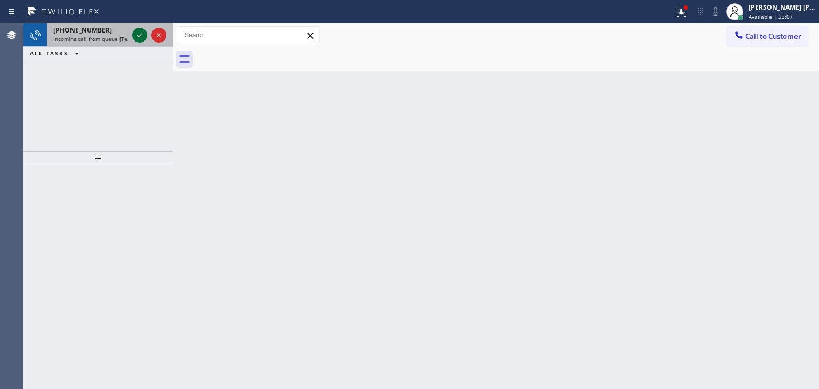
click at [143, 38] on icon at bounding box center [139, 35] width 13 height 13
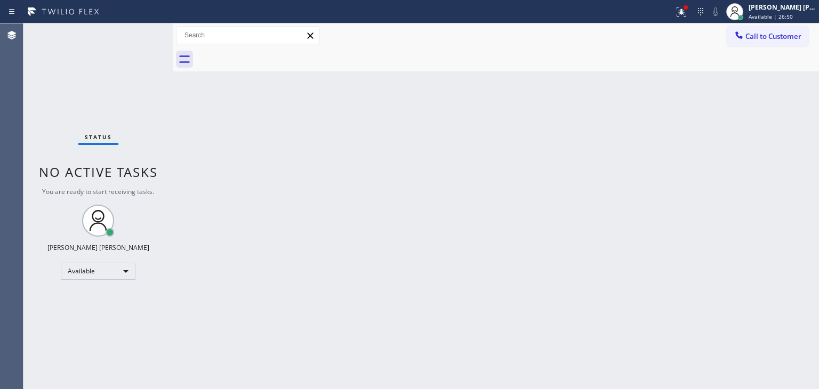
click at [799, 114] on div "Back to Dashboard Change Sender ID Customers Technicians Select a contact Outbo…" at bounding box center [496, 206] width 646 height 366
click at [686, 10] on icon at bounding box center [681, 12] width 10 height 10
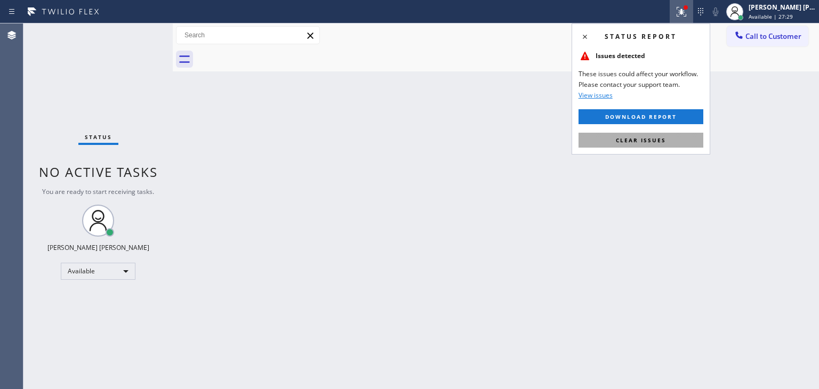
click at [636, 141] on span "Clear issues" at bounding box center [641, 139] width 50 height 7
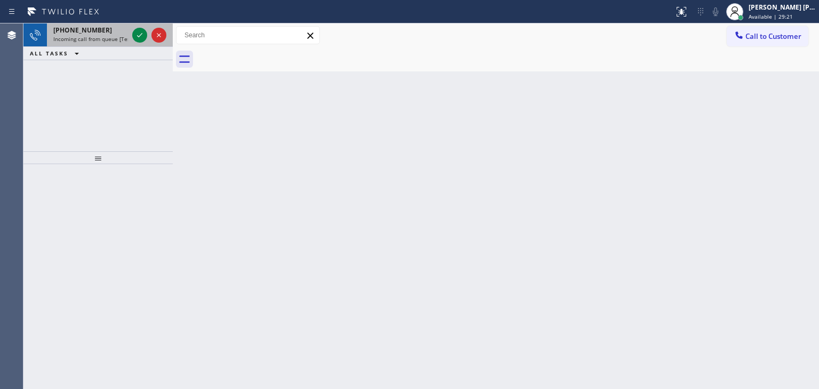
click at [147, 41] on div at bounding box center [149, 34] width 38 height 23
click at [147, 38] on div at bounding box center [149, 34] width 38 height 23
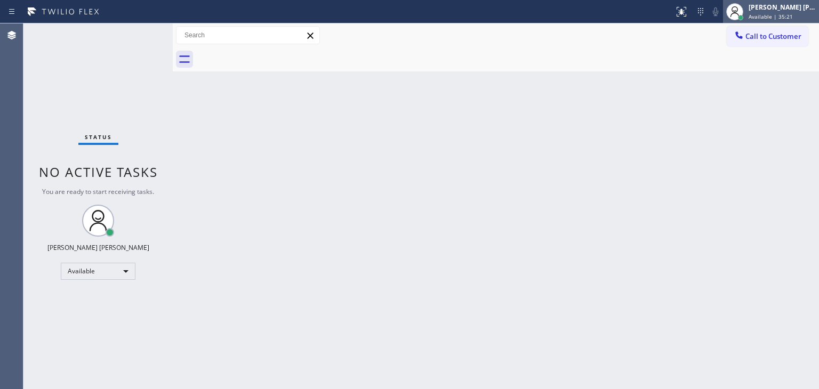
click at [790, 15] on span "Available | 35:21" at bounding box center [770, 16] width 44 height 7
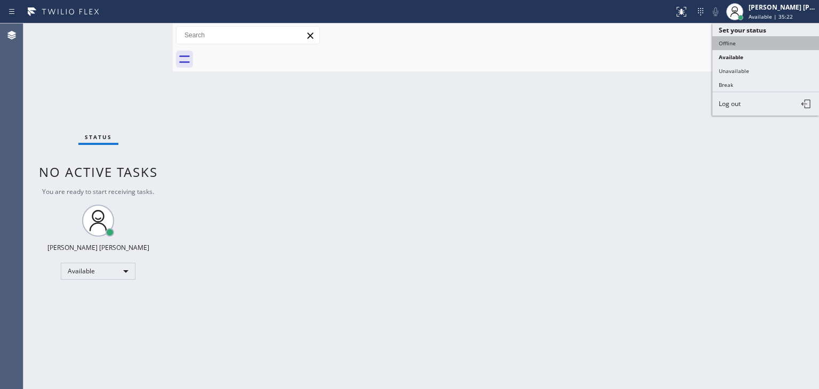
click at [757, 36] on button "Offline" at bounding box center [765, 43] width 107 height 14
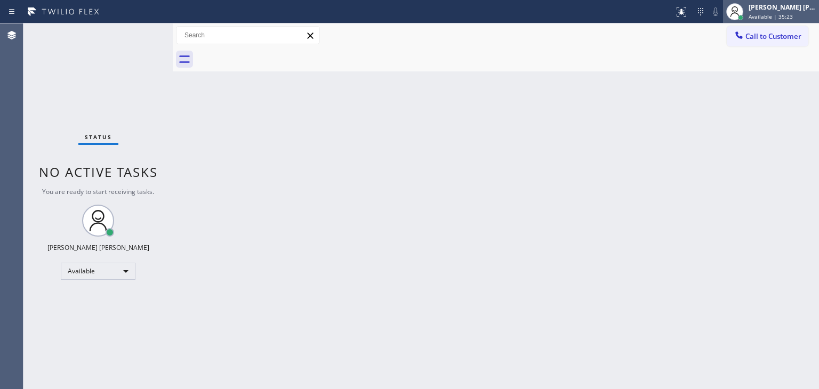
click at [773, 13] on span "Available | 35:23" at bounding box center [770, 16] width 44 height 7
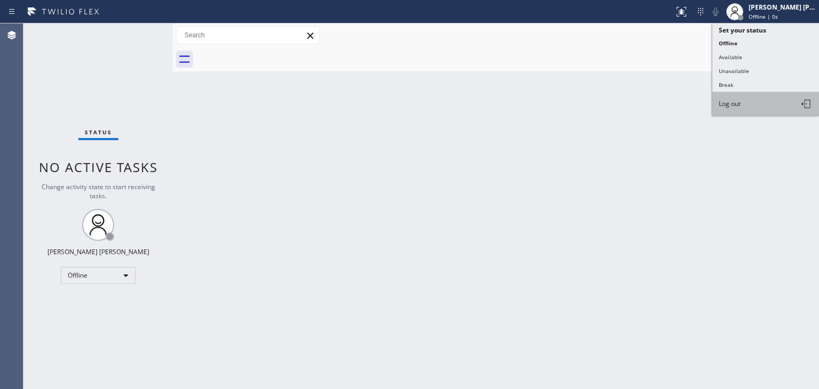
click at [727, 99] on span "Log out" at bounding box center [730, 103] width 22 height 9
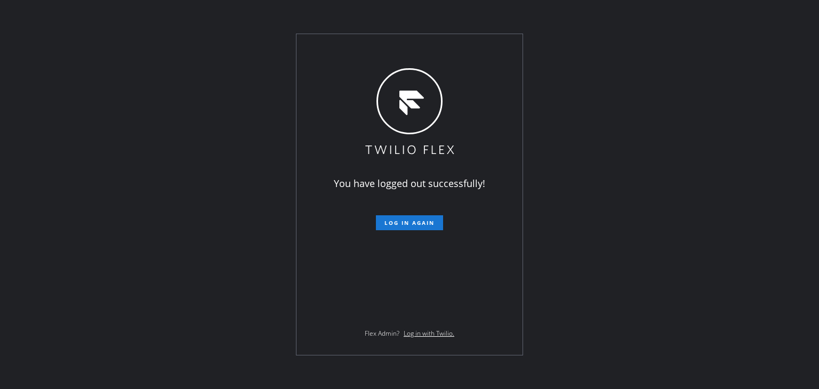
click at [789, 128] on div "You have logged out successfully! Log in again Flex Admin? Log in with Twilio." at bounding box center [409, 194] width 819 height 389
